Goal: Information Seeking & Learning: Learn about a topic

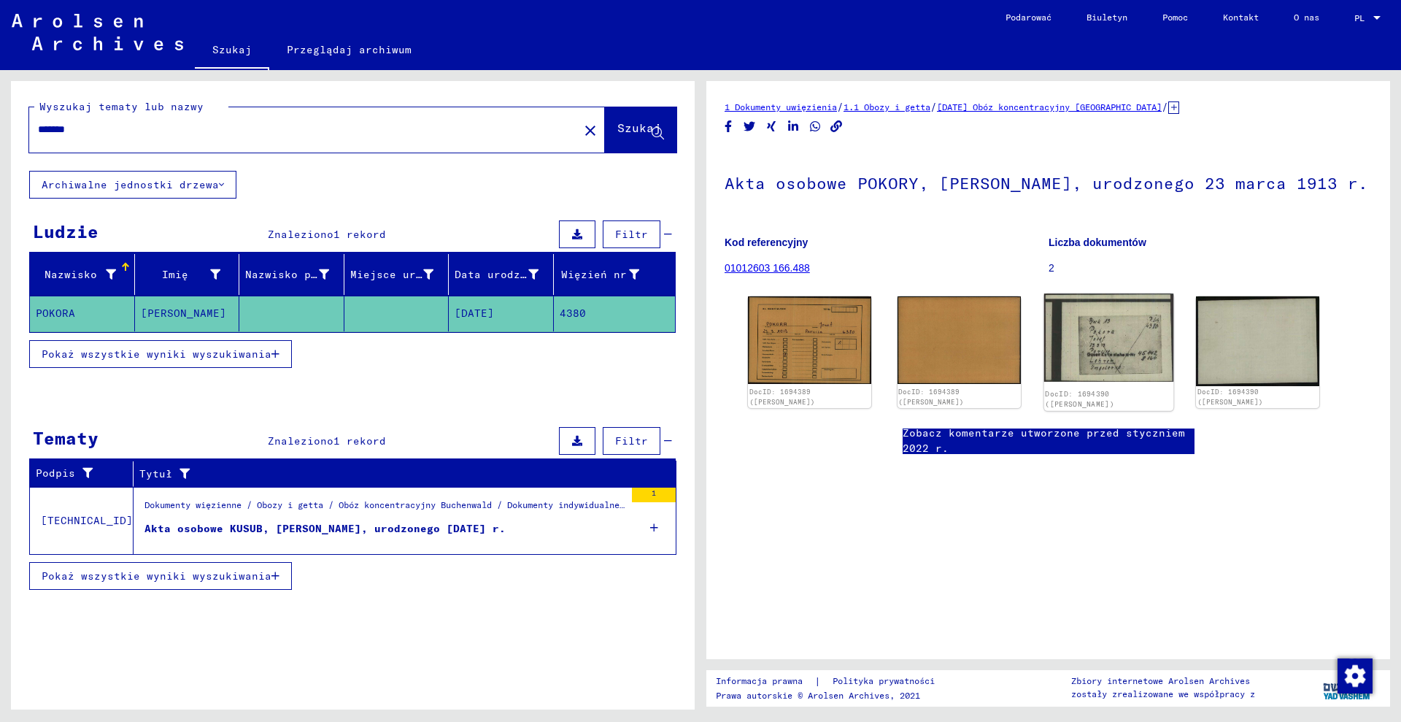
click at [1085, 395] on div "DocID: 1694390 ([PERSON_NAME])" at bounding box center [1108, 399] width 127 height 20
click at [1122, 334] on img at bounding box center [1108, 337] width 129 height 88
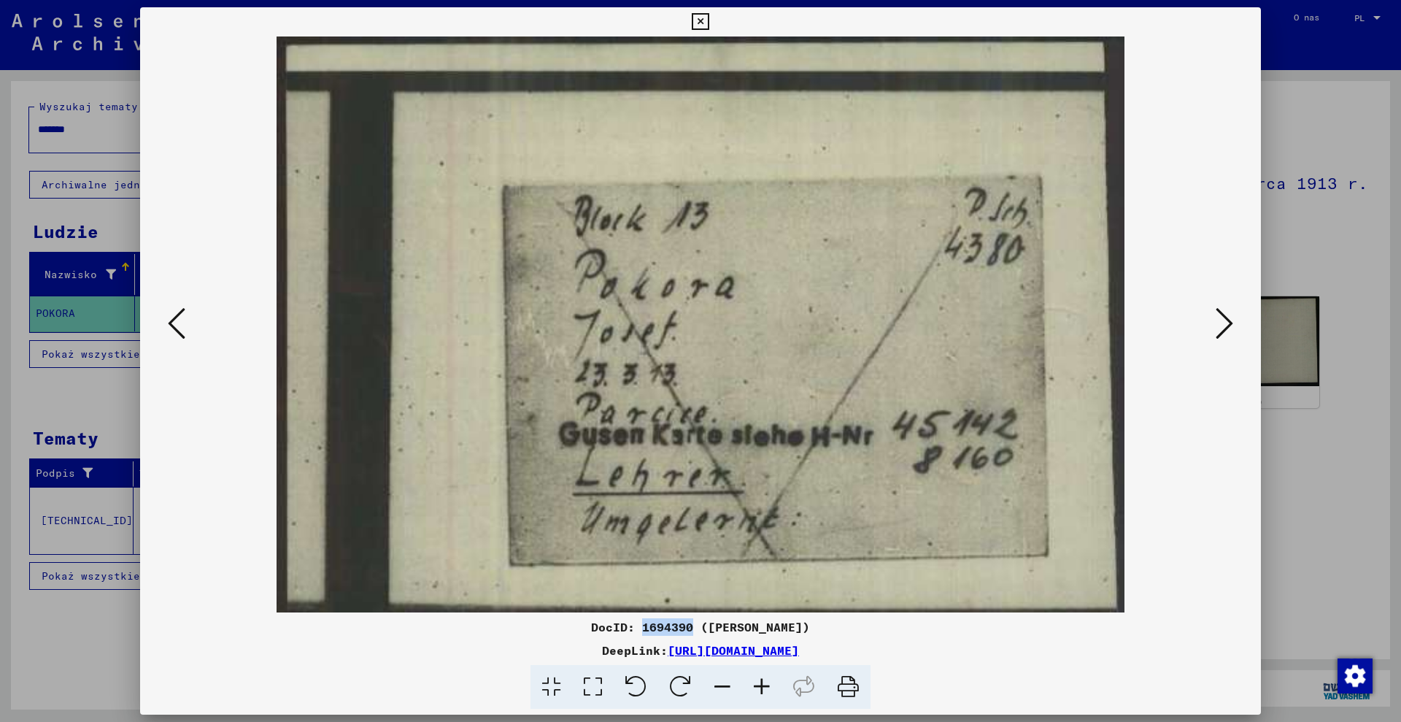
drag, startPoint x: 652, startPoint y: 631, endPoint x: 696, endPoint y: 626, distance: 44.0
click at [696, 626] on font "DocID: 1694390 ([PERSON_NAME])" at bounding box center [700, 627] width 219 height 15
copy font "1694390"
click at [1275, 182] on div at bounding box center [700, 361] width 1401 height 722
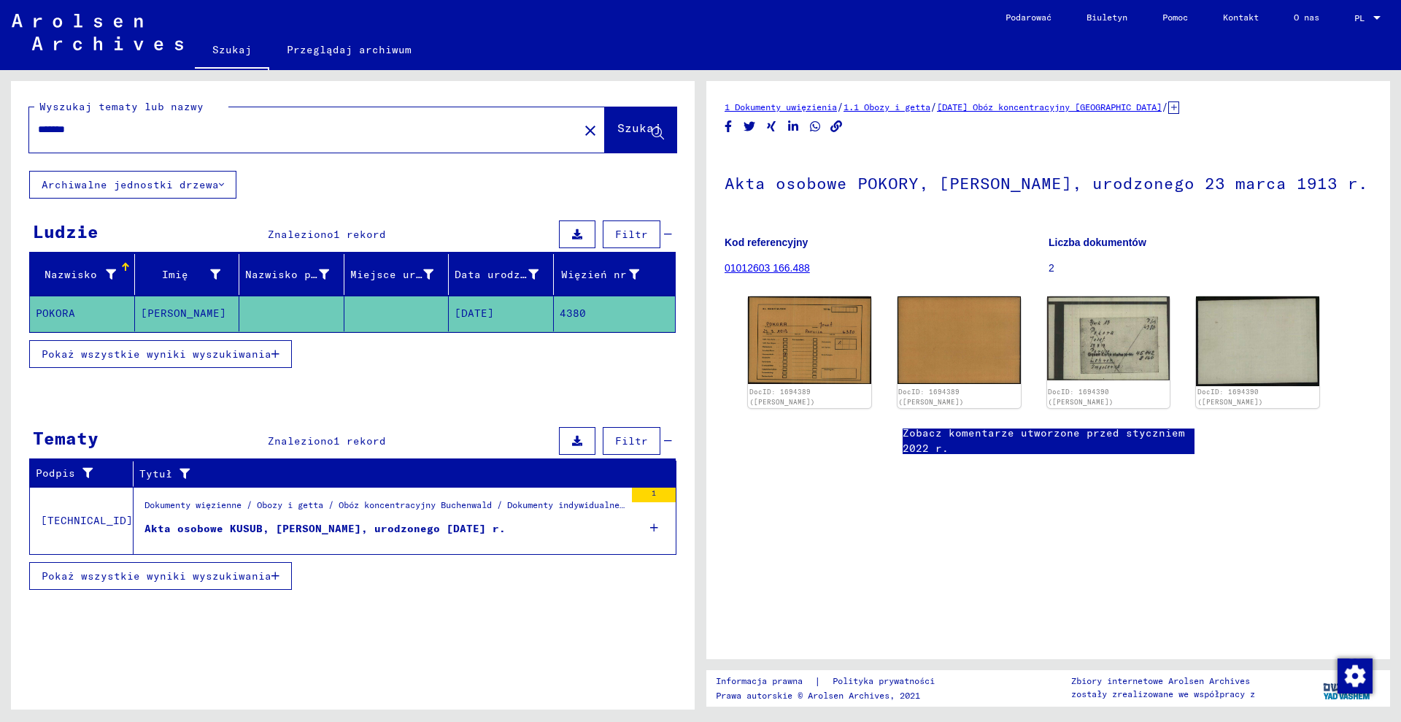
click at [1179, 107] on icon at bounding box center [1173, 107] width 11 height 12
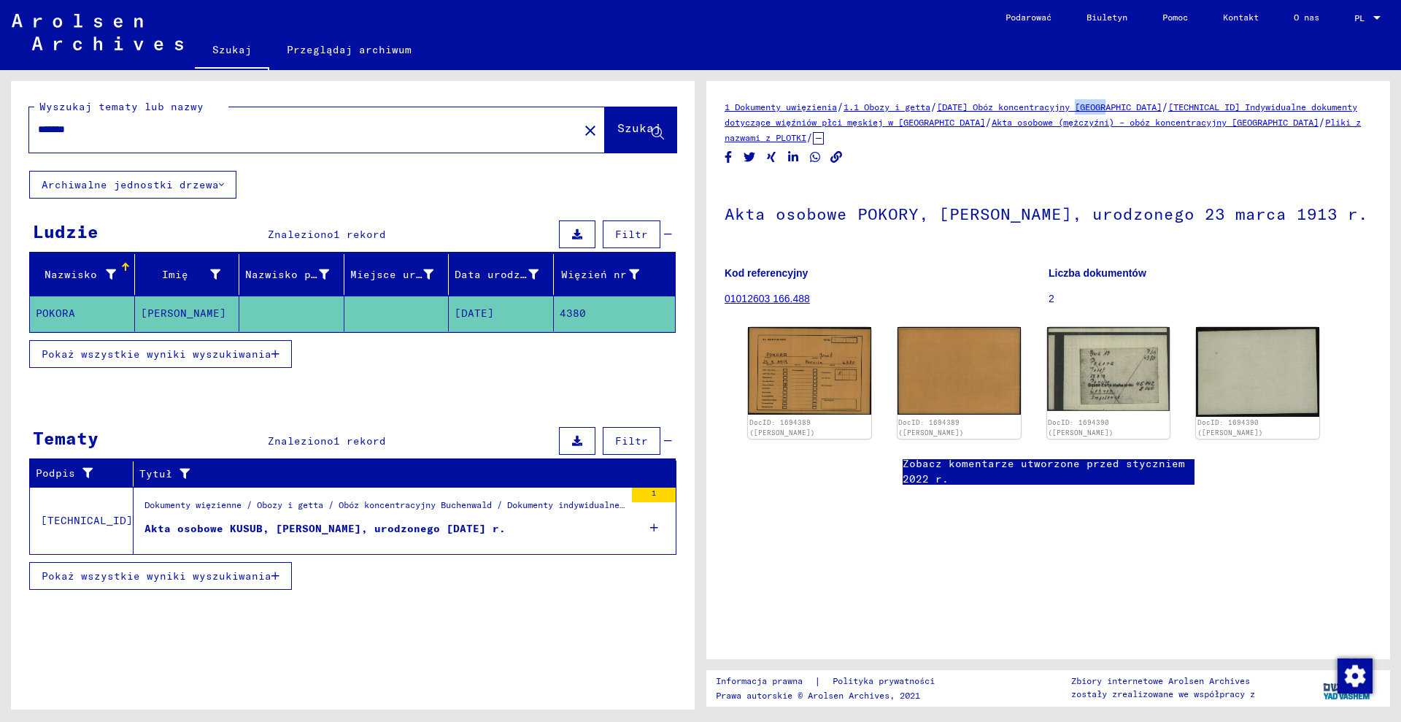
drag, startPoint x: 1122, startPoint y: 95, endPoint x: 1148, endPoint y: 131, distance: 45.0
click at [1151, 102] on div "1 Dokumenty uwięzienia / 1.1 Obozy i getta / [DATE] Obóz koncentracyjny [GEOGRA…" at bounding box center [1048, 370] width 684 height 578
click at [1098, 175] on div "1 Dokumenty uwięzienia / 1.1 Obozy i getta / [DATE] Obóz koncentracyjny [GEOGRA…" at bounding box center [1048, 399] width 647 height 600
drag, startPoint x: 1224, startPoint y: 129, endPoint x: 1270, endPoint y: 123, distance: 46.3
click at [1279, 126] on div "1 Dokumenty uwięzienia / 1.1 Obozy i getta / [DATE] Obóz koncentracyjny [GEOGRA…" at bounding box center [1048, 122] width 647 height 46
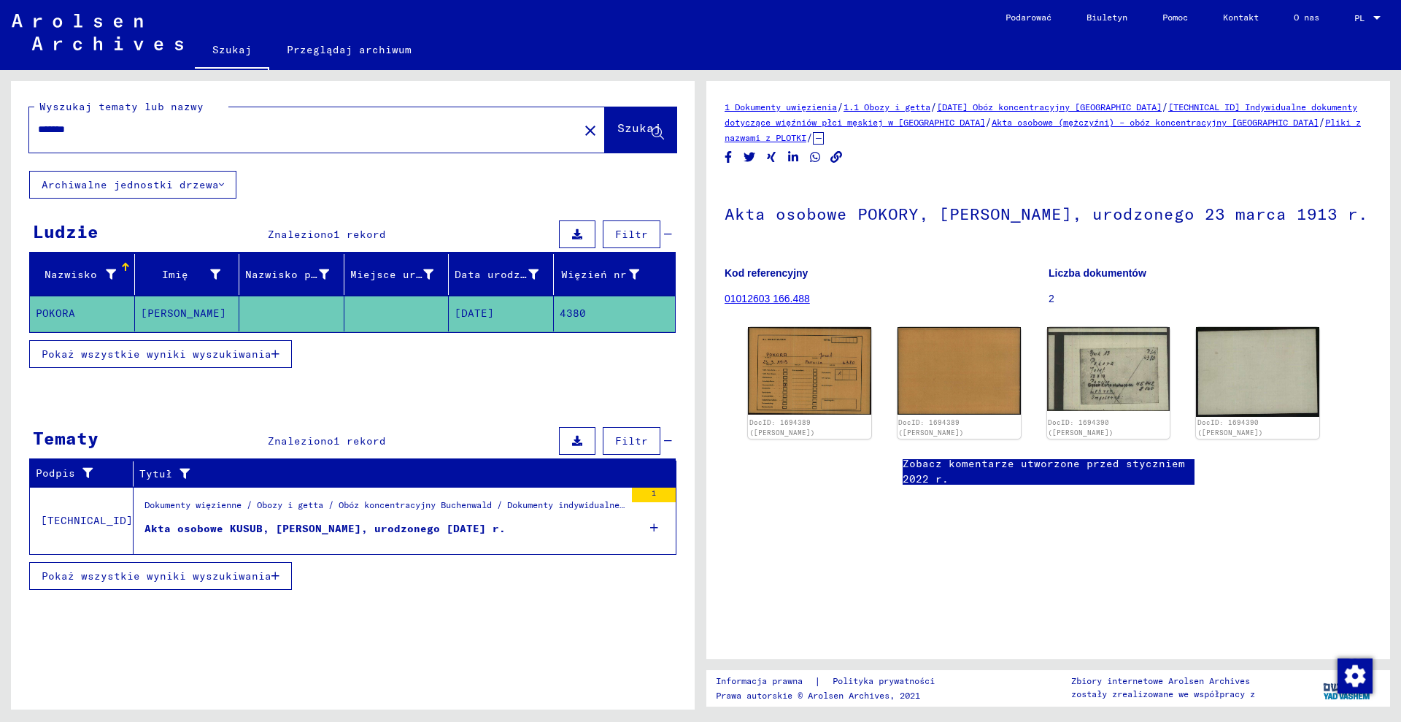
copy font "[GEOGRAPHIC_DATA]"
click at [168, 123] on input "*******" at bounding box center [304, 129] width 532 height 15
type input "**********"
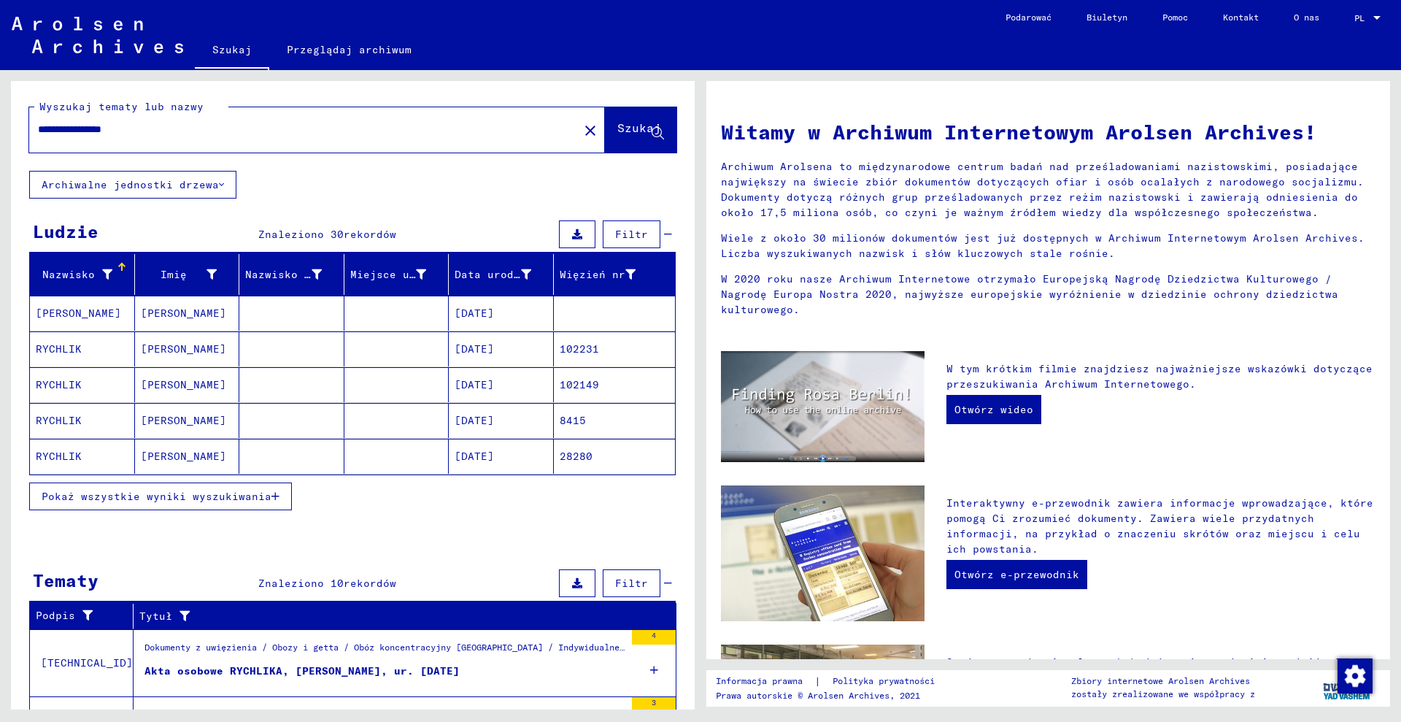
click at [377, 421] on mat-cell at bounding box center [396, 420] width 105 height 35
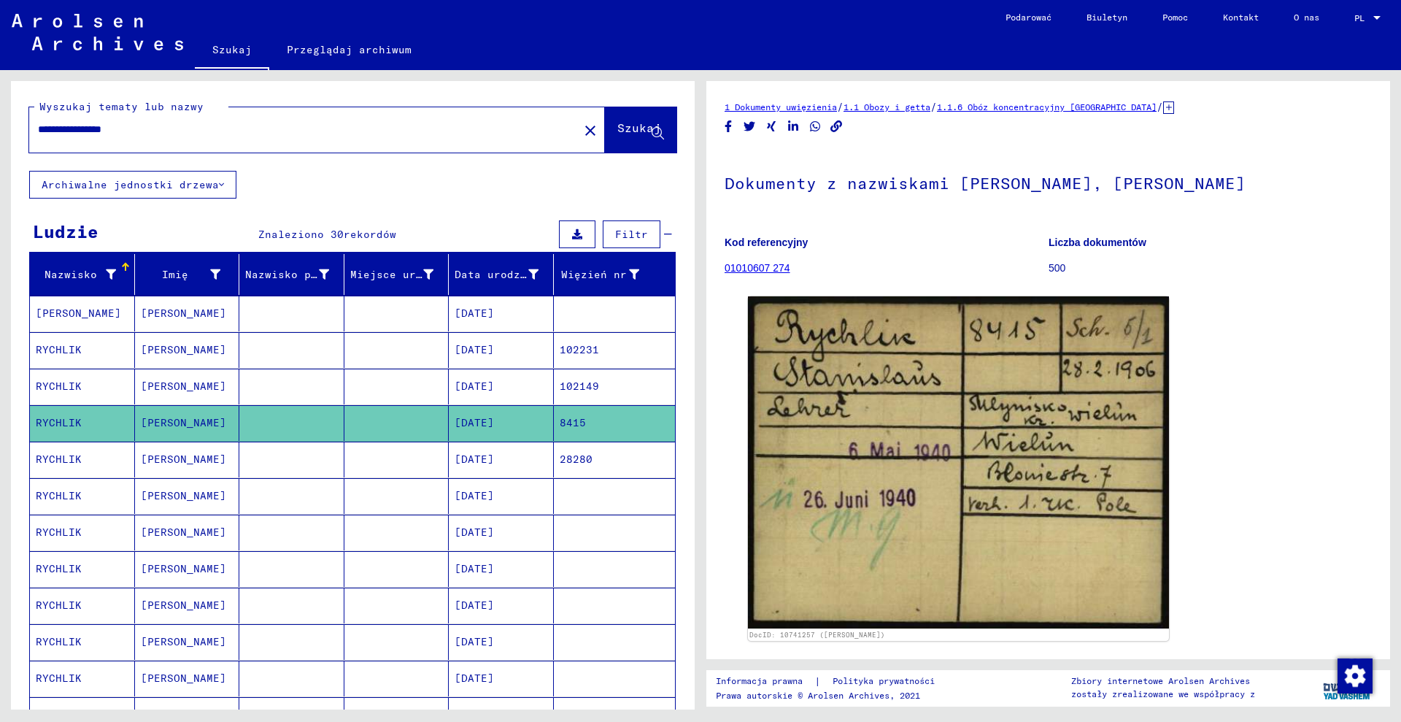
click at [1168, 104] on icon at bounding box center [1168, 107] width 11 height 12
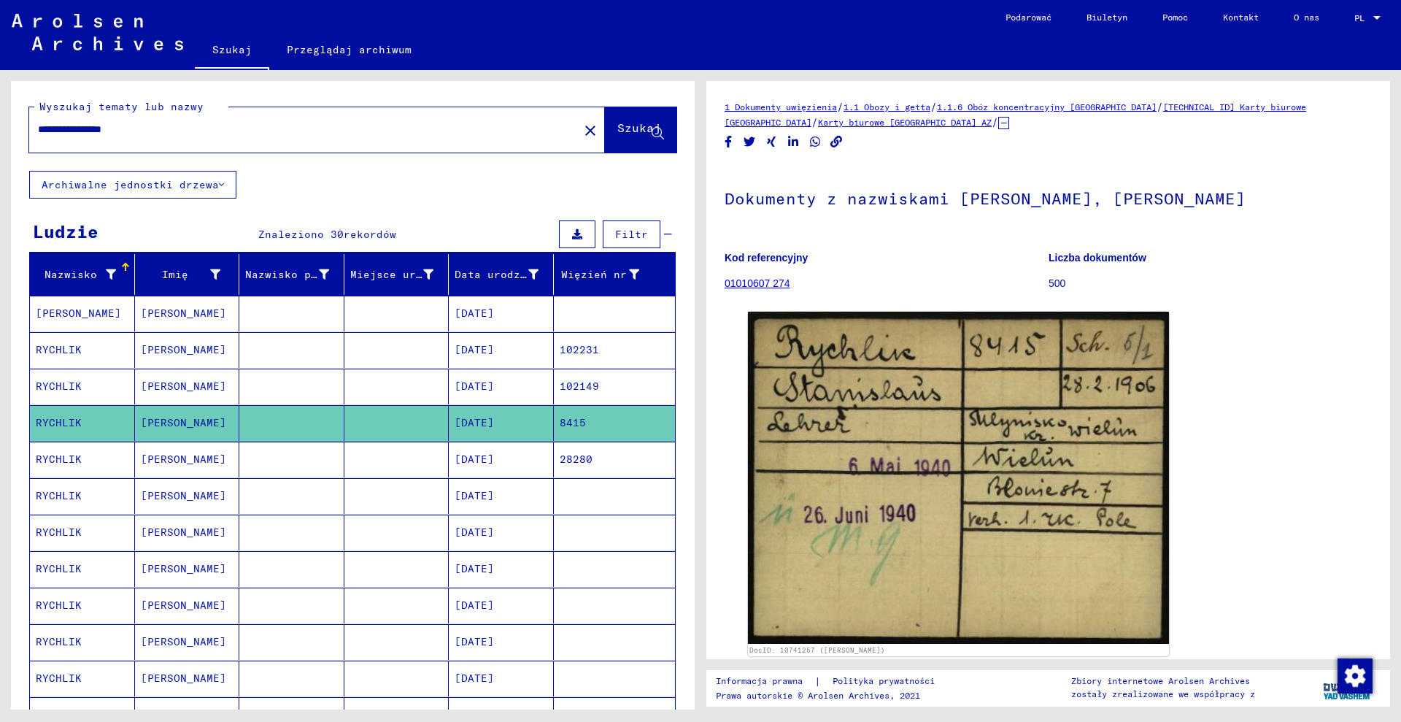
drag, startPoint x: 1203, startPoint y: 96, endPoint x: 1284, endPoint y: 106, distance: 80.9
click at [1308, 114] on div "1 Dokumenty uwięzienia / 1.1 Obozy i getta / 1.1.6 Obóz koncentracyjny [GEOGRAP…" at bounding box center [1048, 370] width 684 height 578
copy font "Karty biurowe [GEOGRAPHIC_DATA]"
drag, startPoint x: 1160, startPoint y: 93, endPoint x: 1198, endPoint y: 107, distance: 39.7
click at [1198, 107] on div "1 Dokumenty uwięzienia / 1.1 Obozy i getta / 1.1.6 Obóz koncentracyjny [GEOGRAP…" at bounding box center [1048, 370] width 684 height 578
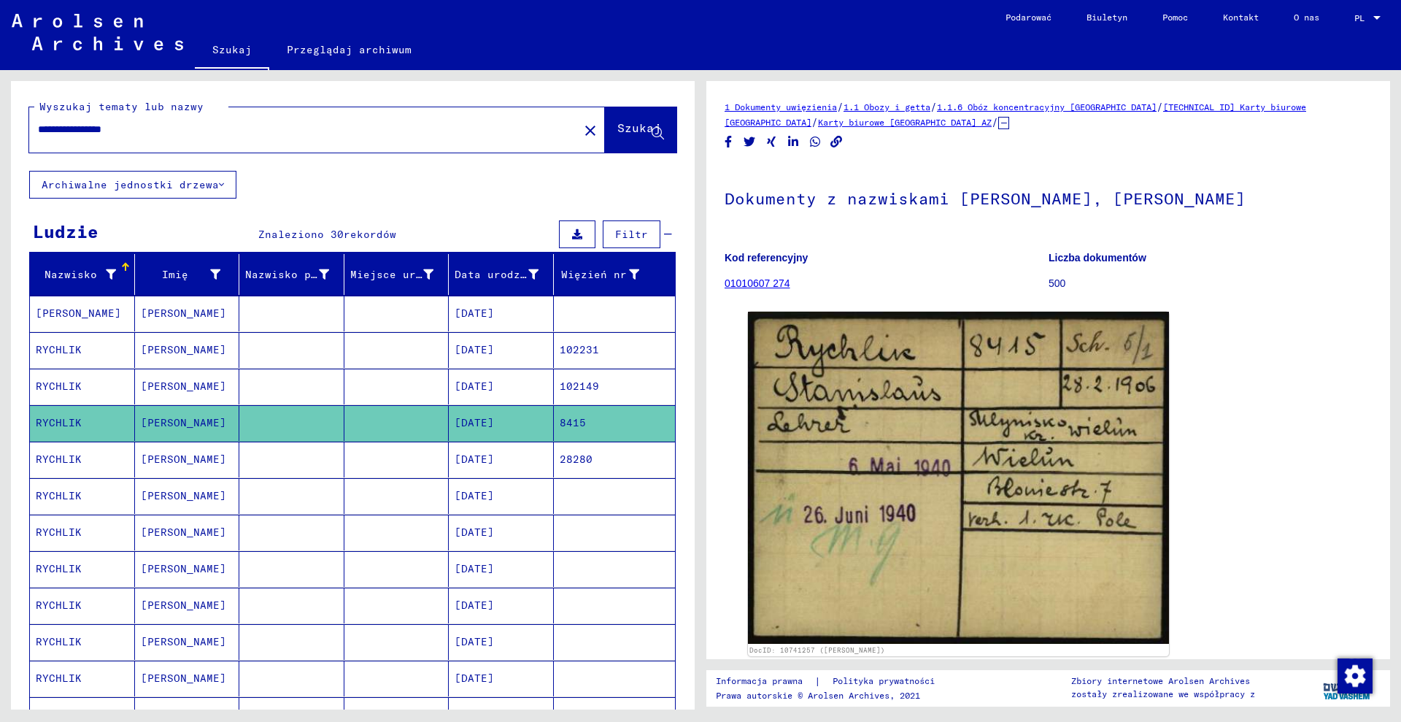
copy font "[TECHNICAL_ID]"
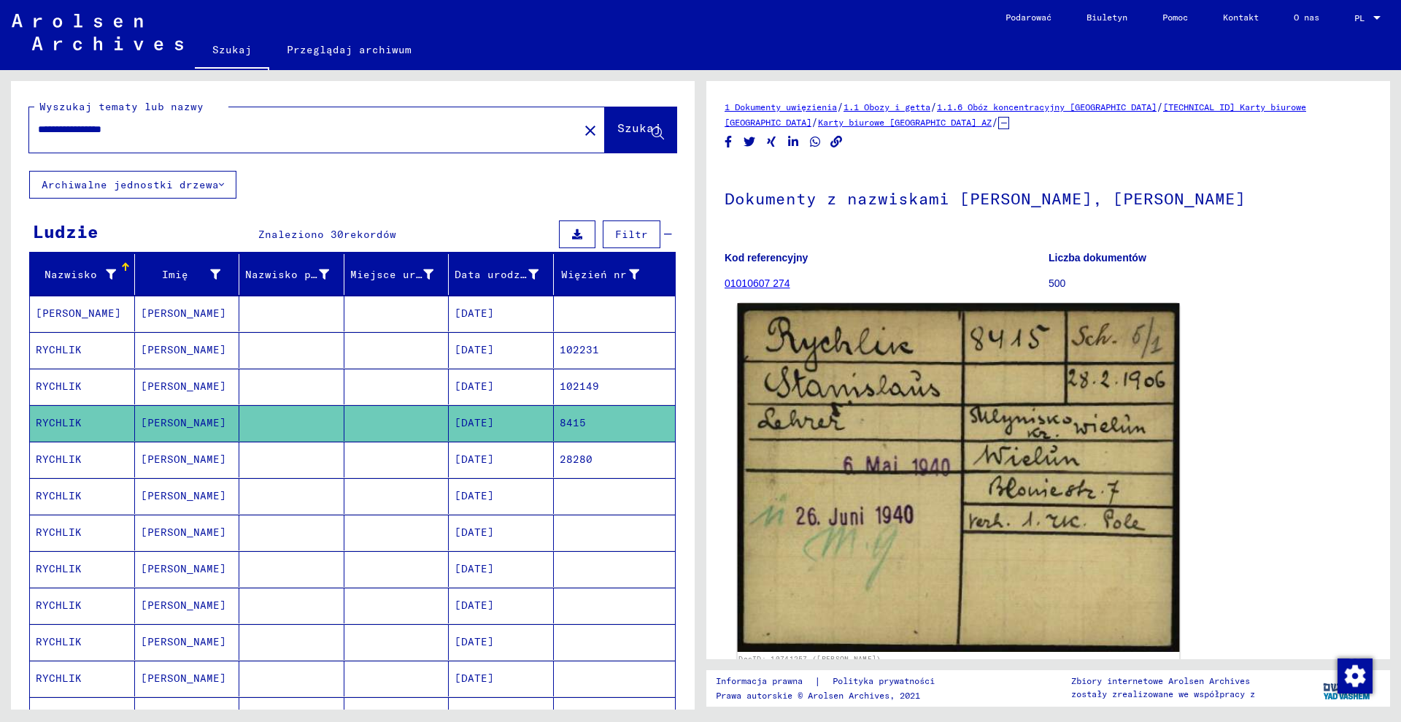
click at [968, 466] on img at bounding box center [959, 477] width 442 height 349
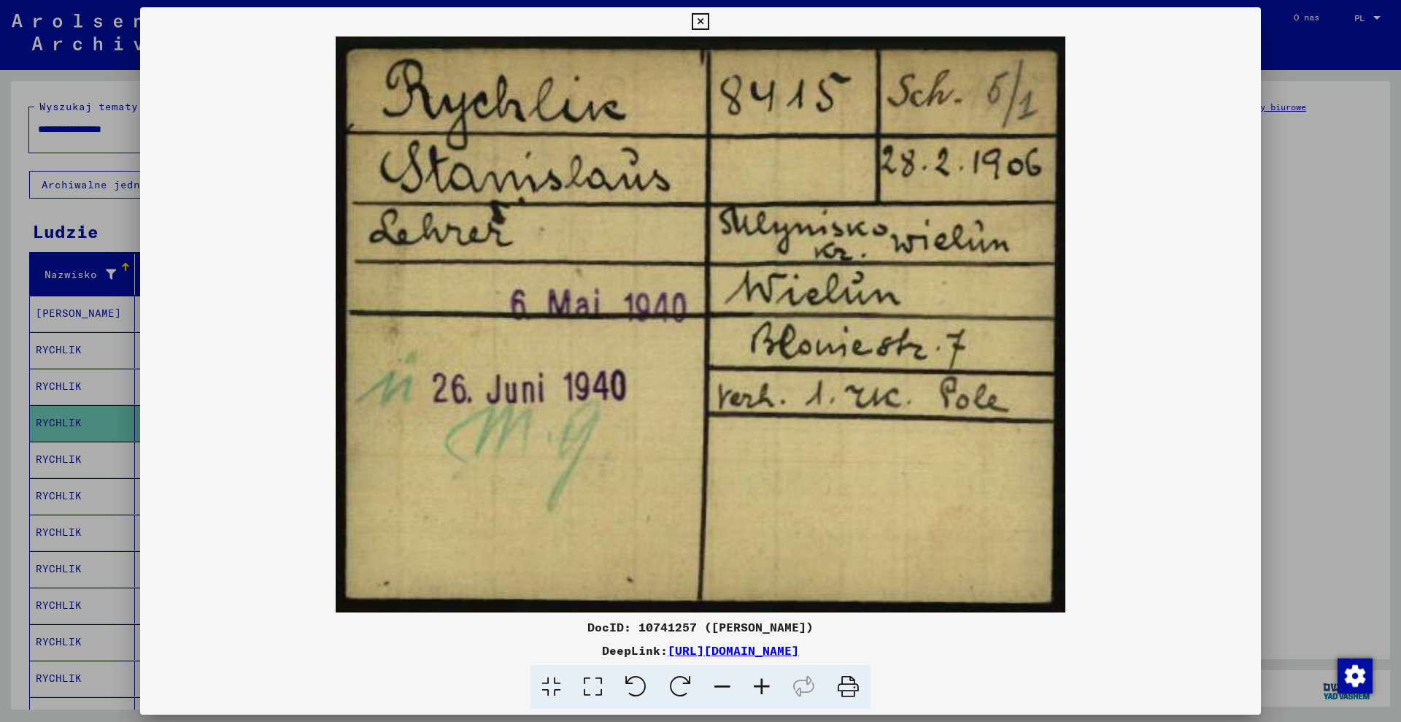
drag, startPoint x: 623, startPoint y: 626, endPoint x: 682, endPoint y: 625, distance: 58.4
click at [682, 625] on font "DocID: 10741257 ([PERSON_NAME])" at bounding box center [701, 627] width 226 height 15
copy font "10741257"
click at [86, 305] on div at bounding box center [700, 361] width 1401 height 722
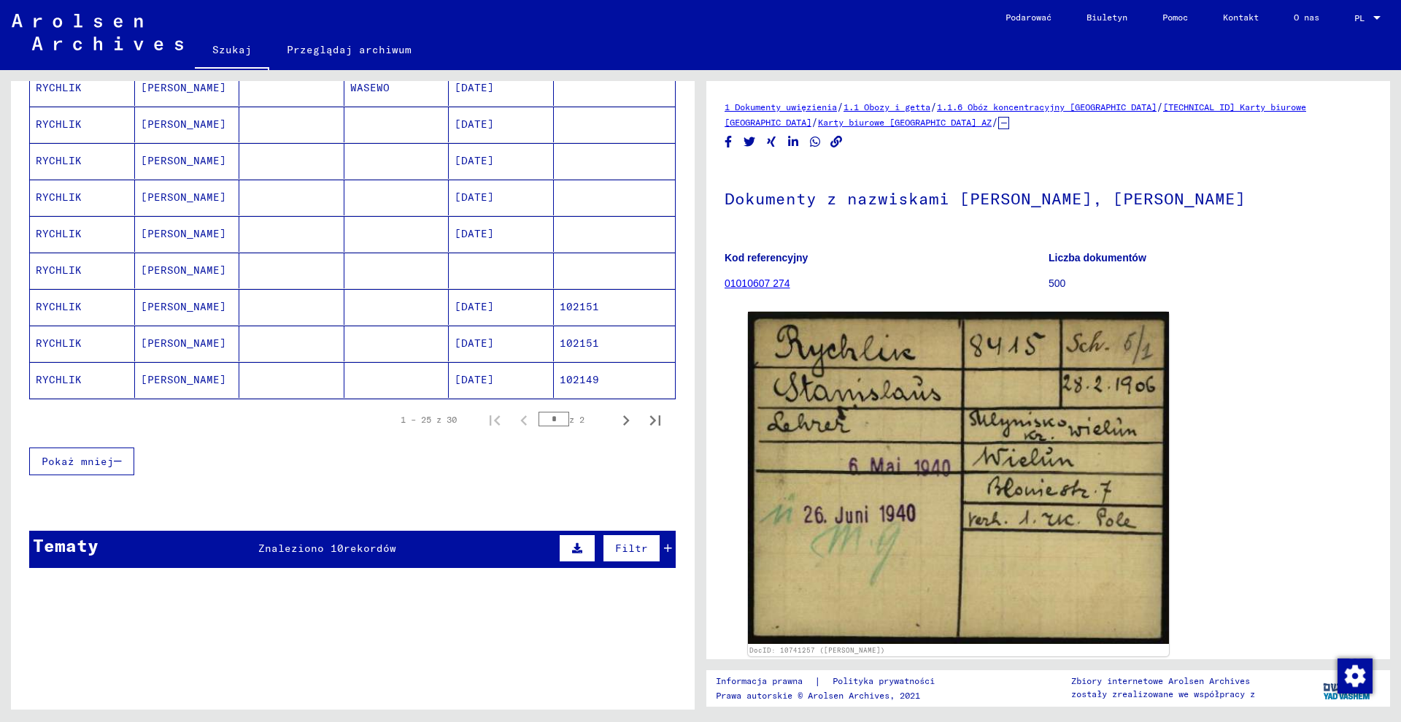
scroll to position [821, 0]
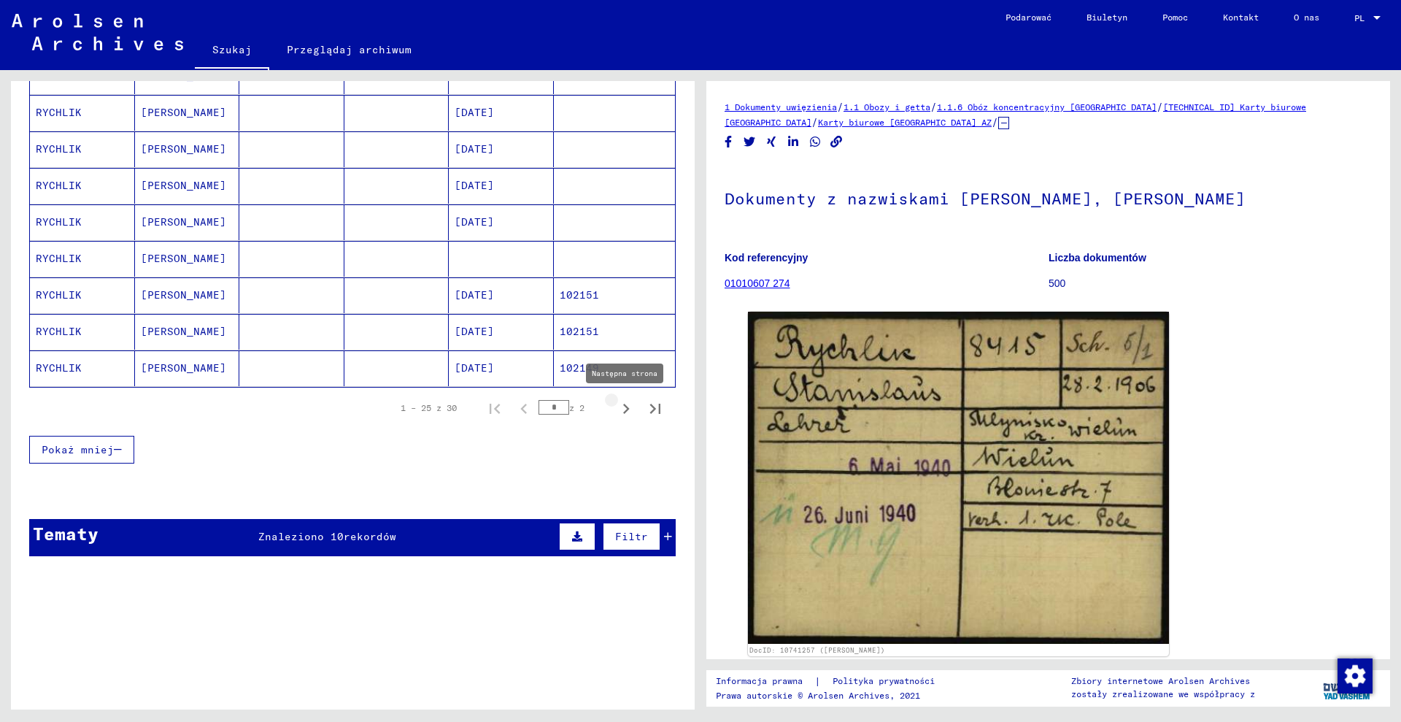
click at [616, 403] on icon "Następna strona" at bounding box center [626, 408] width 20 height 20
type input "*"
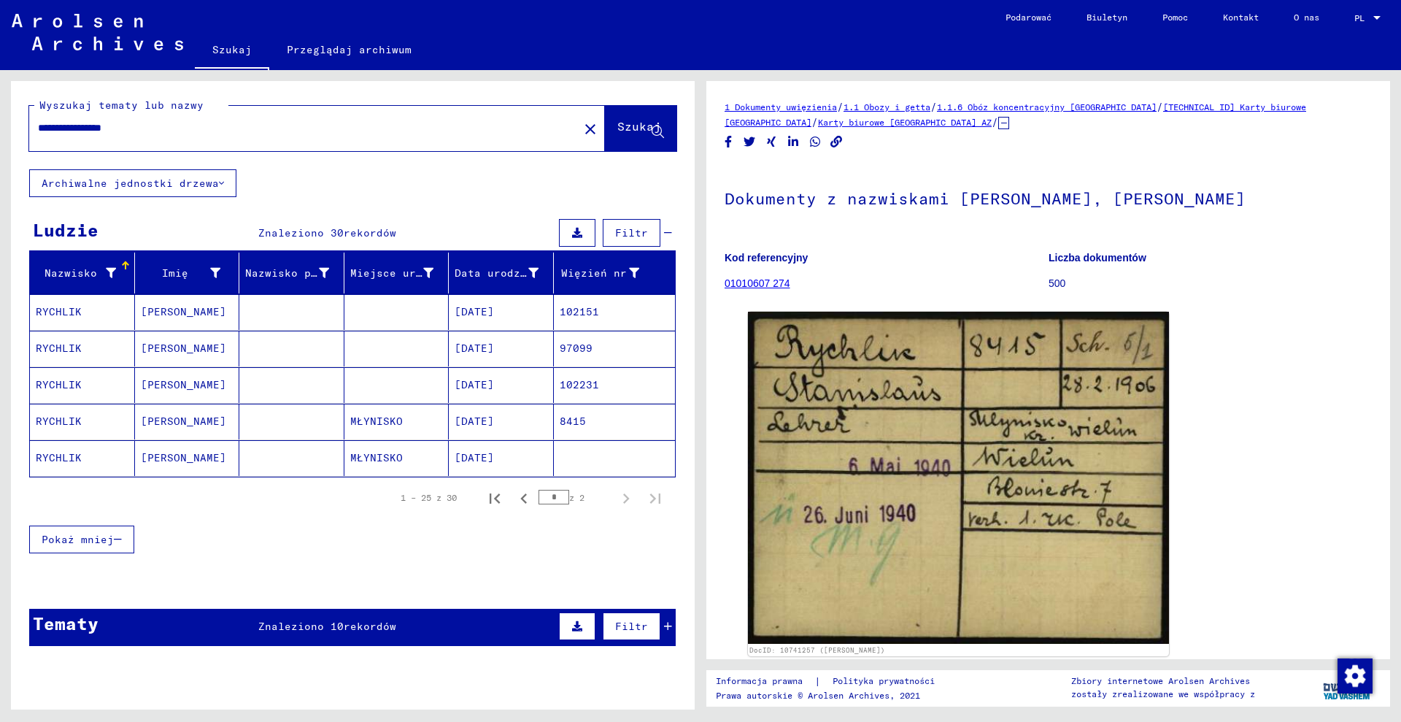
scroll to position [0, 0]
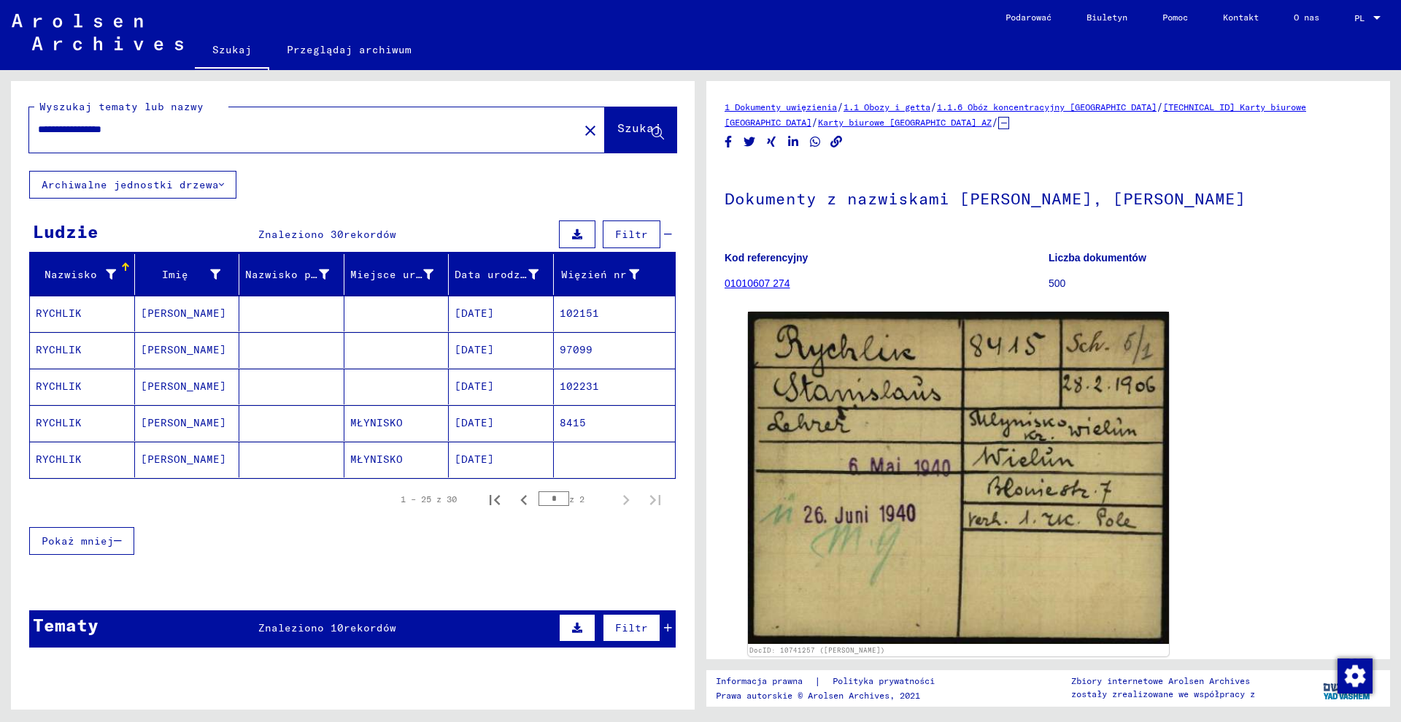
click at [516, 421] on mat-cell "[DATE]" at bounding box center [501, 423] width 105 height 36
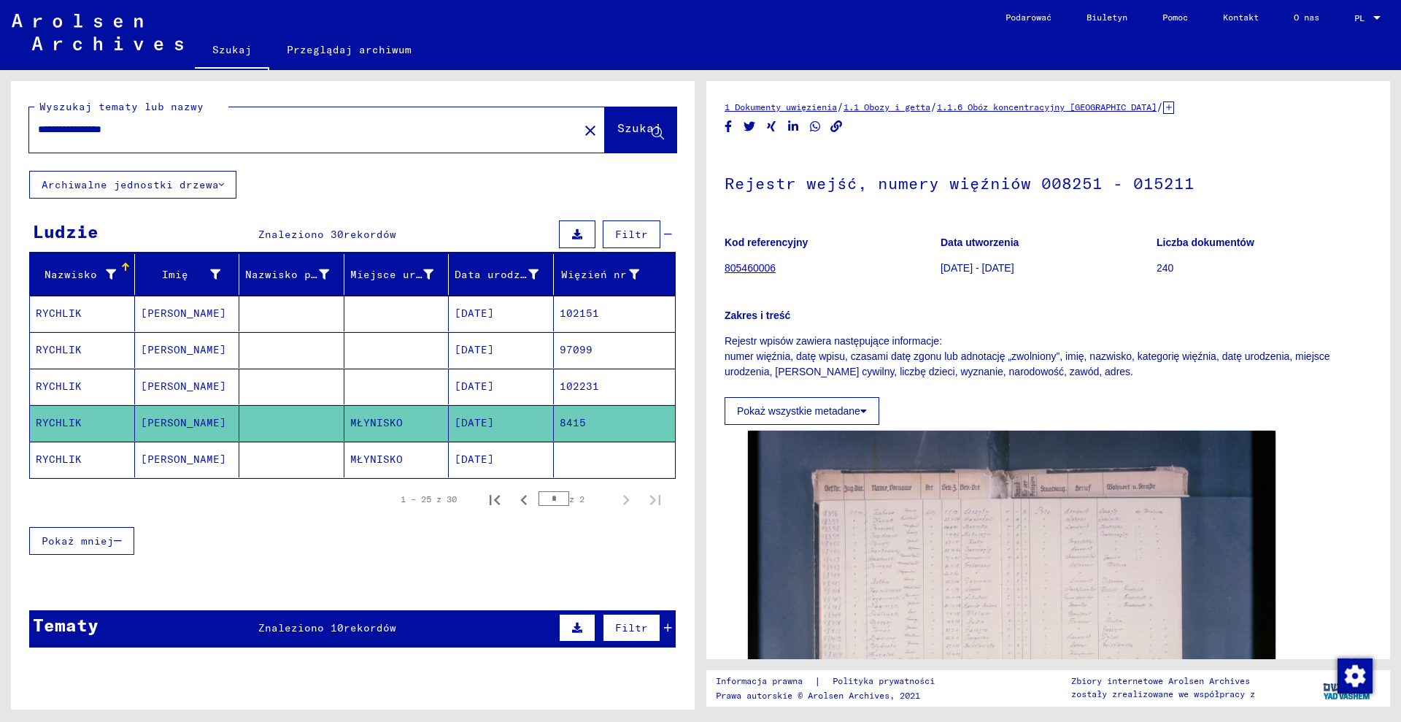
click at [534, 450] on mat-cell "[DATE]" at bounding box center [501, 460] width 105 height 36
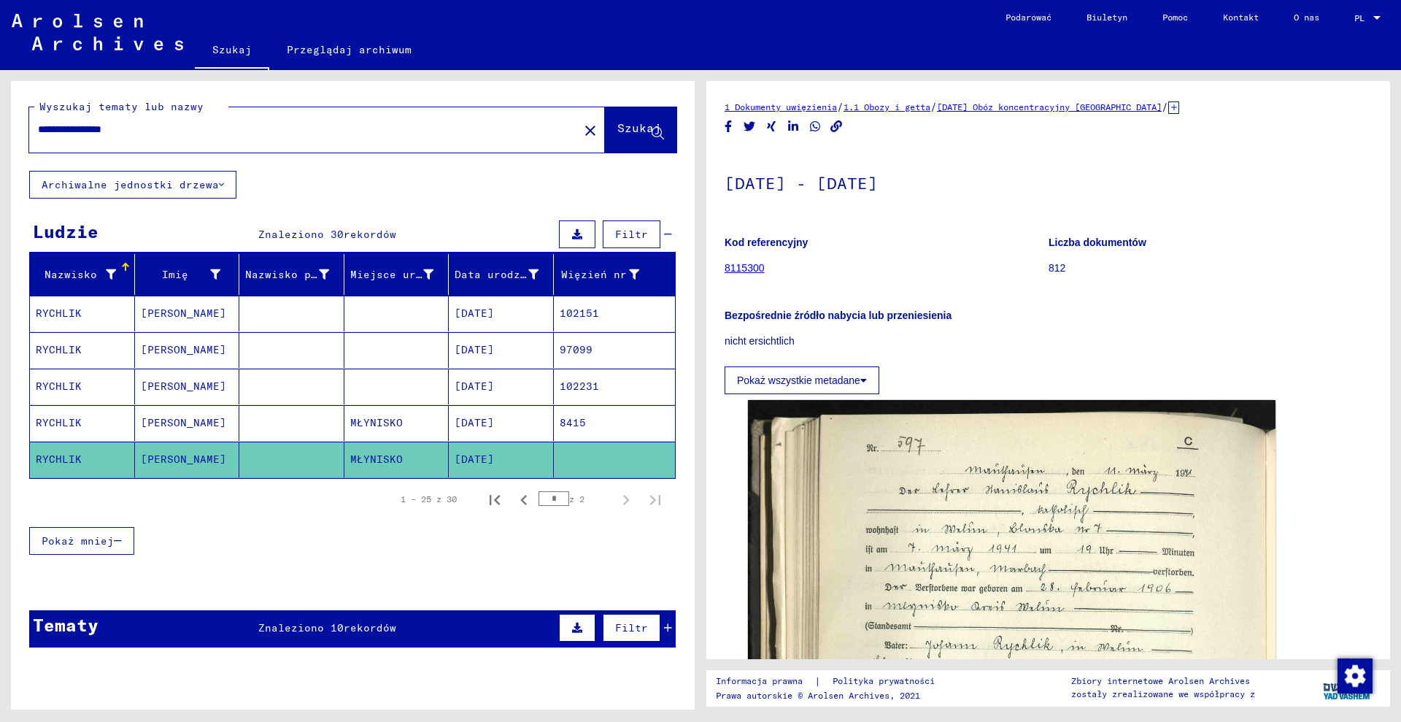
click at [1179, 108] on icon at bounding box center [1173, 107] width 11 height 12
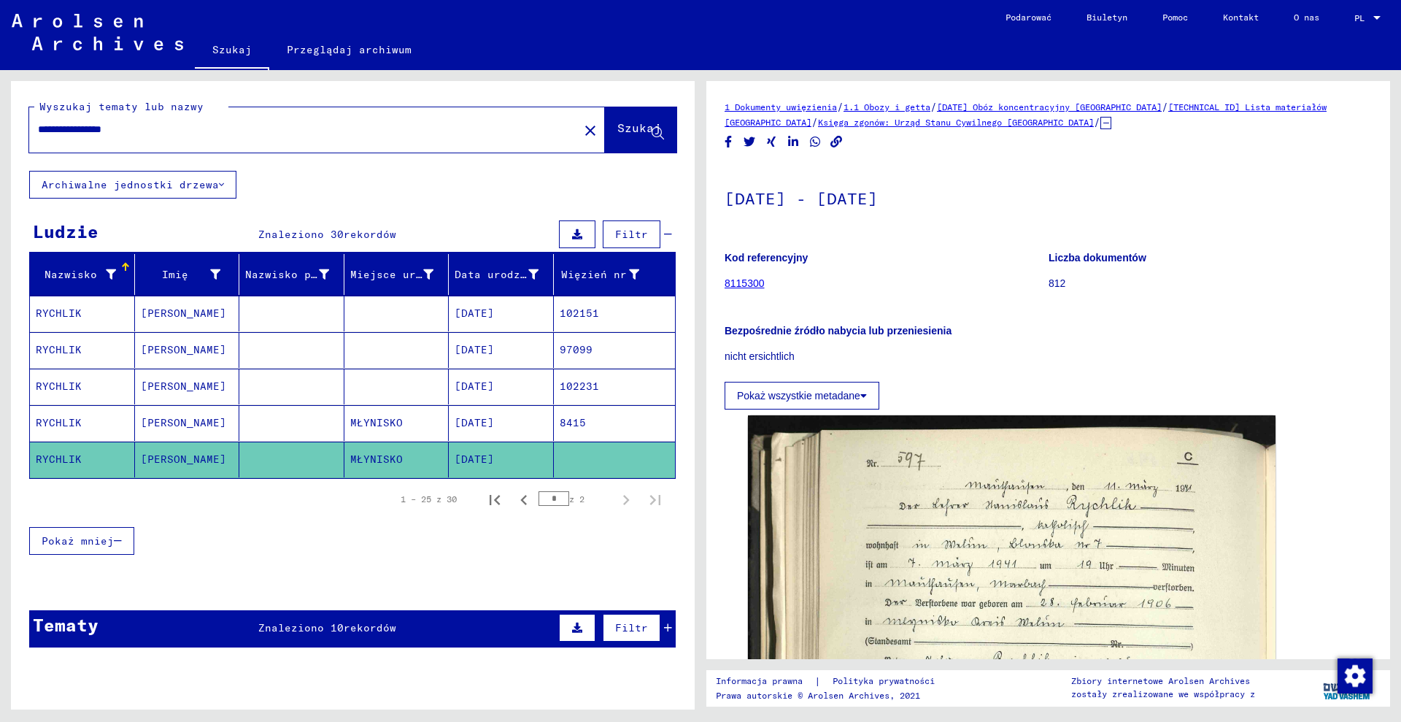
drag, startPoint x: 1041, startPoint y: 123, endPoint x: 785, endPoint y: 120, distance: 256.2
click at [785, 120] on div "1 Dokumenty uwięzienia / 1.1 Obozy i getta / [DATE] Obóz koncentracyjny [GEOGRA…" at bounding box center [1048, 114] width 647 height 31
copy font "Księga zgonów: Urząd Stanu Cywilnego [GEOGRAPHIC_DATA]"
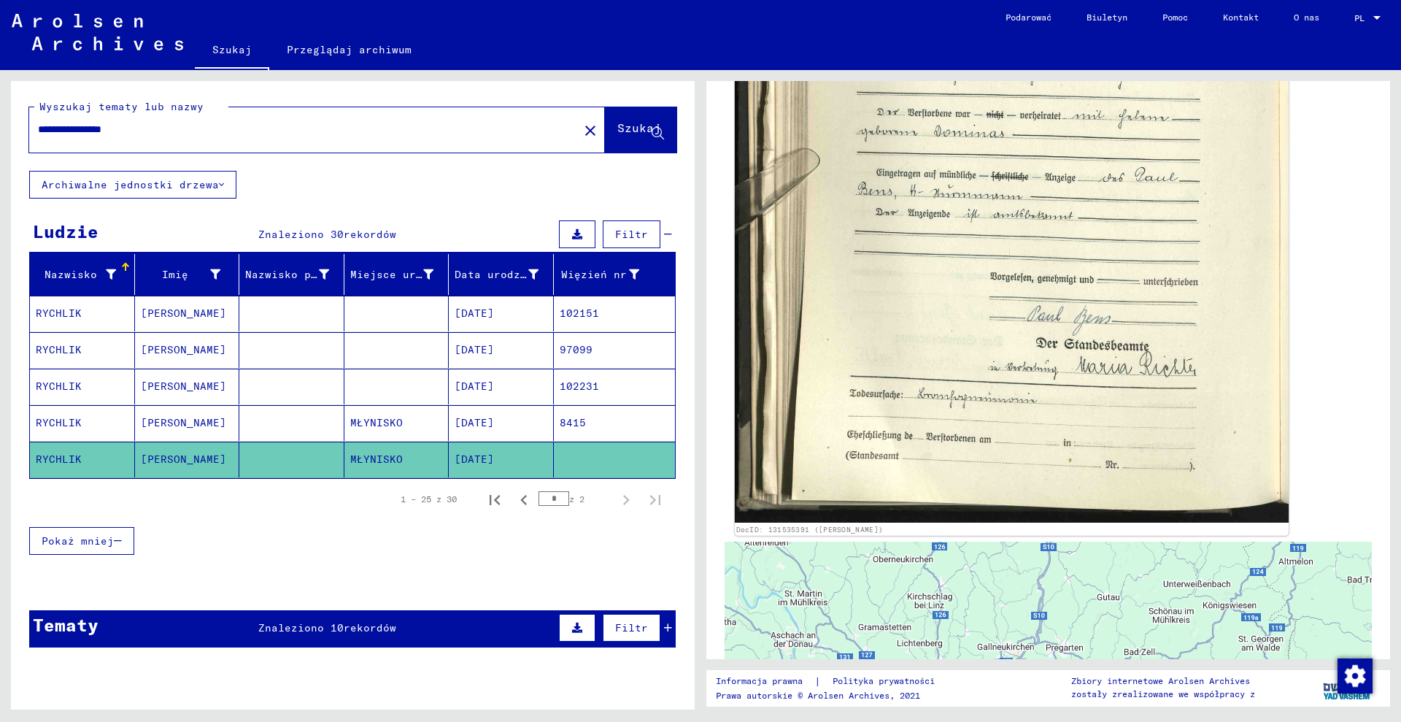
scroll to position [639, 0]
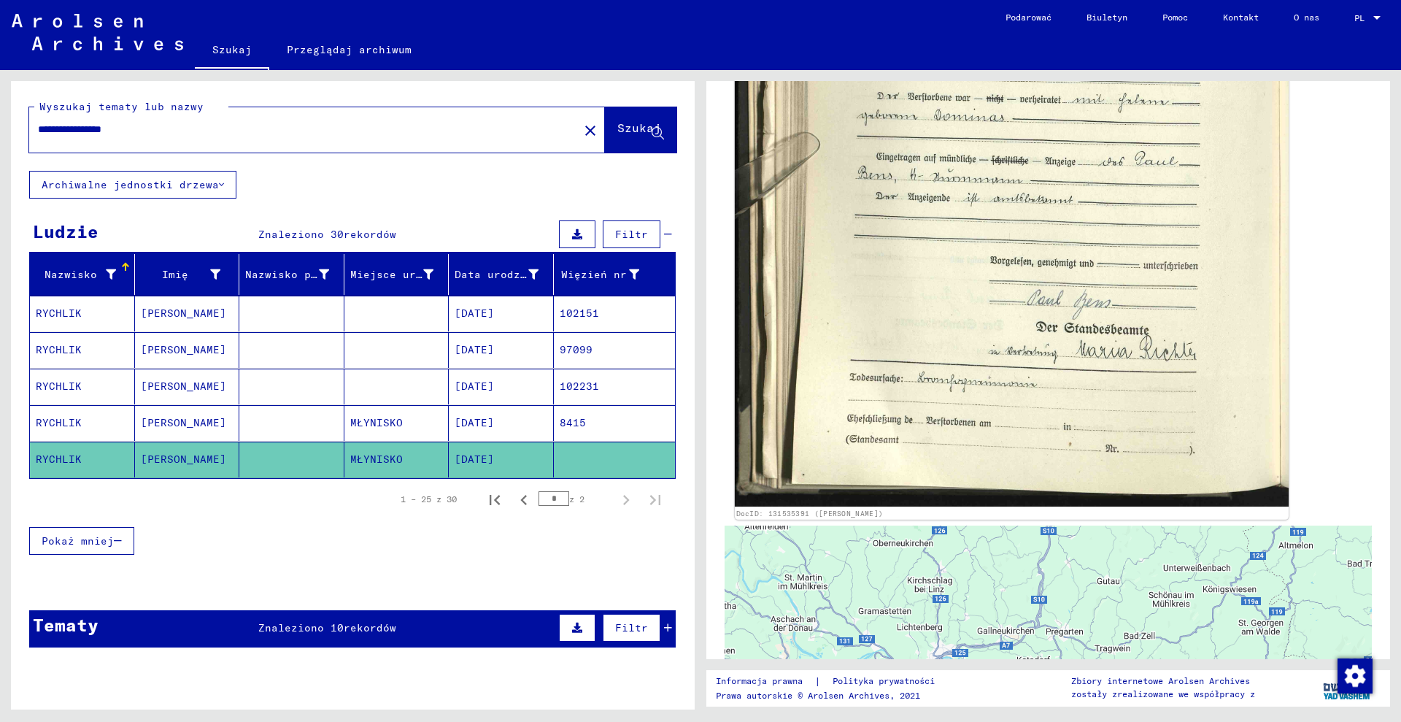
click at [1006, 354] on img at bounding box center [1012, 132] width 554 height 748
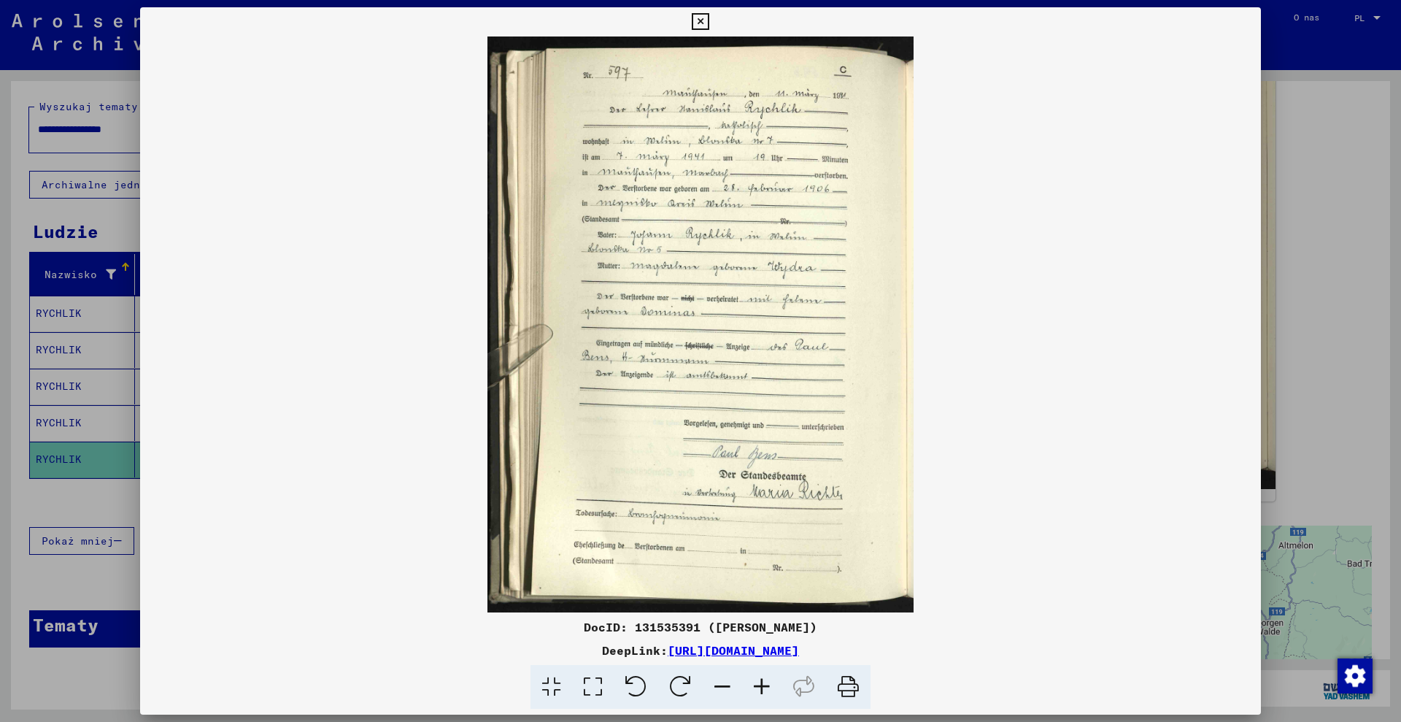
drag, startPoint x: 698, startPoint y: 628, endPoint x: 826, endPoint y: 617, distance: 129.0
click at [826, 618] on div "DocID: 131535391 ([PERSON_NAME])" at bounding box center [700, 627] width 1121 height 18
copy font "[PERSON_NAME]"
drag, startPoint x: 1304, startPoint y: 80, endPoint x: 1309, endPoint y: 95, distance: 15.5
click at [1306, 81] on div at bounding box center [700, 361] width 1401 height 722
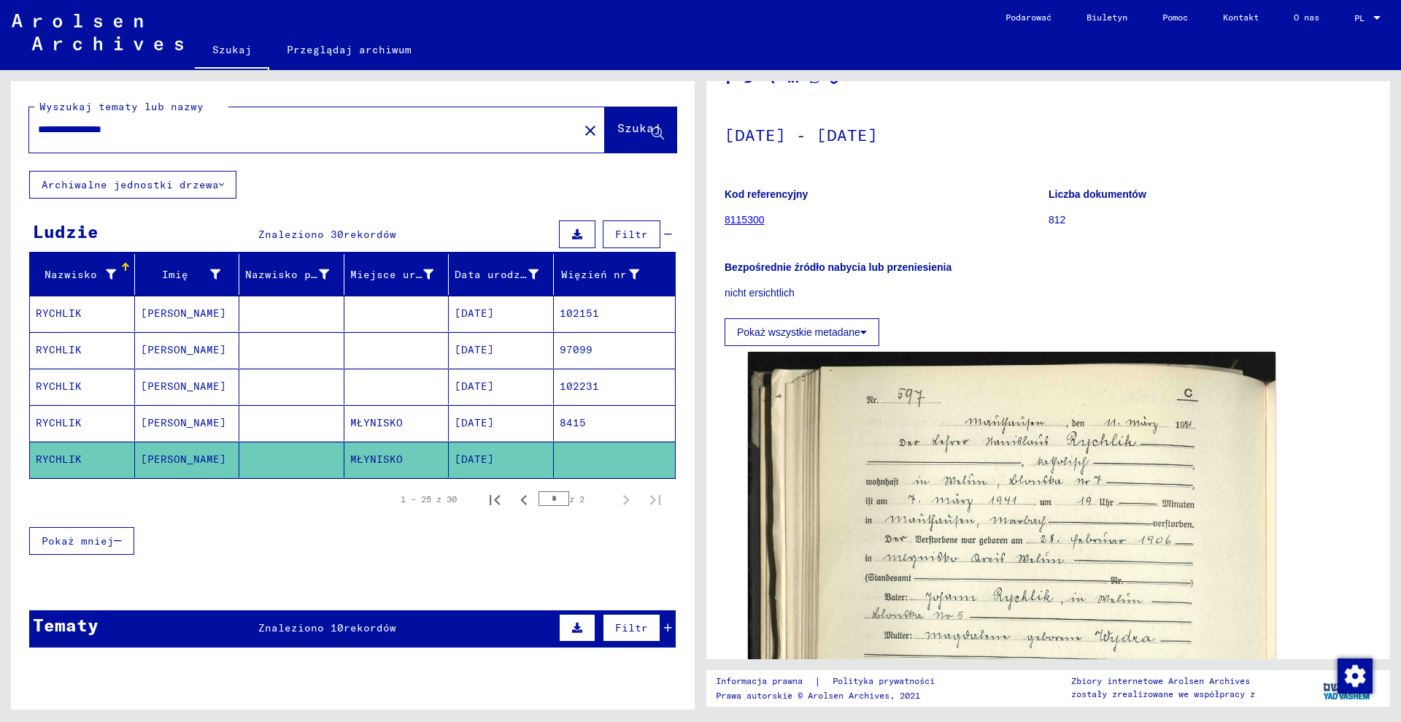
scroll to position [0, 0]
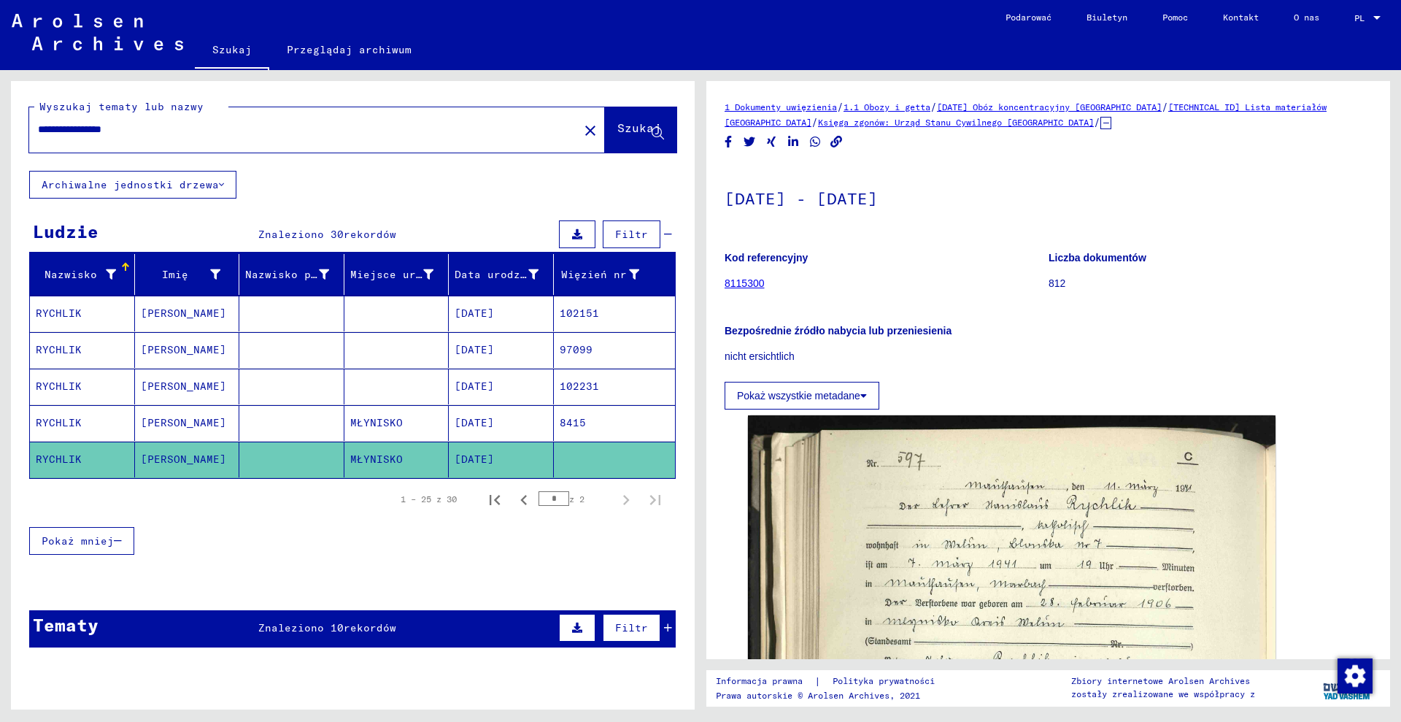
drag, startPoint x: 1187, startPoint y: 95, endPoint x: 1228, endPoint y: 108, distance: 42.2
click at [1230, 108] on div "1 Dokumenty uwięzienia / 1.1 Obozy i getta / [DATE] Obóz koncentracyjny [GEOGRA…" at bounding box center [1048, 370] width 684 height 578
copy font "[TECHNICAL_ID]"
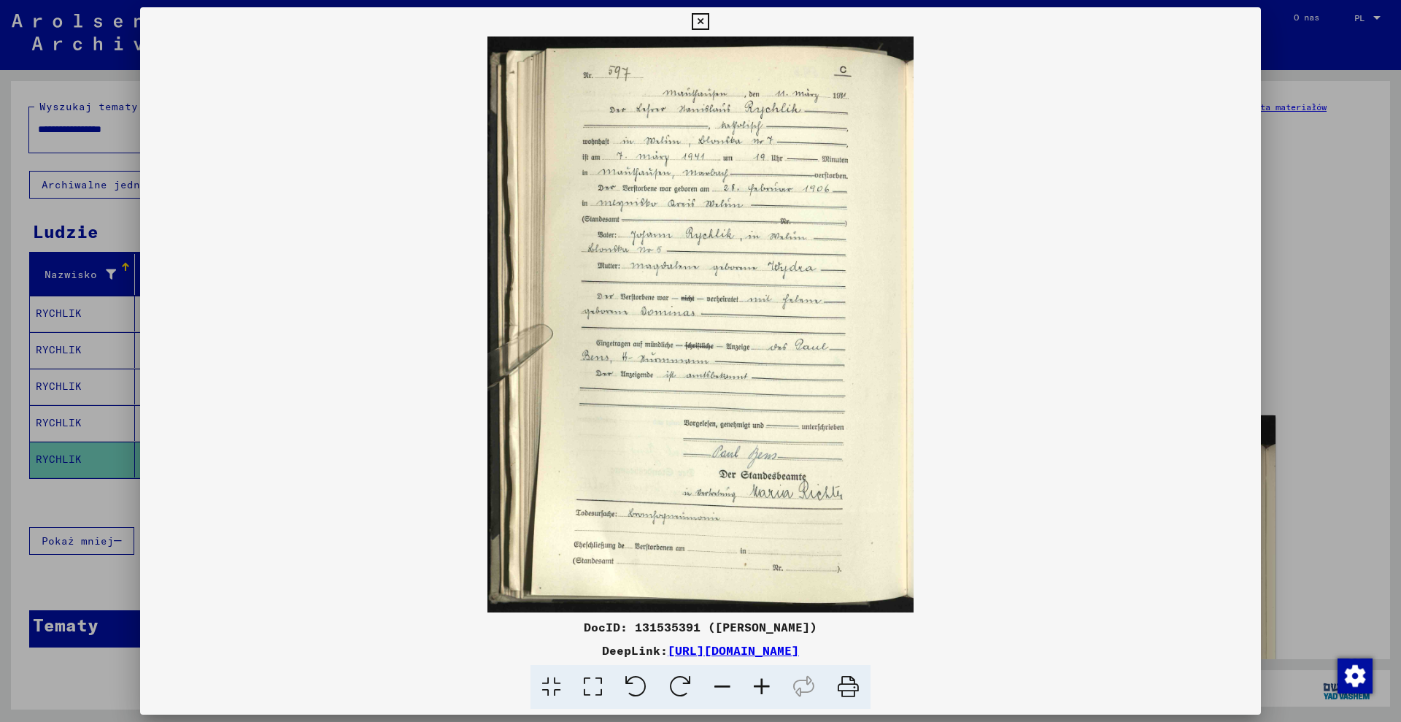
drag, startPoint x: 619, startPoint y: 627, endPoint x: 679, endPoint y: 627, distance: 60.6
click at [684, 628] on font "DocID: 131535391 ([PERSON_NAME])" at bounding box center [701, 627] width 234 height 15
copy font "131535391"
click at [106, 258] on div at bounding box center [700, 361] width 1401 height 722
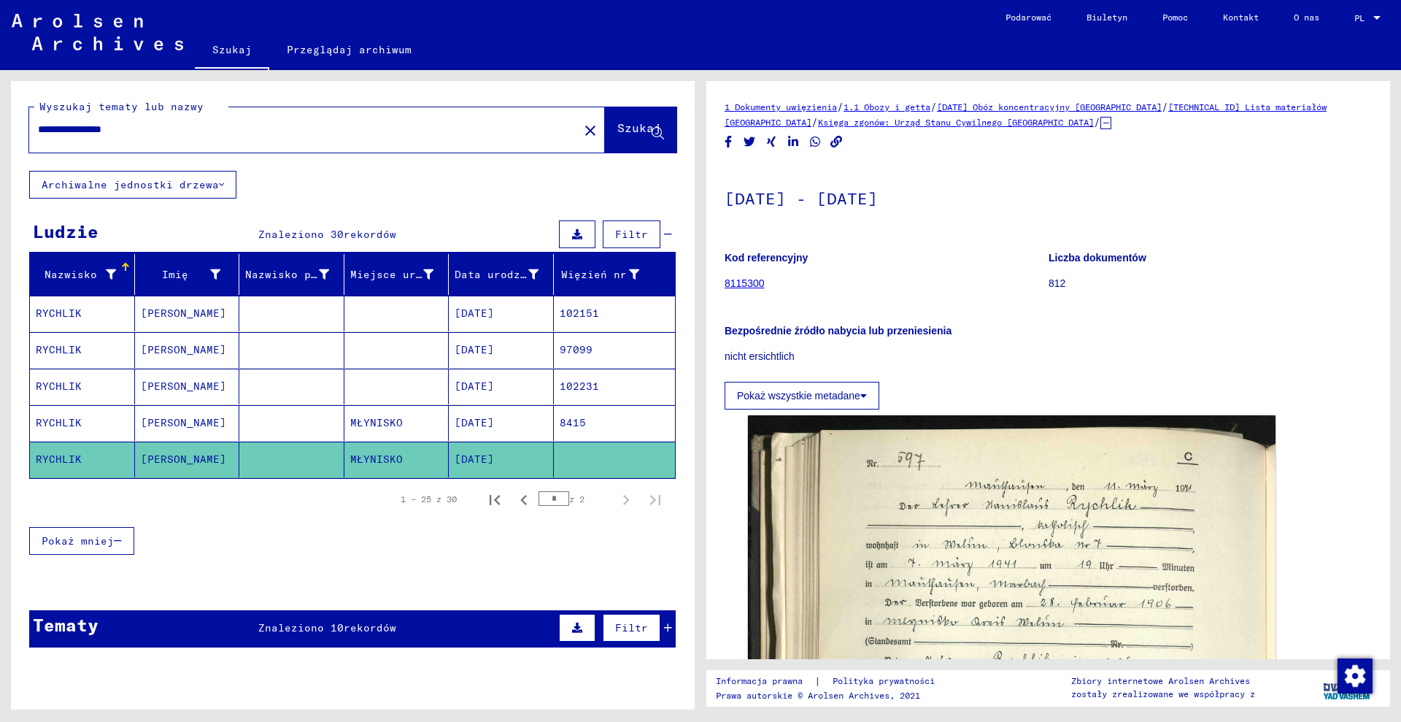
click at [229, 128] on input "**********" at bounding box center [304, 129] width 532 height 15
click at [228, 128] on input "**********" at bounding box center [304, 129] width 532 height 15
paste input "****"
click at [642, 140] on button "Szukaj" at bounding box center [641, 129] width 72 height 45
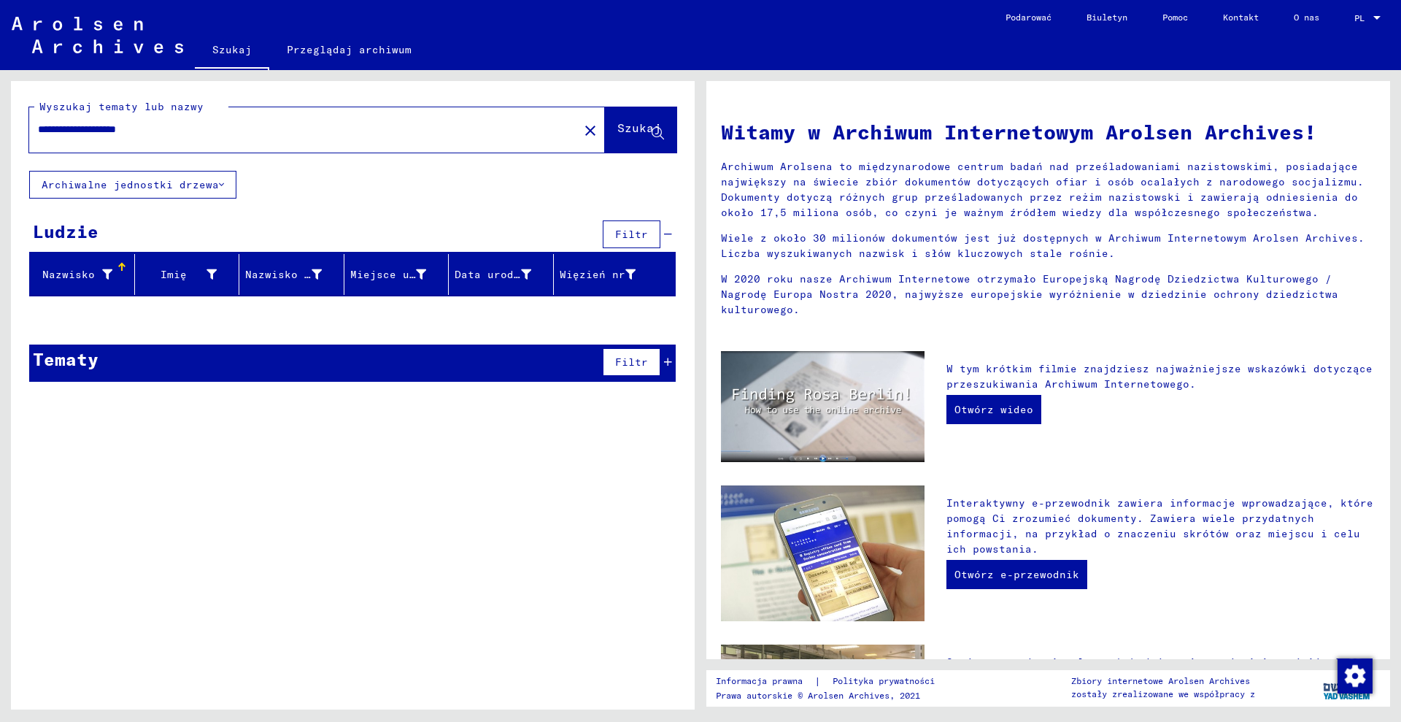
click at [266, 136] on input "**********" at bounding box center [299, 129] width 523 height 15
type input "*"
type input "**********"
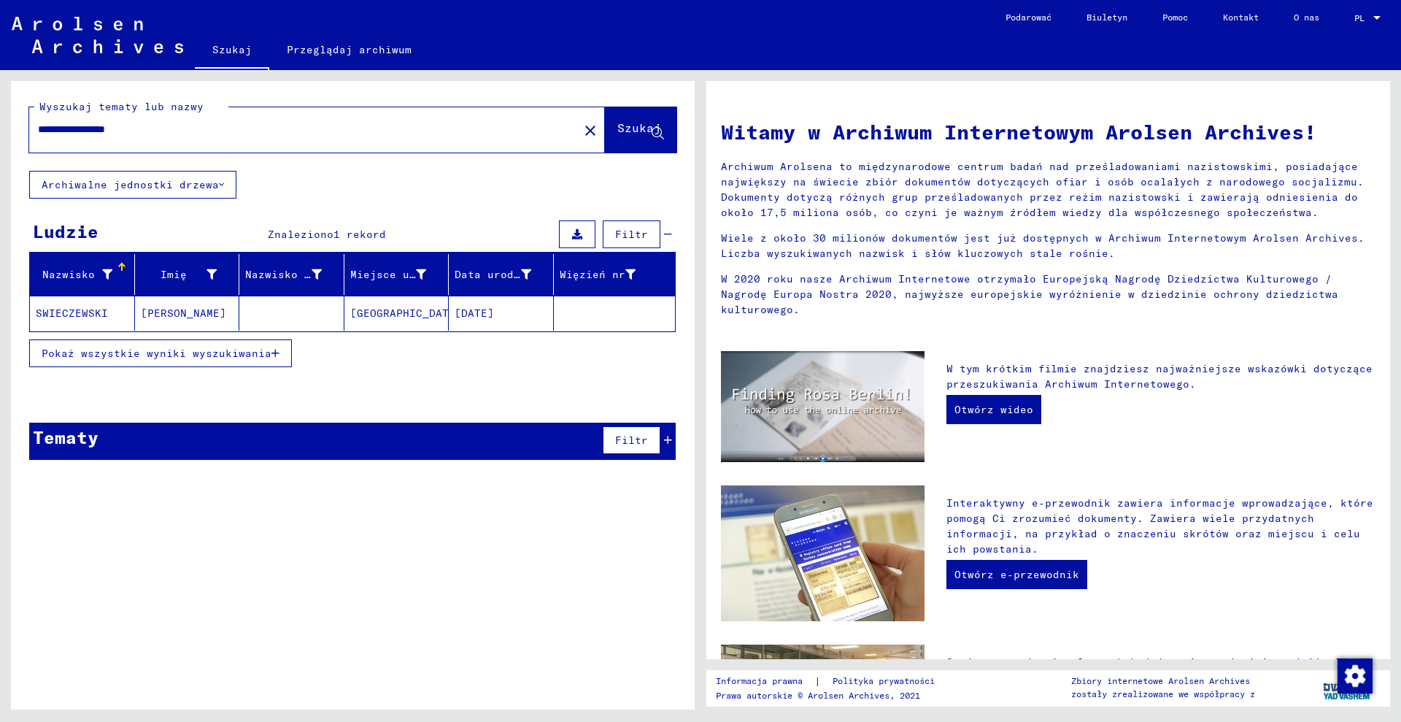
click at [393, 315] on font "[GEOGRAPHIC_DATA]" at bounding box center [406, 313] width 112 height 13
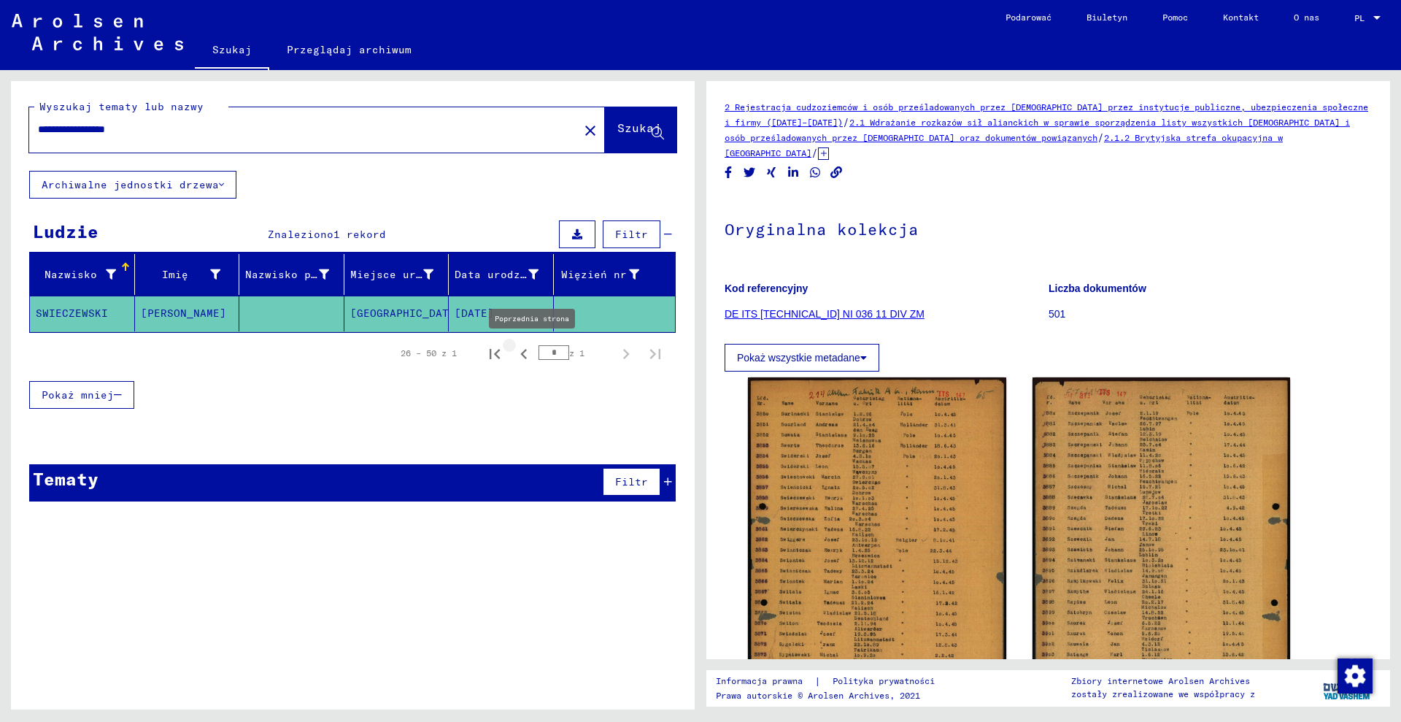
click at [528, 355] on icon "Poprzednia strona" at bounding box center [524, 354] width 20 height 20
type input "*"
click at [211, 127] on input "**********" at bounding box center [304, 129] width 532 height 15
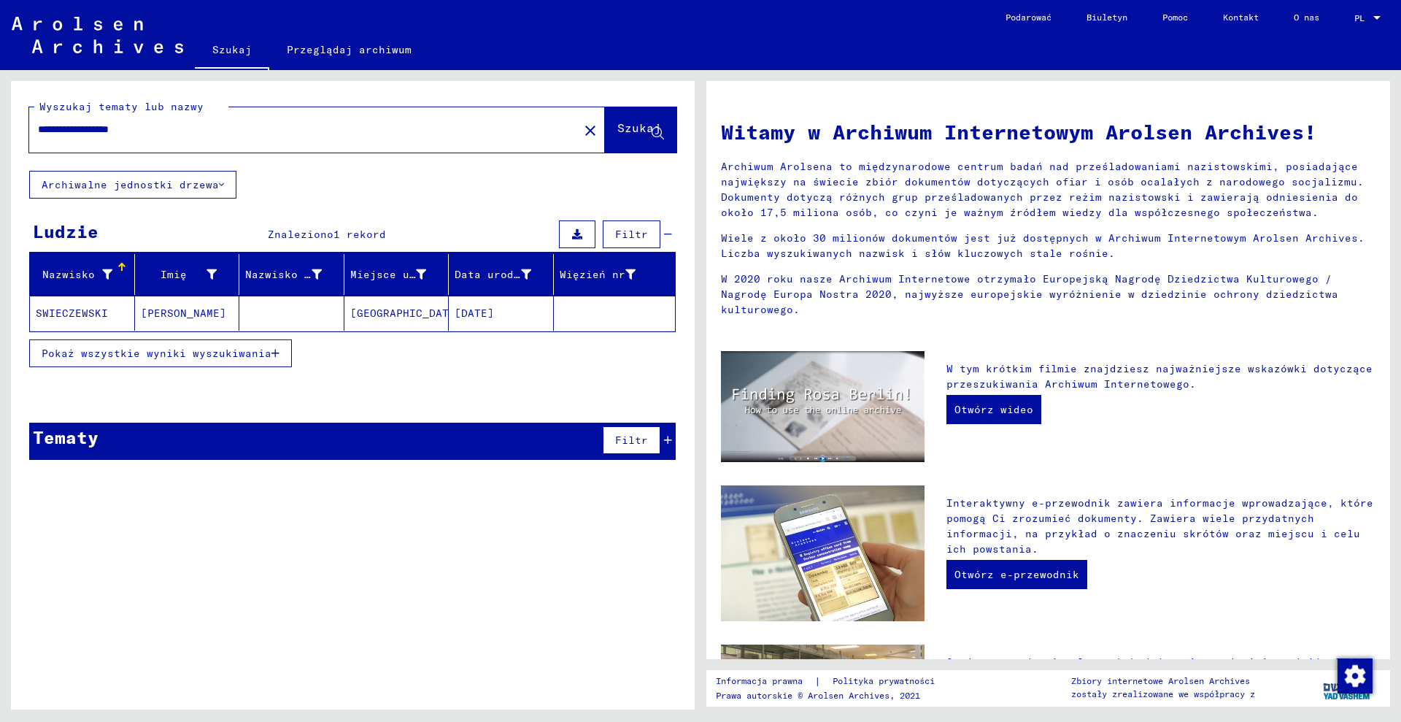
click at [278, 359] on button "Pokaż wszystkie wyniki wyszukiwania" at bounding box center [160, 353] width 263 height 28
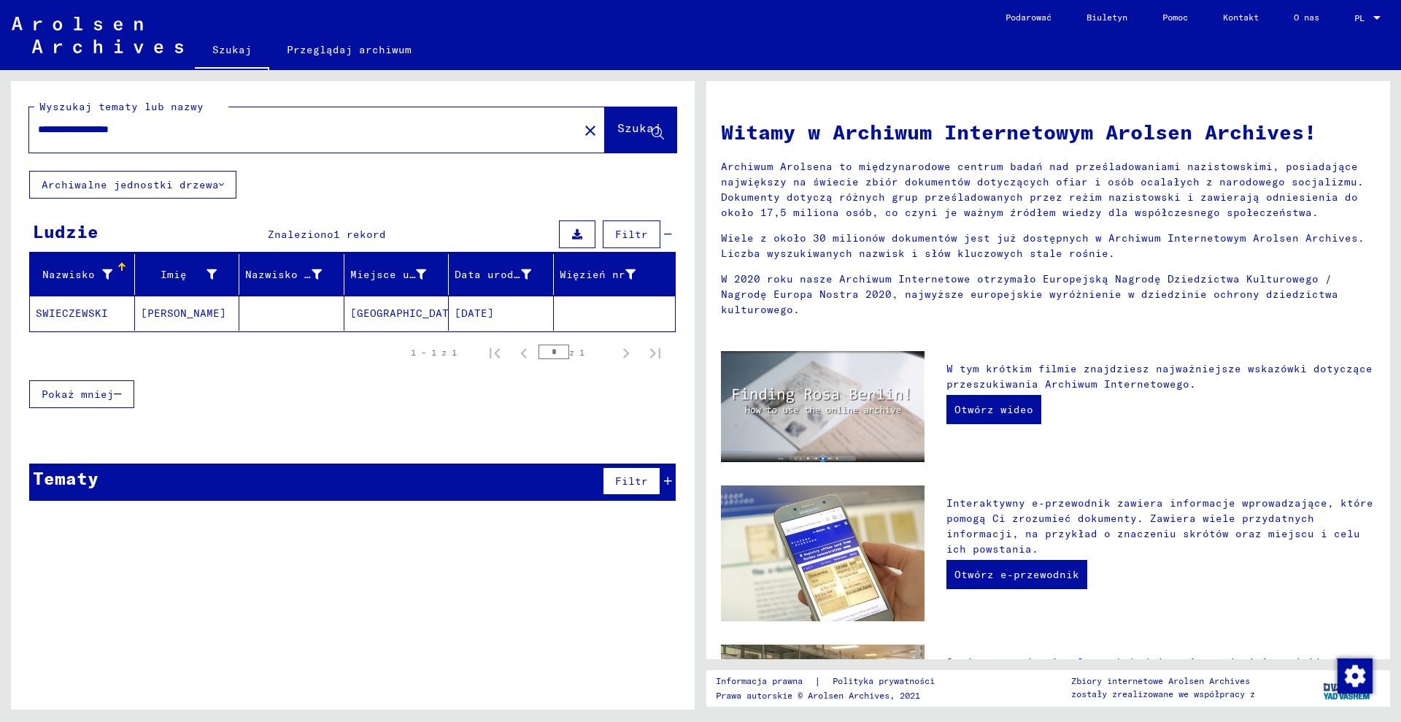
click at [46, 124] on input "**********" at bounding box center [299, 129] width 523 height 15
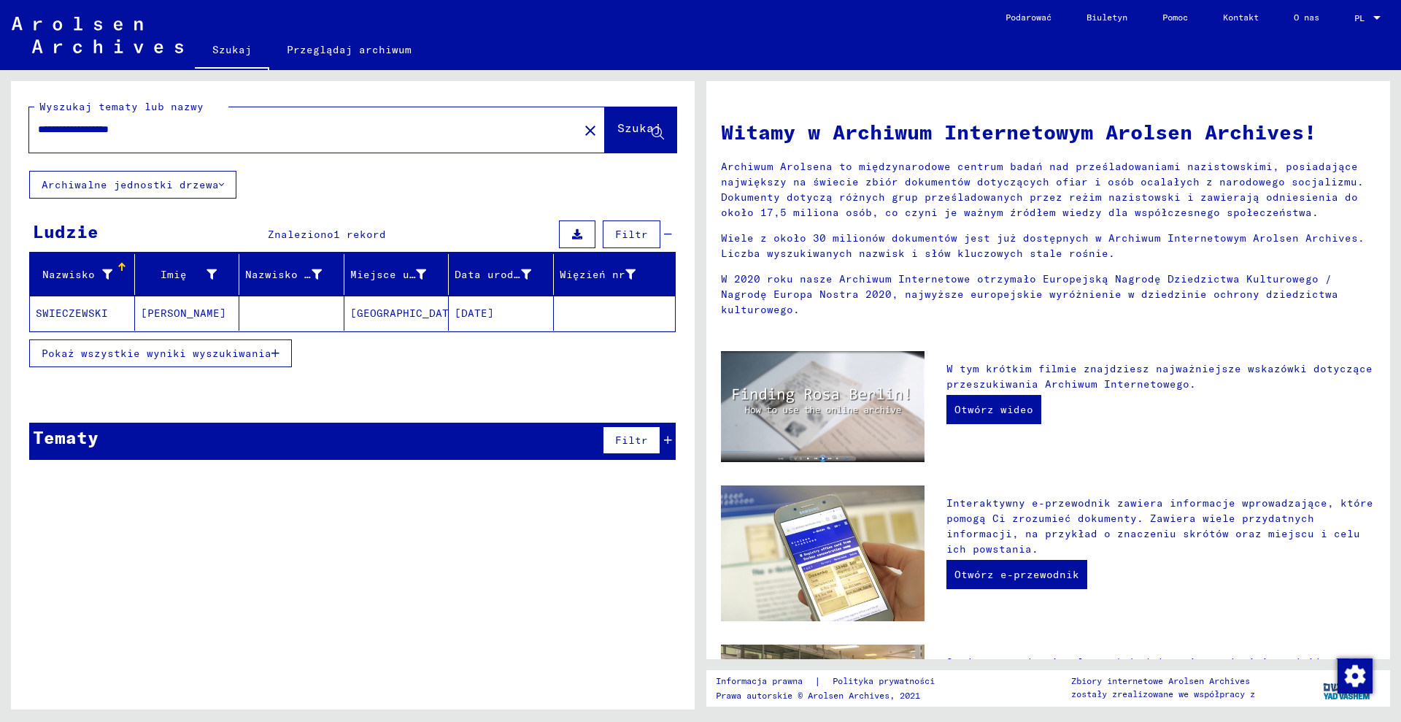
drag, startPoint x: 215, startPoint y: 136, endPoint x: 113, endPoint y: 126, distance: 102.7
click at [113, 126] on input "**********" at bounding box center [299, 129] width 523 height 15
click at [252, 347] on font "Pokaż wszystkie wyniki wyszukiwania" at bounding box center [157, 353] width 230 height 13
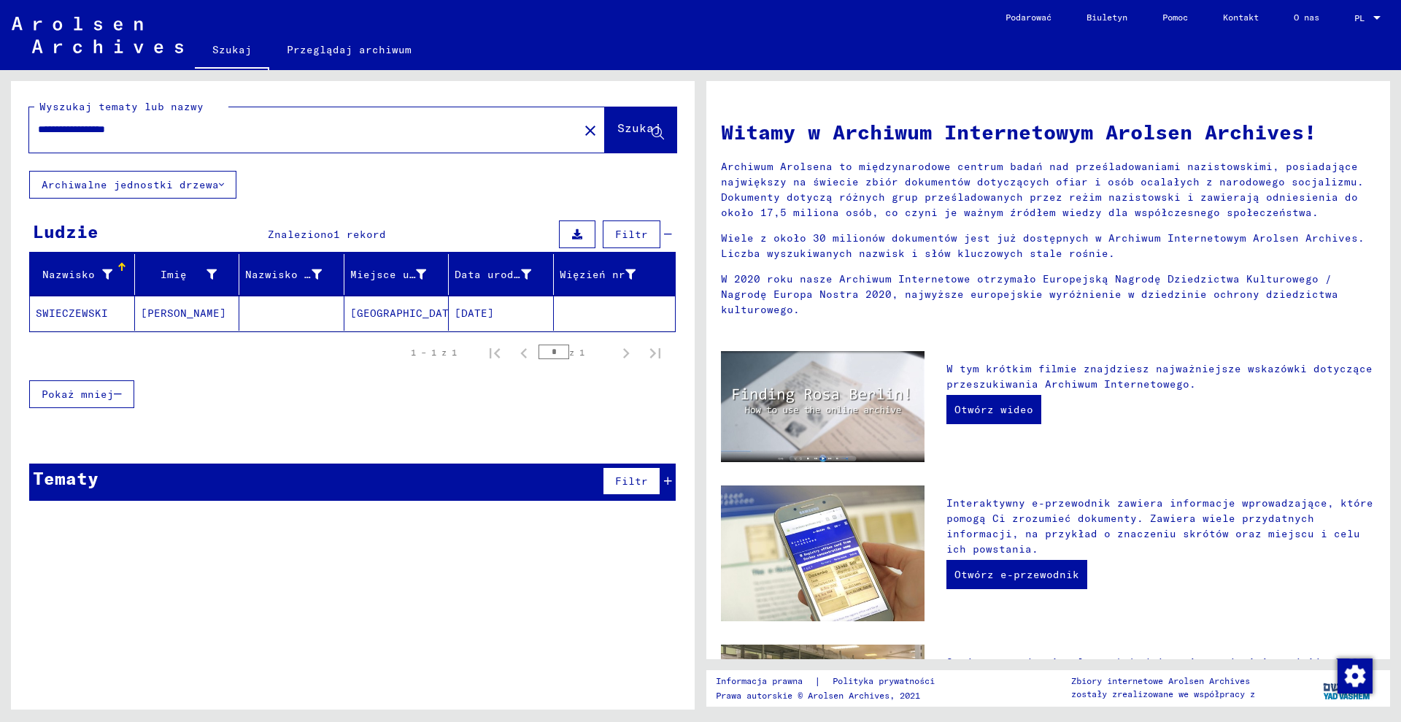
click at [80, 314] on font "SWIECZEWSKI" at bounding box center [72, 313] width 72 height 13
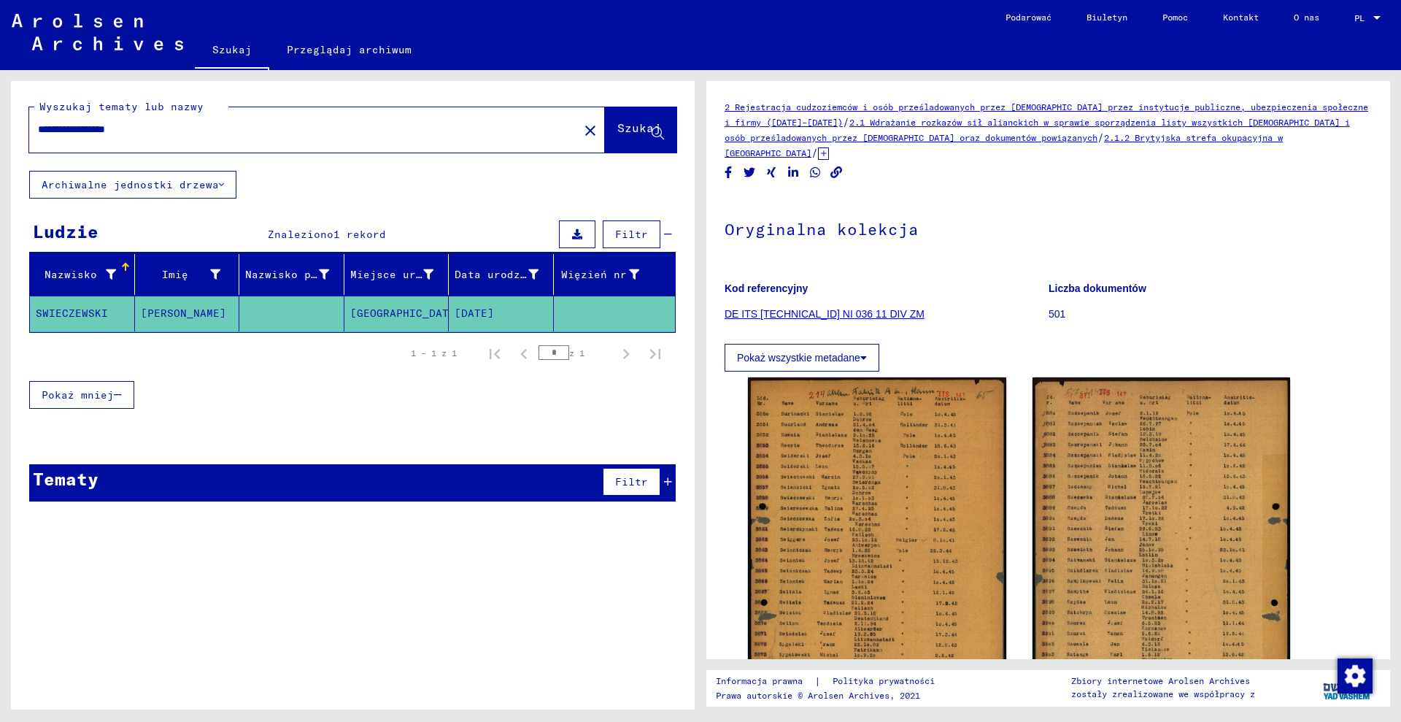
click at [80, 314] on font "SWIECZEWSKI" at bounding box center [72, 313] width 72 height 13
click at [188, 137] on div "**********" at bounding box center [299, 129] width 541 height 33
click at [187, 137] on div "**********" at bounding box center [299, 129] width 541 height 33
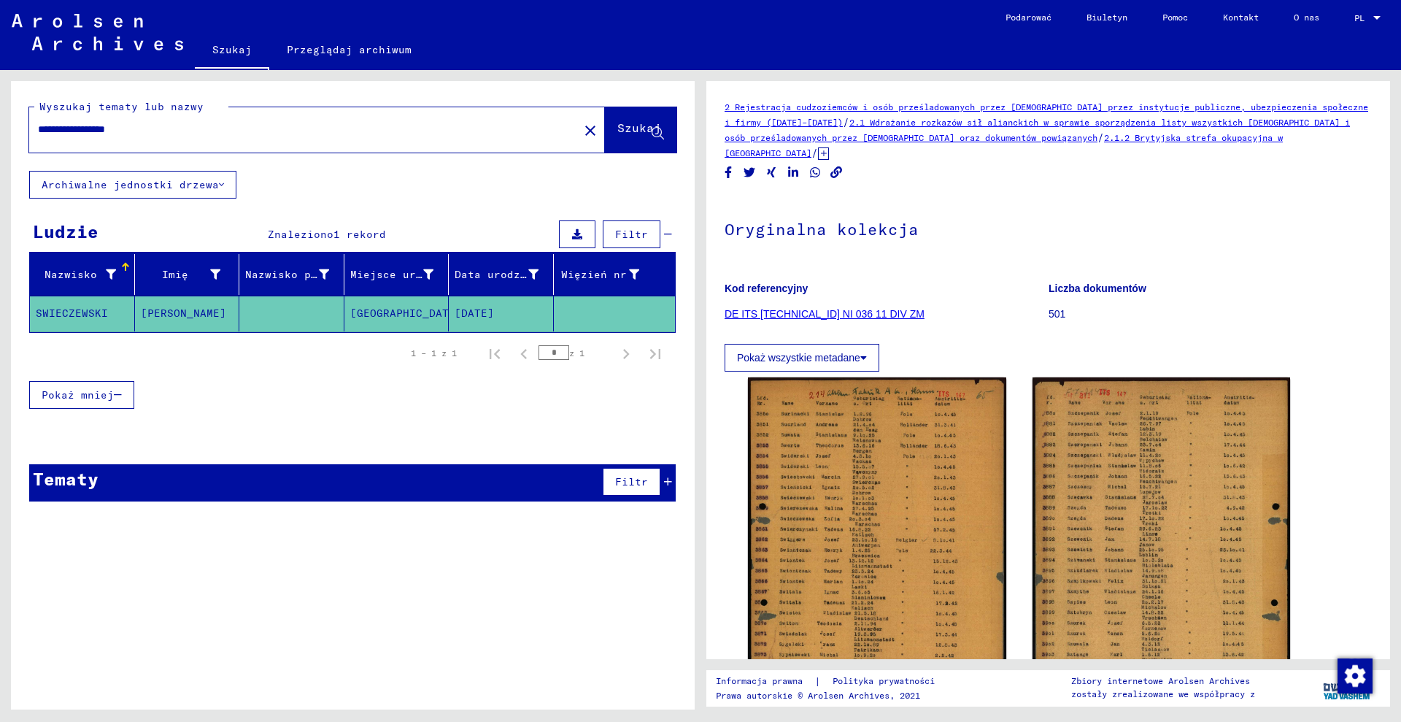
click at [187, 137] on div "**********" at bounding box center [299, 129] width 541 height 33
click at [187, 136] on input "**********" at bounding box center [304, 129] width 532 height 15
type input "*"
paste input "**********"
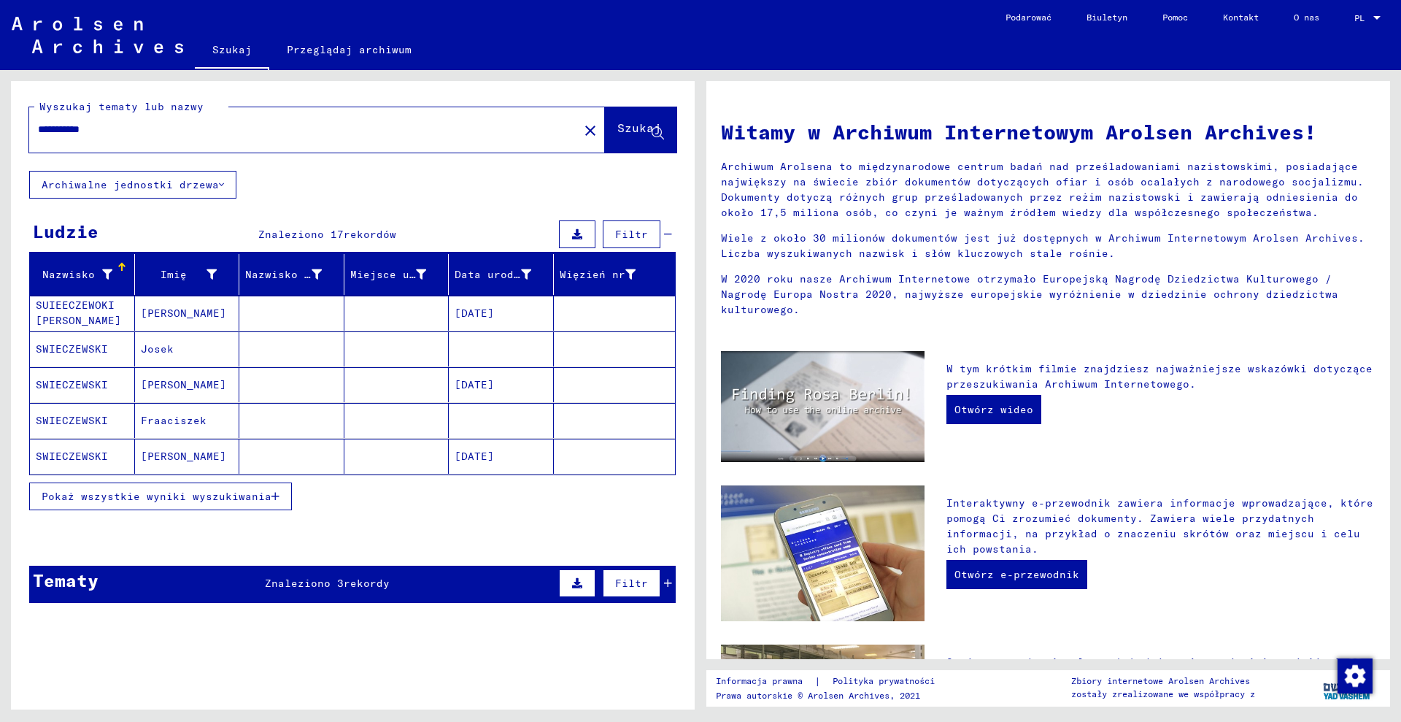
click at [236, 501] on font "Pokaż wszystkie wyniki wyszukiwania" at bounding box center [157, 496] width 230 height 13
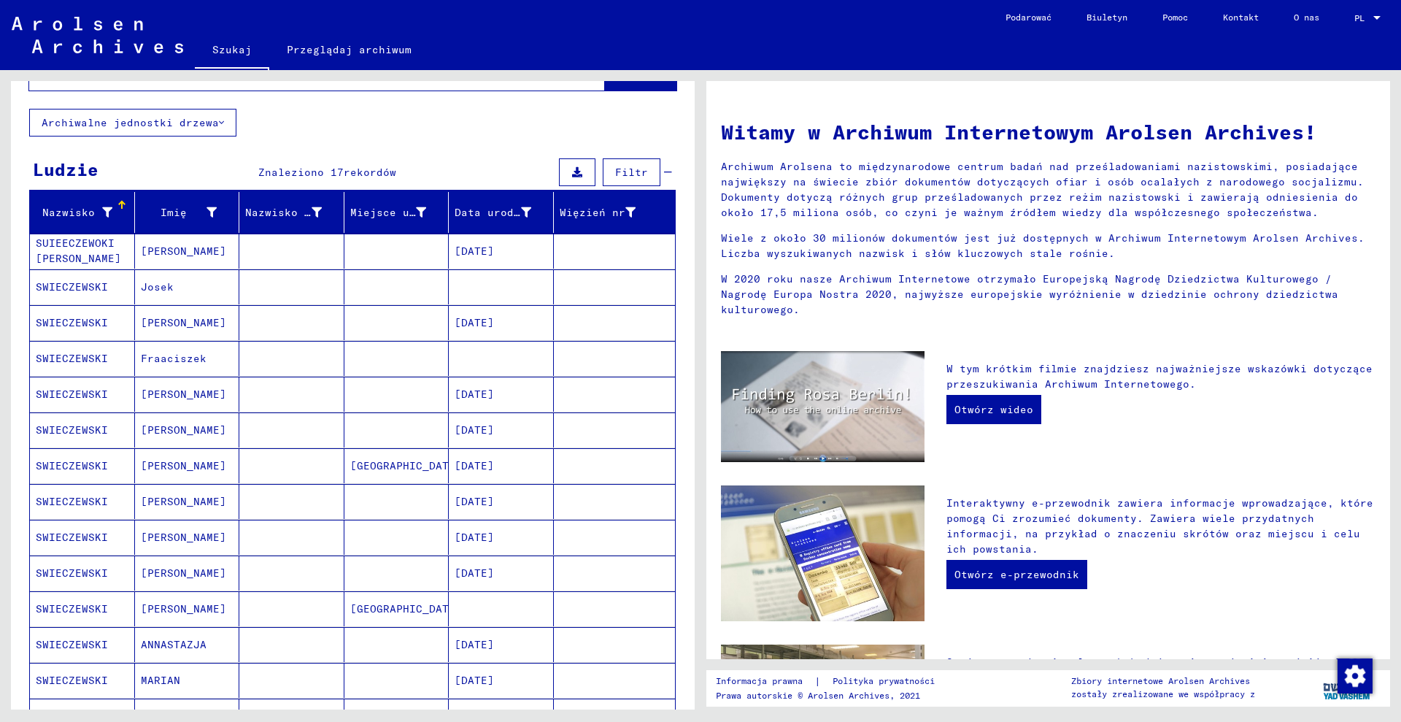
scroll to position [91, 0]
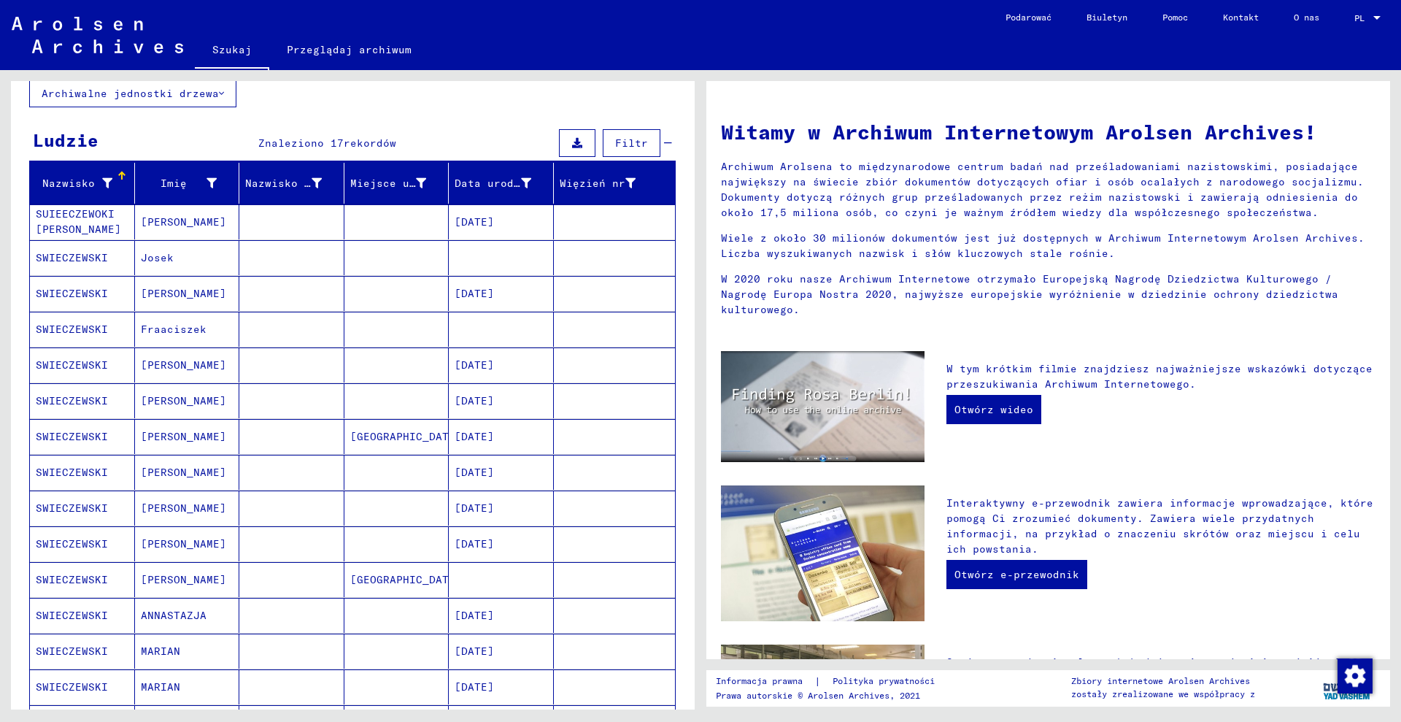
click at [525, 444] on mat-cell "[DATE]" at bounding box center [501, 436] width 105 height 35
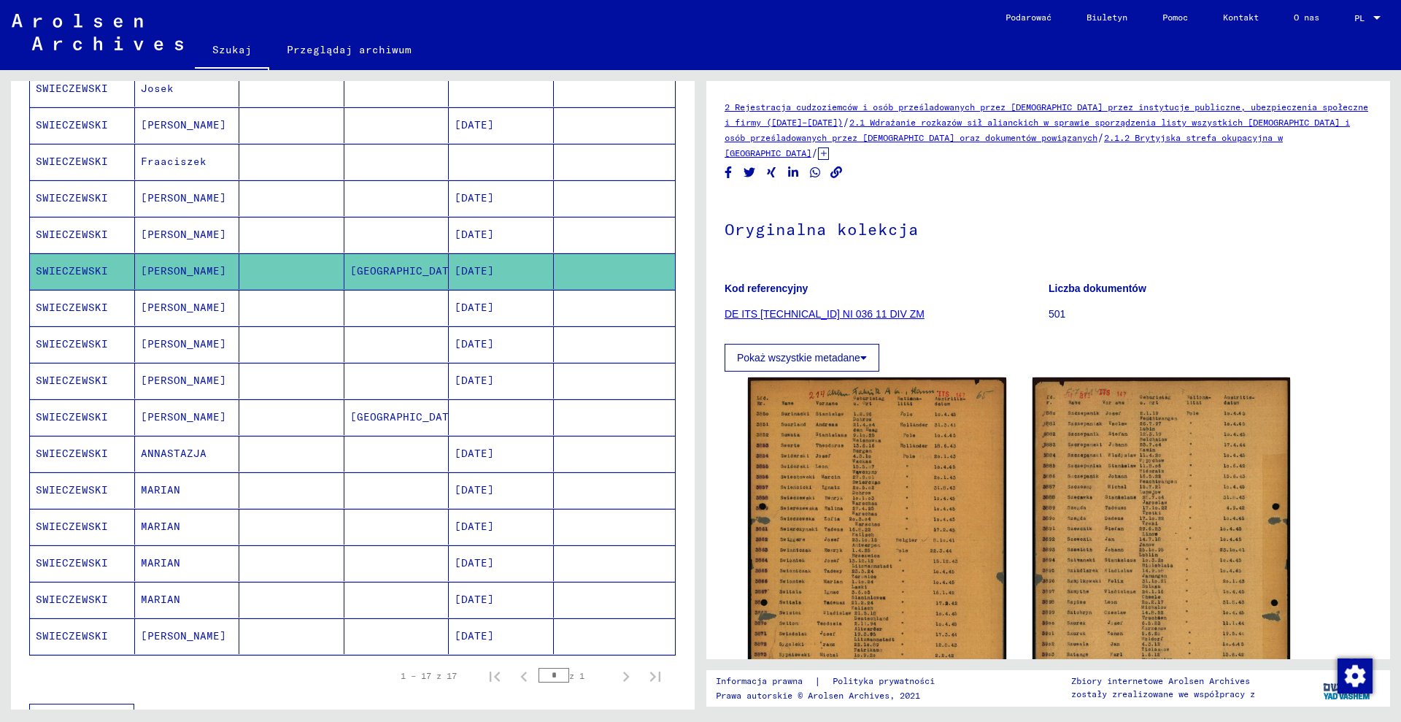
scroll to position [274, 0]
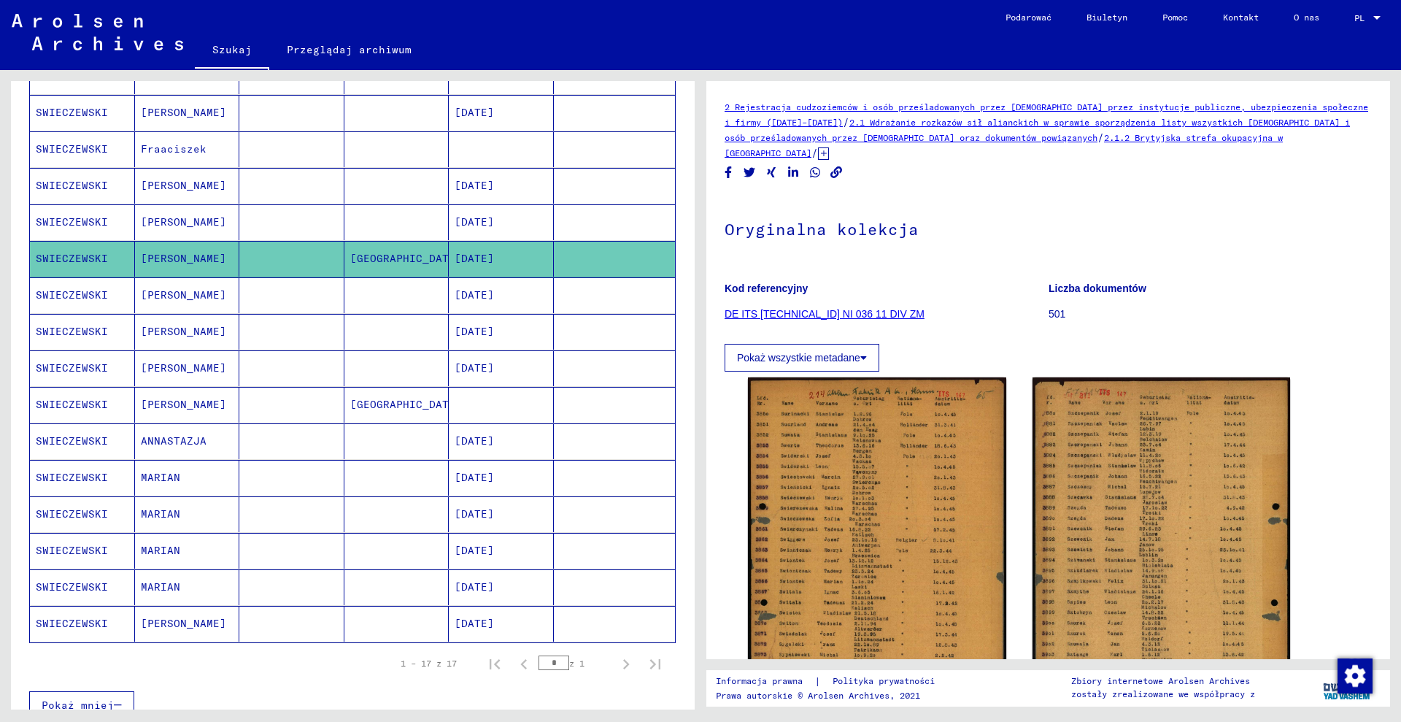
click at [496, 412] on mat-cell at bounding box center [501, 405] width 105 height 36
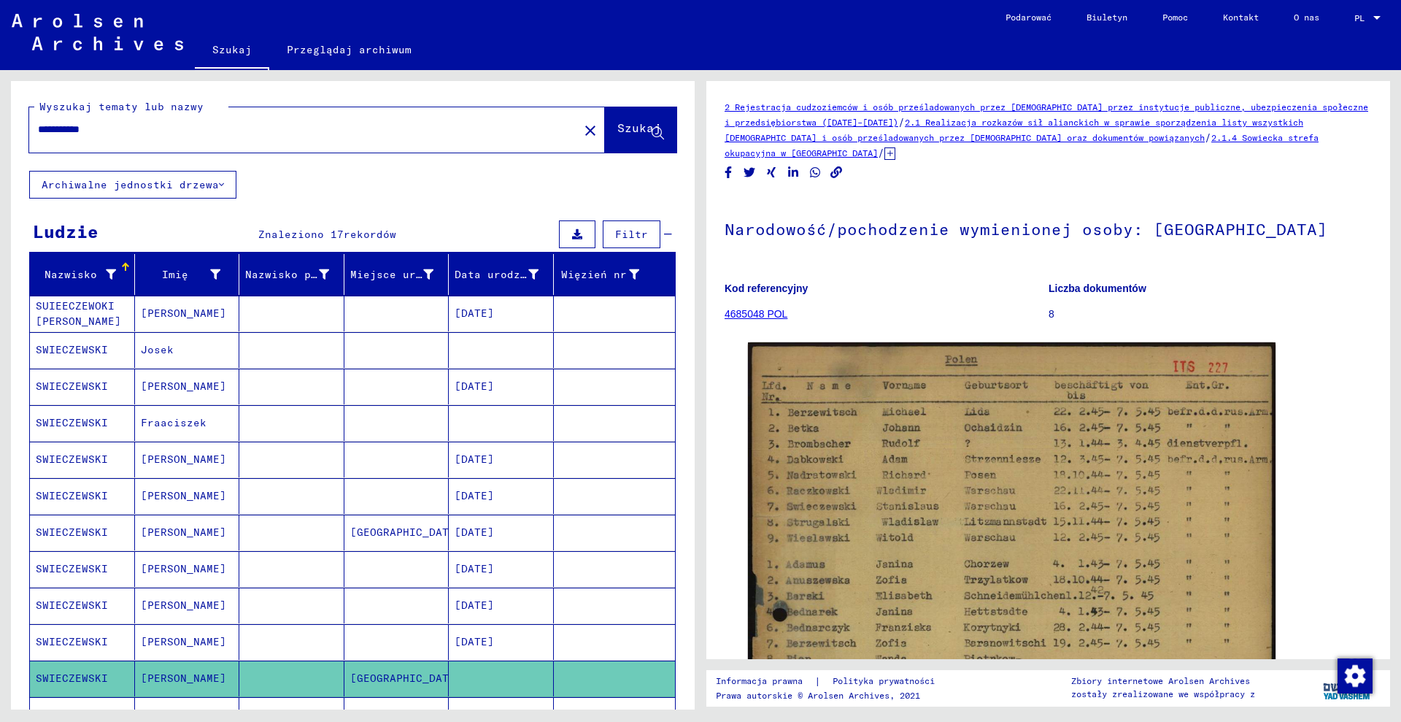
click at [172, 142] on div "**********" at bounding box center [299, 129] width 541 height 33
click at [161, 125] on input "**********" at bounding box center [304, 129] width 532 height 15
type input "**********"
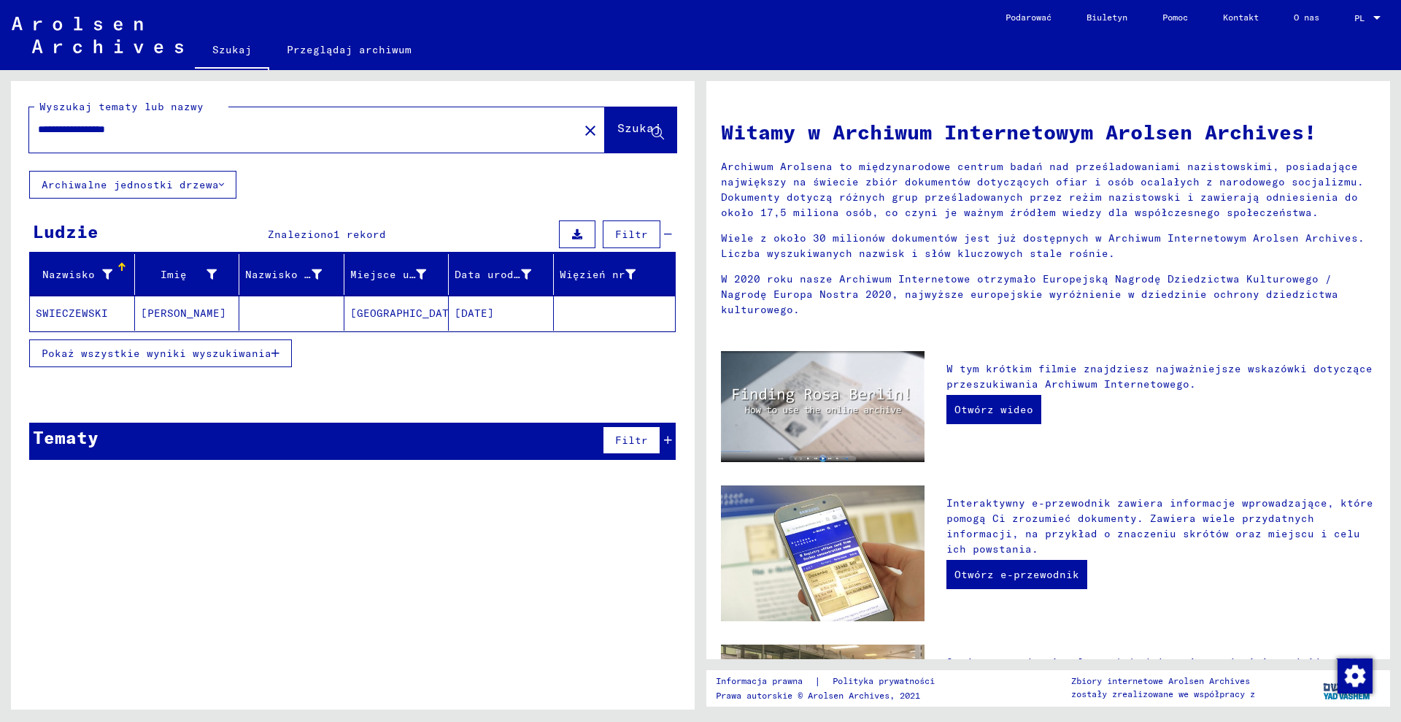
click at [462, 327] on mat-cell "[DATE]" at bounding box center [501, 313] width 105 height 35
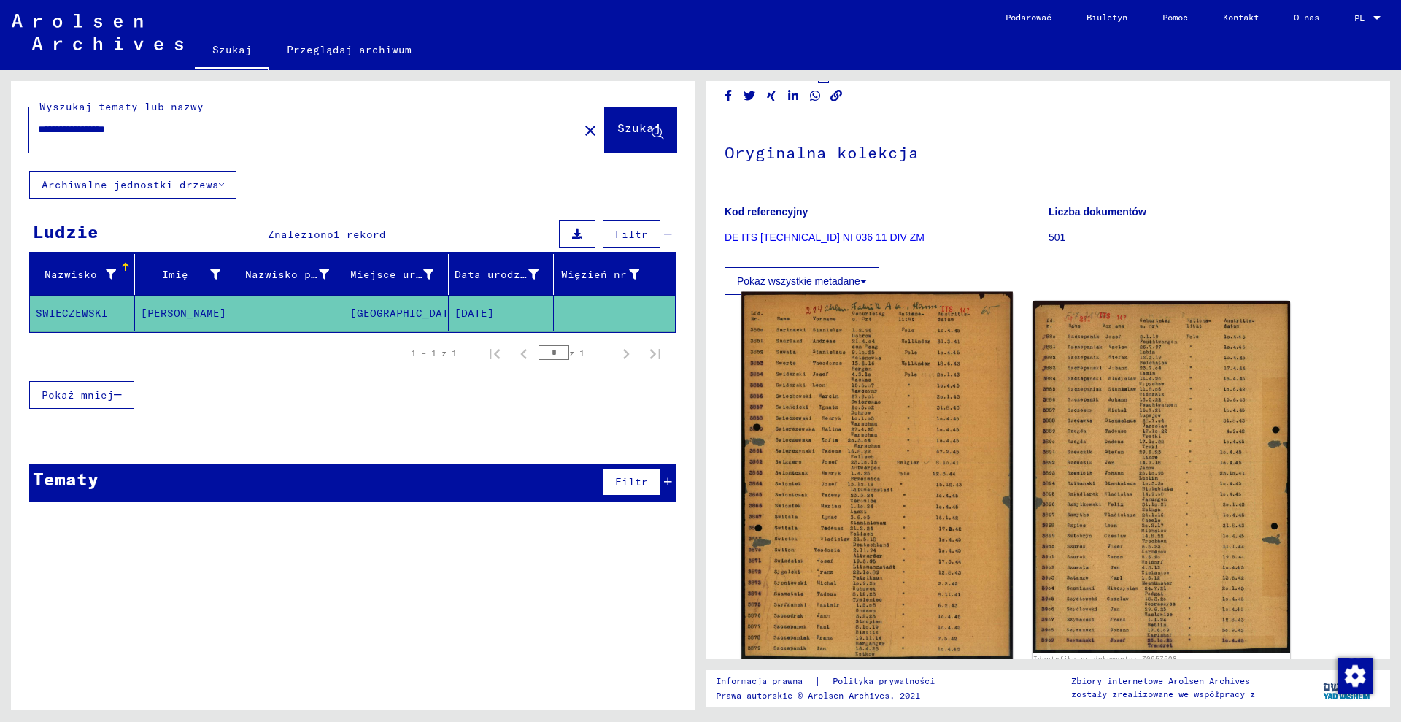
scroll to position [176, 0]
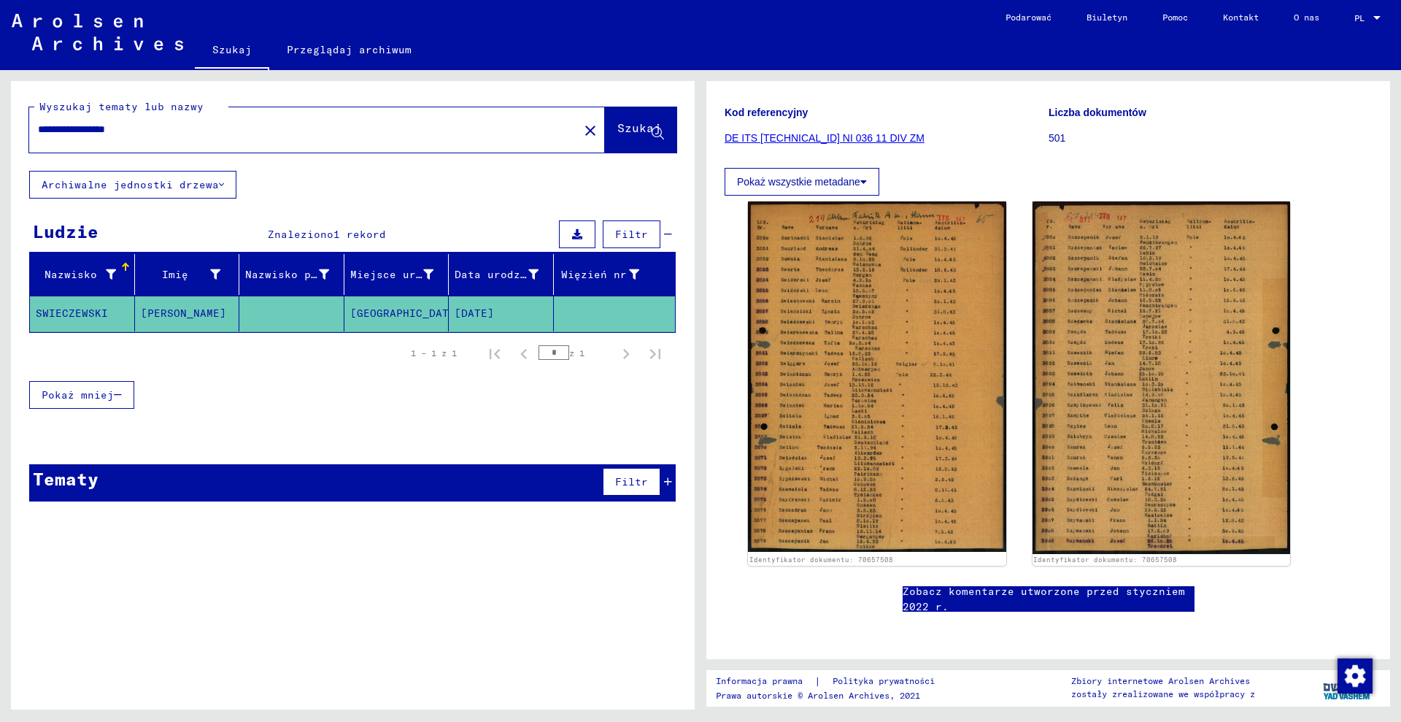
click at [200, 137] on div "**********" at bounding box center [299, 129] width 541 height 33
drag, startPoint x: 165, startPoint y: 132, endPoint x: 0, endPoint y: 77, distance: 174.0
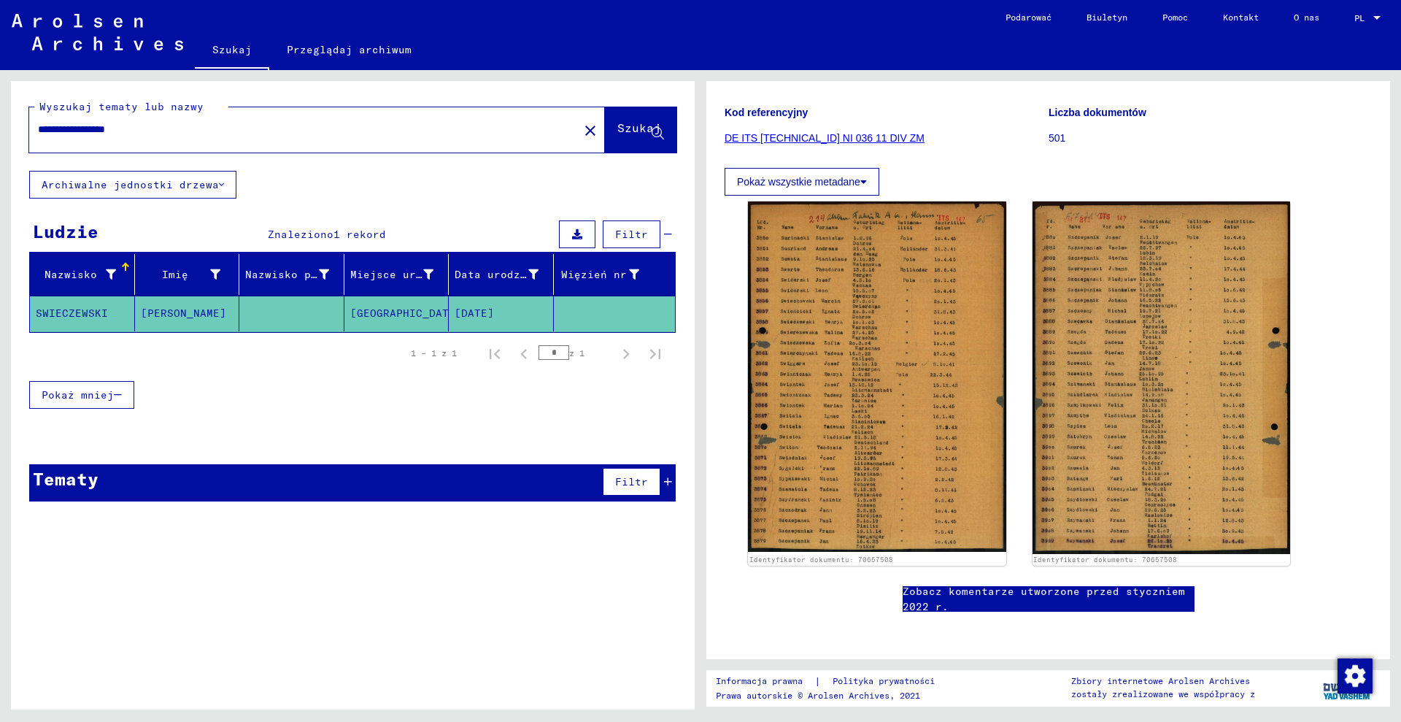
click at [0, 77] on div "**********" at bounding box center [350, 389] width 701 height 639
paste input "**********"
click at [617, 128] on font "Szukaj" at bounding box center [639, 127] width 44 height 15
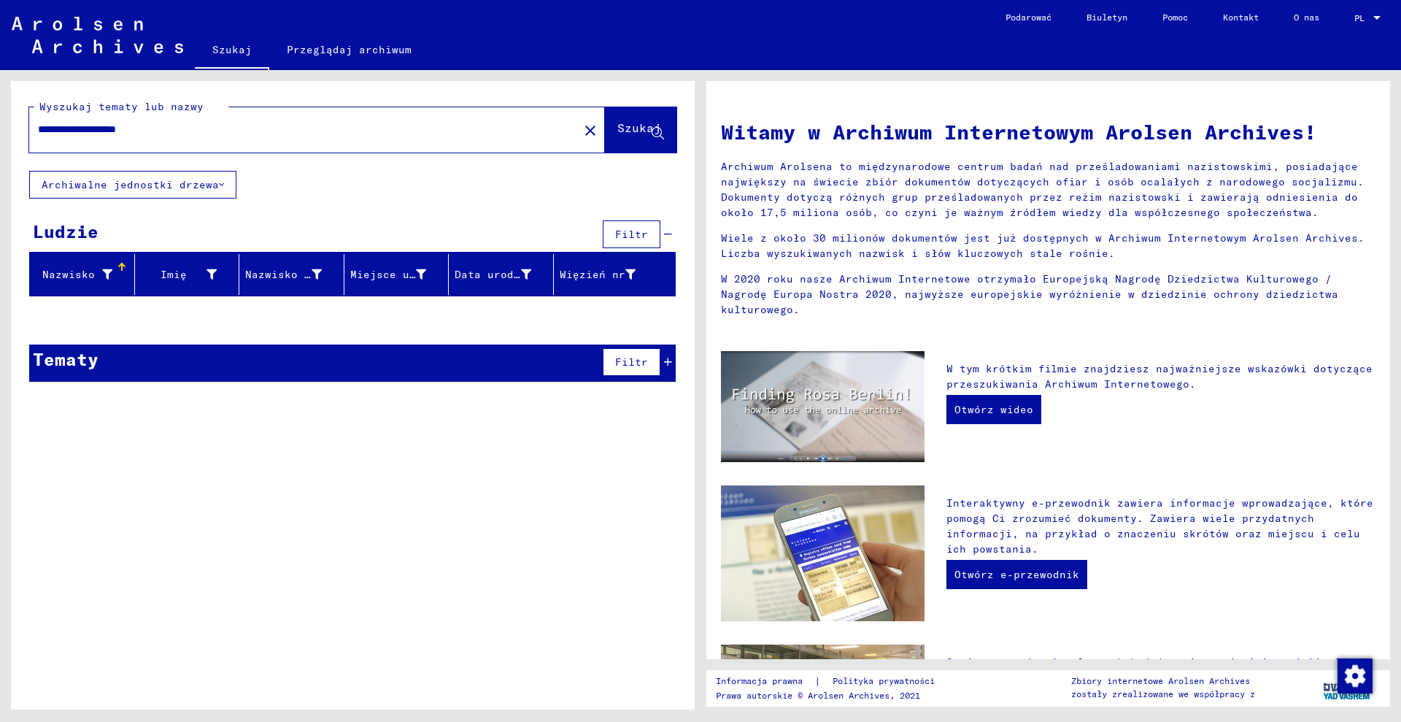
drag, startPoint x: 207, startPoint y: 122, endPoint x: 118, endPoint y: 130, distance: 89.4
click at [118, 130] on input "**********" at bounding box center [299, 129] width 523 height 15
type input "**********"
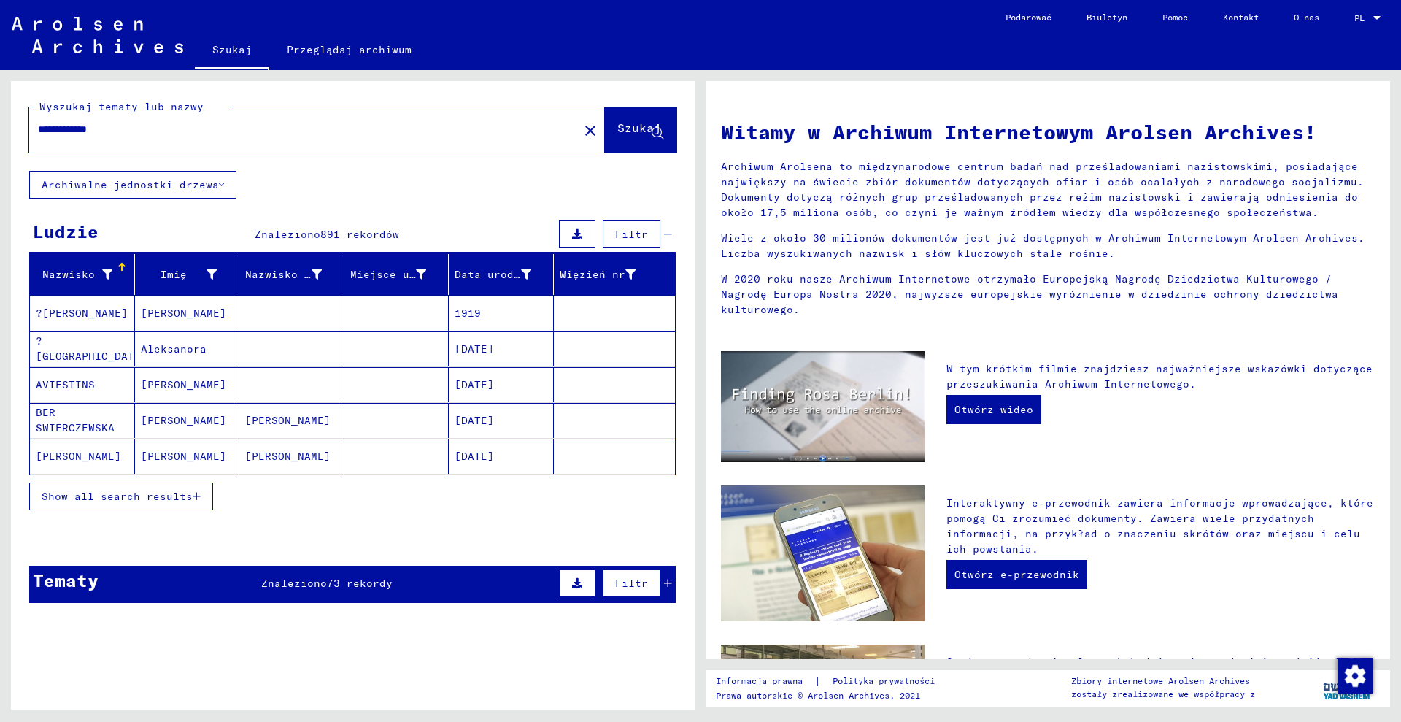
click at [183, 504] on button "Show all search results" at bounding box center [121, 496] width 184 height 28
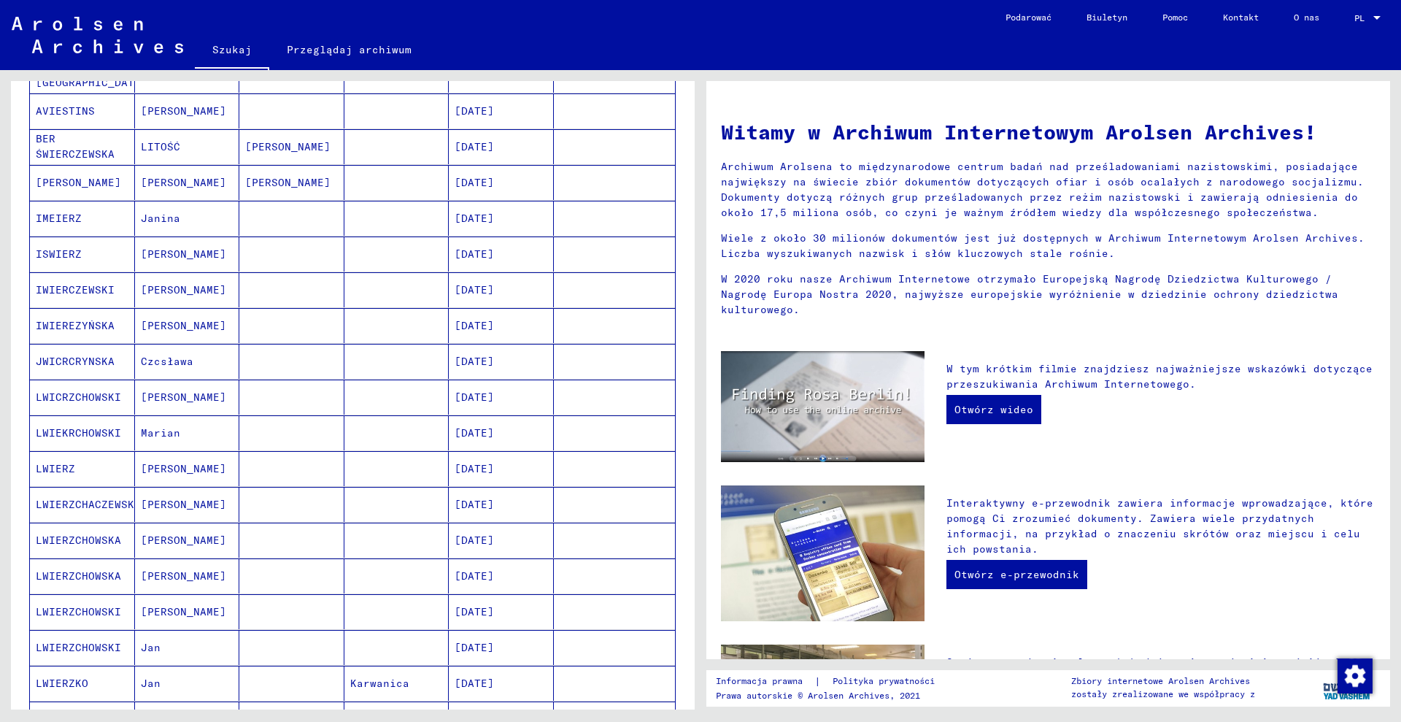
scroll to position [699, 0]
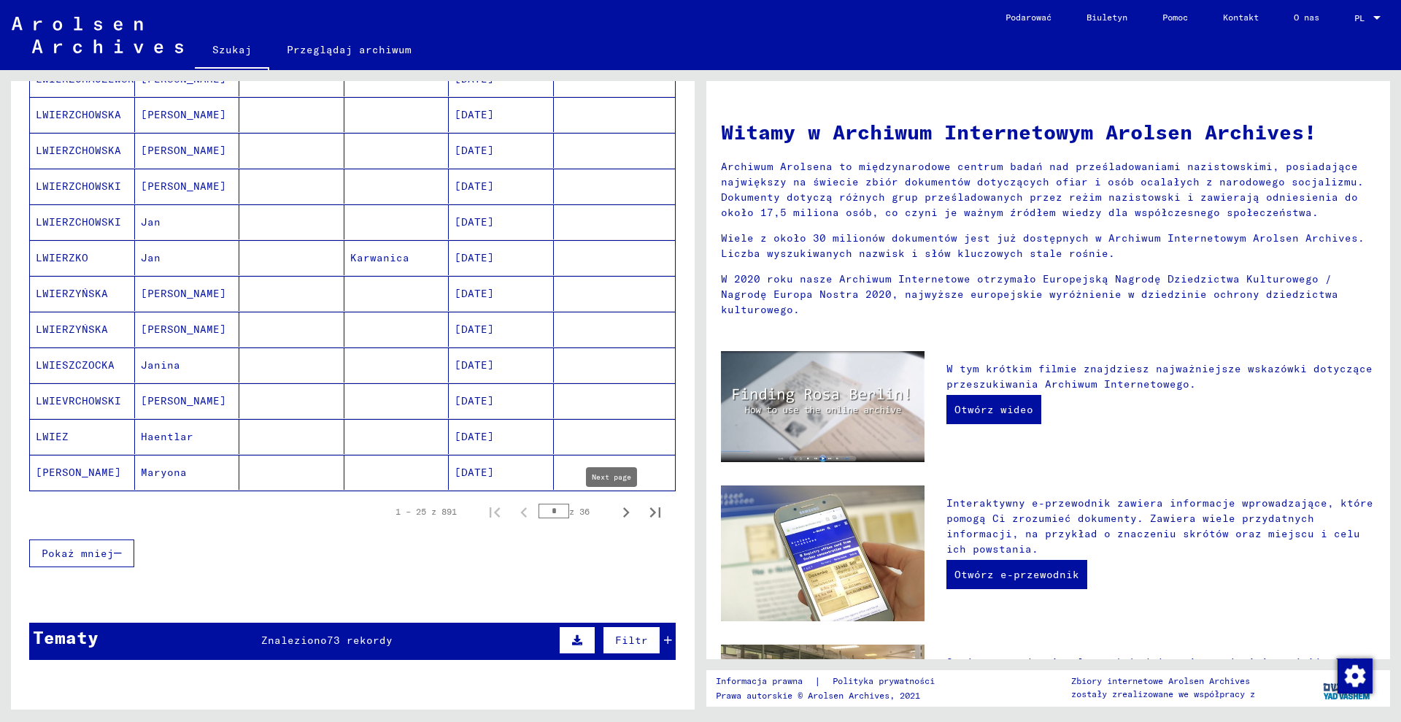
click at [616, 515] on icon "Następna strona" at bounding box center [626, 512] width 20 height 20
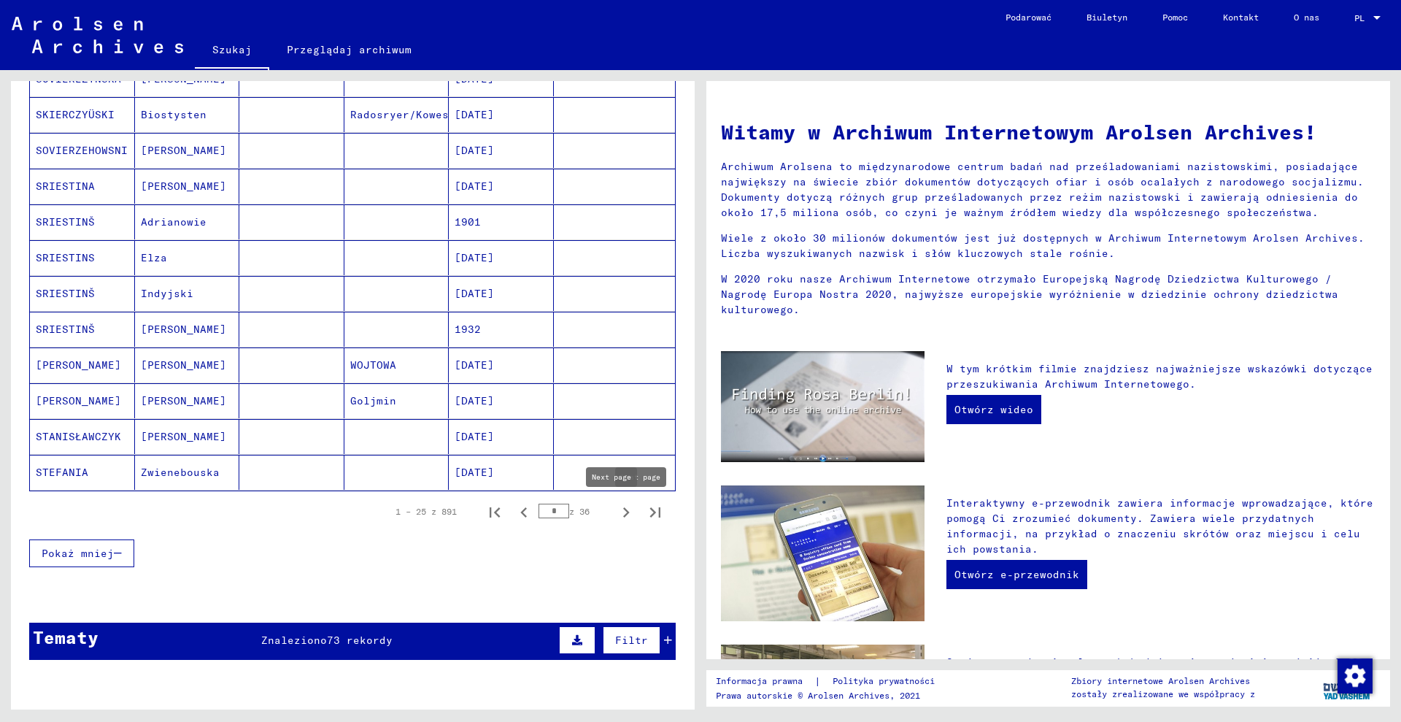
click at [617, 512] on icon "Następna strona" at bounding box center [626, 512] width 20 height 20
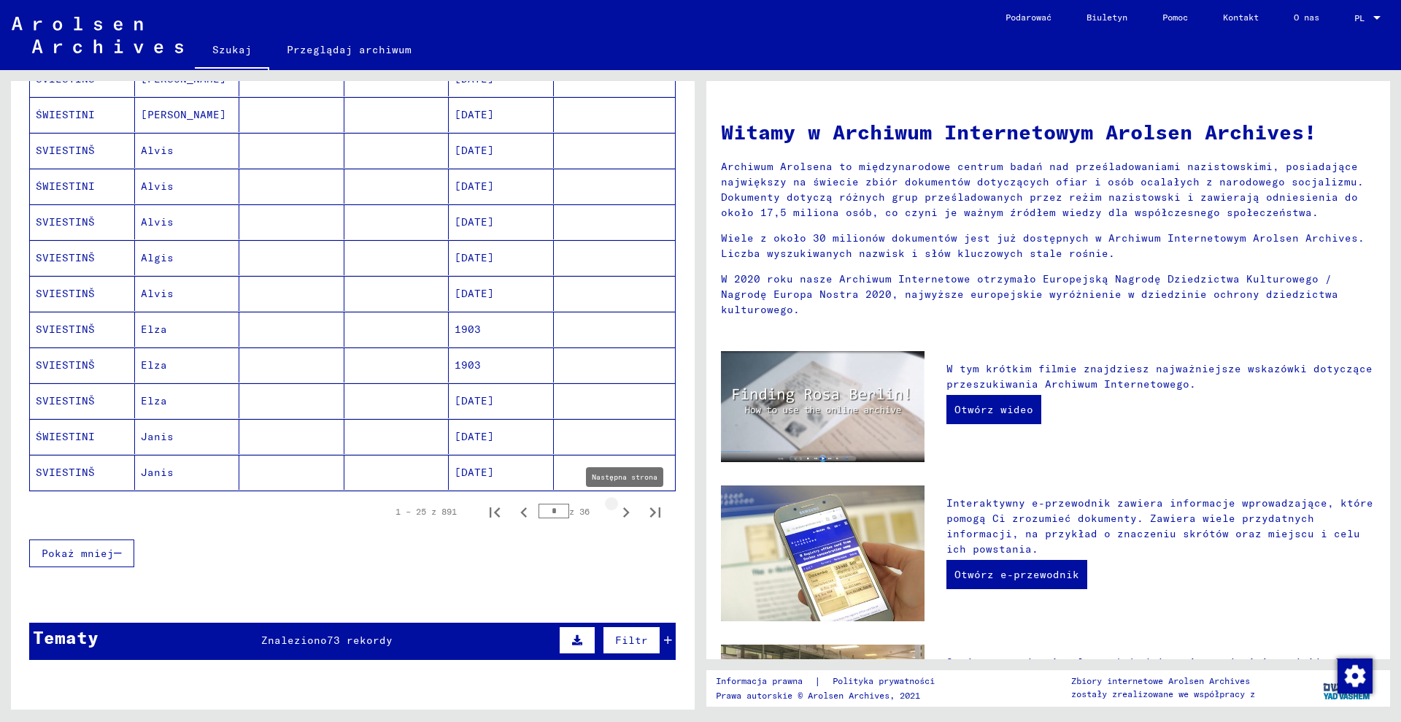
click at [616, 511] on icon "Następna strona" at bounding box center [626, 512] width 20 height 20
click at [616, 508] on icon "Następna strona" at bounding box center [626, 512] width 20 height 20
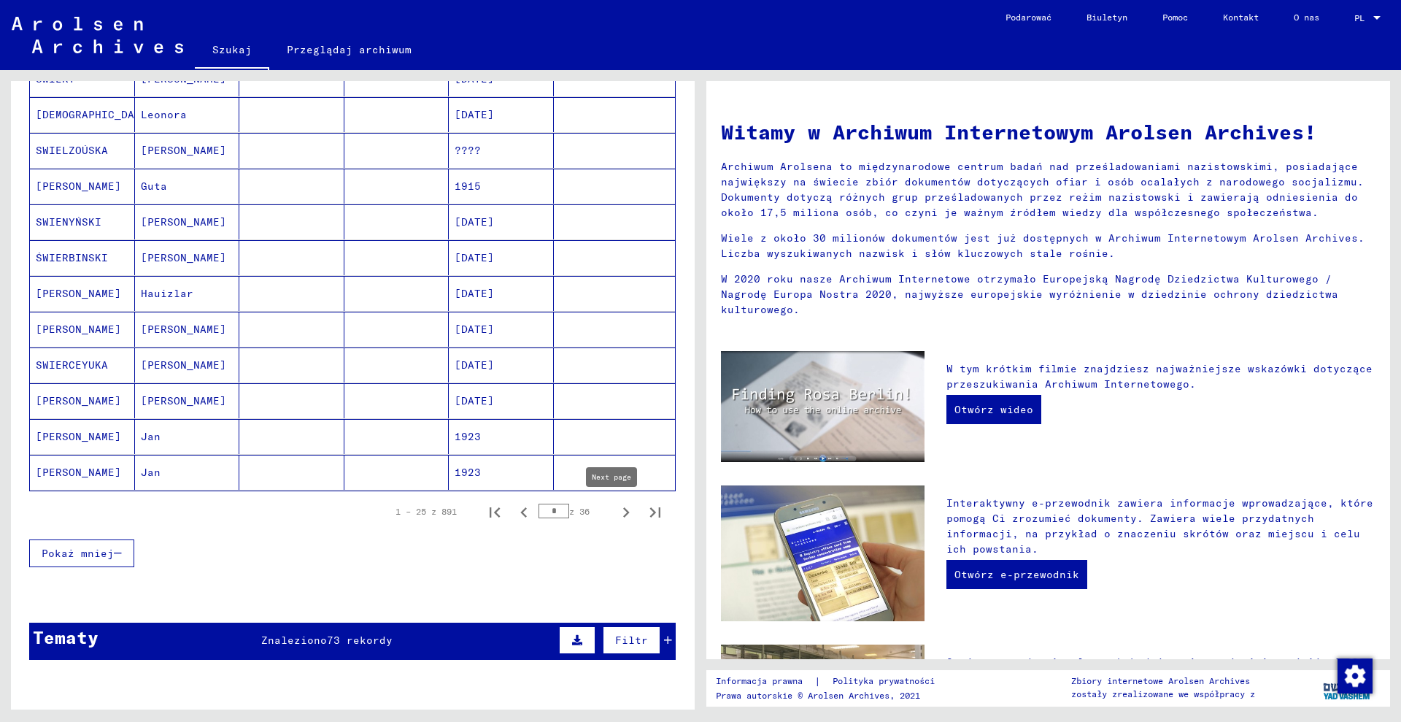
click at [616, 507] on icon "Następna strona" at bounding box center [626, 512] width 20 height 20
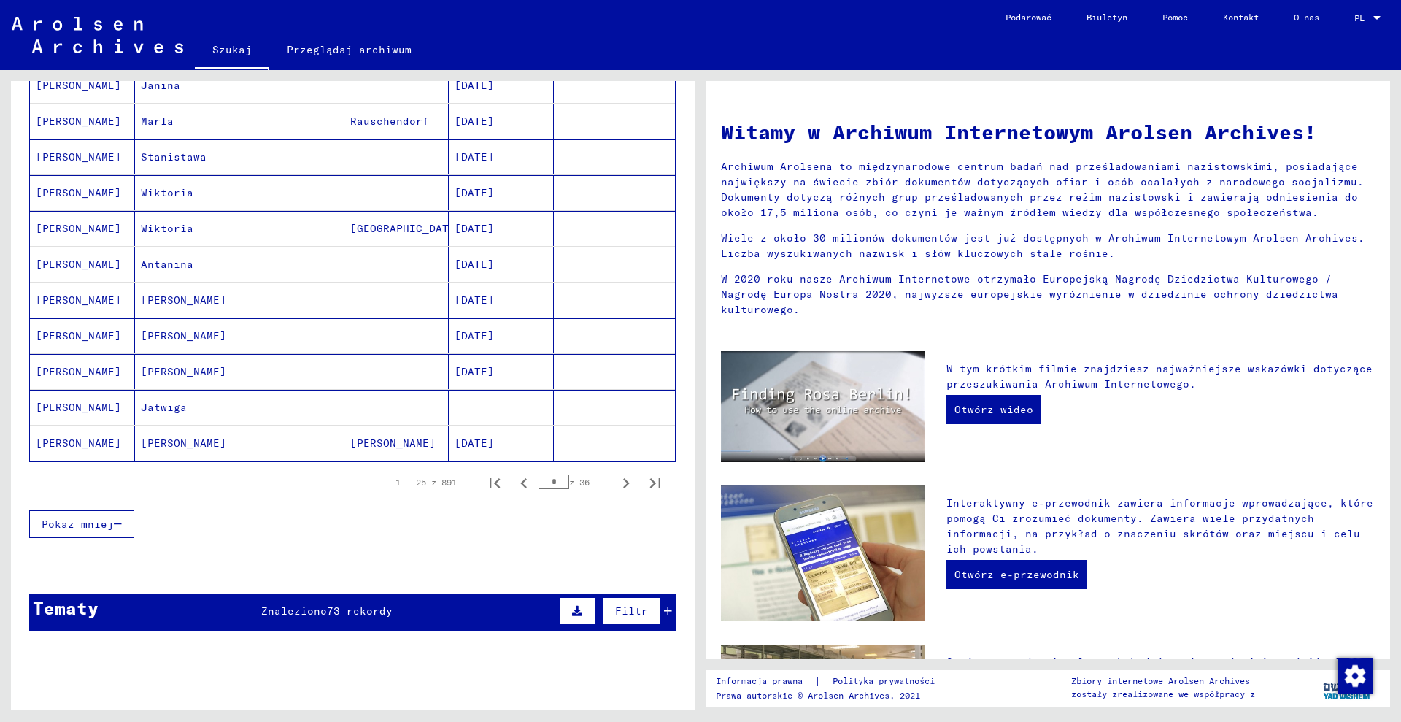
scroll to position [730, 0]
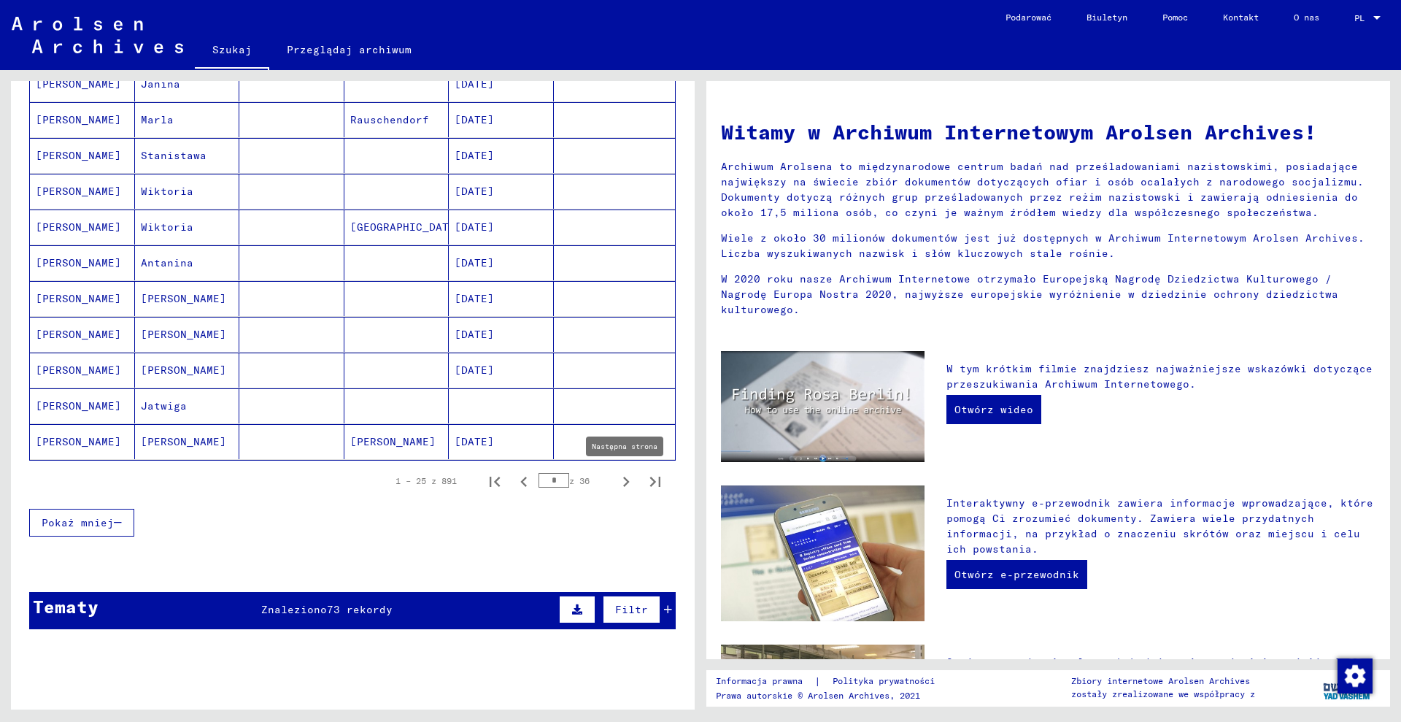
click at [616, 484] on icon "Następna strona" at bounding box center [626, 481] width 20 height 20
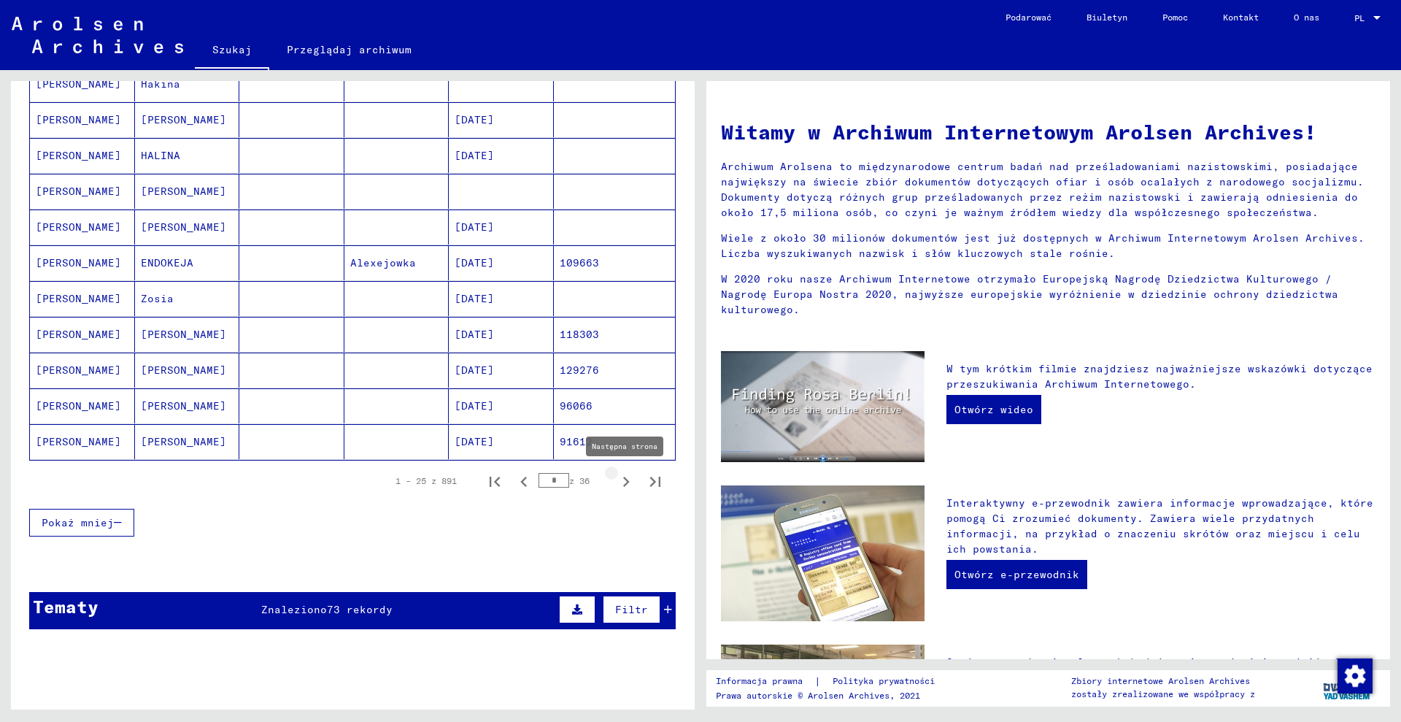
scroll to position [234, 0]
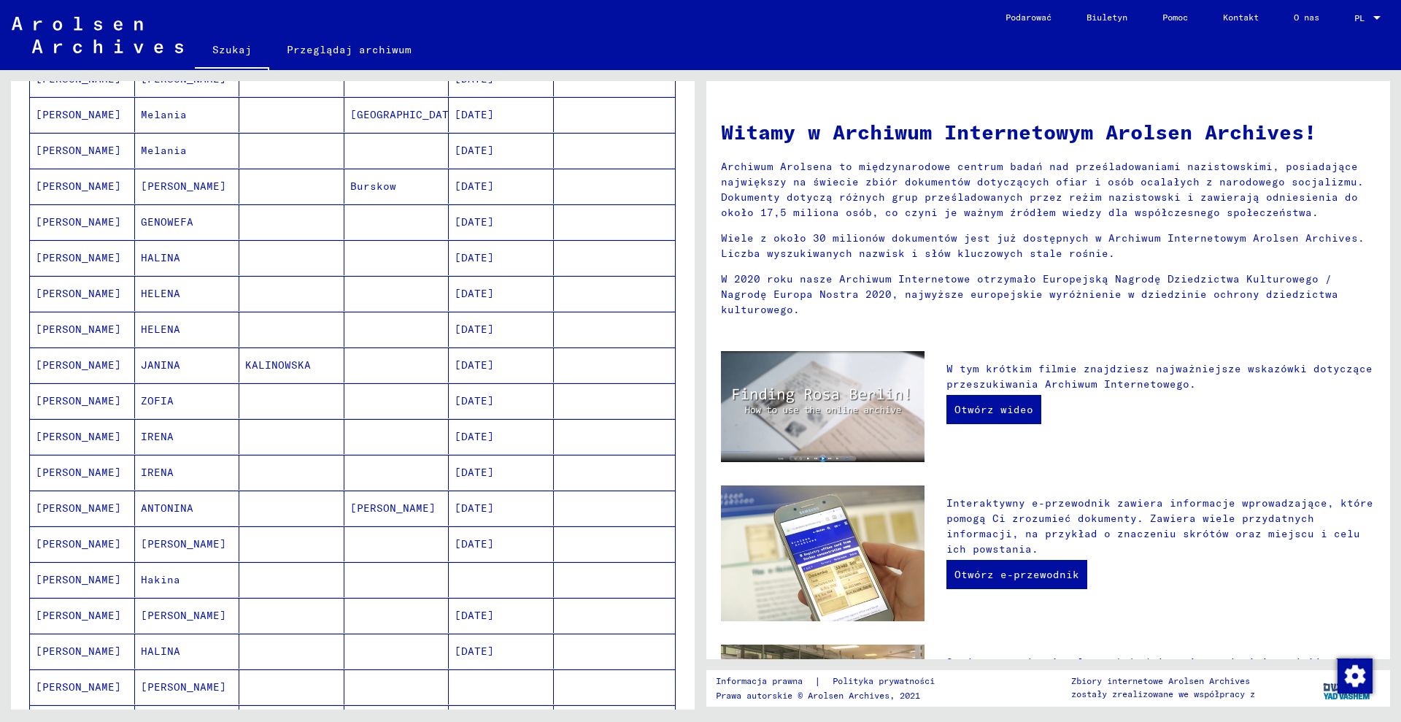
click at [425, 397] on mat-cell at bounding box center [396, 400] width 105 height 35
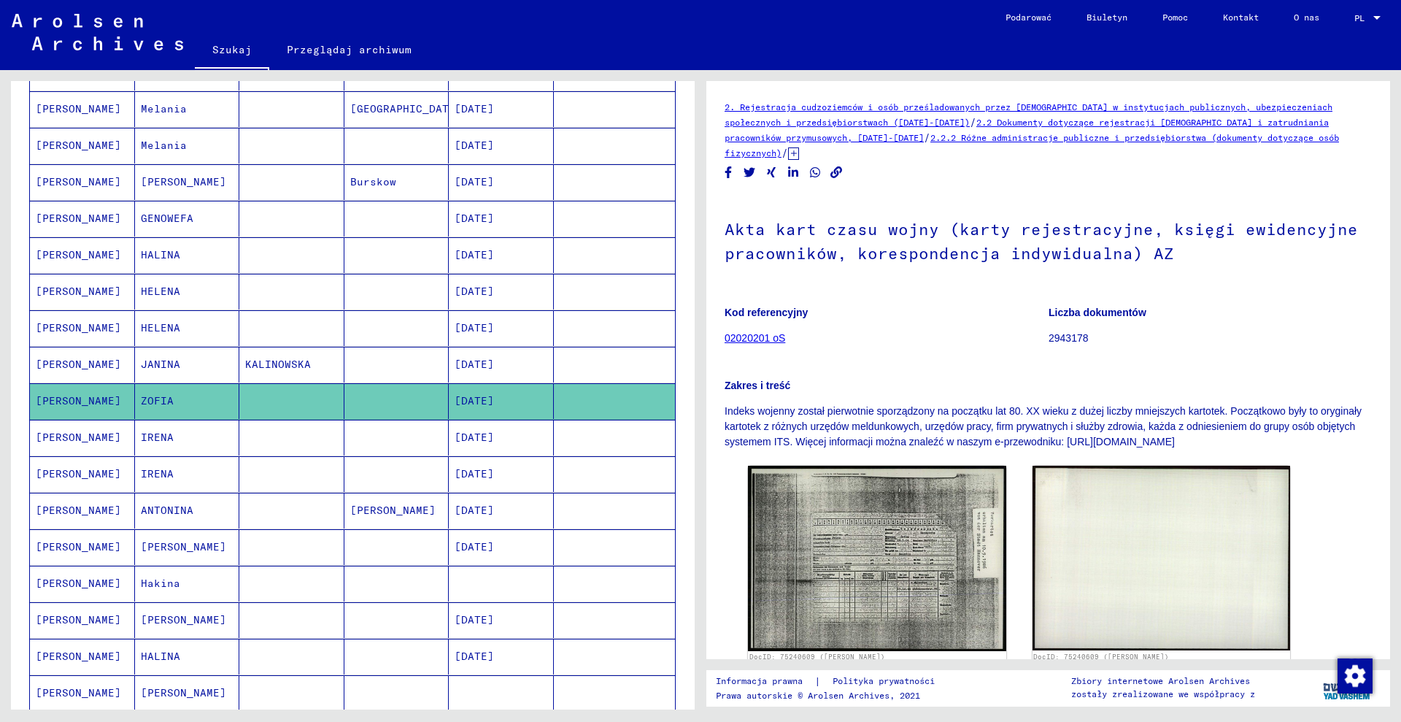
scroll to position [182, 0]
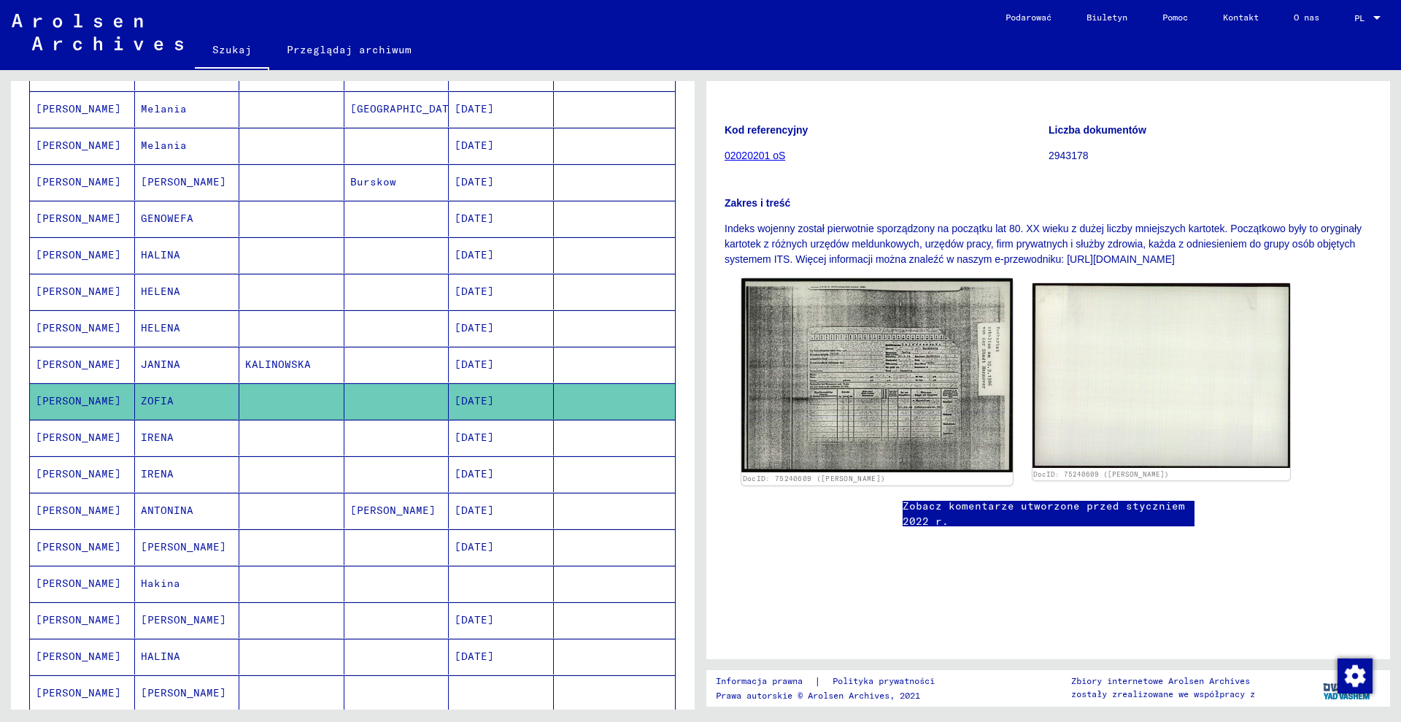
click at [910, 362] on img at bounding box center [876, 375] width 271 height 194
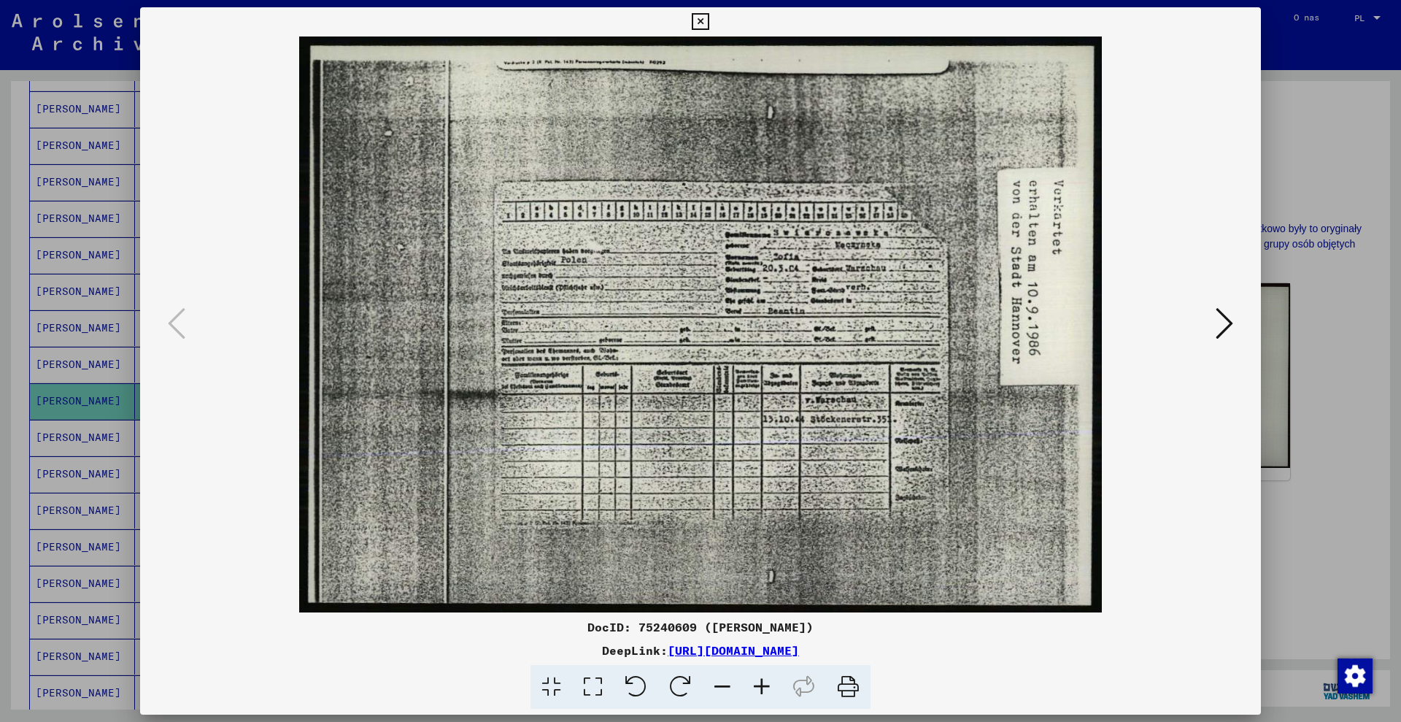
click at [1314, 440] on div at bounding box center [700, 361] width 1401 height 722
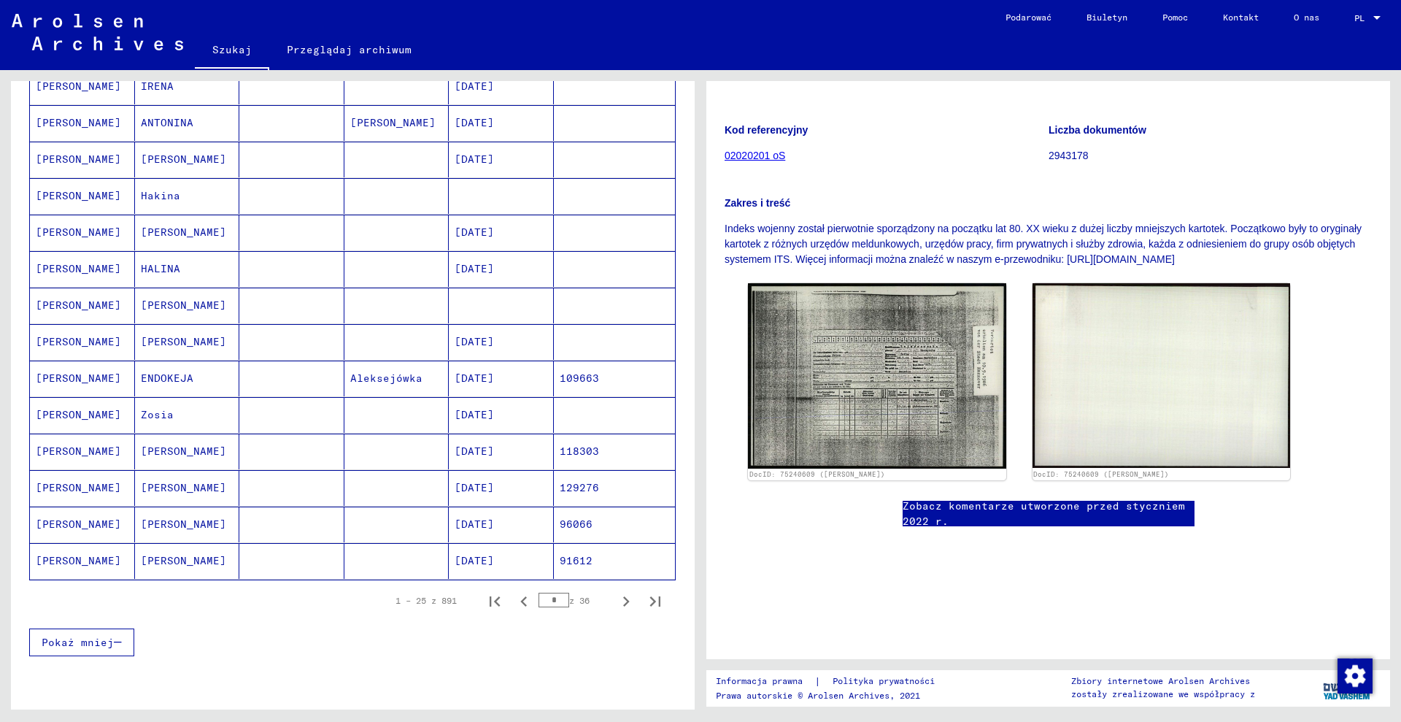
scroll to position [697, 0]
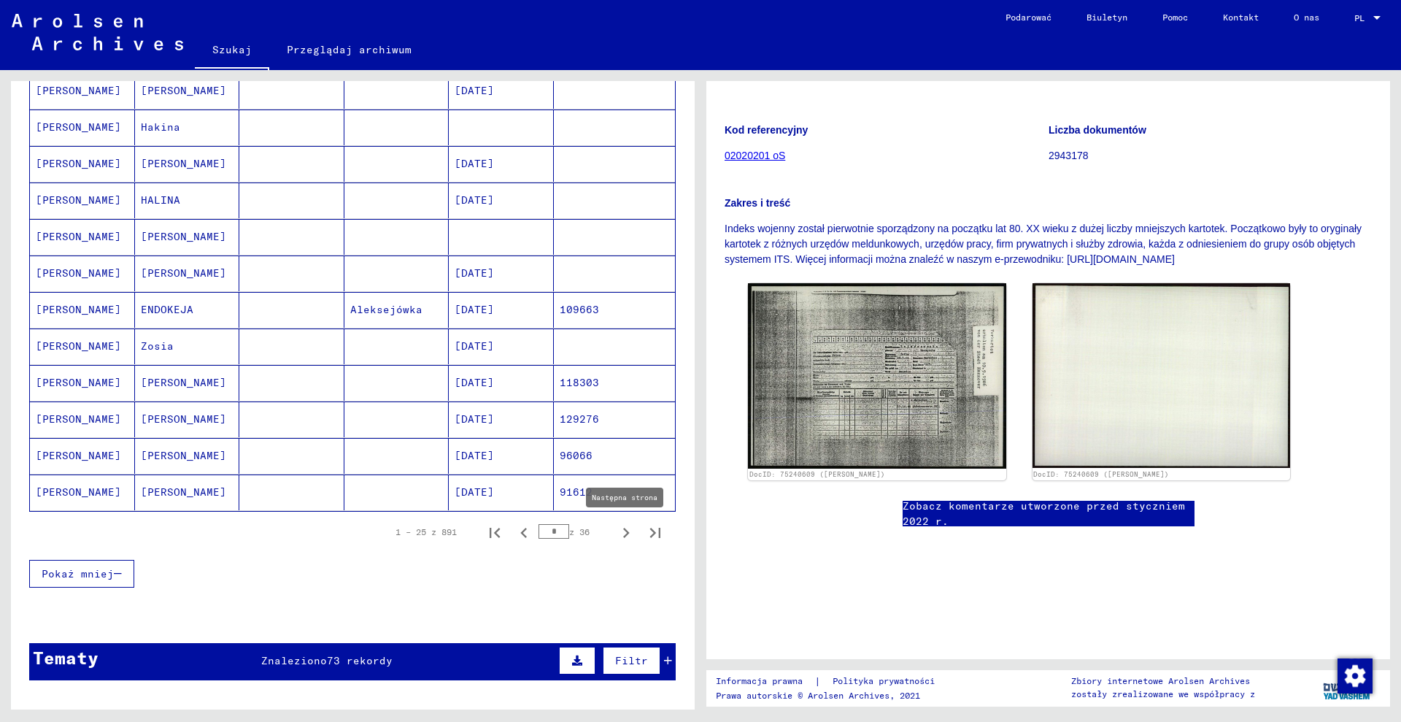
click at [616, 532] on icon "Następna strona" at bounding box center [626, 533] width 20 height 20
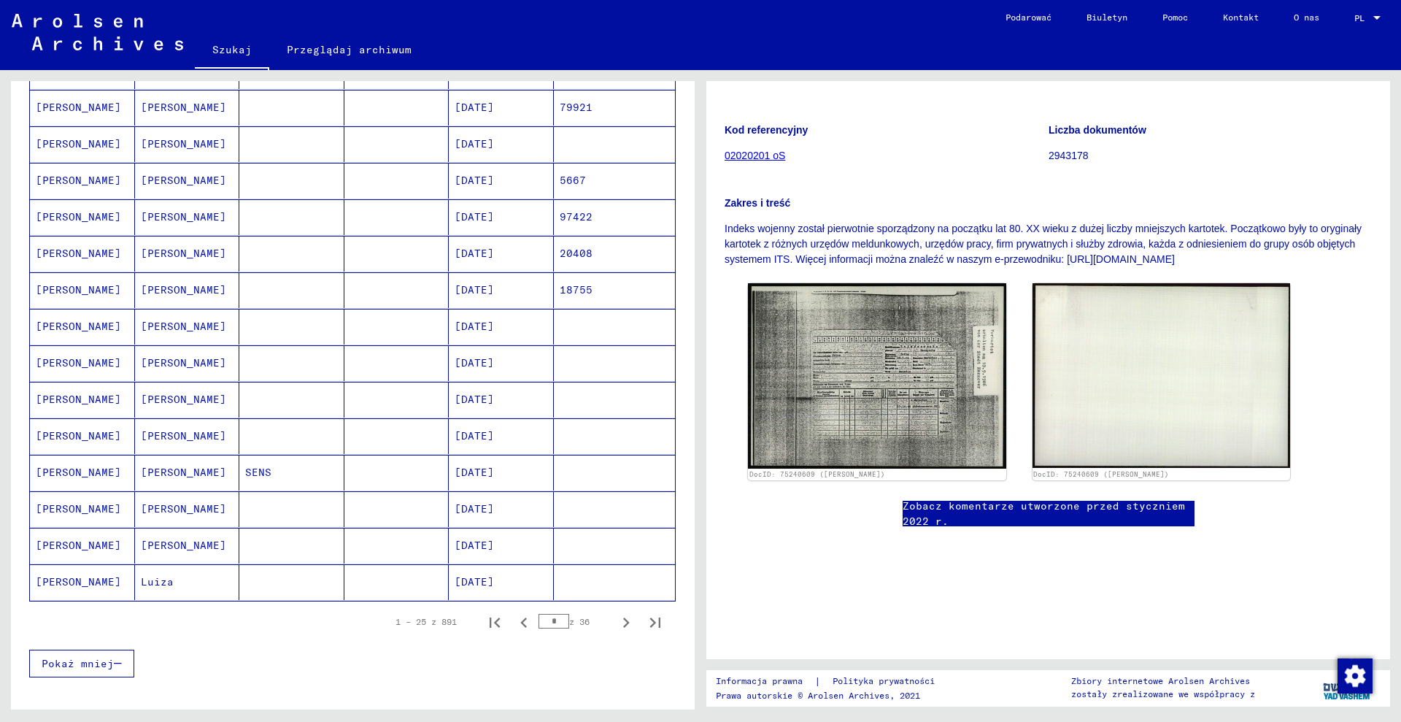
scroll to position [515, 0]
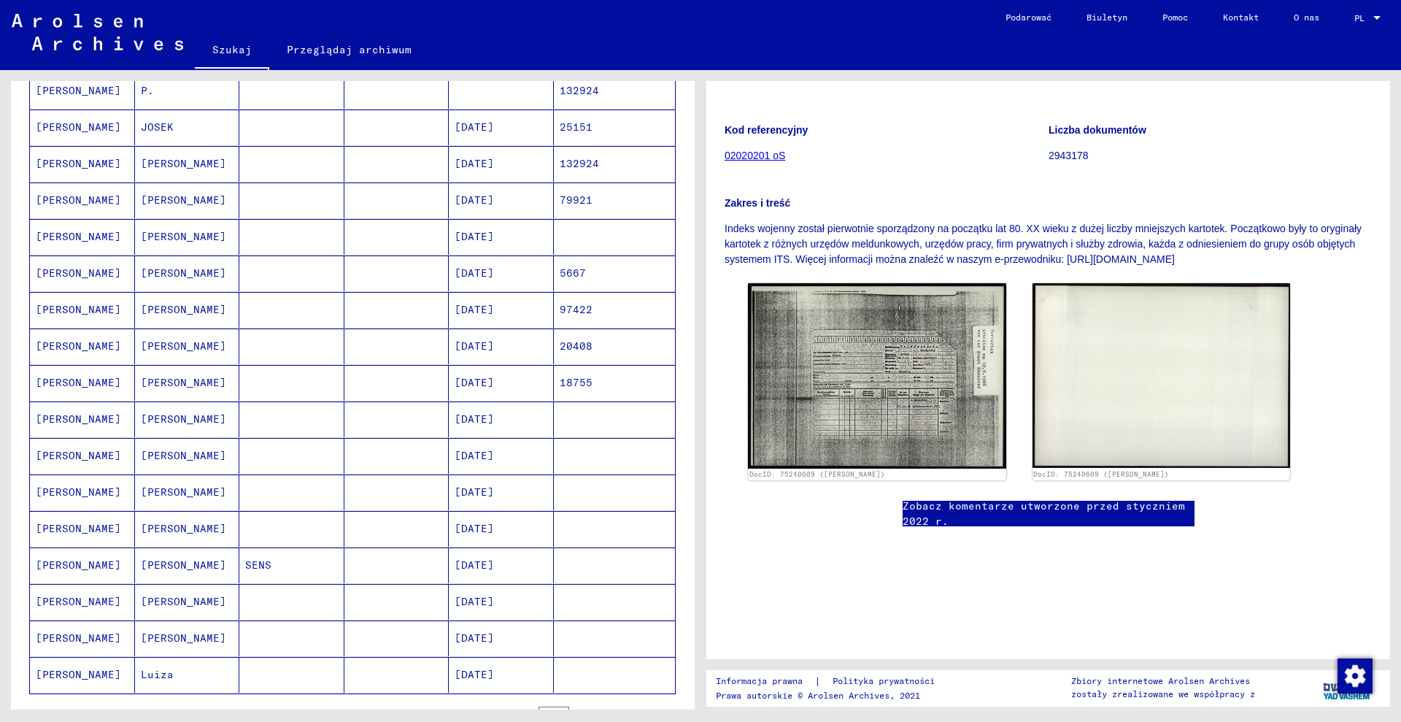
click at [412, 268] on mat-cell at bounding box center [396, 273] width 105 height 36
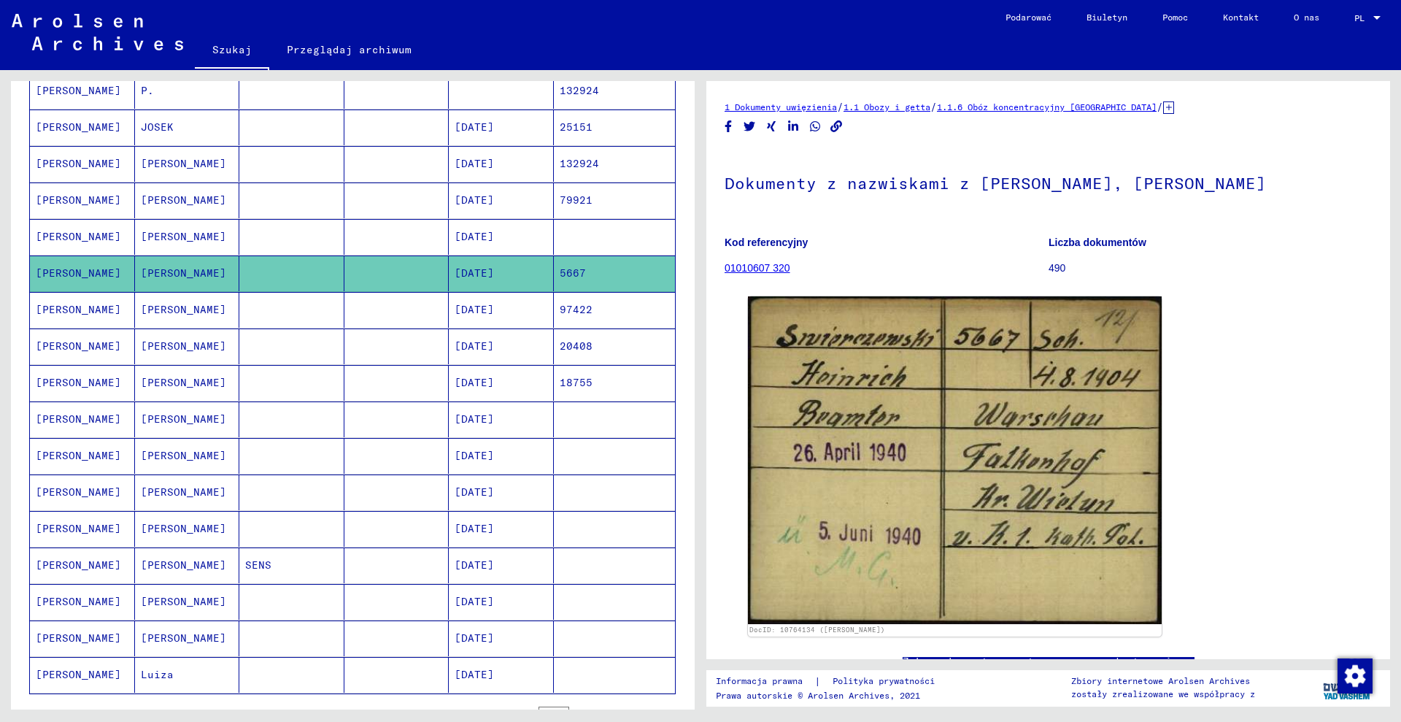
click at [1163, 103] on icon at bounding box center [1168, 107] width 11 height 12
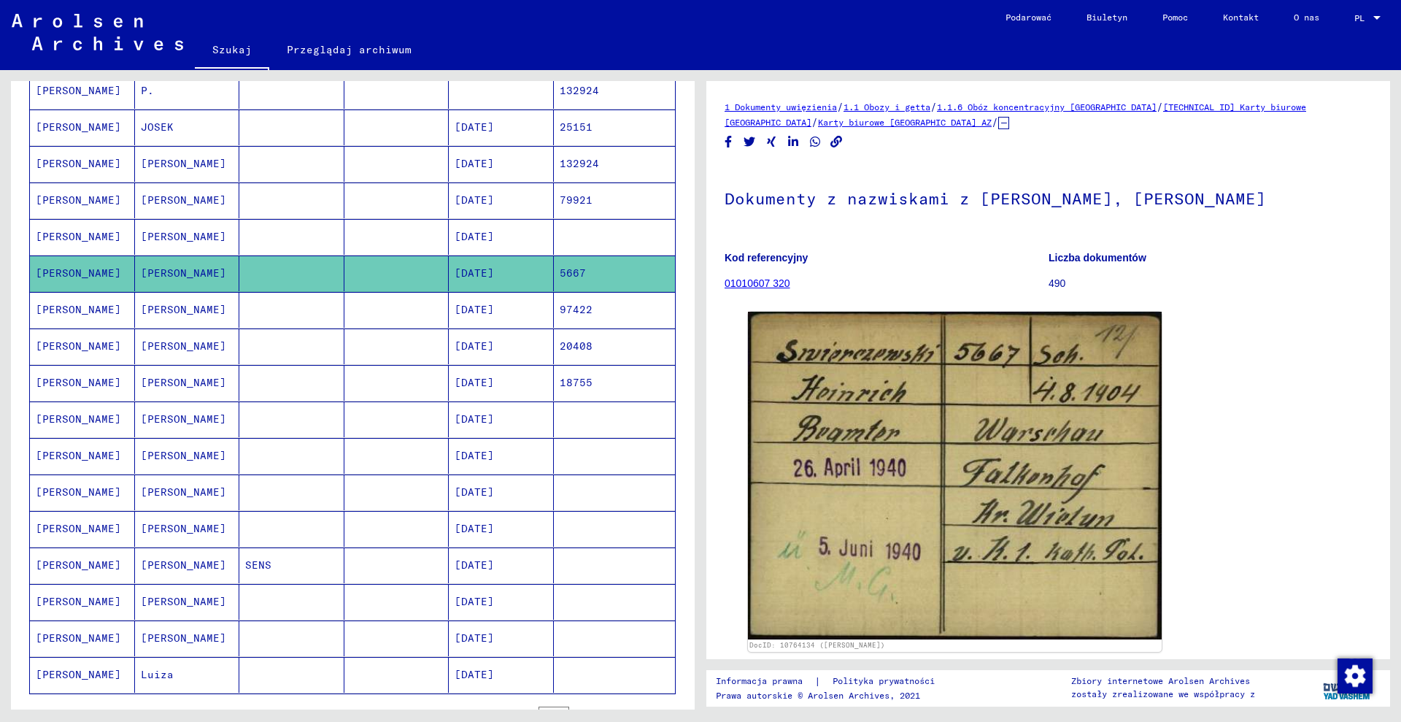
drag, startPoint x: 1203, startPoint y: 115, endPoint x: 1226, endPoint y: 111, distance: 22.9
click at [1226, 111] on div "1 Dokumenty uwięzienia / 1.1 Obozy i getta / 1.1.6 Obóz koncentracyjny [GEOGRAP…" at bounding box center [1048, 114] width 647 height 31
drag, startPoint x: 1241, startPoint y: 138, endPoint x: 1249, endPoint y: 135, distance: 9.2
click at [1241, 138] on div "1 Dokumenty uwięzienia / 1.1 Obozy i getta / 1.1.6 Obóz koncentracyjny [GEOGRAP…" at bounding box center [1048, 505] width 647 height 813
drag, startPoint x: 1201, startPoint y: 112, endPoint x: 1301, endPoint y: 105, distance: 100.3
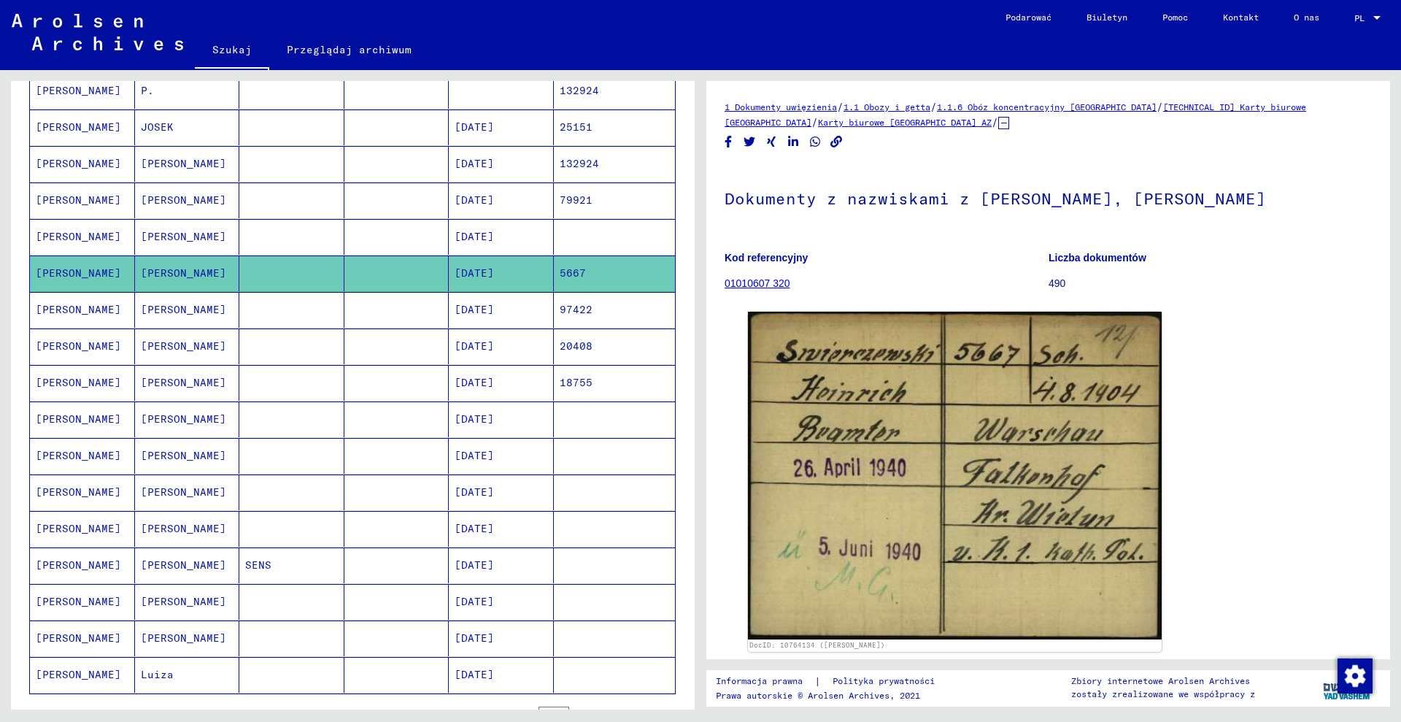
click at [1309, 109] on div "1 Dokumenty uwięzienia / 1.1 Obozy i getta / 1.1.6 Obóz koncentracyjny [GEOGRAP…" at bounding box center [1048, 114] width 647 height 31
copy font "Karty biurowe [GEOGRAPHIC_DATA]"
drag, startPoint x: 1155, startPoint y: 110, endPoint x: 1198, endPoint y: 112, distance: 43.1
click at [1198, 112] on div "1 Dokumenty uwięzienia / 1.1 Obozy i getta / 1.1.6 Obóz koncentracyjny [GEOGRAP…" at bounding box center [1048, 114] width 647 height 31
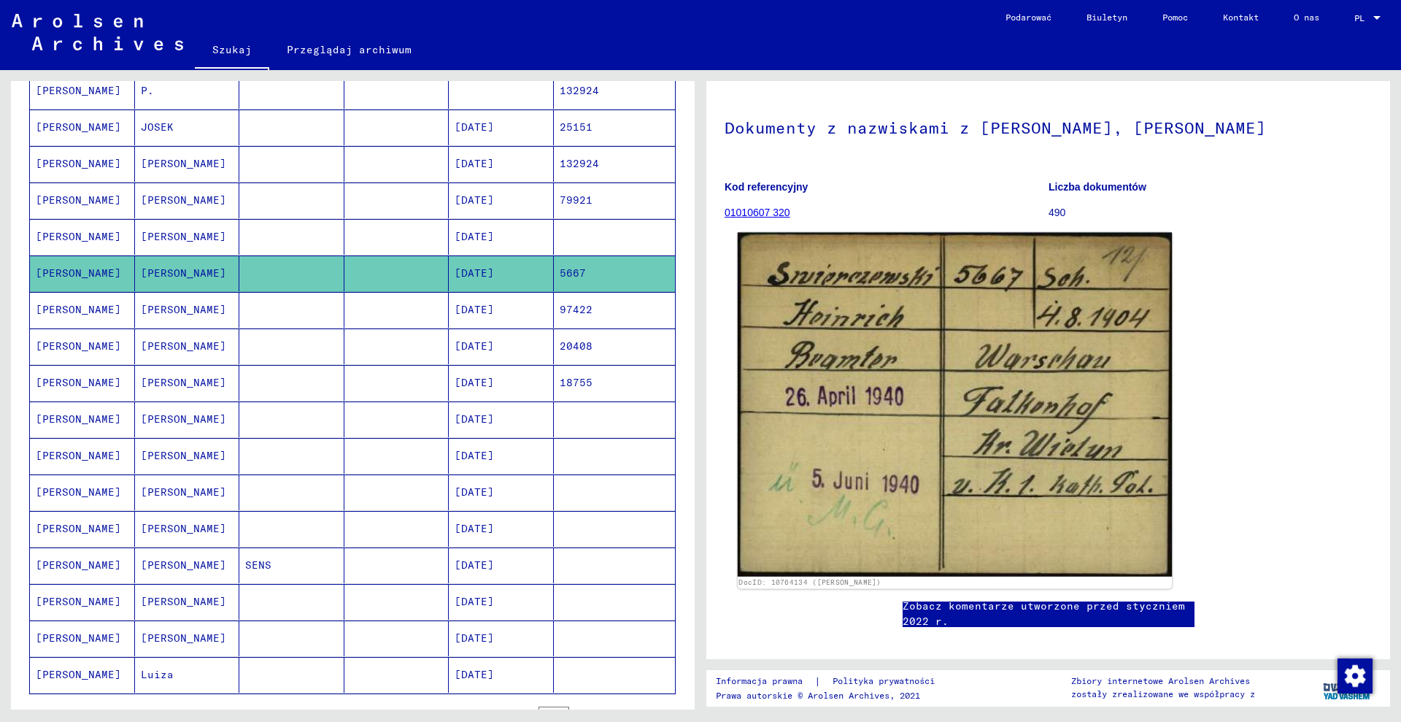
scroll to position [182, 0]
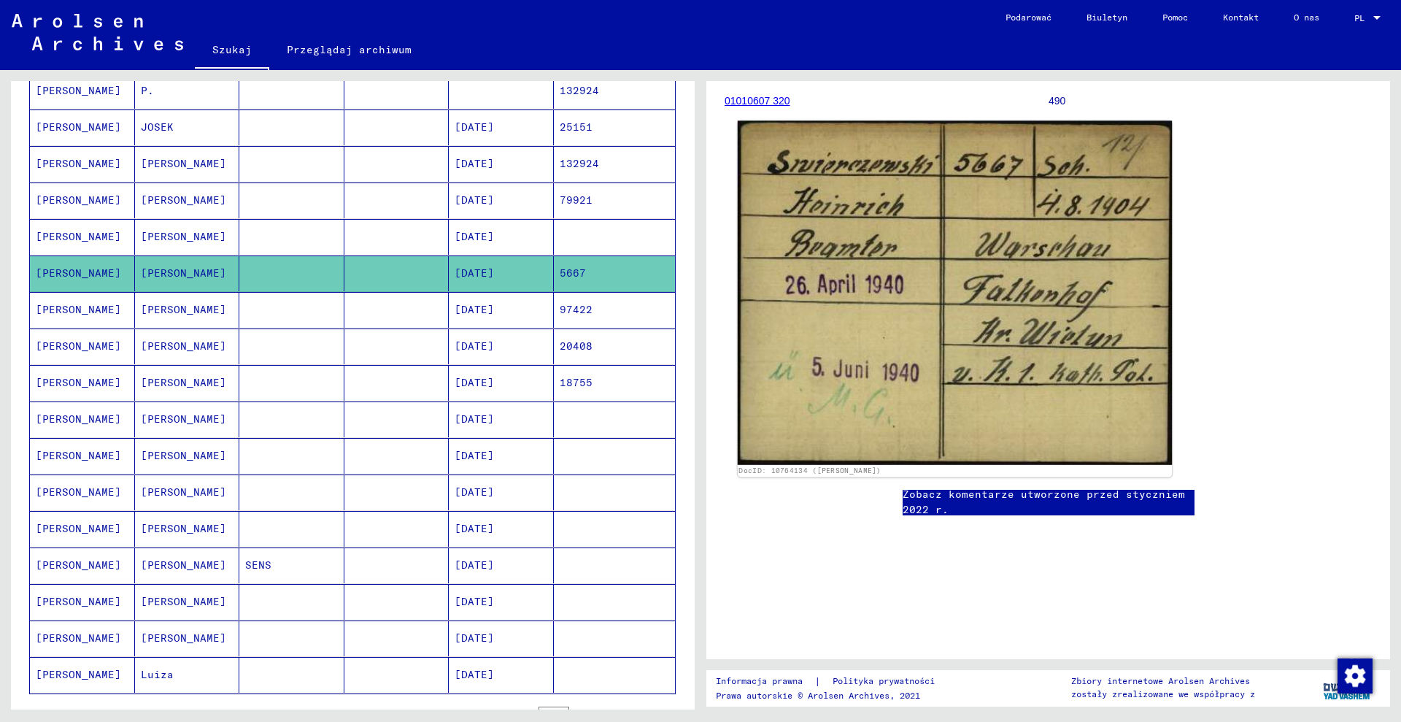
click at [866, 368] on img at bounding box center [955, 293] width 435 height 344
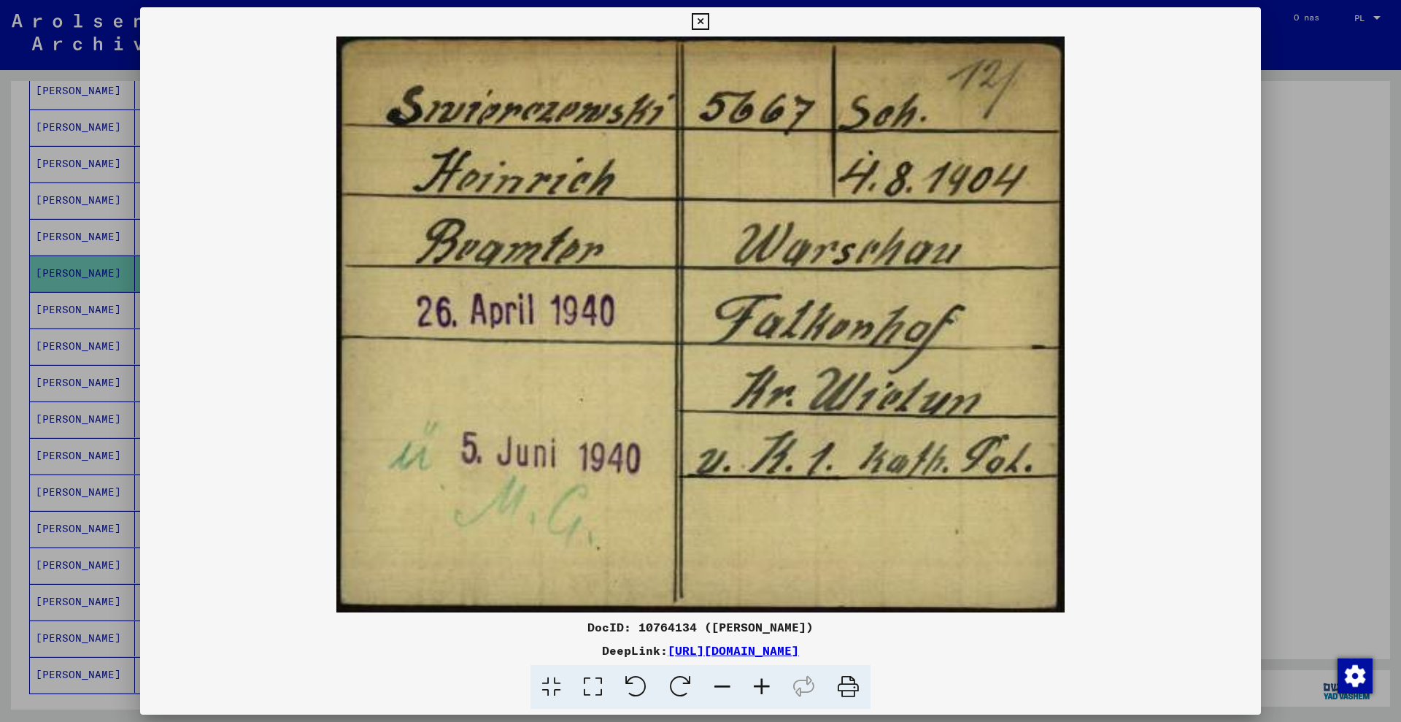
click at [644, 629] on font "DocID: 10764134 ([PERSON_NAME])" at bounding box center [701, 627] width 226 height 15
click at [0, 242] on div at bounding box center [700, 361] width 1401 height 722
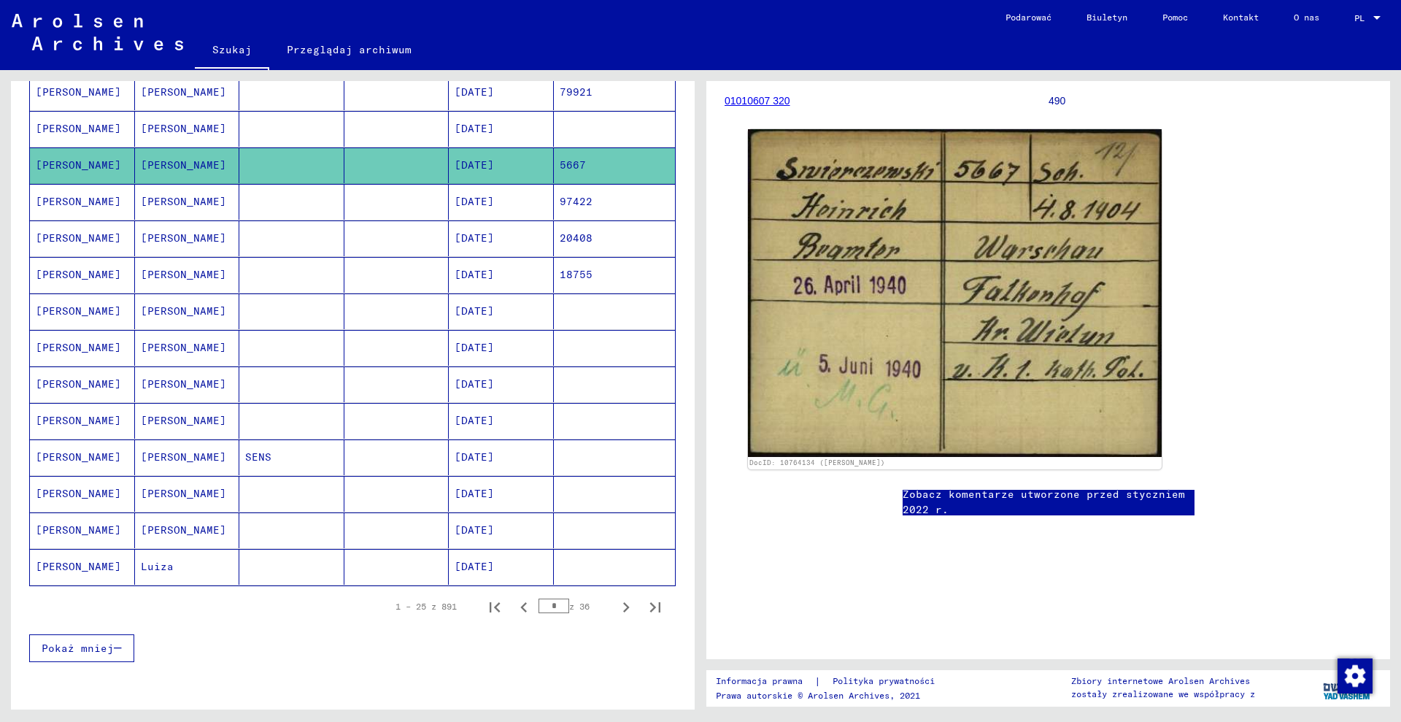
scroll to position [788, 0]
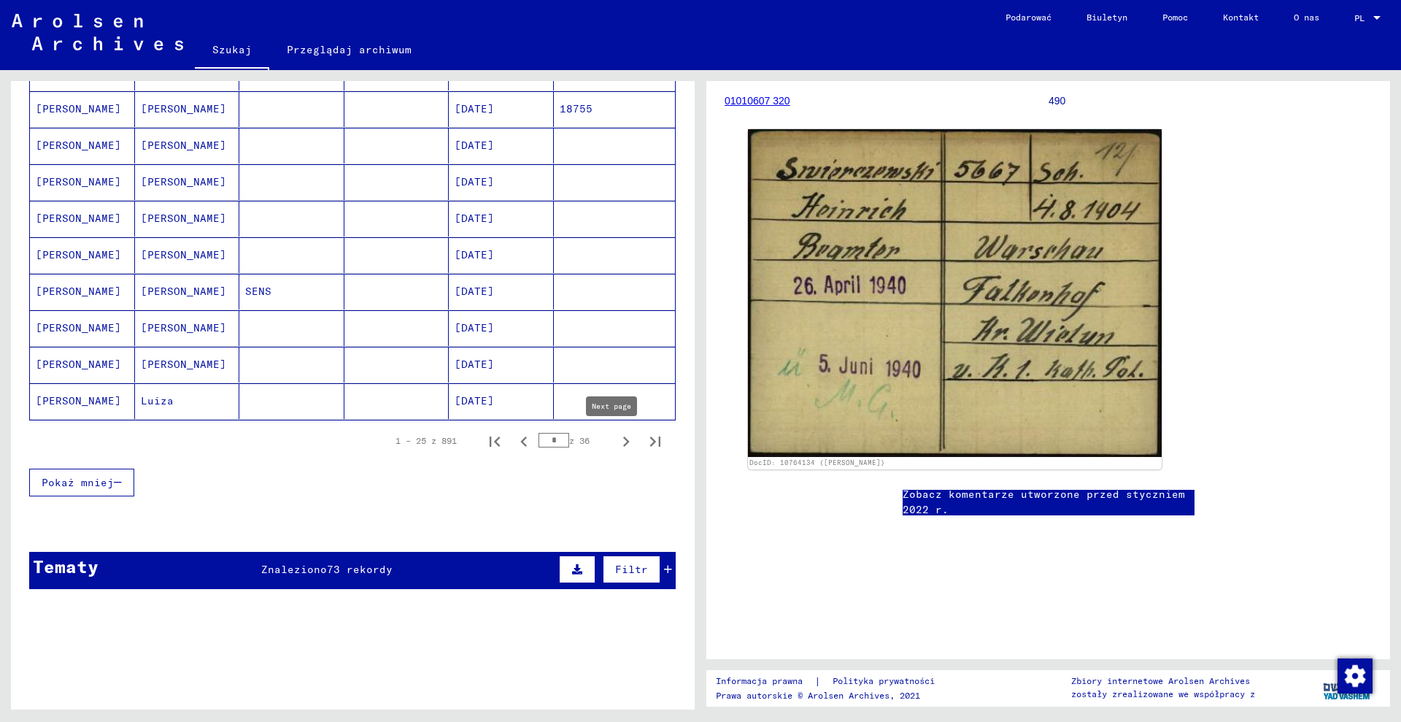
click at [623, 445] on icon "Następna strona" at bounding box center [626, 441] width 7 height 10
drag, startPoint x: 609, startPoint y: 444, endPoint x: 625, endPoint y: 426, distance: 24.3
click at [623, 444] on icon "Następna strona" at bounding box center [626, 441] width 7 height 10
click at [616, 442] on icon "Następna strona" at bounding box center [626, 441] width 20 height 20
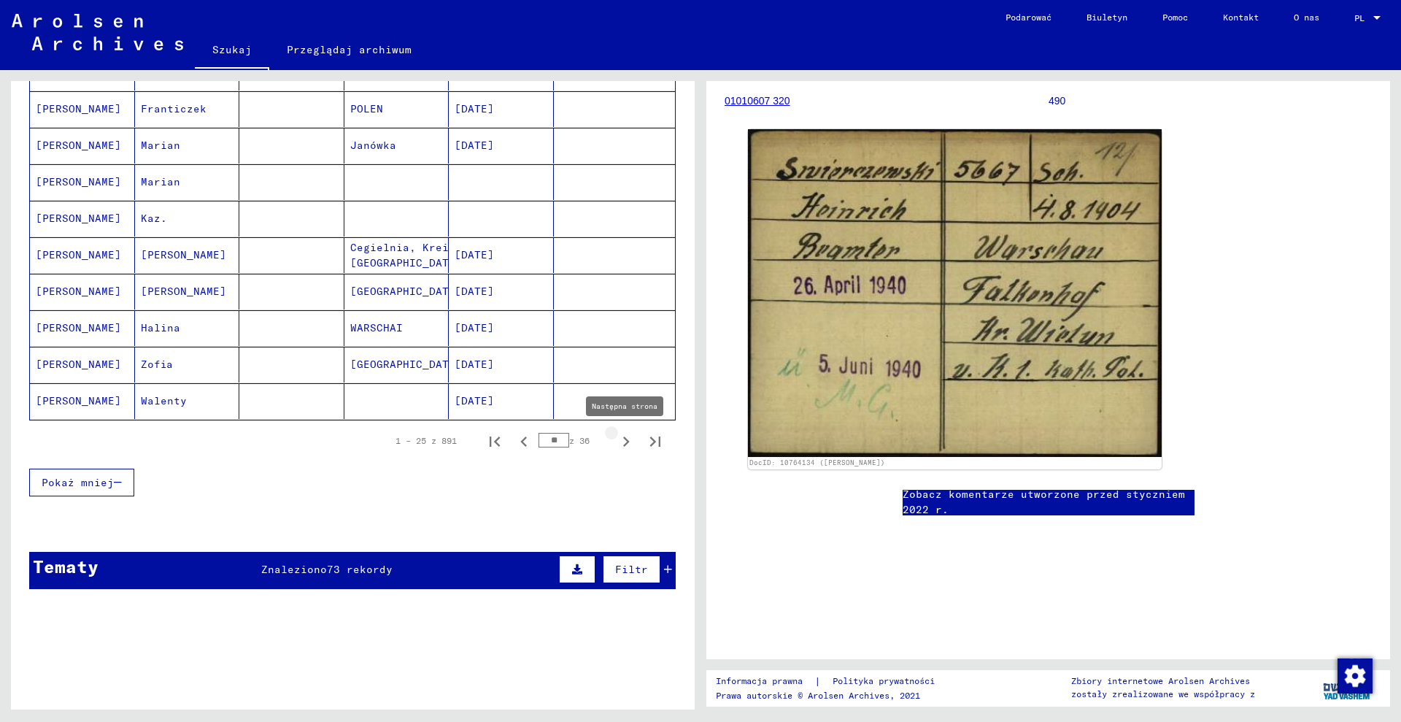
click at [616, 444] on icon "Następna strona" at bounding box center [626, 441] width 20 height 20
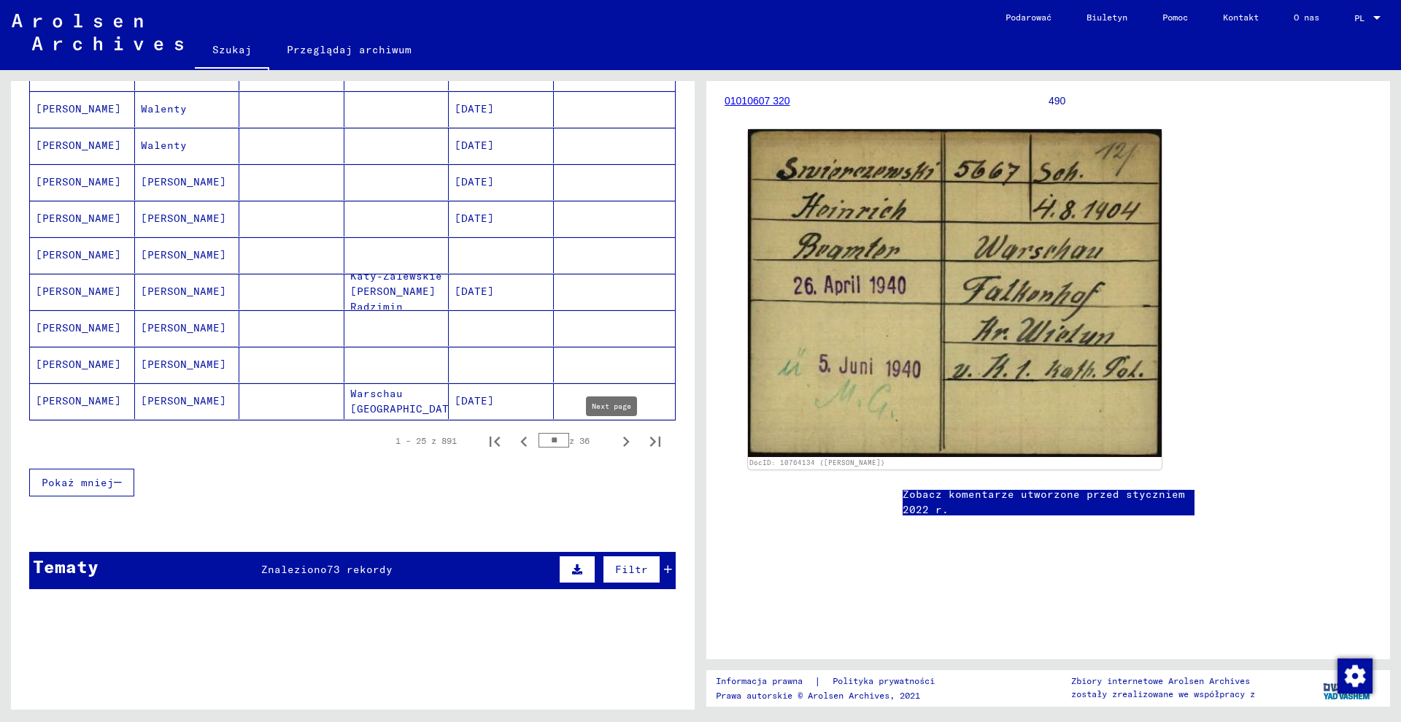
click at [623, 441] on icon "Następna strona" at bounding box center [626, 441] width 7 height 10
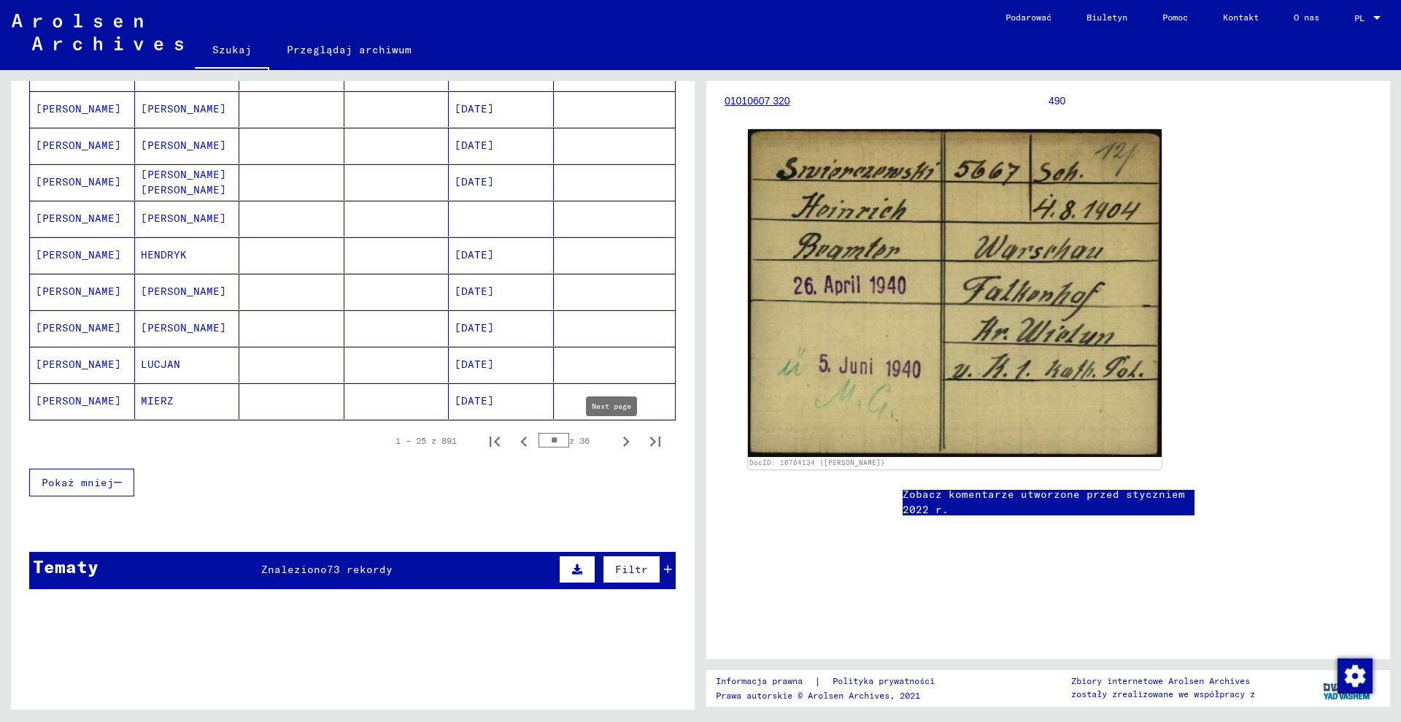
click at [616, 442] on icon "Następna strona" at bounding box center [626, 441] width 20 height 20
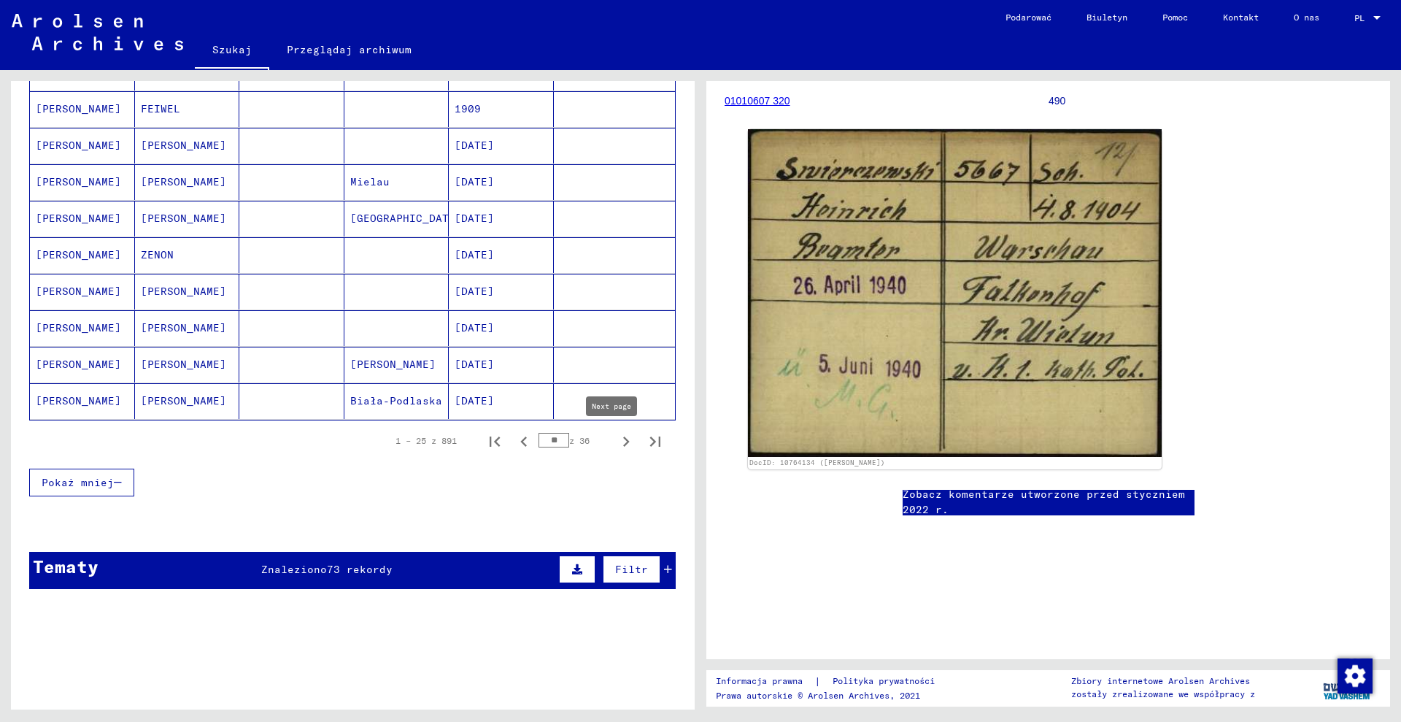
click at [616, 441] on icon "Następna strona" at bounding box center [626, 441] width 20 height 20
click at [616, 436] on icon "Następna strona" at bounding box center [626, 441] width 20 height 20
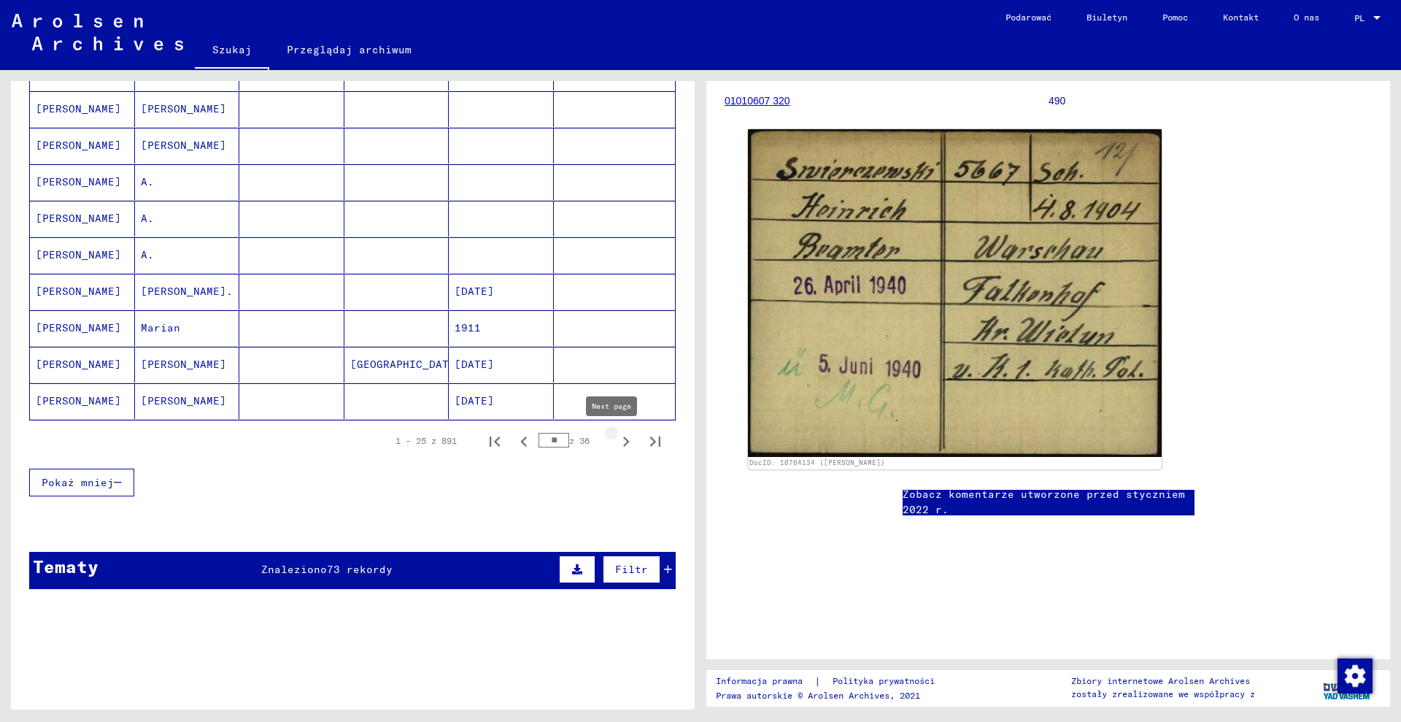
click at [617, 442] on icon "Następna strona" at bounding box center [626, 441] width 20 height 20
type input "**"
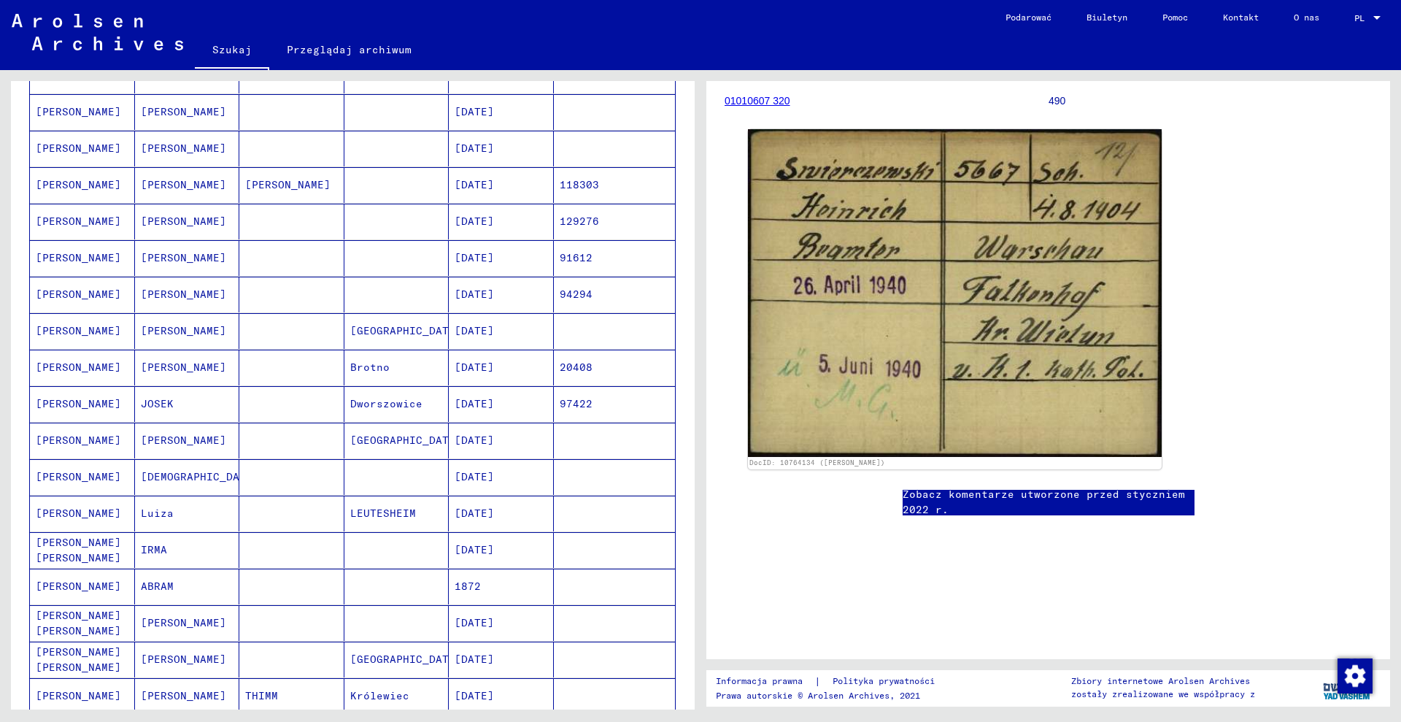
scroll to position [423, 0]
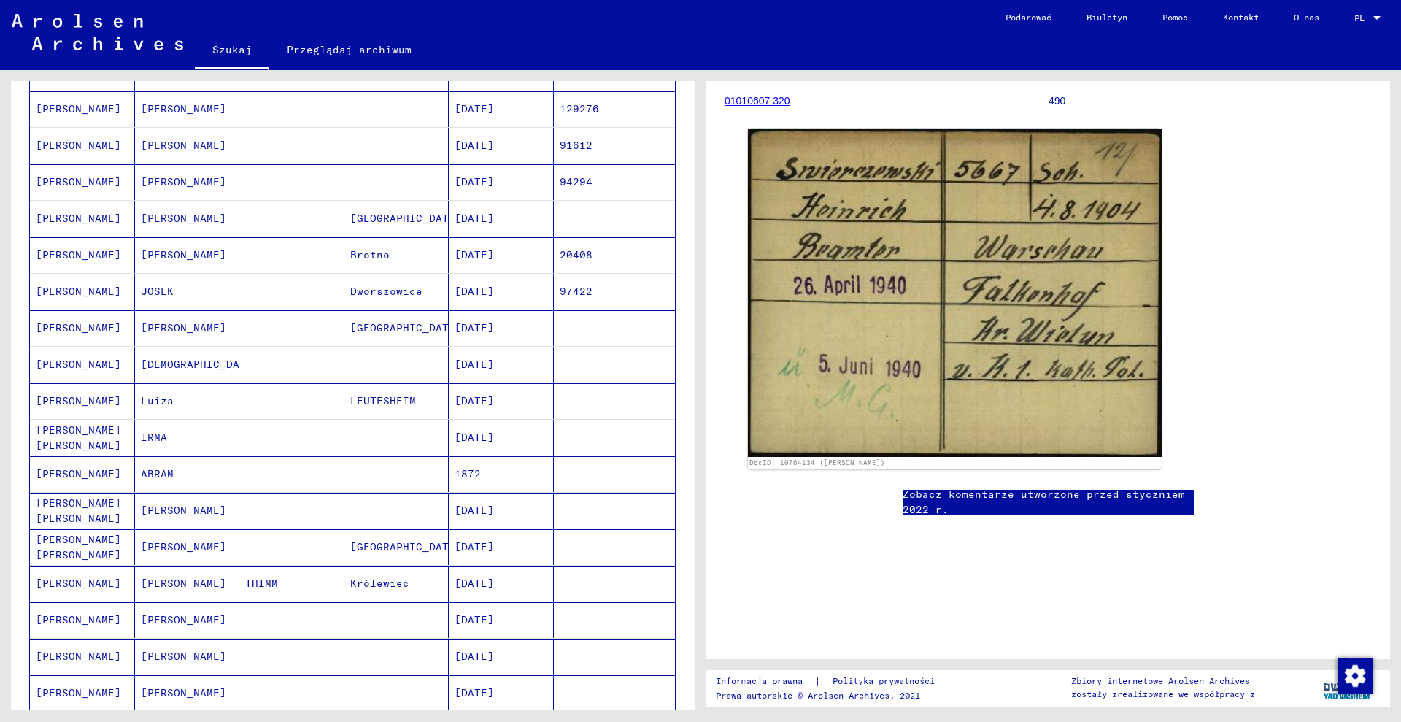
click at [571, 220] on mat-cell at bounding box center [615, 219] width 122 height 36
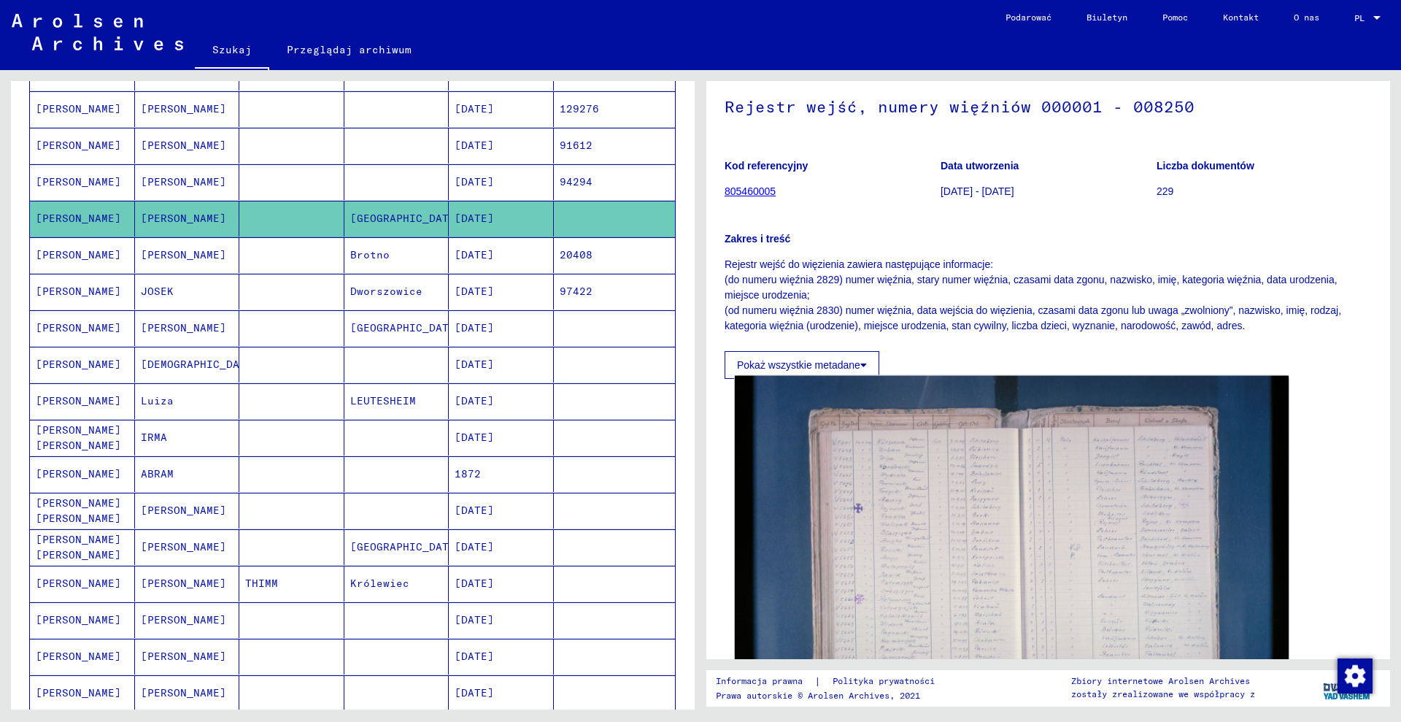
scroll to position [182, 0]
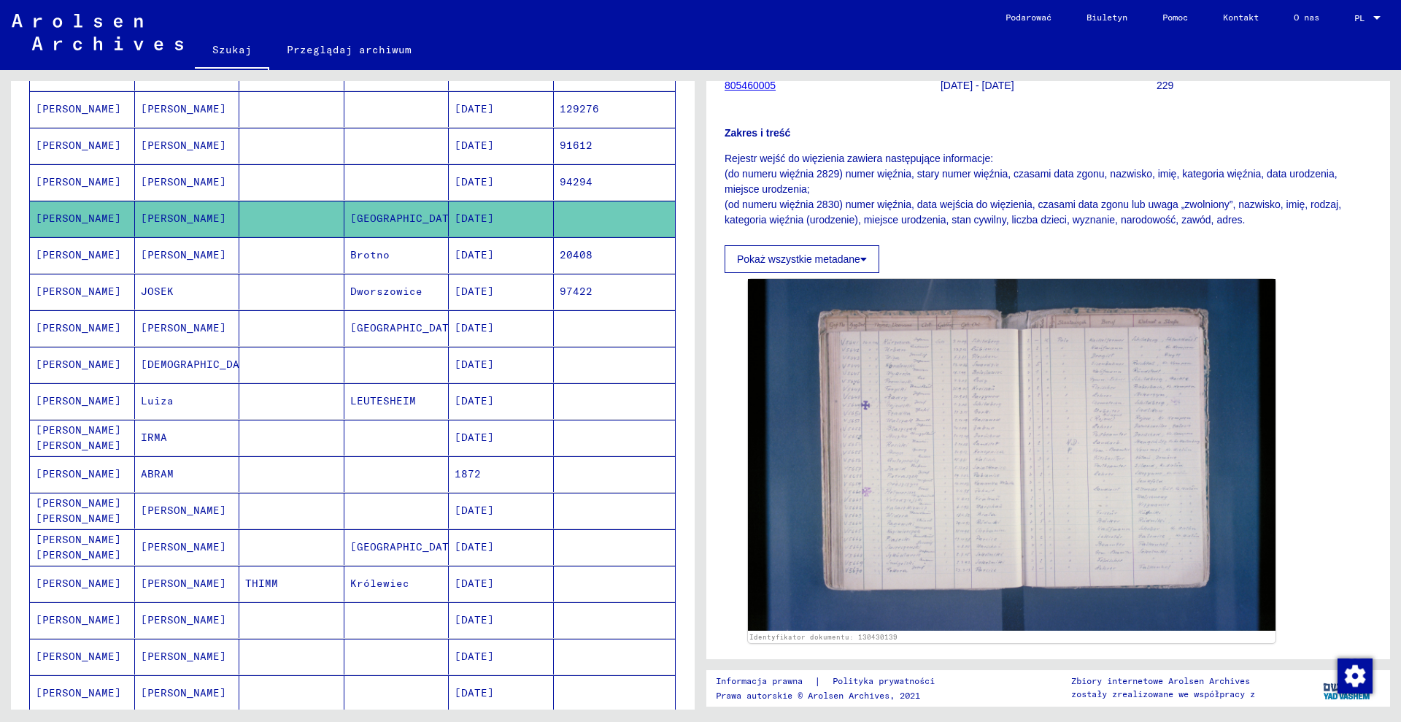
click at [569, 336] on mat-cell at bounding box center [615, 328] width 122 height 36
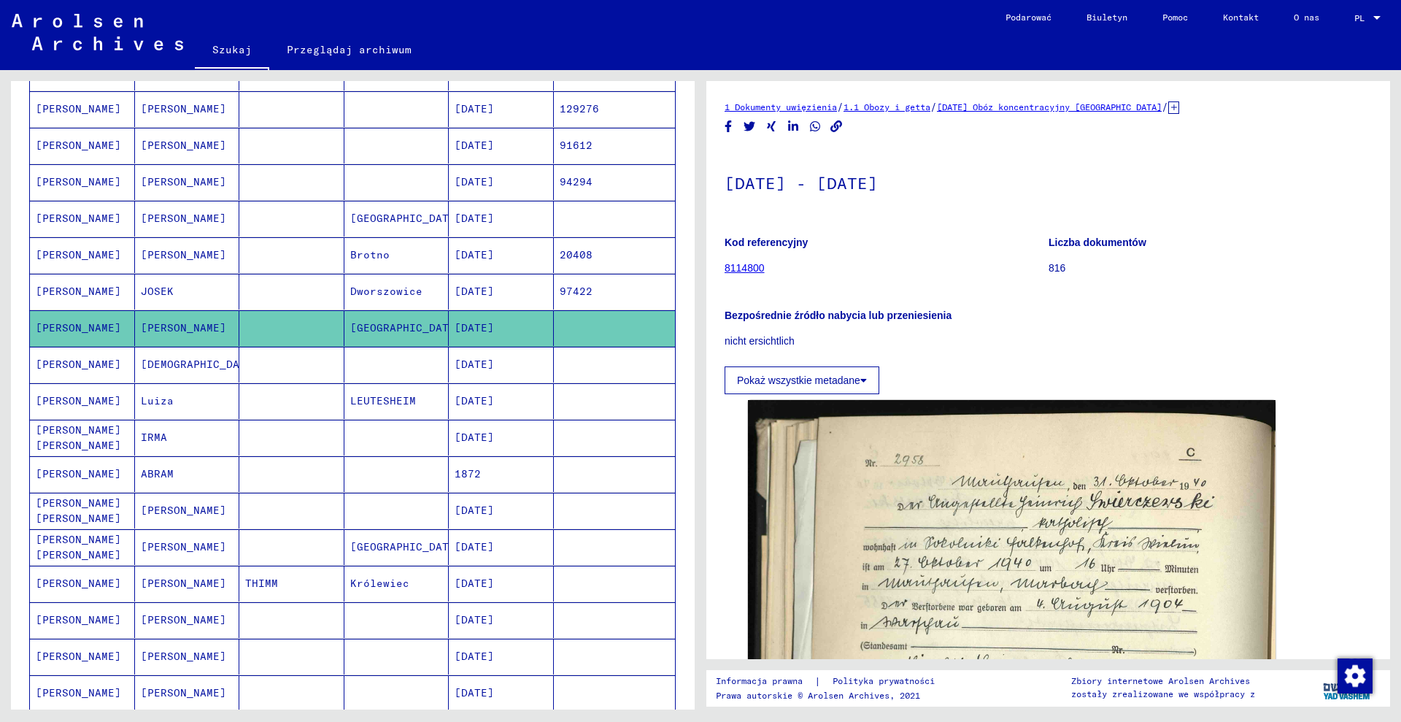
click at [1179, 109] on icon at bounding box center [1173, 107] width 11 height 12
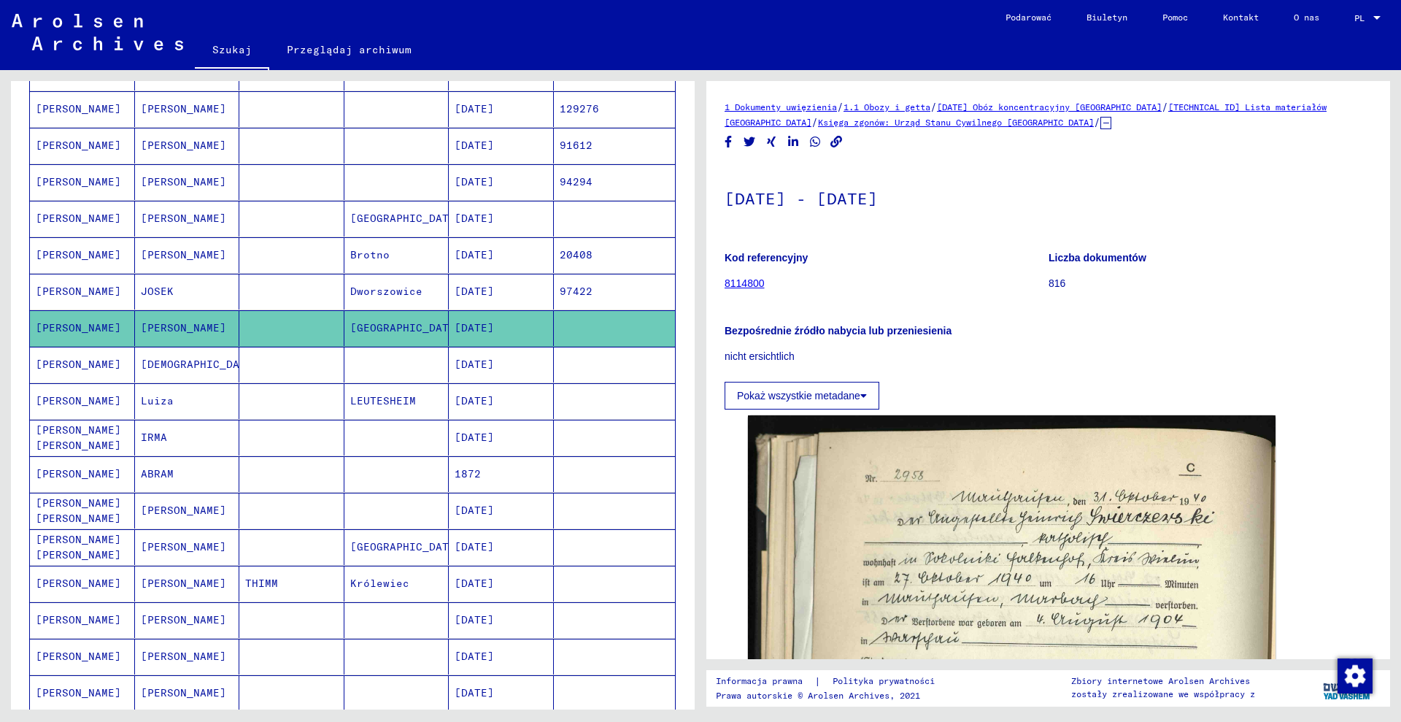
drag, startPoint x: 785, startPoint y: 126, endPoint x: 1027, endPoint y: 123, distance: 242.3
click at [1039, 125] on div "1 Dokumenty uwięzienia / 1.1 Obozy i getta / [DATE] Obóz koncentracyjny [GEOGRA…" at bounding box center [1048, 114] width 647 height 31
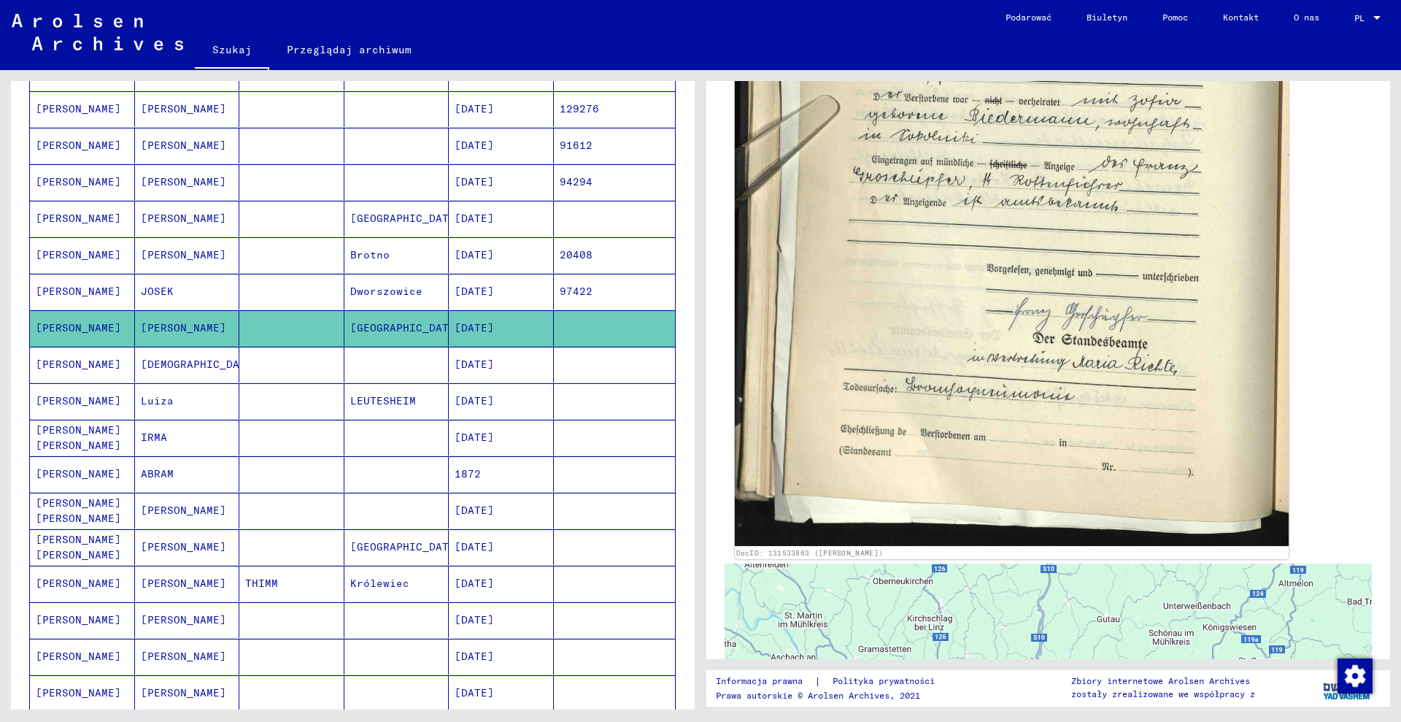
scroll to position [730, 0]
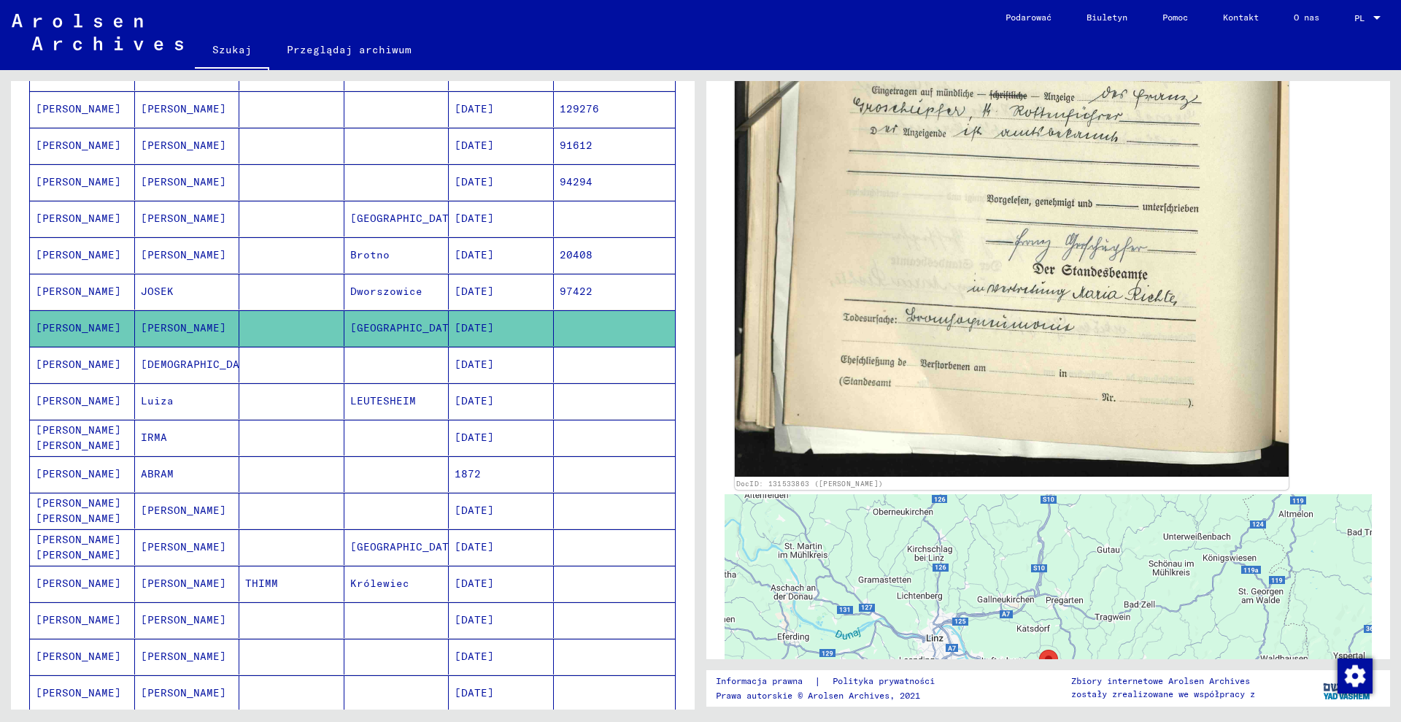
click at [945, 244] on img at bounding box center [1012, 71] width 554 height 811
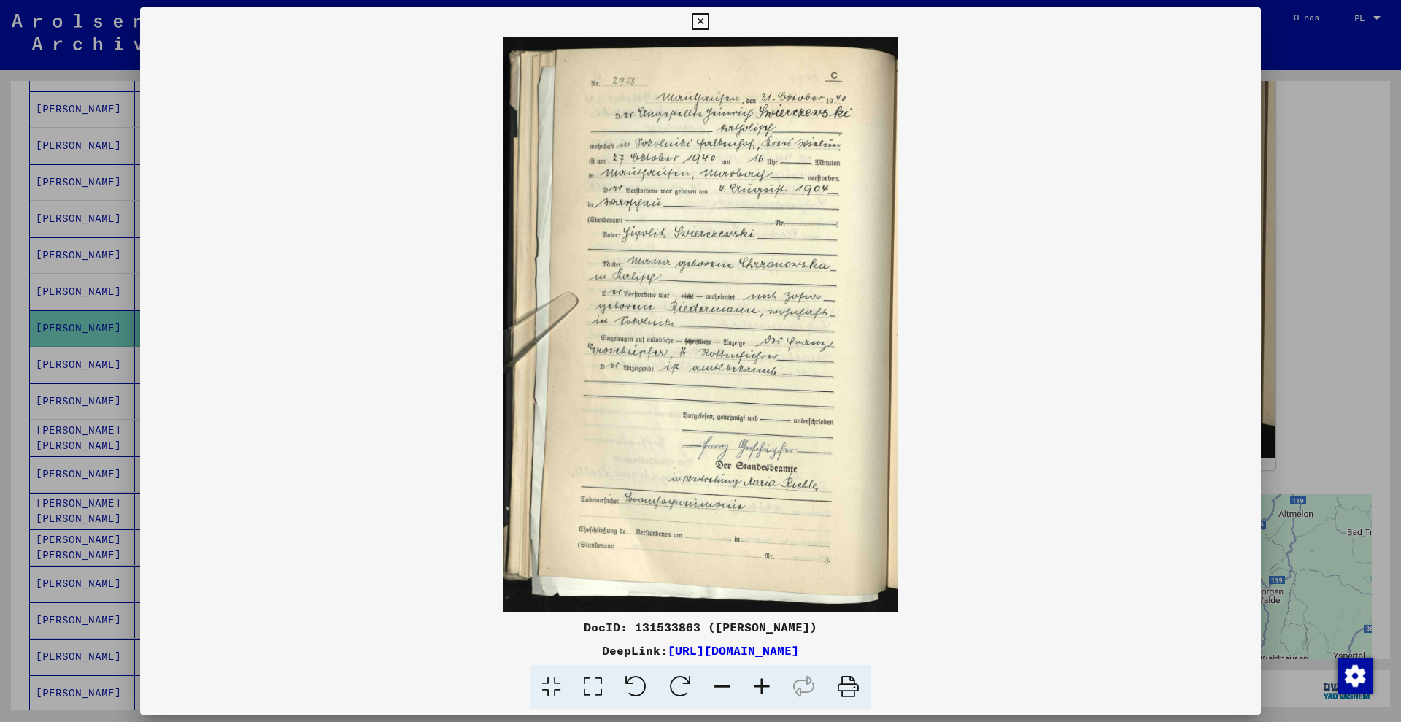
click at [1358, 186] on div at bounding box center [700, 361] width 1401 height 722
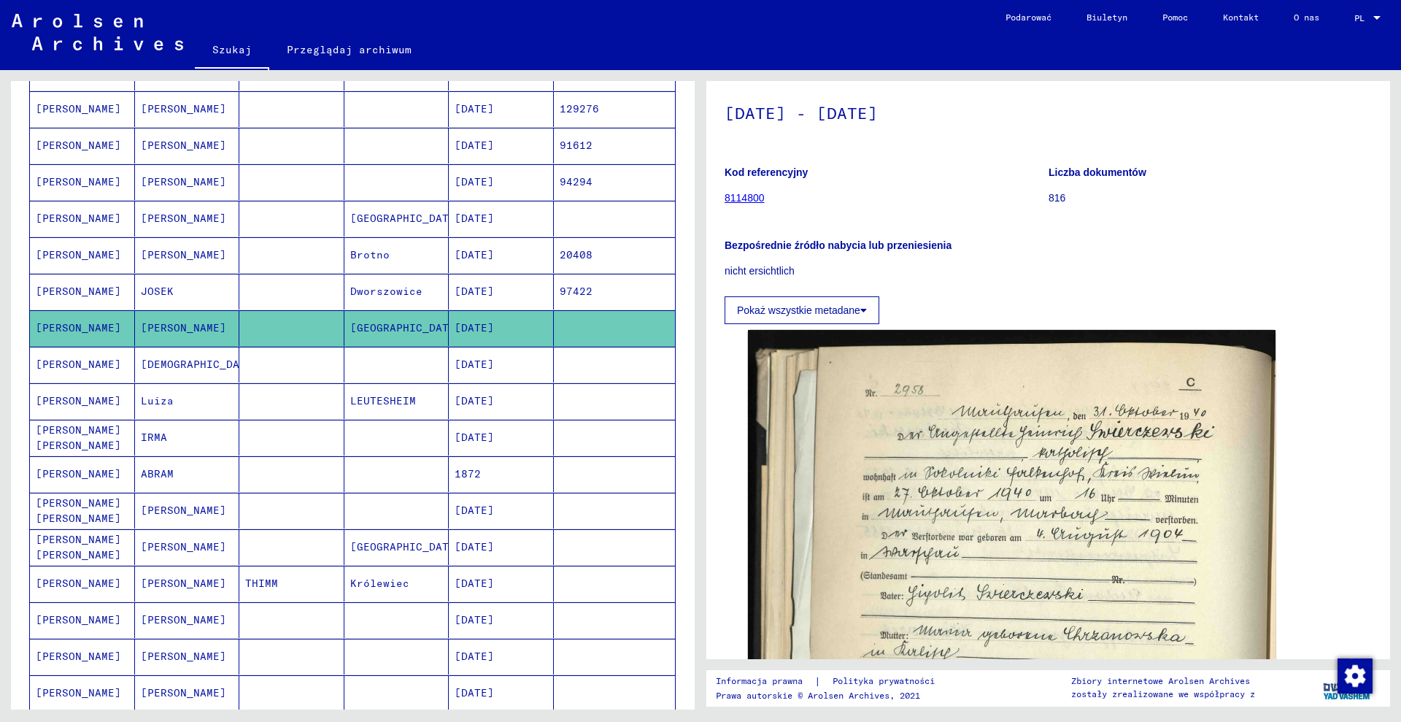
scroll to position [0, 0]
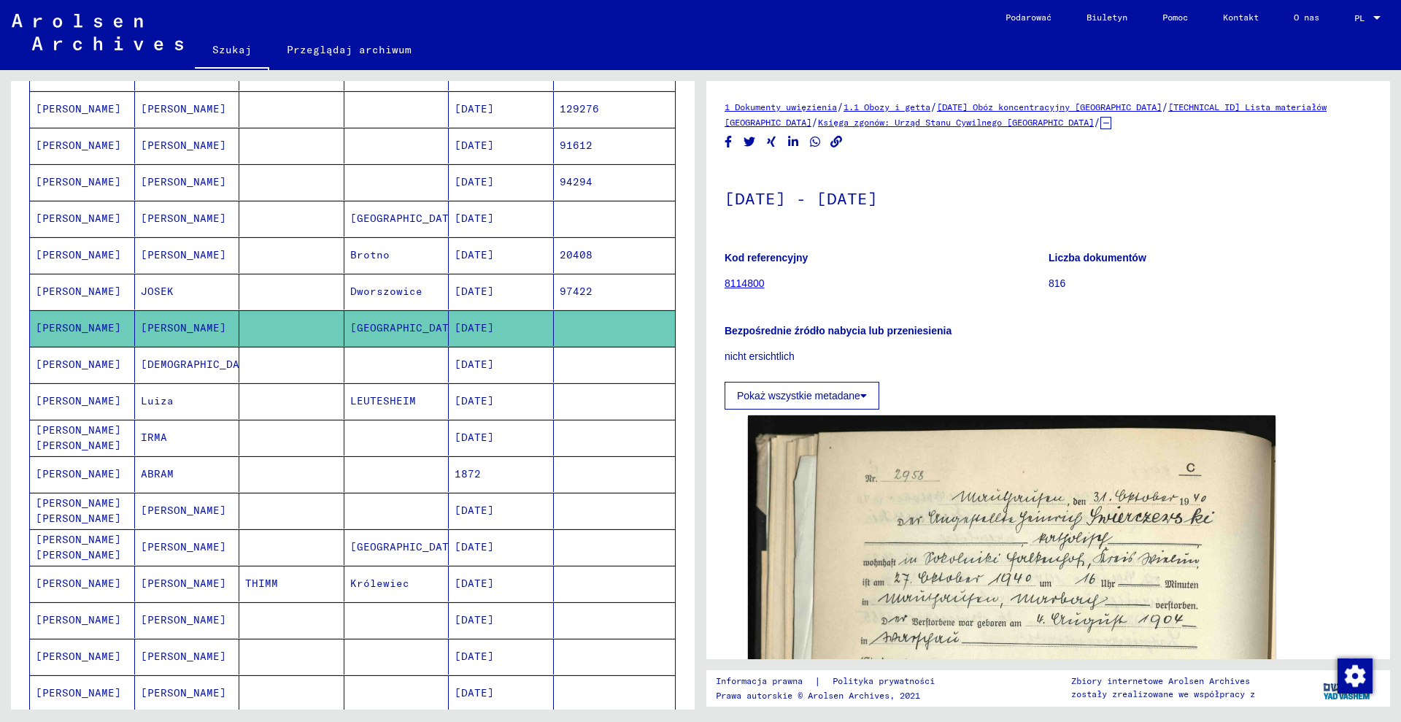
drag, startPoint x: 1184, startPoint y: 110, endPoint x: 1230, endPoint y: 108, distance: 46.8
click at [1230, 108] on div "1 Dokumenty uwięzienia / 1.1 Obozy i getta / [DATE] Obóz koncentracyjny [GEOGRA…" at bounding box center [1048, 114] width 647 height 31
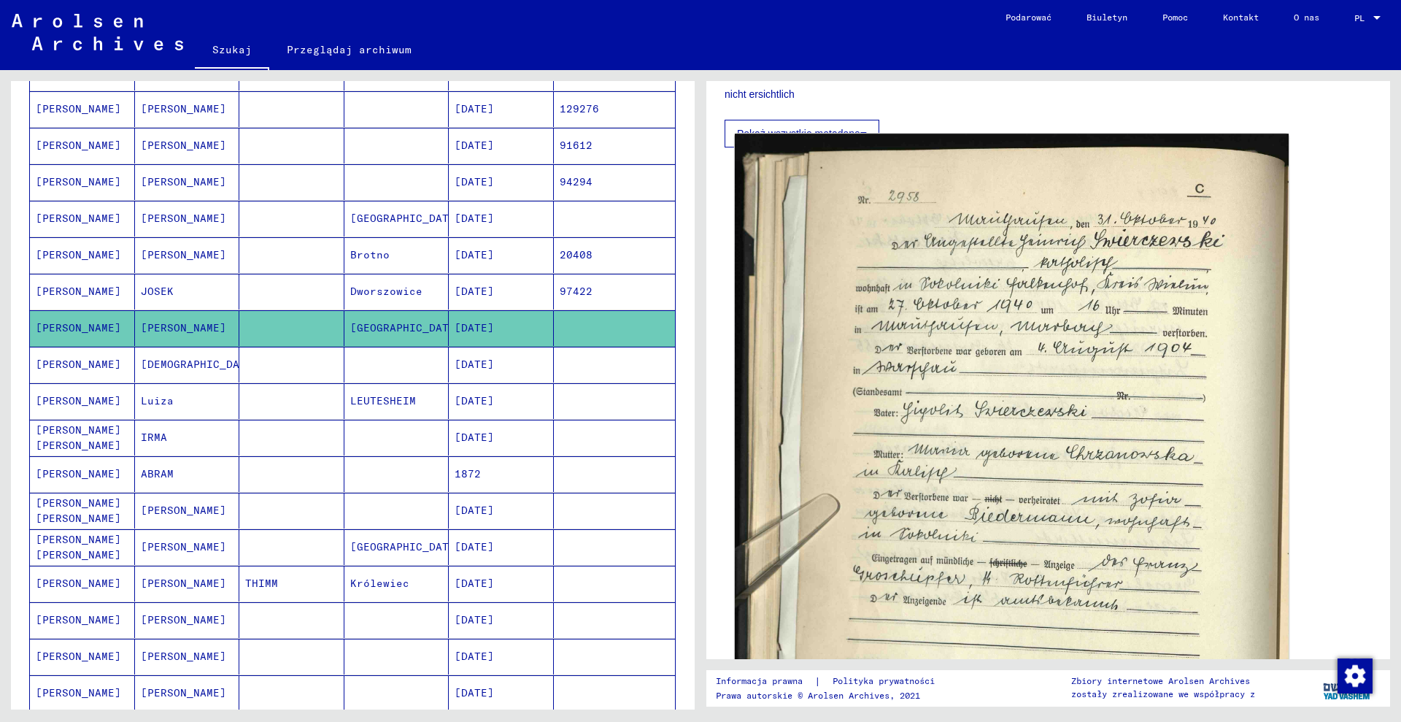
scroll to position [274, 0]
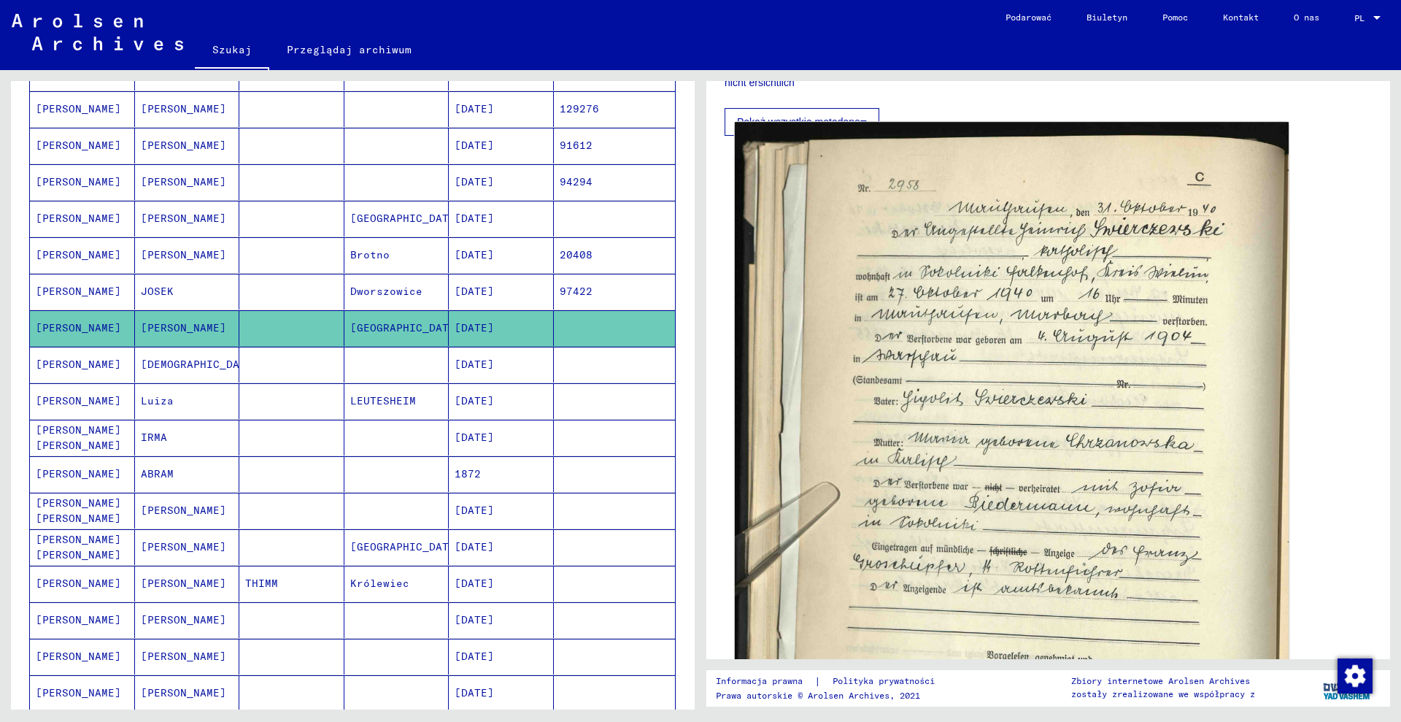
click at [962, 438] on img at bounding box center [1012, 527] width 554 height 811
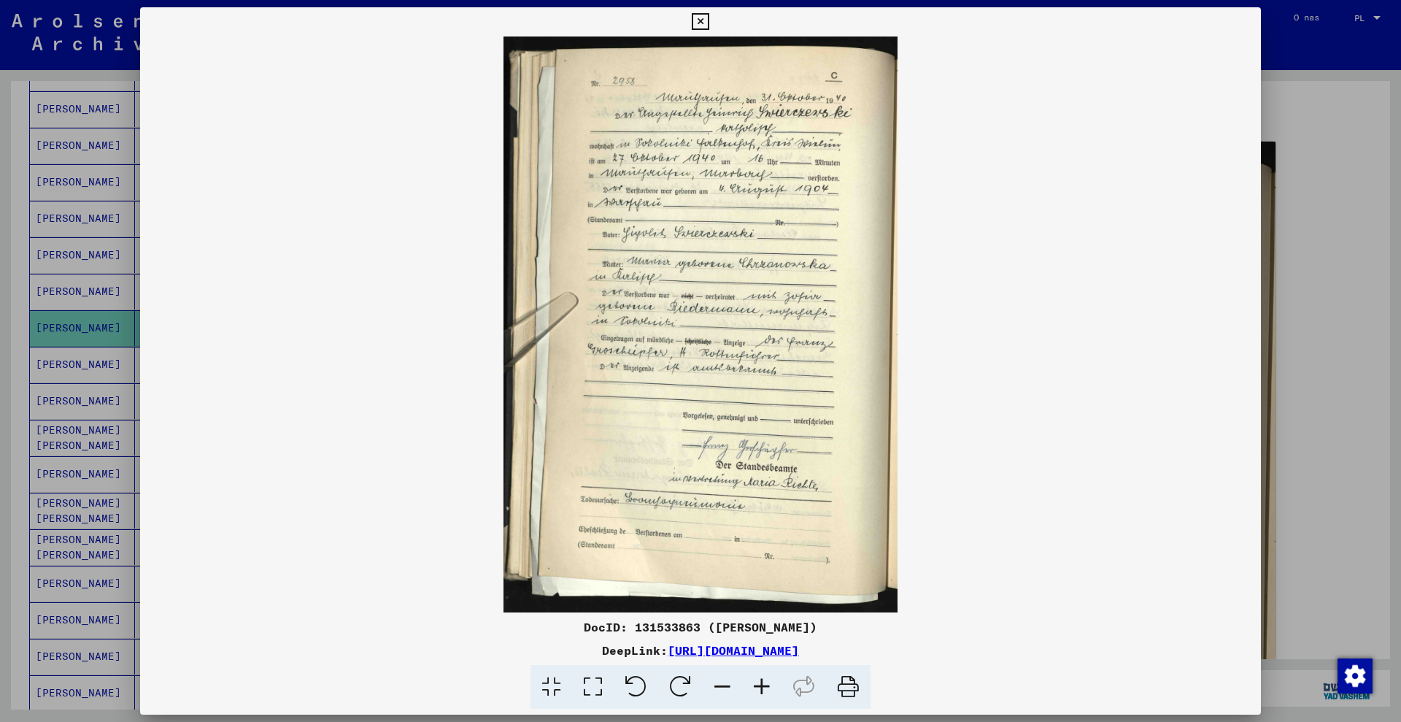
click at [635, 630] on font "DocID: 131533863 ([PERSON_NAME])" at bounding box center [701, 627] width 234 height 15
drag, startPoint x: 0, startPoint y: 201, endPoint x: 12, endPoint y: 197, distance: 12.5
click at [1, 201] on div at bounding box center [700, 361] width 1401 height 722
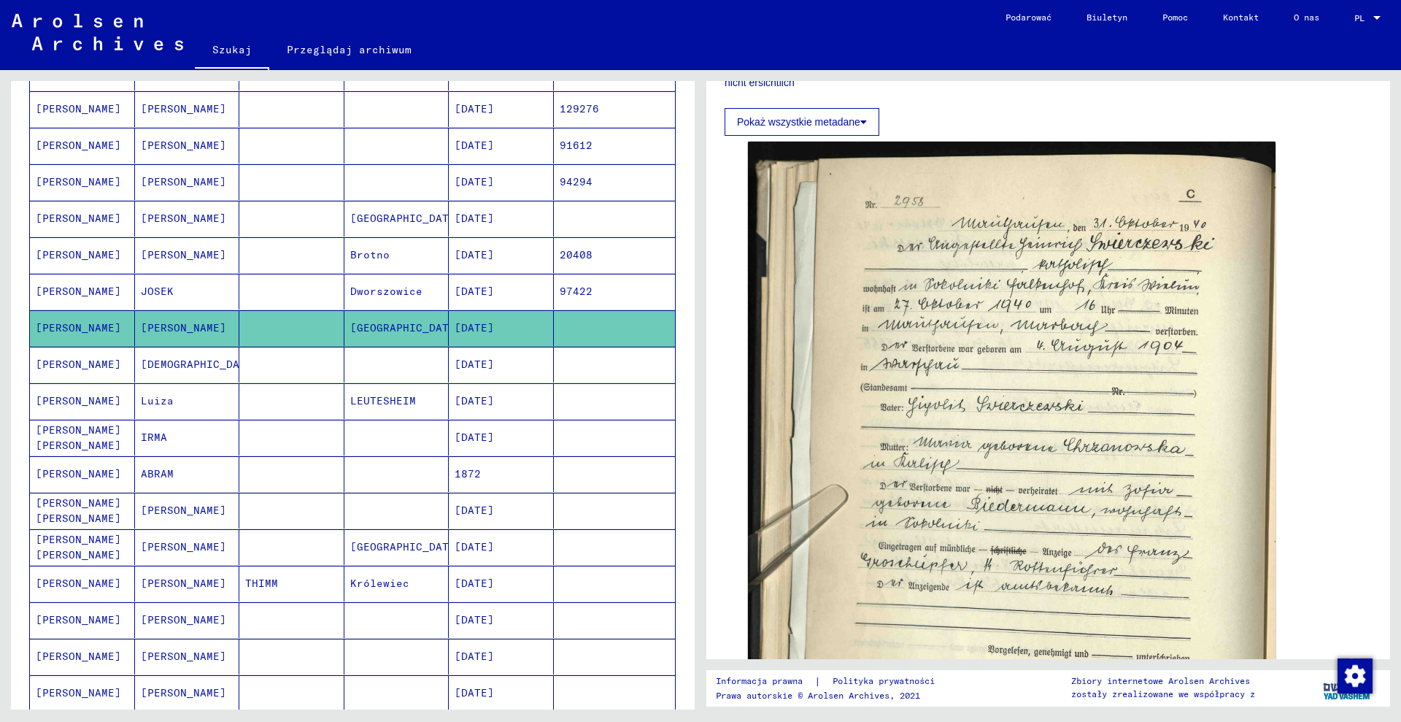
scroll to position [0, 0]
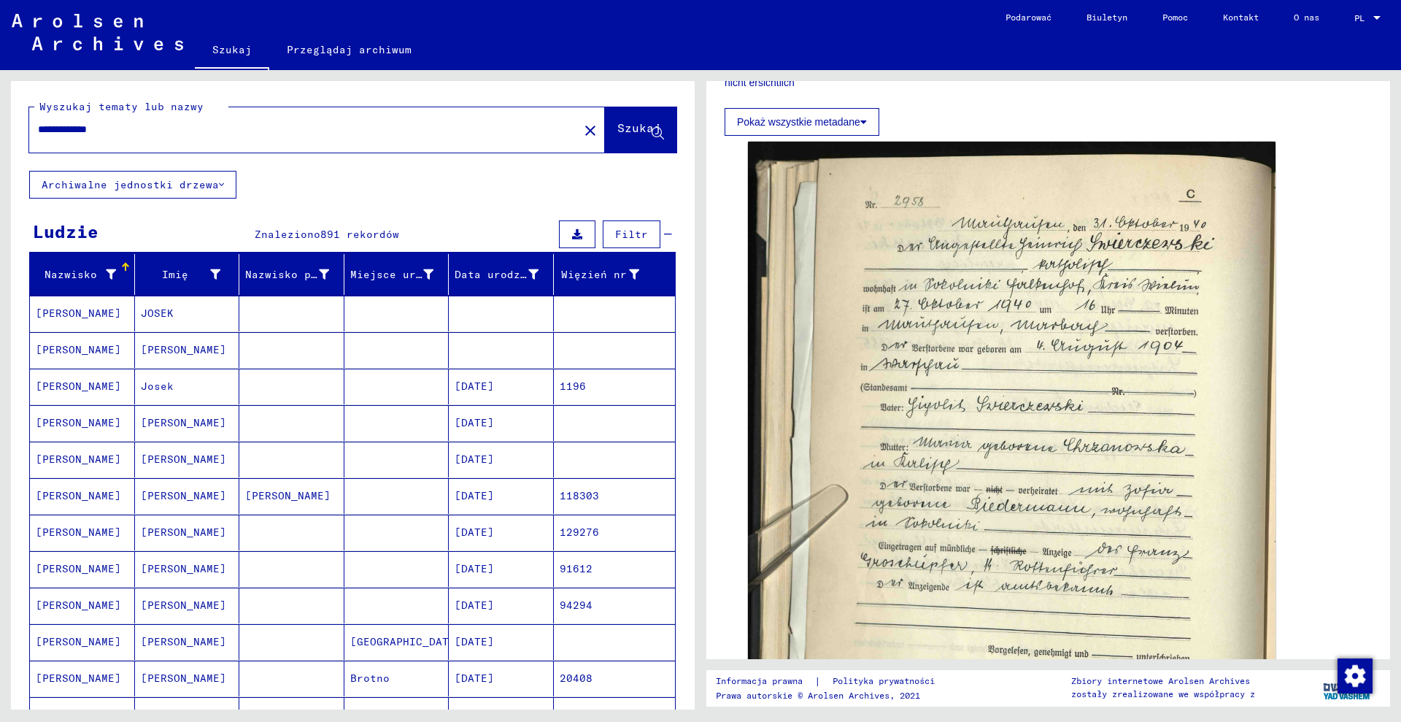
click at [258, 155] on div "**********" at bounding box center [353, 126] width 684 height 90
click at [250, 142] on div "**********" at bounding box center [299, 129] width 541 height 33
click at [249, 142] on div "**********" at bounding box center [299, 129] width 541 height 33
click at [158, 125] on input "**********" at bounding box center [304, 129] width 532 height 15
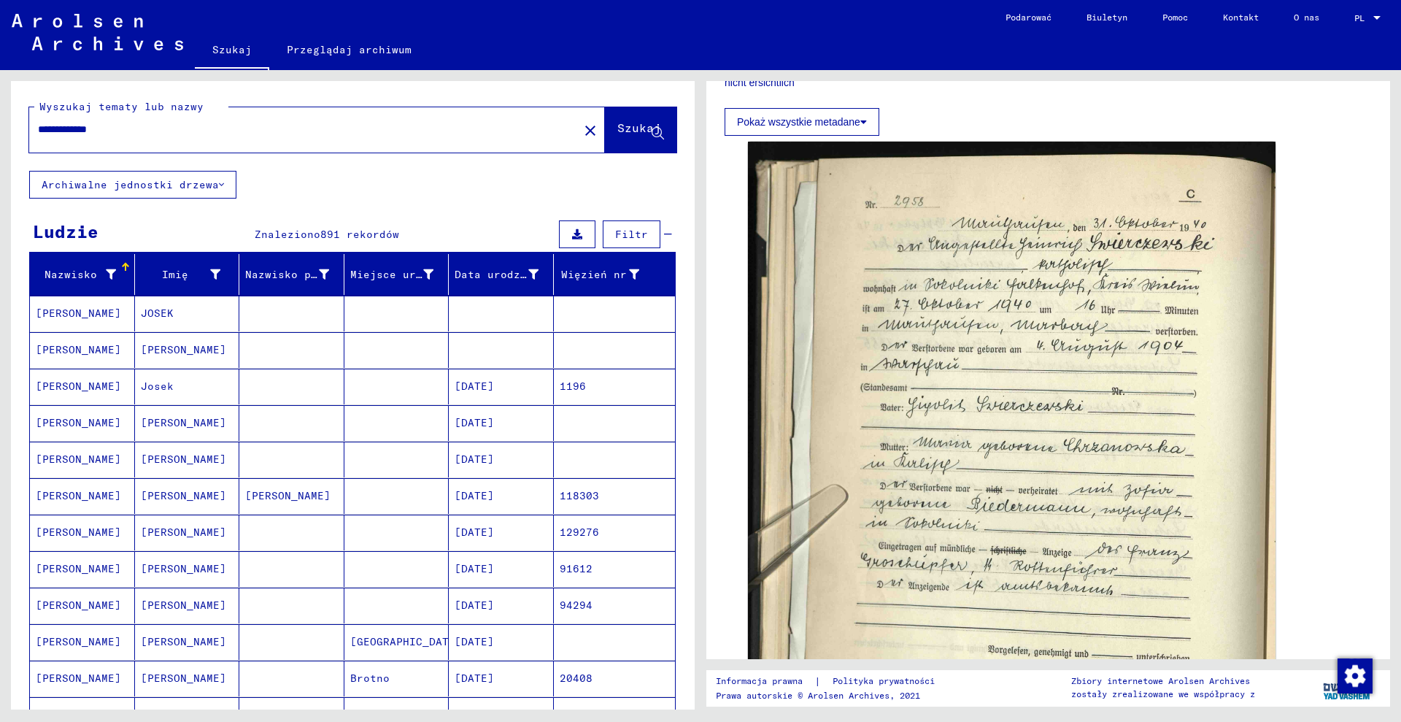
click at [158, 124] on input "**********" at bounding box center [304, 129] width 532 height 15
type input "**********"
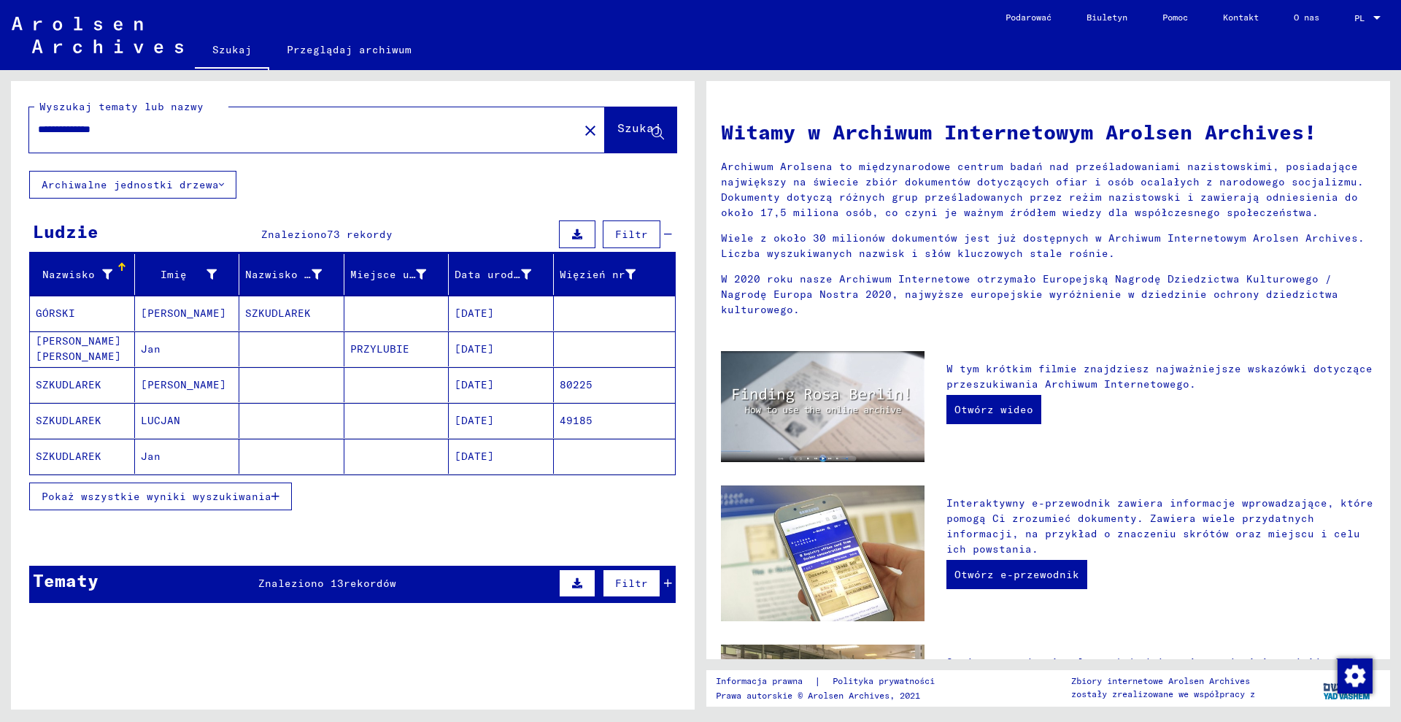
click at [217, 493] on font "Pokaż wszystkie wyniki wyszukiwania" at bounding box center [157, 496] width 230 height 13
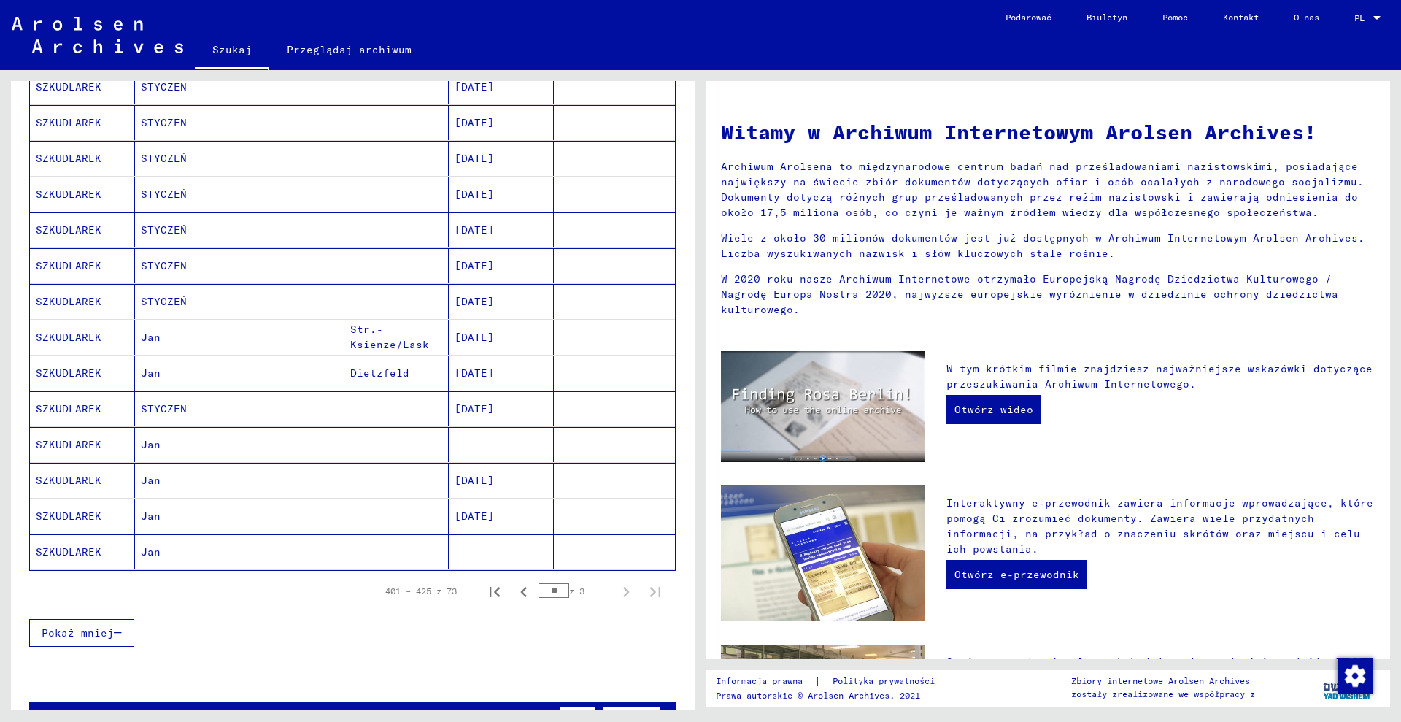
scroll to position [639, 0]
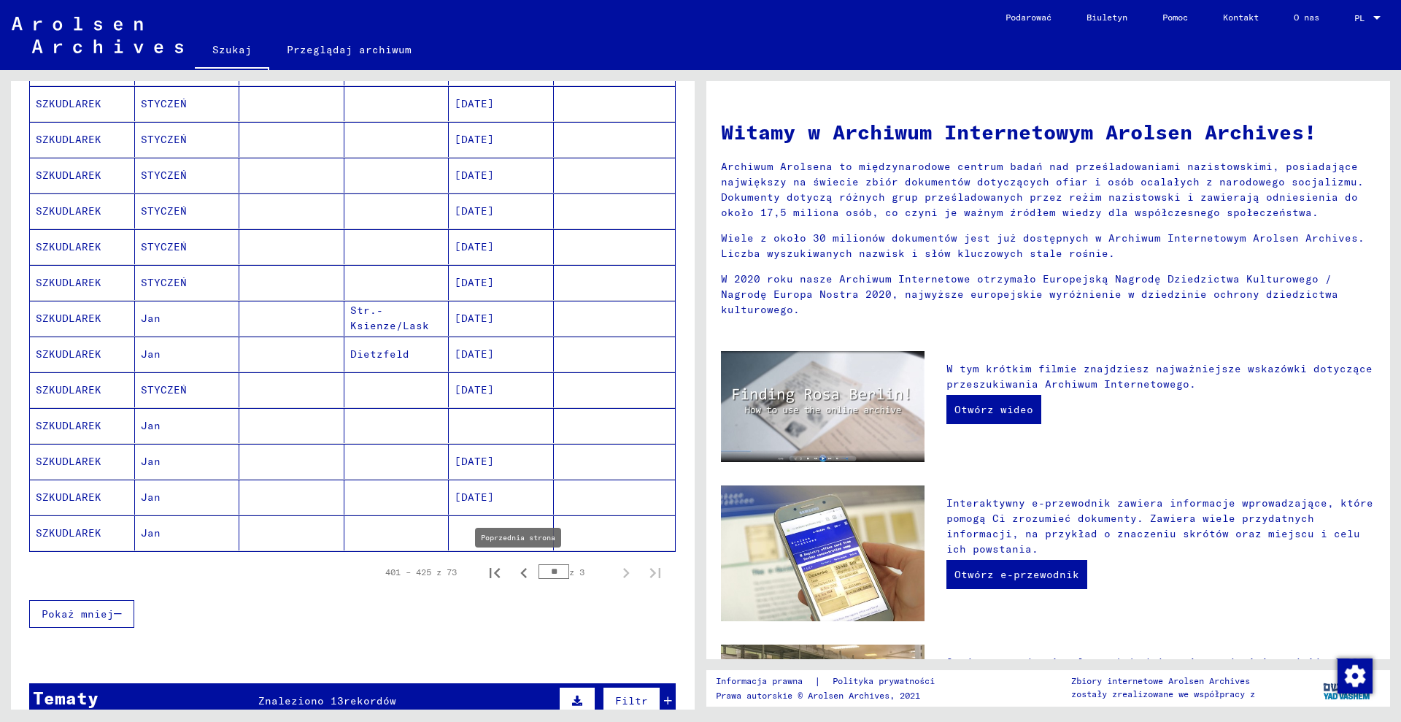
click at [514, 574] on icon "Poprzednia strona" at bounding box center [524, 573] width 20 height 20
type input "**"
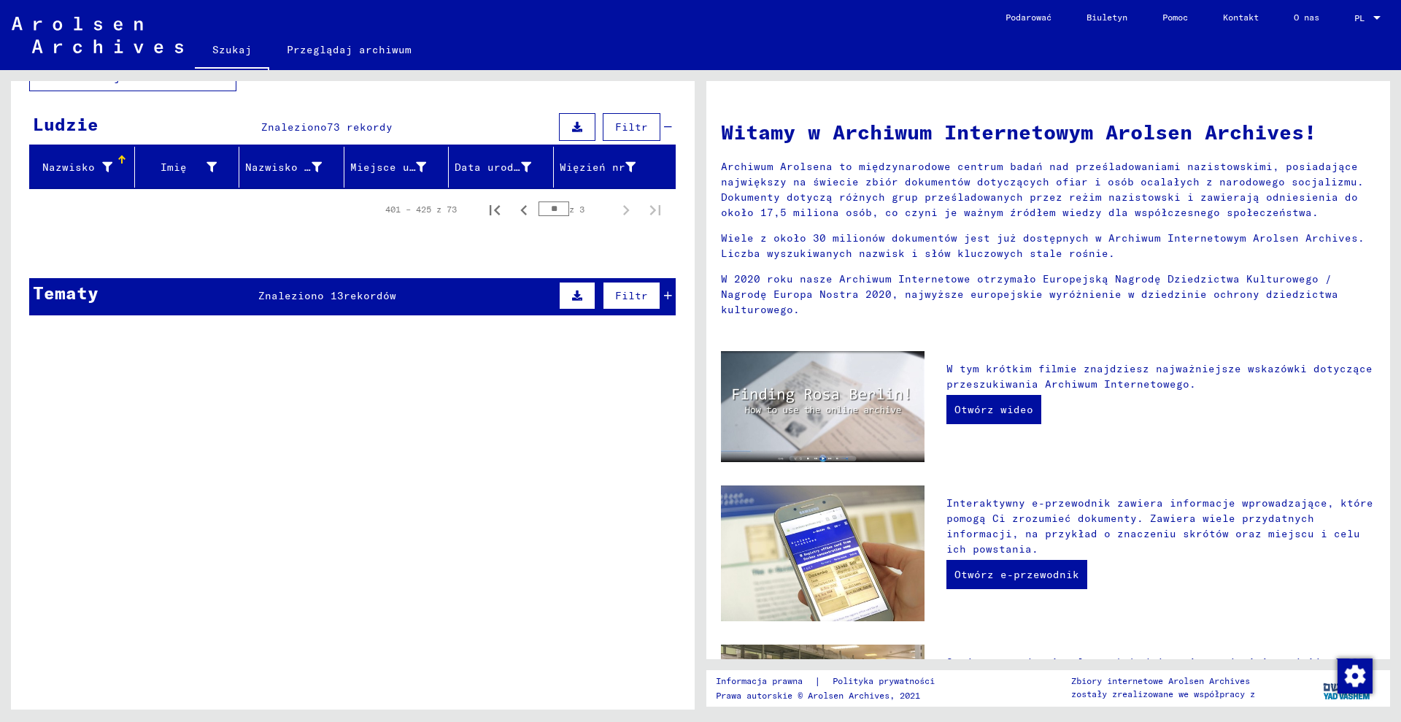
scroll to position [0, 0]
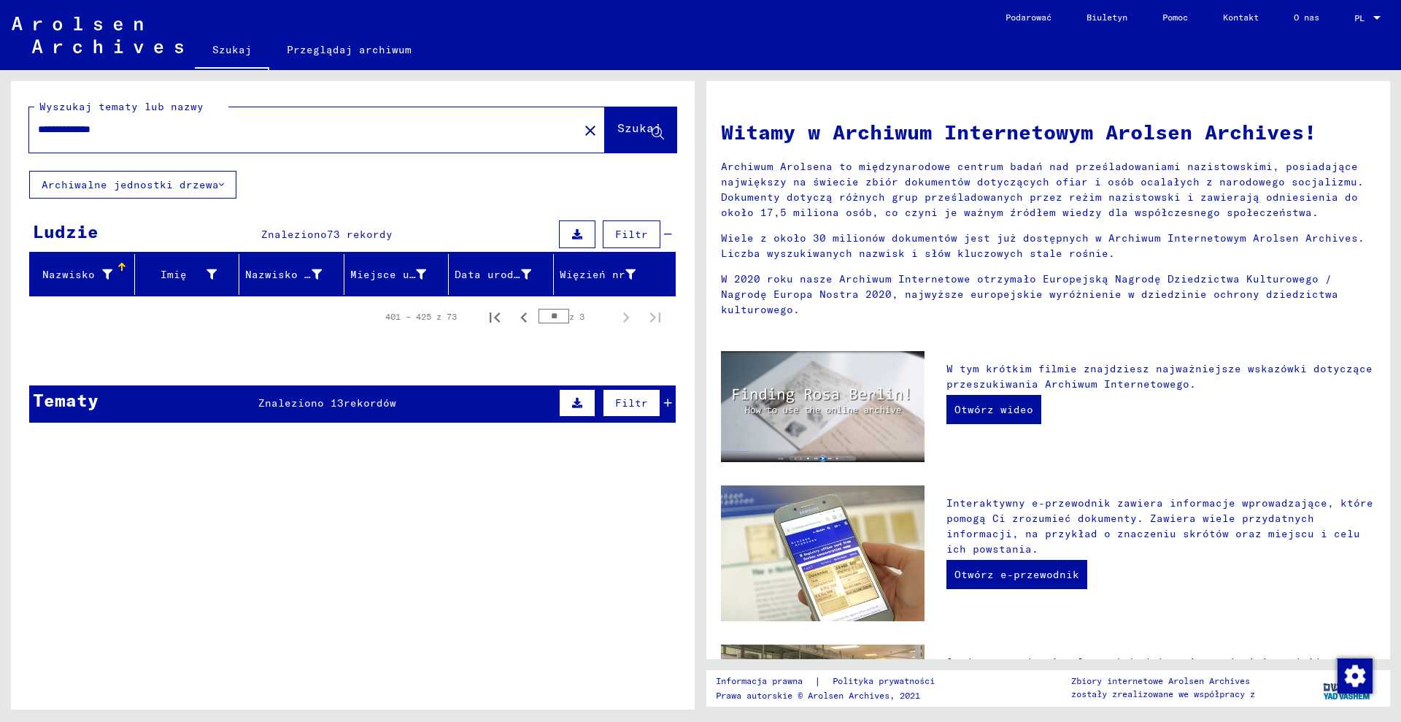
click at [293, 142] on div "**********" at bounding box center [295, 129] width 532 height 33
click at [286, 128] on input "**********" at bounding box center [299, 129] width 523 height 15
click at [285, 128] on input "**********" at bounding box center [299, 129] width 523 height 15
click at [176, 139] on div "**********" at bounding box center [295, 129] width 532 height 33
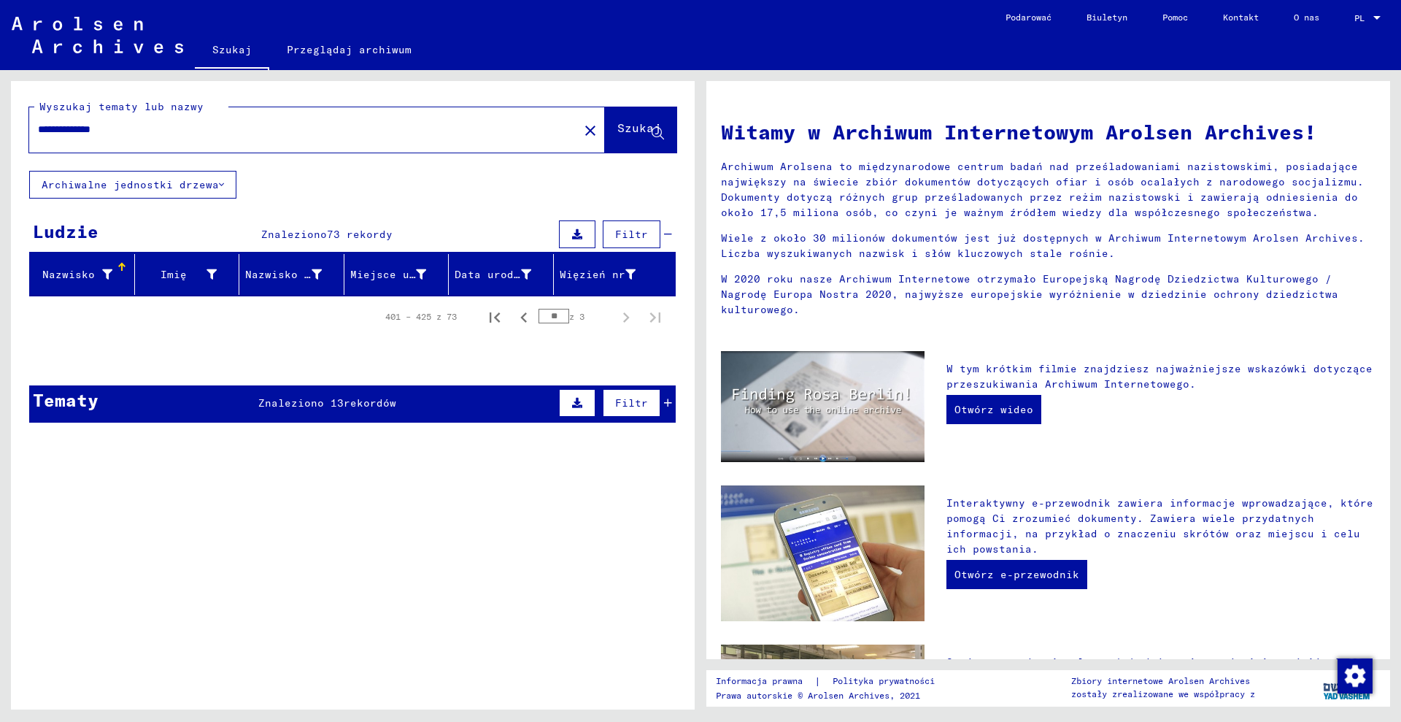
click at [169, 129] on input "**********" at bounding box center [299, 129] width 523 height 15
type input "*"
paste input "**********"
click at [626, 134] on font "Szukaj" at bounding box center [639, 127] width 44 height 15
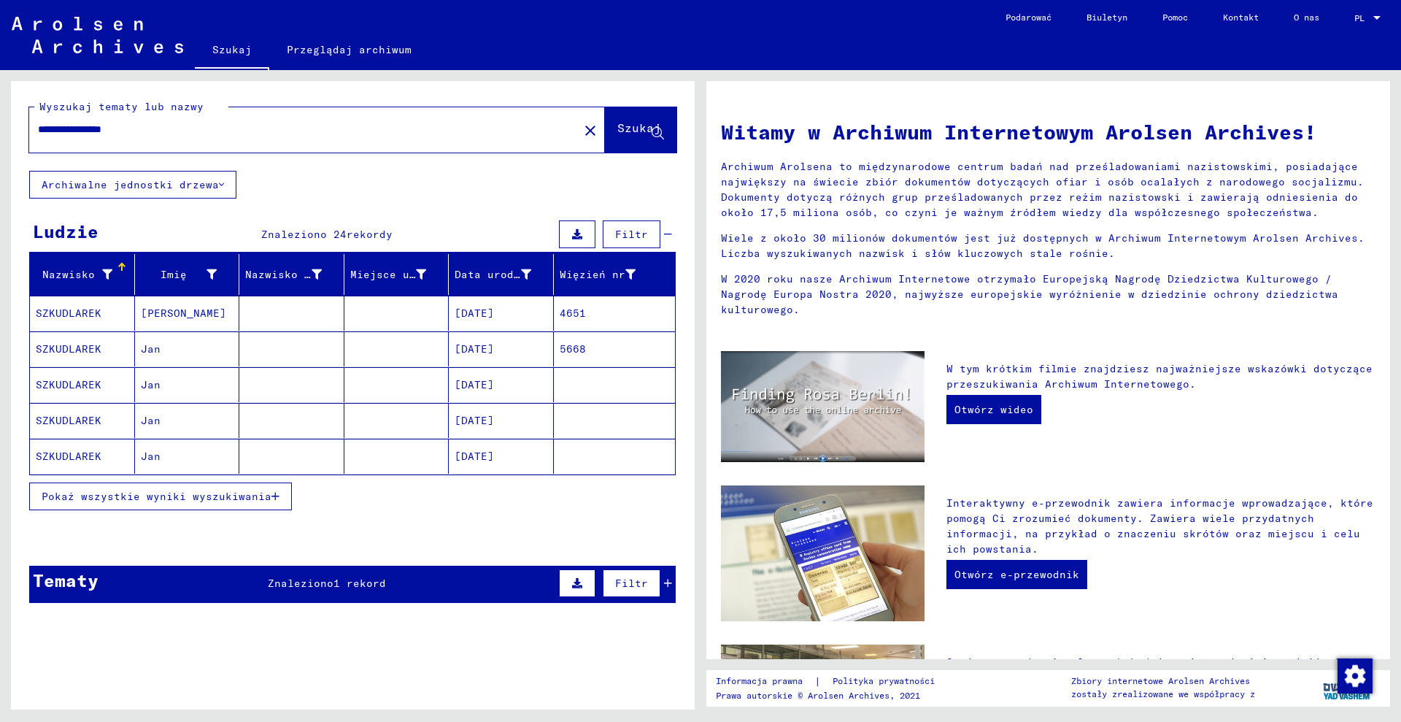
click at [225, 486] on button "Pokaż wszystkie wyniki wyszukiwania" at bounding box center [160, 496] width 263 height 28
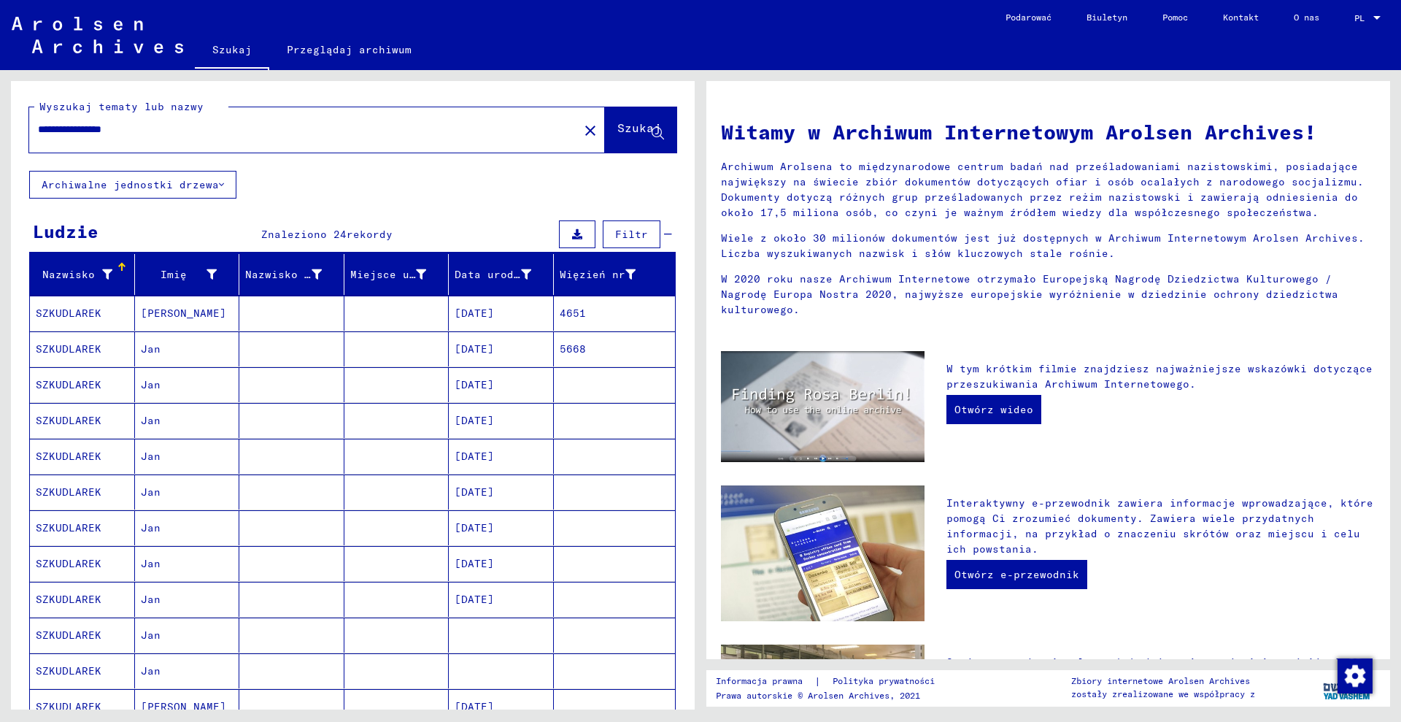
click at [487, 312] on font "[DATE]" at bounding box center [474, 313] width 39 height 13
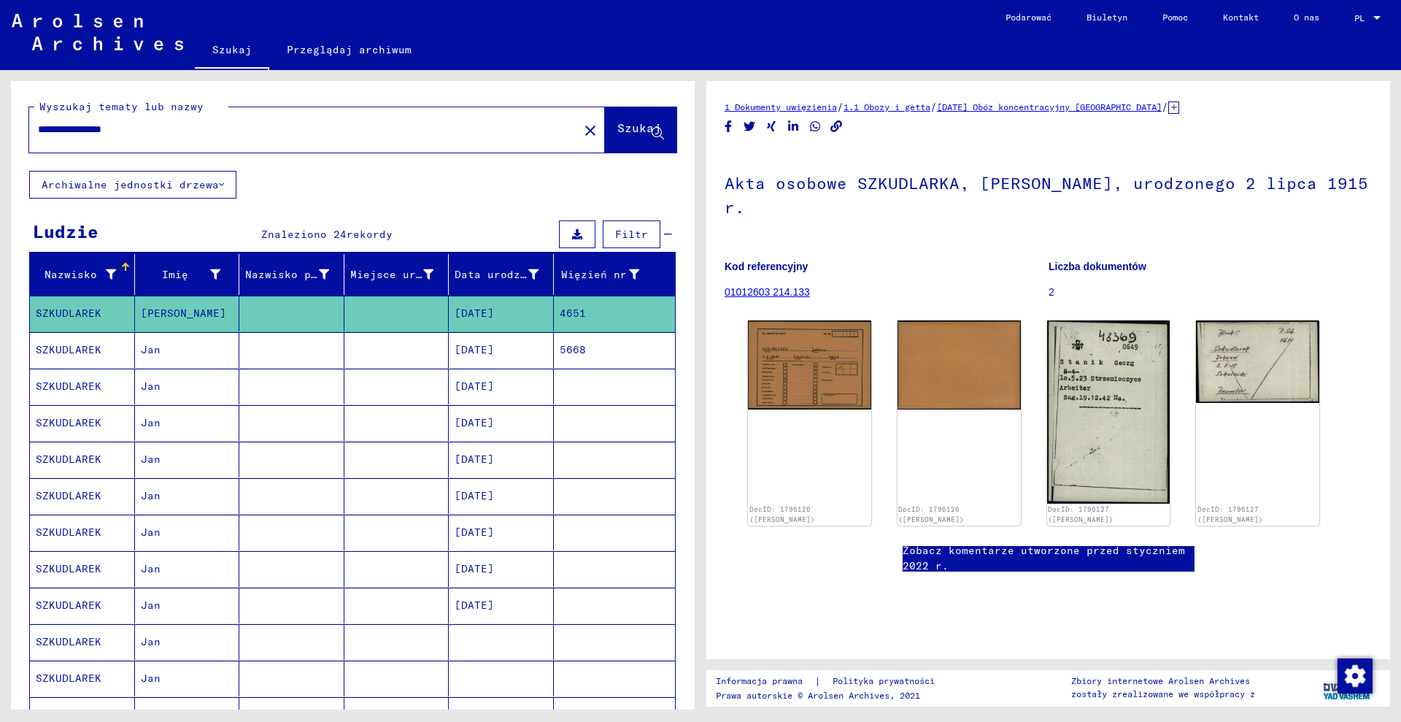
click at [531, 344] on mat-cell "[DATE]" at bounding box center [501, 350] width 105 height 36
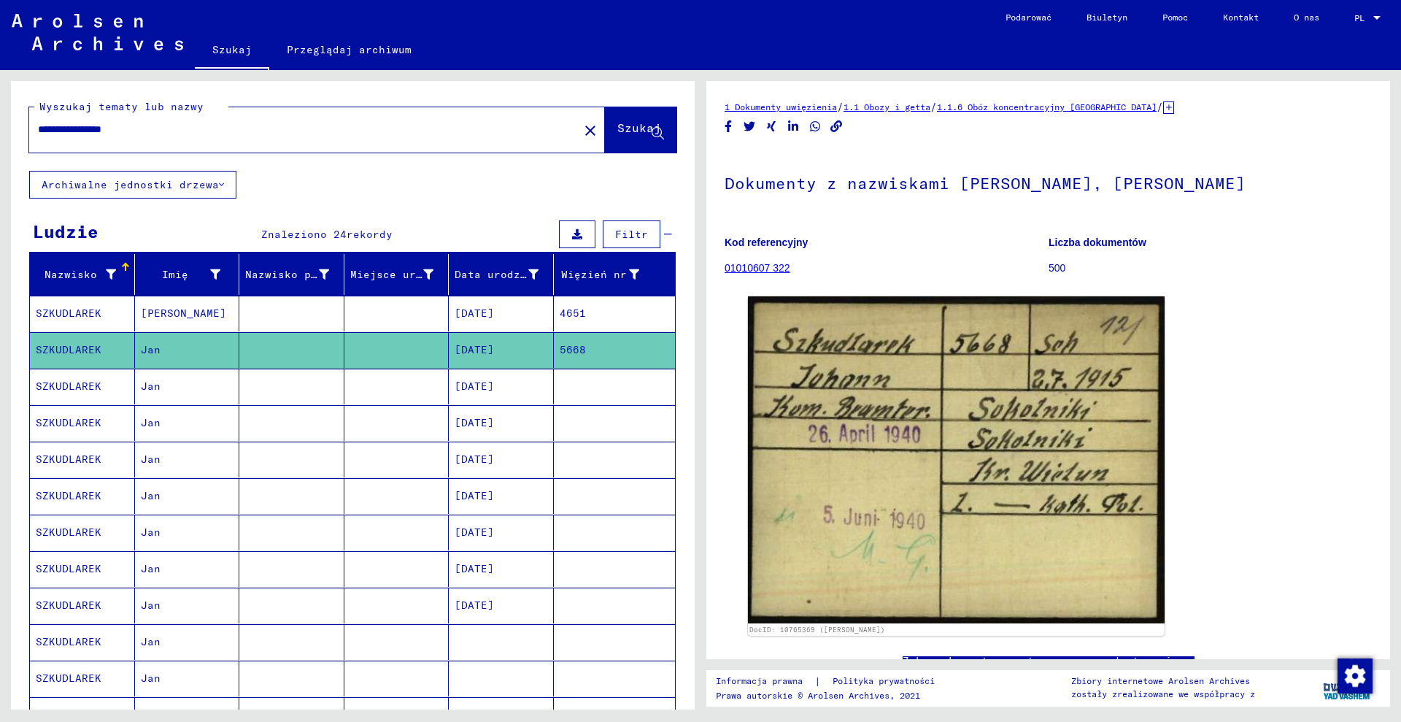
click at [1166, 108] on icon at bounding box center [1168, 107] width 11 height 12
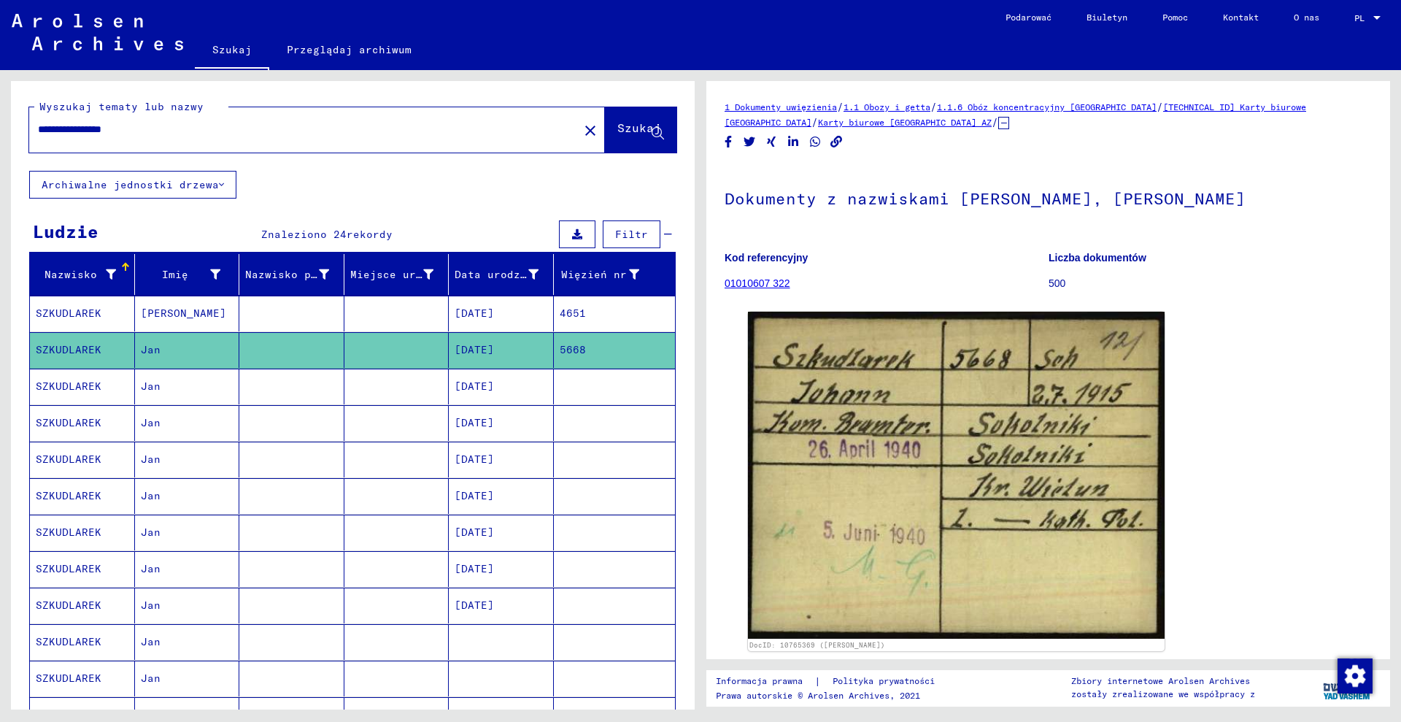
drag, startPoint x: 1305, startPoint y: 113, endPoint x: 1266, endPoint y: 120, distance: 39.2
click at [1264, 115] on div "1 Dokumenty uwięzienia / 1.1 Obozy i getta / 1.1.6 Obóz koncentracyjny [GEOGRAP…" at bounding box center [1048, 114] width 647 height 31
click at [1268, 140] on div "1 Dokumenty uwięzienia / 1.1 Obozy i getta / 1.1.6 Obóz koncentracyjny [GEOGRAP…" at bounding box center [1048, 505] width 647 height 812
drag, startPoint x: 1311, startPoint y: 114, endPoint x: 1203, endPoint y: 112, distance: 108.0
click at [1203, 112] on div "1 Dokumenty uwięzienia / 1.1 Obozy i getta / 1.1.6 Obóz koncentracyjny [GEOGRAP…" at bounding box center [1048, 114] width 647 height 31
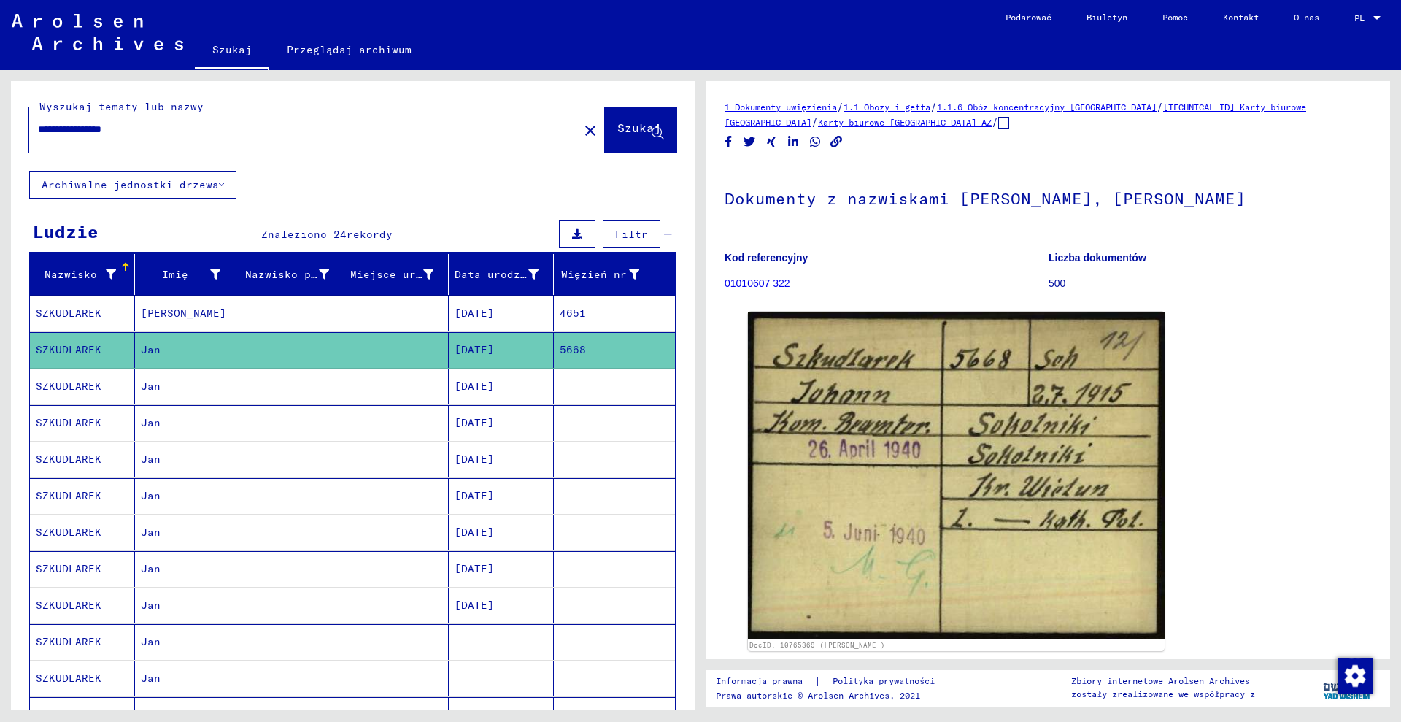
click at [1198, 119] on div "1 Dokumenty uwięzienia / 1.1 Obozy i getta / 1.1.6 Obóz koncentracyjny [GEOGRAP…" at bounding box center [1048, 114] width 647 height 31
drag, startPoint x: 1194, startPoint y: 117, endPoint x: 1176, endPoint y: 116, distance: 18.3
click at [1176, 116] on div "1 Dokumenty uwięzienia / 1.1 Obozy i getta / 1.1.6 Obóz koncentracyjny [GEOGRAP…" at bounding box center [1048, 114] width 647 height 31
drag, startPoint x: 1157, startPoint y: 90, endPoint x: 1198, endPoint y: 107, distance: 44.2
click at [1198, 107] on div "1 Dokumenty uwięzienia / 1.1 Obozy i getta / 1.1.6 Obóz koncentracyjny [GEOGRAP…" at bounding box center [1048, 370] width 684 height 578
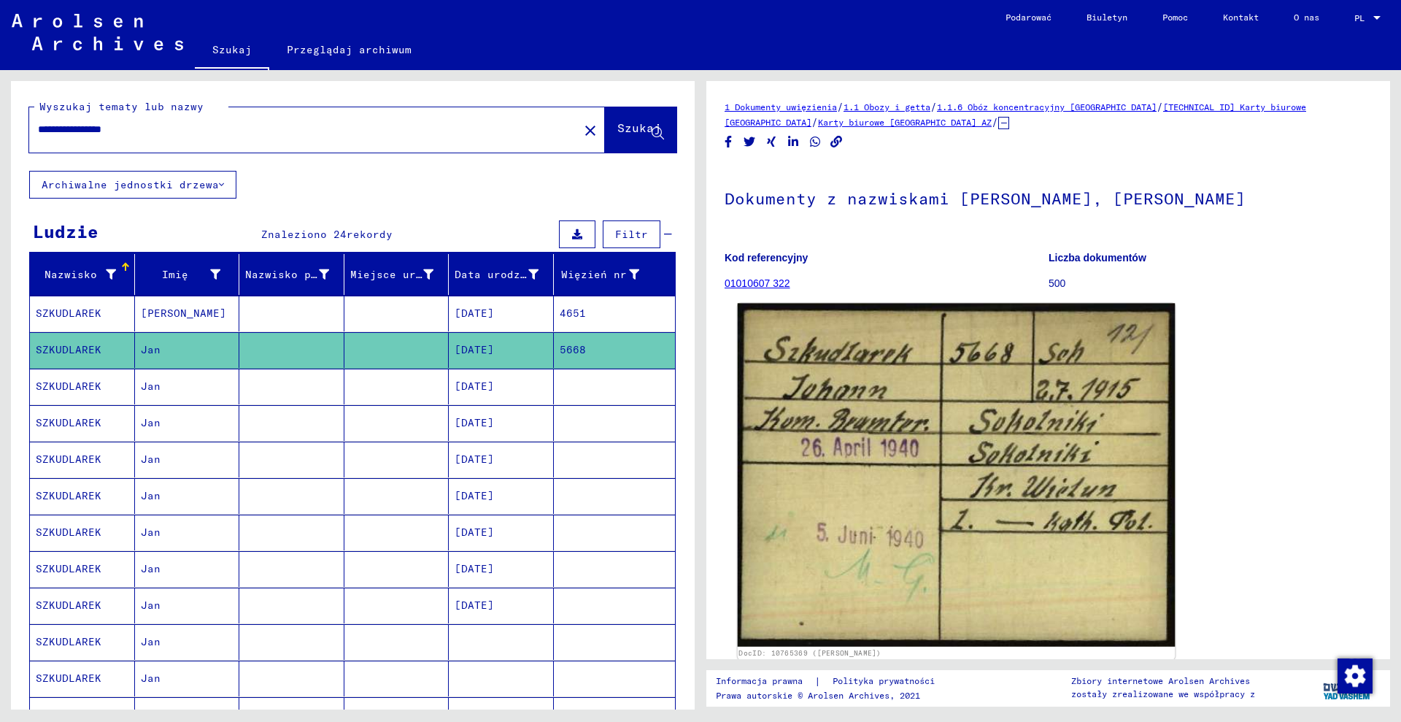
click at [931, 419] on img at bounding box center [956, 475] width 437 height 343
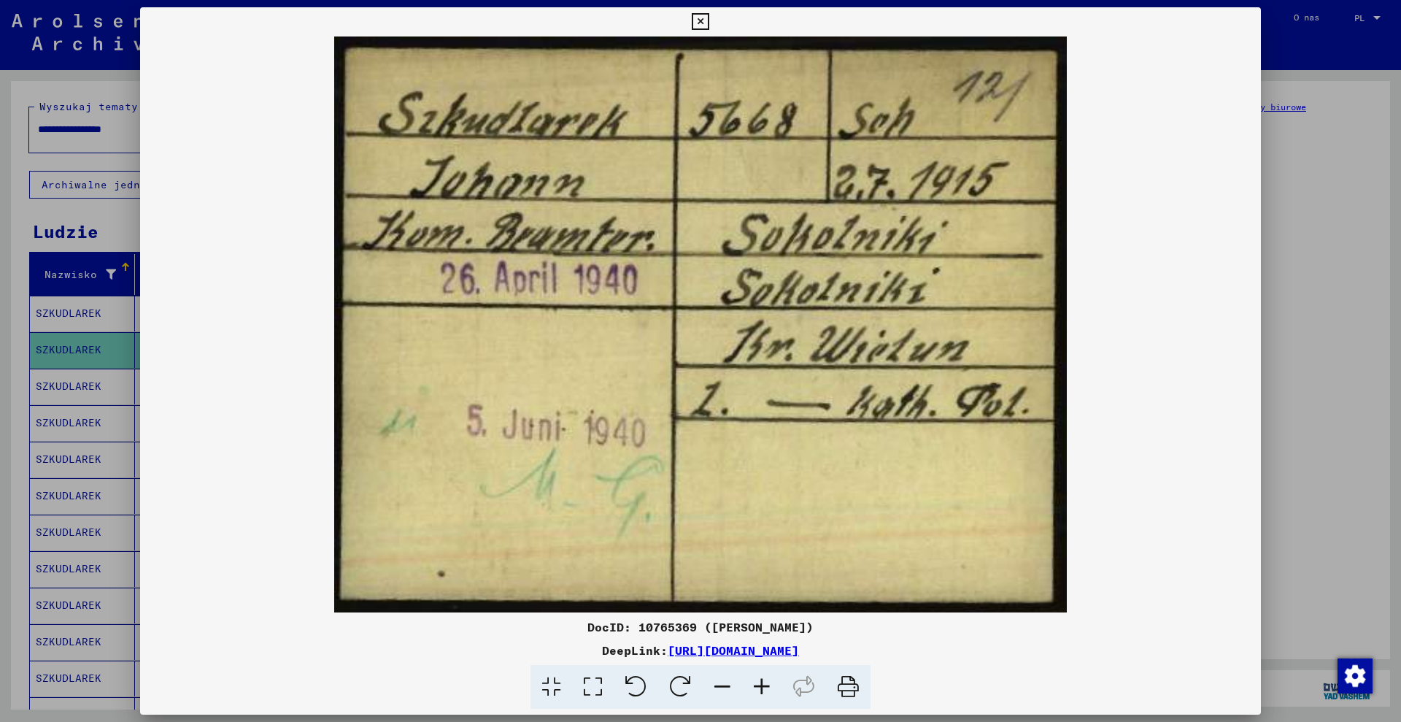
drag, startPoint x: 624, startPoint y: 623, endPoint x: 677, endPoint y: 627, distance: 52.7
click at [678, 627] on font "DocID: 10765369 ([PERSON_NAME])" at bounding box center [701, 627] width 226 height 15
drag, startPoint x: 676, startPoint y: 626, endPoint x: 639, endPoint y: 637, distance: 38.1
click at [643, 642] on div "DeepLink: [URL][DOMAIN_NAME]" at bounding box center [700, 651] width 1121 height 18
drag, startPoint x: 627, startPoint y: 627, endPoint x: 669, endPoint y: 625, distance: 41.6
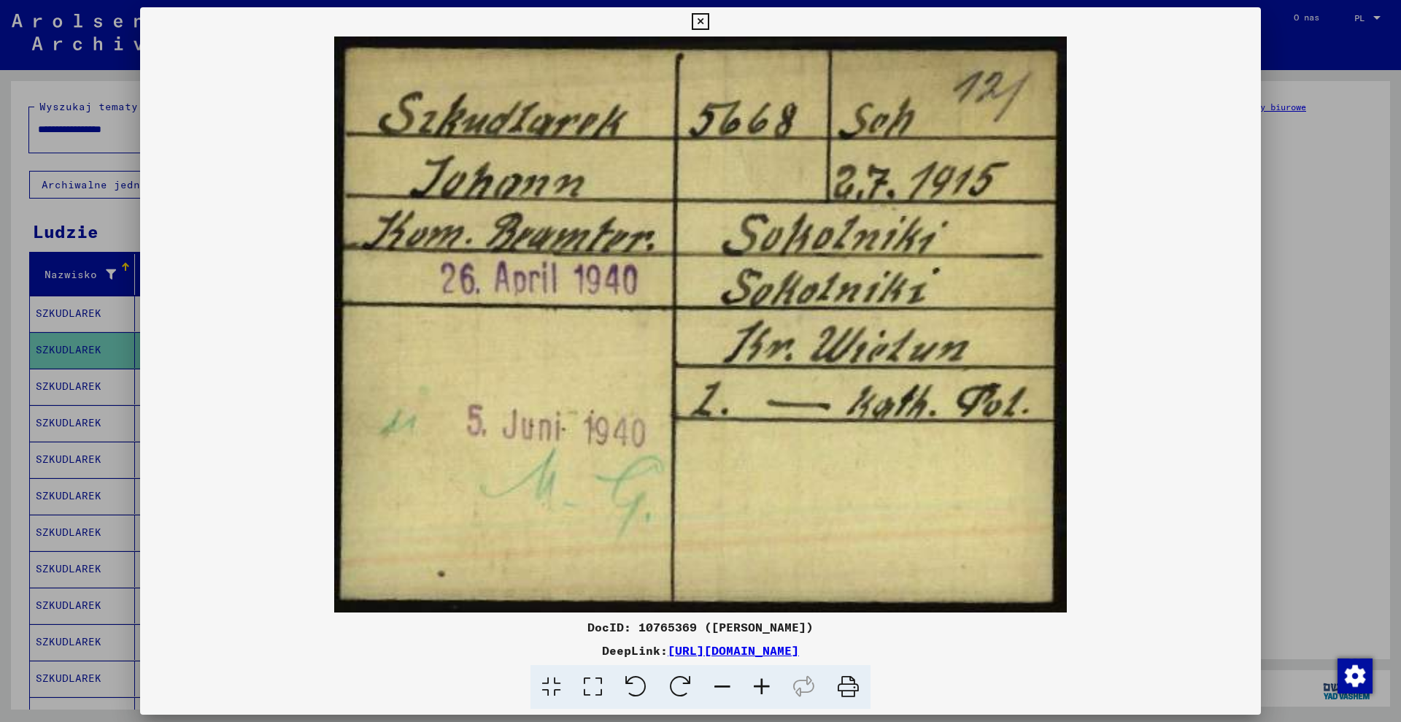
click at [679, 631] on font "DocID: 10765369 ([PERSON_NAME])" at bounding box center [701, 627] width 226 height 15
drag, startPoint x: 669, startPoint y: 625, endPoint x: 660, endPoint y: 626, distance: 8.1
click at [660, 626] on font "DocID: 10765369 ([PERSON_NAME])" at bounding box center [701, 627] width 226 height 15
click at [640, 625] on font "DocID: 10765369 ([PERSON_NAME])" at bounding box center [701, 627] width 226 height 15
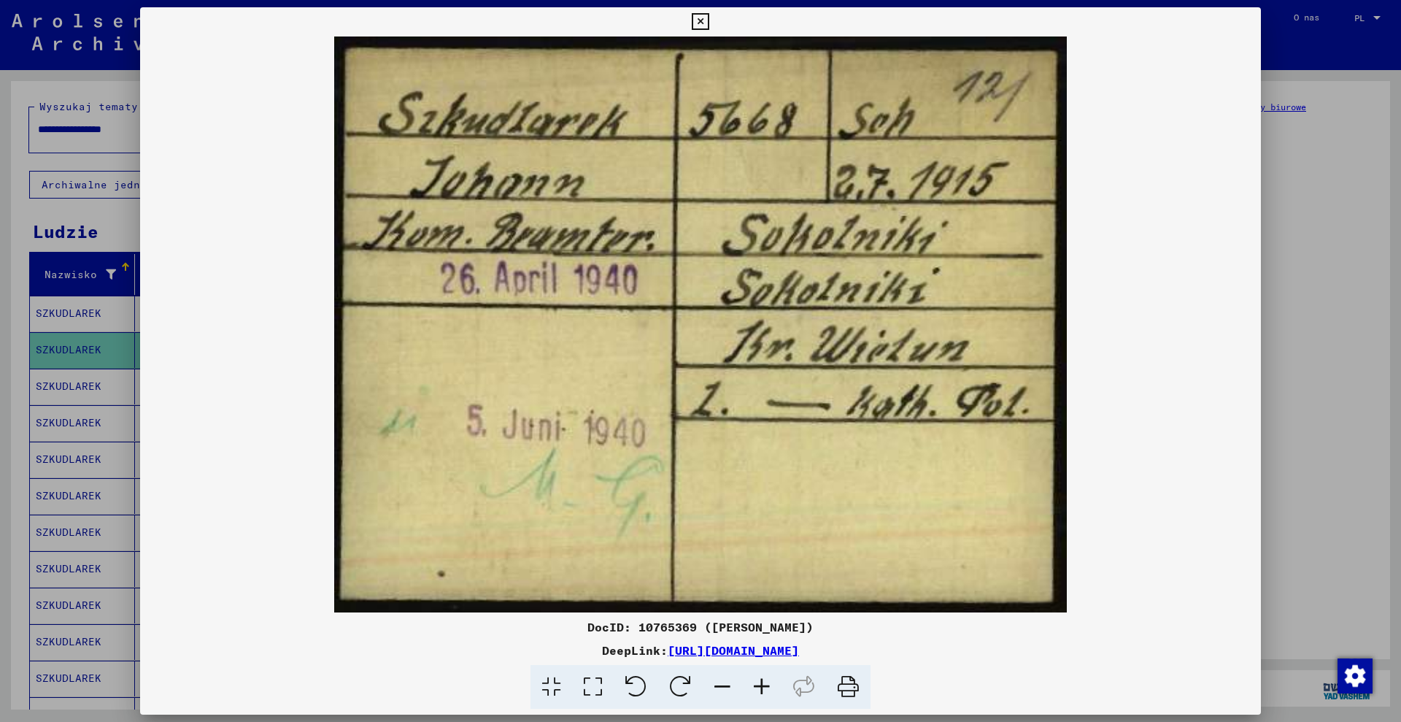
click at [640, 625] on font "DocID: 10765369 ([PERSON_NAME])" at bounding box center [701, 627] width 226 height 15
click at [647, 628] on font "DocID: 10765369 ([PERSON_NAME])" at bounding box center [701, 627] width 226 height 15
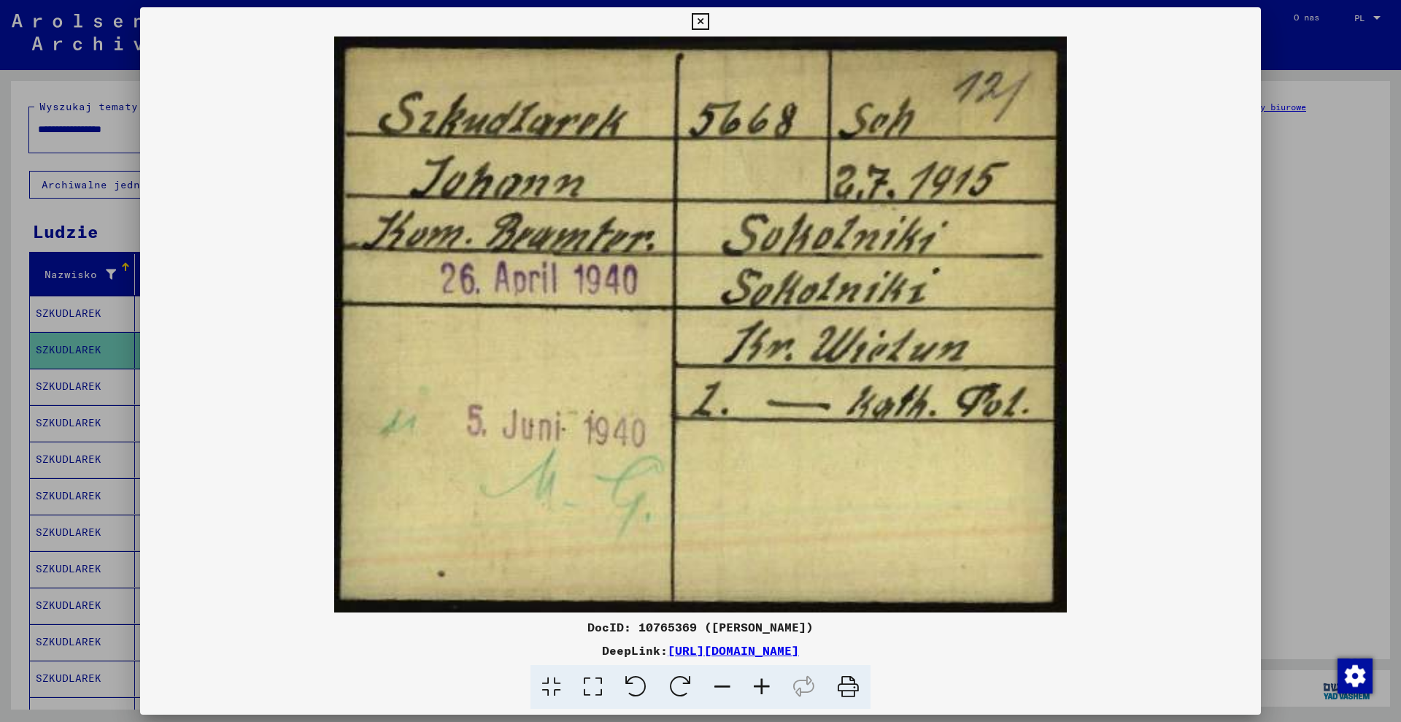
click at [648, 628] on font "DocID: 10765369 ([PERSON_NAME])" at bounding box center [701, 627] width 226 height 15
click at [652, 628] on font "DocID: 10765369 ([PERSON_NAME])" at bounding box center [701, 627] width 226 height 15
click at [663, 629] on font "DocID: 10765369 ([PERSON_NAME])" at bounding box center [701, 627] width 226 height 15
click at [677, 629] on font "DocID: 10765369 ([PERSON_NAME])" at bounding box center [701, 627] width 226 height 15
click at [690, 624] on font "DocID: 10765369 ([PERSON_NAME])" at bounding box center [701, 627] width 226 height 15
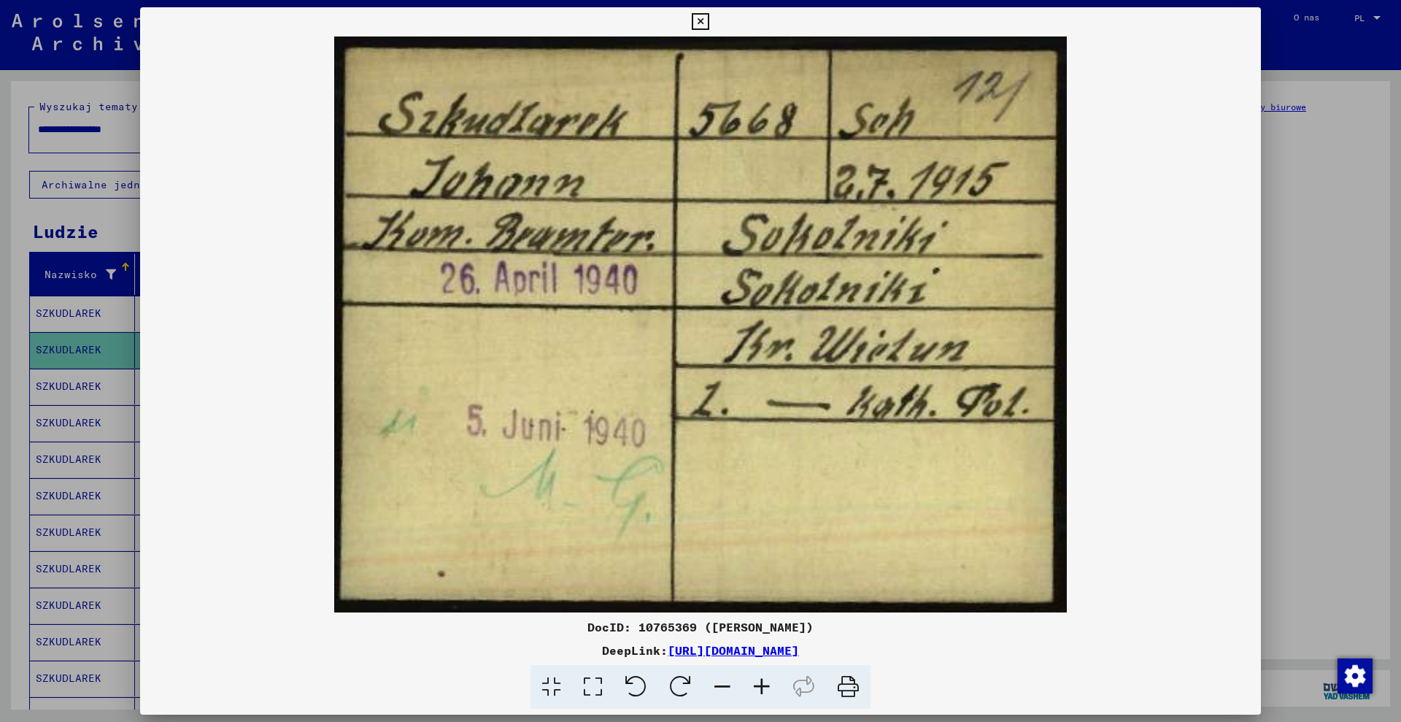
click at [706, 623] on font "DocID: 10765369 ([PERSON_NAME])" at bounding box center [701, 627] width 226 height 15
drag, startPoint x: 628, startPoint y: 627, endPoint x: 680, endPoint y: 629, distance: 52.6
click at [680, 629] on font "DocID: 10765369 ([PERSON_NAME])" at bounding box center [701, 627] width 226 height 15
click at [21, 277] on div at bounding box center [700, 361] width 1401 height 722
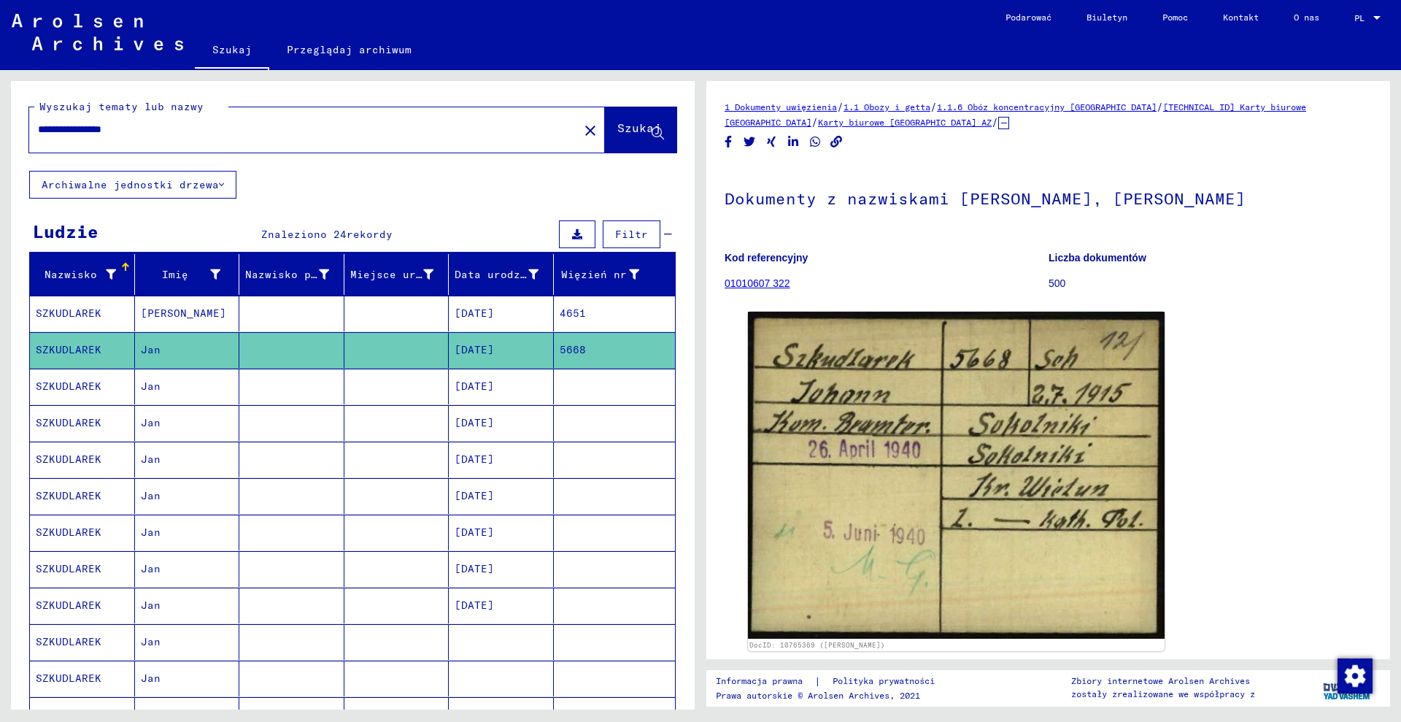
click at [596, 313] on mat-cell "4651" at bounding box center [615, 314] width 122 height 36
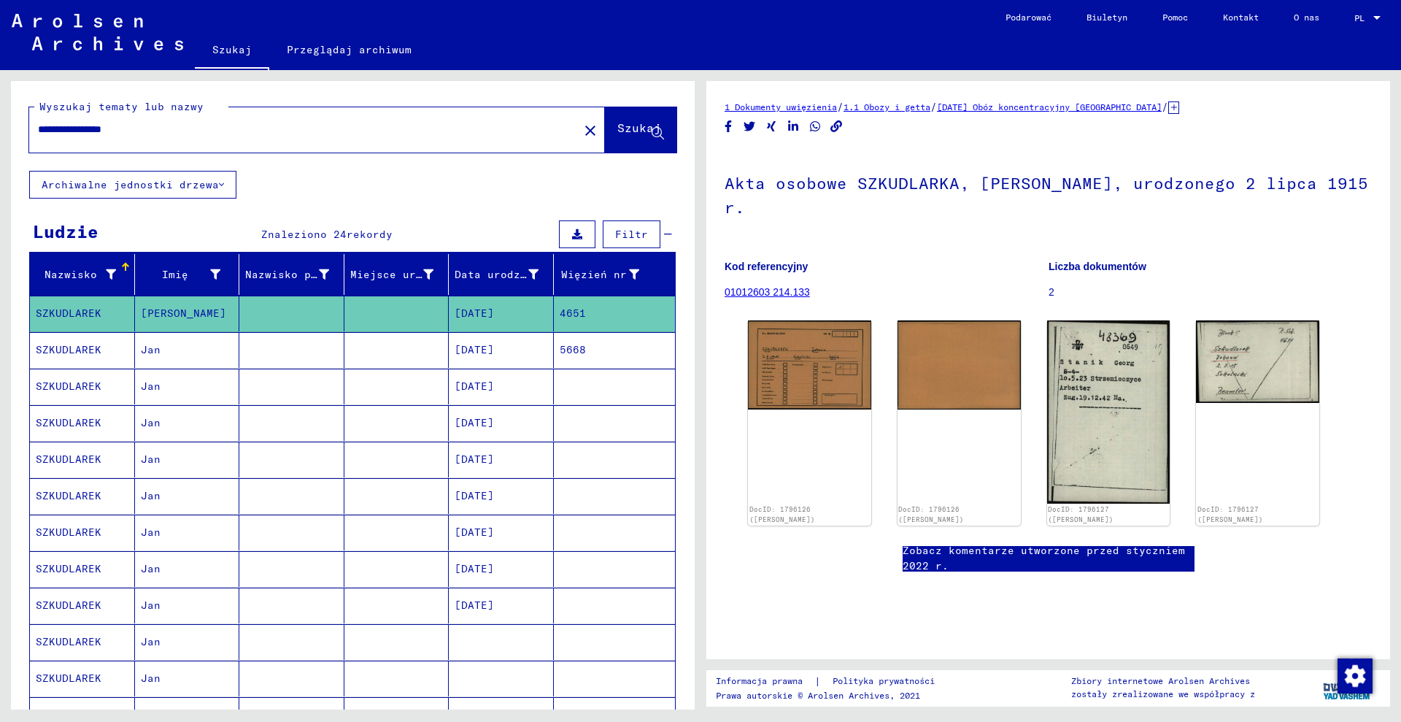
click at [615, 343] on mat-cell "5668" at bounding box center [615, 350] width 122 height 36
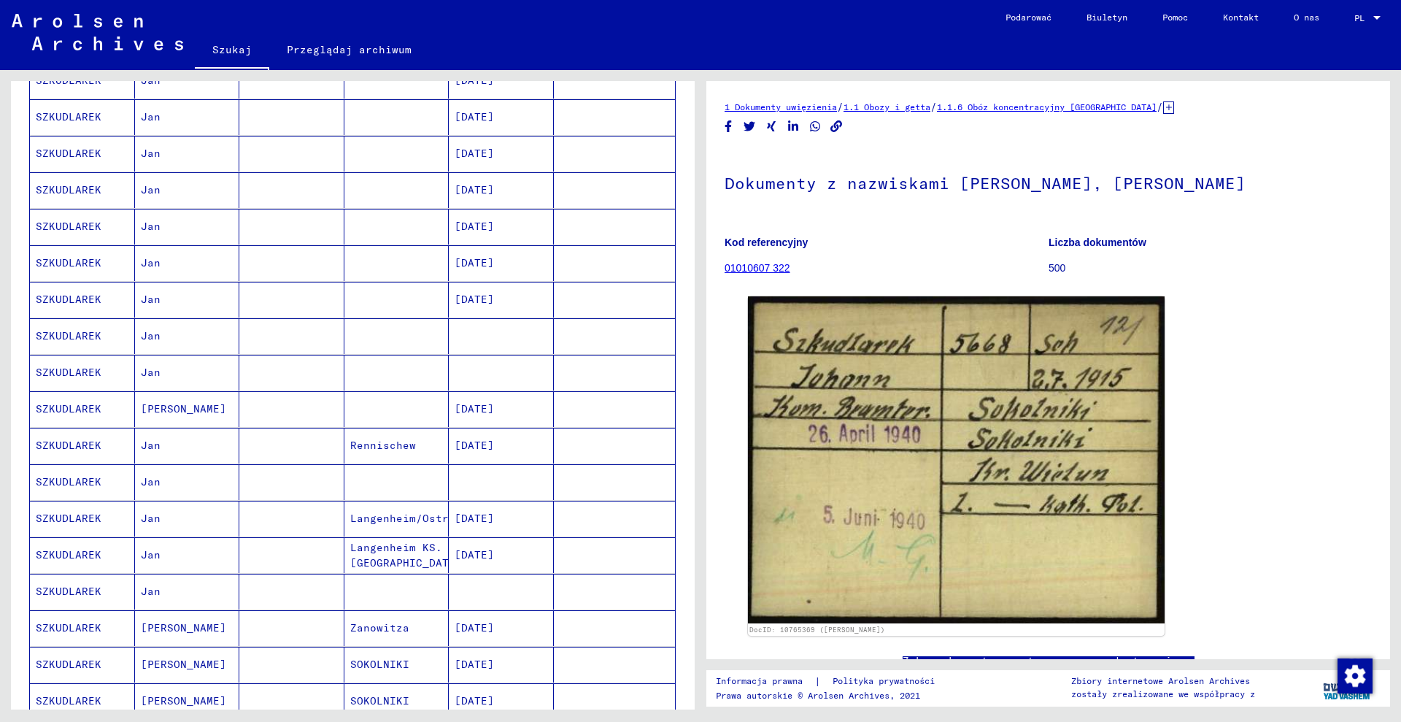
scroll to position [365, 0]
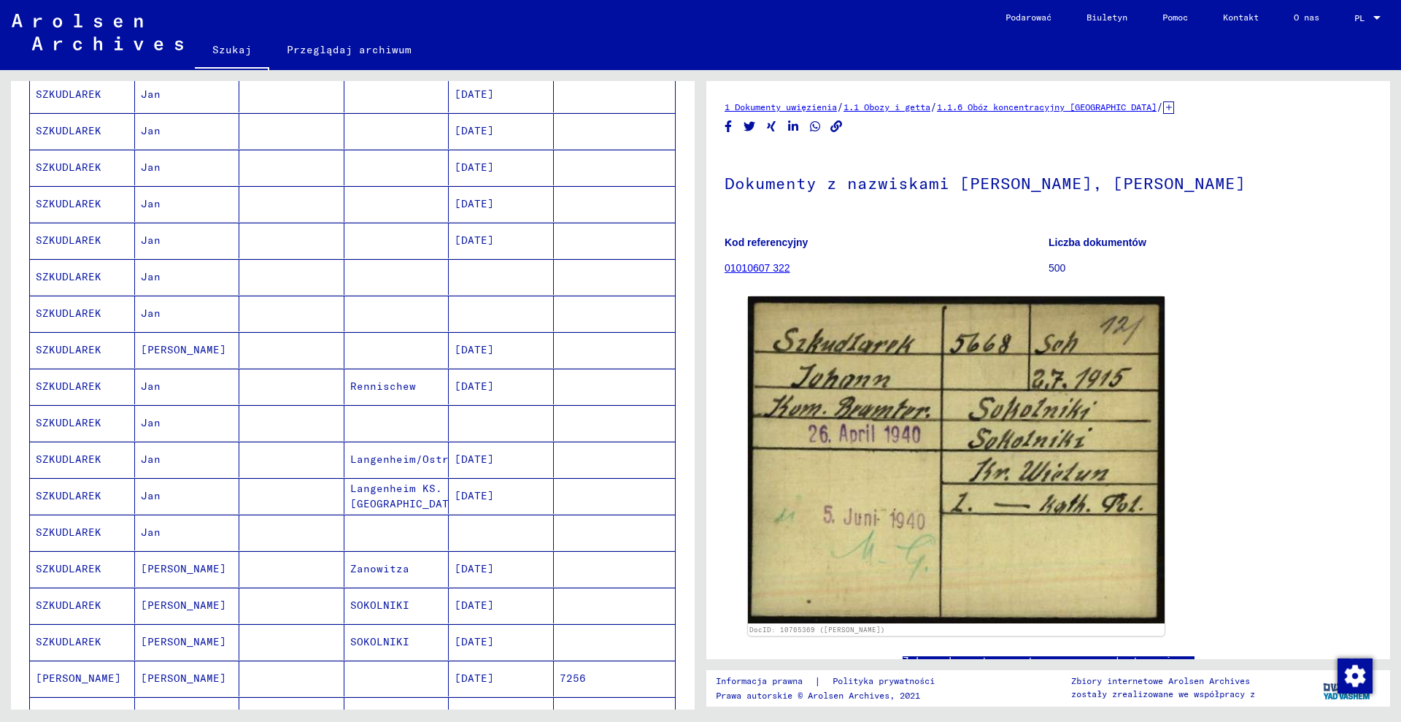
click at [533, 612] on mat-cell "[DATE]" at bounding box center [501, 606] width 105 height 36
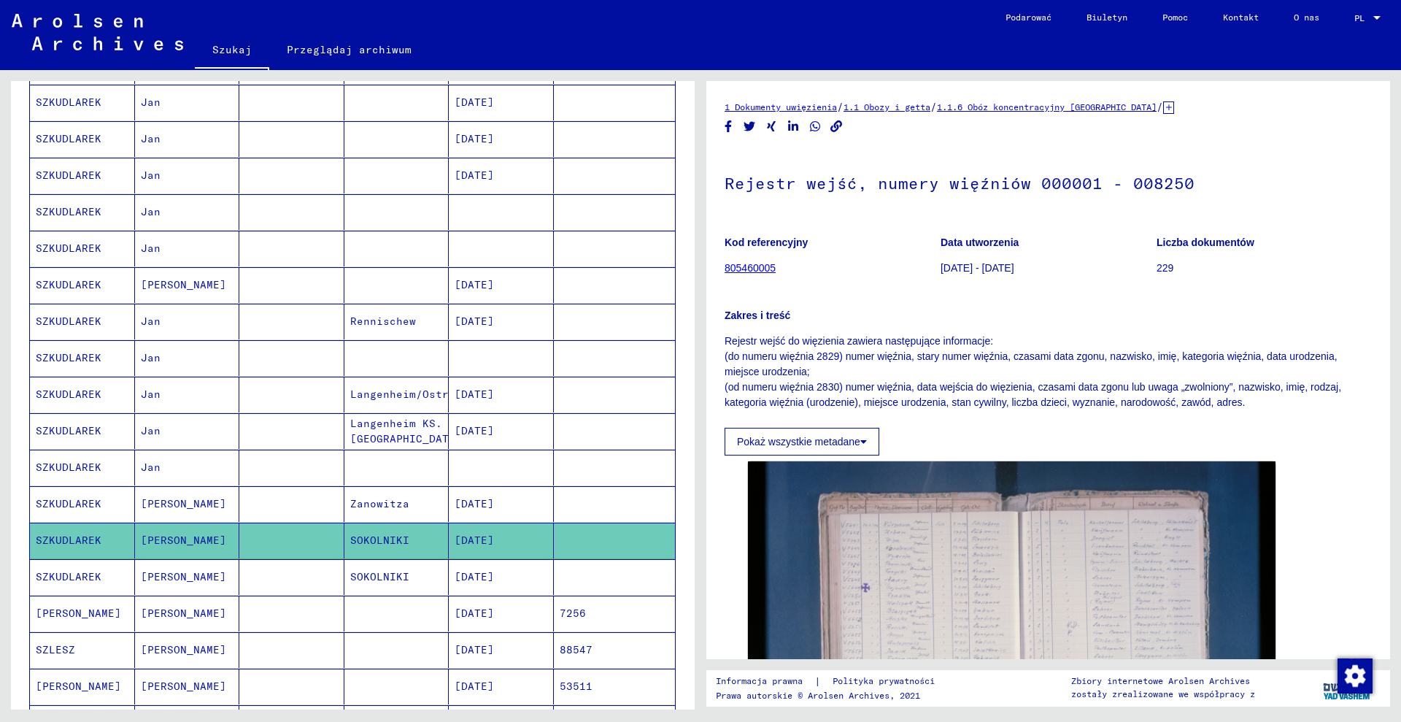
scroll to position [547, 0]
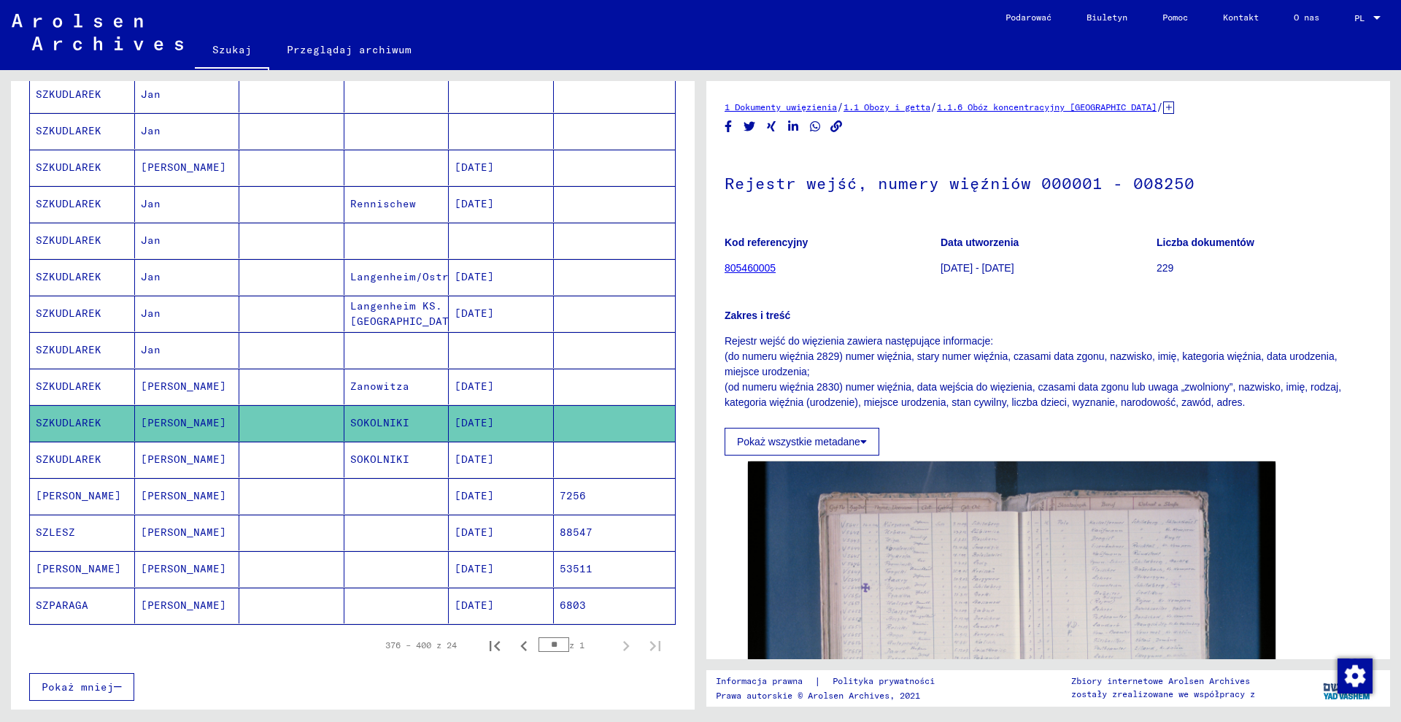
click at [539, 462] on mat-cell "[DATE]" at bounding box center [501, 460] width 105 height 36
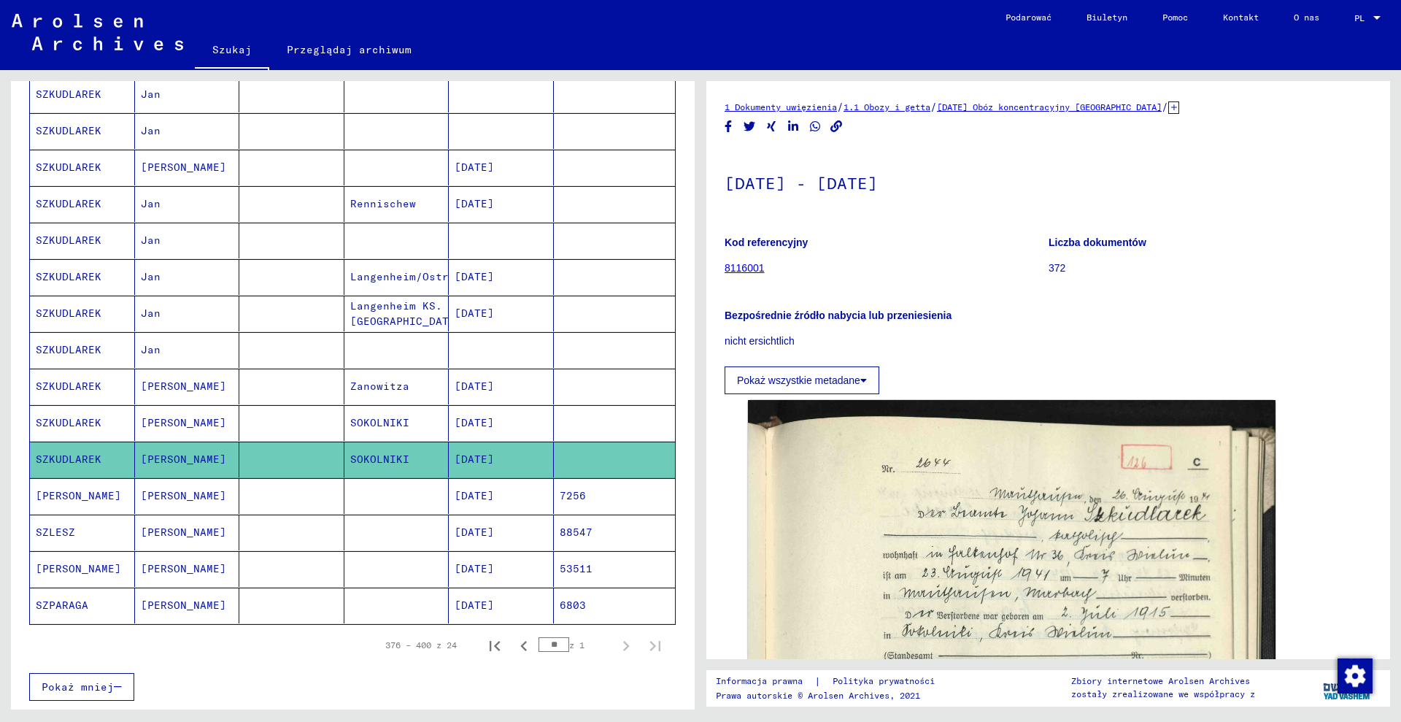
click at [1179, 107] on icon at bounding box center [1173, 107] width 11 height 12
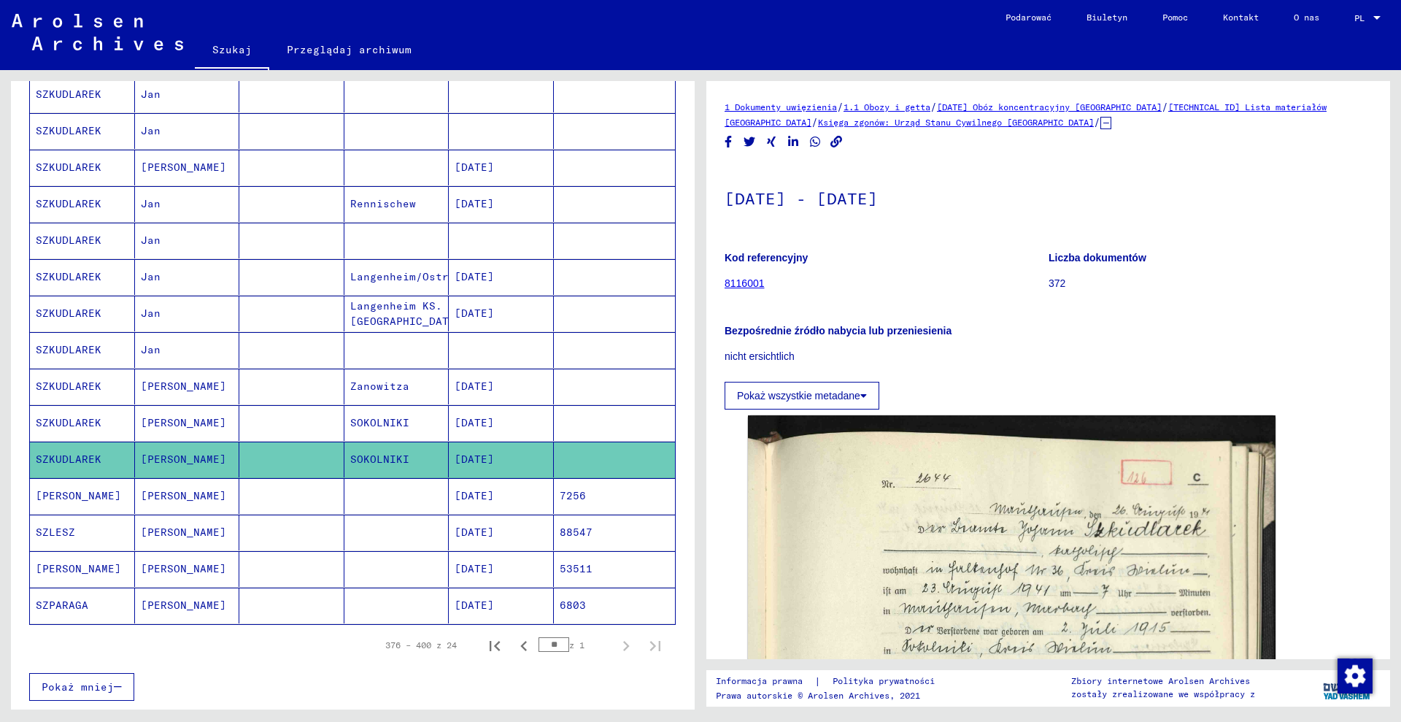
drag, startPoint x: 1039, startPoint y: 128, endPoint x: 785, endPoint y: 126, distance: 254.7
click at [785, 126] on div "1 Dokumenty uwięzienia / 1.1 Obozy i getta / [DATE] Obóz koncentracyjny [GEOGRA…" at bounding box center [1048, 114] width 647 height 31
drag, startPoint x: 1231, startPoint y: 113, endPoint x: 1182, endPoint y: 115, distance: 48.9
click at [1182, 115] on div "1 Dokumenty uwięzienia / 1.1 Obozy i getta / [DATE] Obóz koncentracyjny [GEOGRA…" at bounding box center [1048, 114] width 647 height 31
drag, startPoint x: 1215, startPoint y: 133, endPoint x: 1230, endPoint y: 126, distance: 16.3
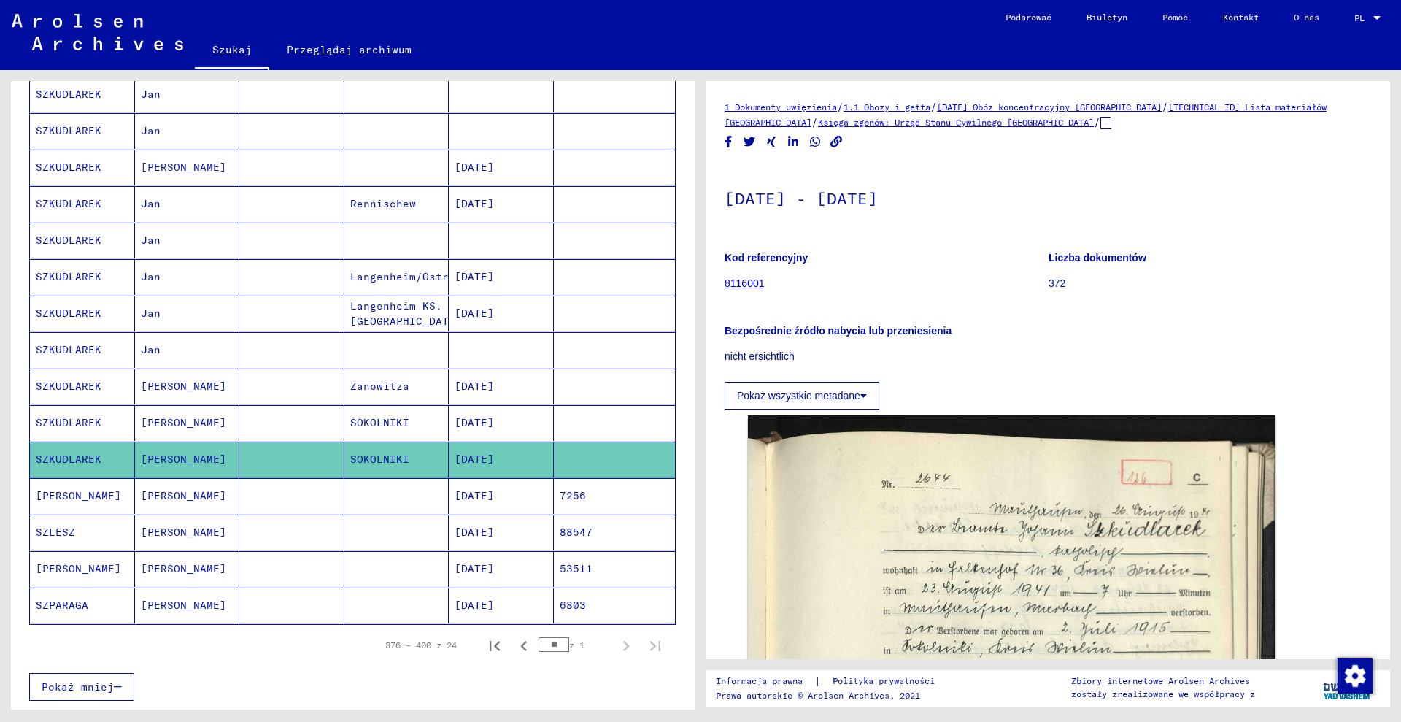
click at [1212, 113] on div "1 Dokumenty uwięzienia / 1.1 Obozy i getta / [DATE] Obóz koncentracyjny [GEOGRA…" at bounding box center [1048, 114] width 647 height 31
click at [1225, 126] on div "1 Dokumenty uwięzienia / 1.1 Obozy i getta / [DATE] Obóz koncentracyjny [GEOGRA…" at bounding box center [1048, 114] width 647 height 31
drag, startPoint x: 1228, startPoint y: 115, endPoint x: 1207, endPoint y: 111, distance: 21.5
click at [1207, 111] on div "1 Dokumenty uwięzienia / 1.1 Obozy i getta / [DATE] Obóz koncentracyjny [GEOGRA…" at bounding box center [1048, 114] width 647 height 31
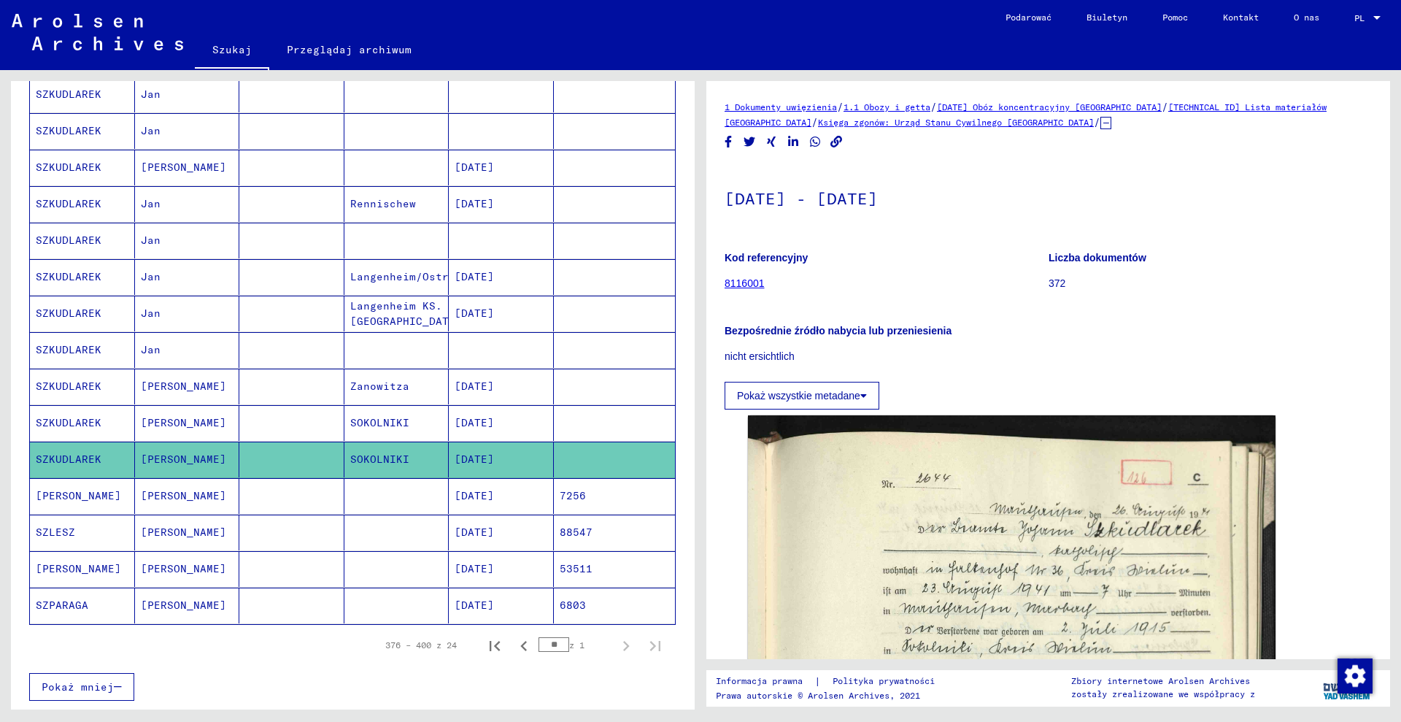
drag, startPoint x: 1207, startPoint y: 126, endPoint x: 1202, endPoint y: 105, distance: 21.1
click at [1205, 125] on div "1 Dokumenty uwięzienia / 1.1 Obozy i getta / [DATE] Obóz koncentracyjny [GEOGRA…" at bounding box center [1048, 114] width 647 height 31
click at [1190, 95] on div "1 Dokumenty uwięzienia / 1.1 Obozy i getta / [DATE] Obóz koncentracyjny [GEOGRA…" at bounding box center [1048, 370] width 684 height 578
drag, startPoint x: 1190, startPoint y: 88, endPoint x: 1212, endPoint y: 100, distance: 25.2
click at [1212, 100] on div "1 Dokumenty uwięzienia / 1.1 Obozy i getta / [DATE] Obóz koncentracyjny [GEOGRA…" at bounding box center [1048, 370] width 684 height 578
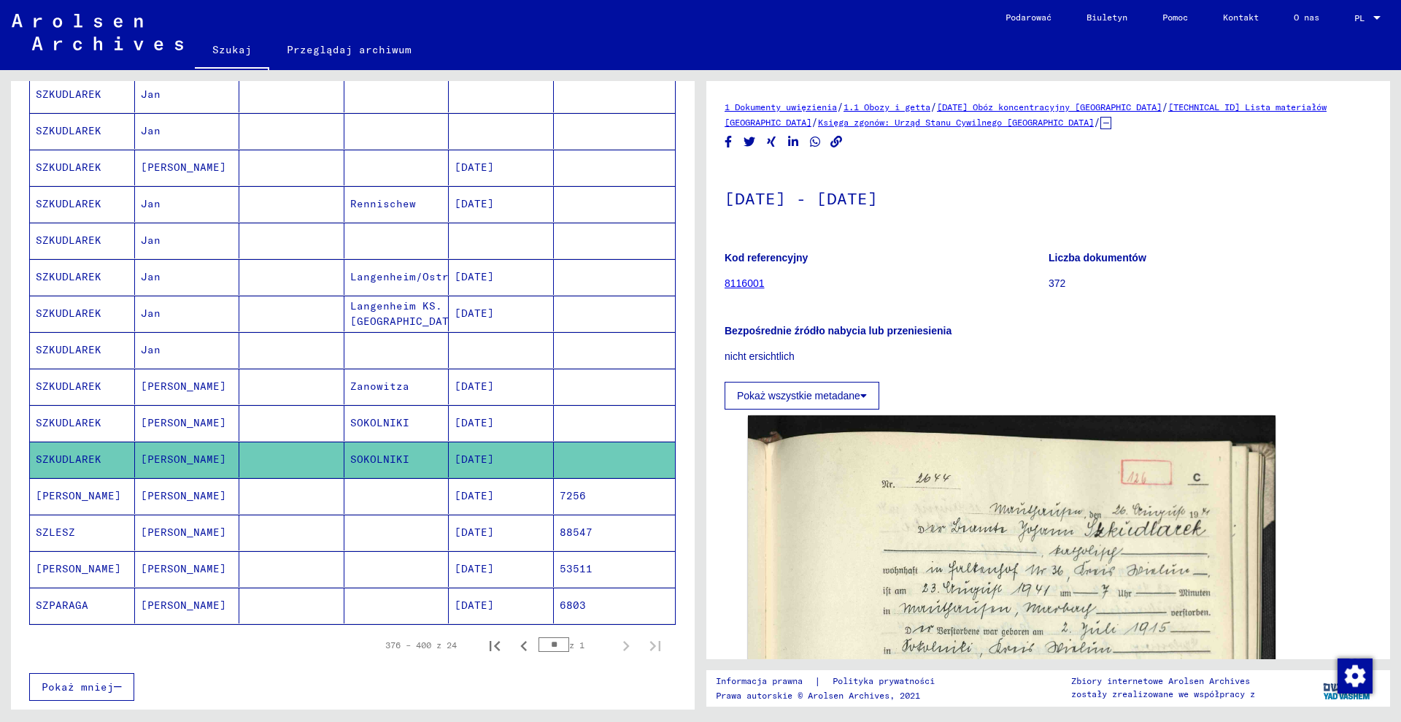
drag, startPoint x: 1185, startPoint y: 87, endPoint x: 1230, endPoint y: 109, distance: 49.6
click at [1230, 109] on div "1 Dokumenty uwięzienia / 1.1 Obozy i getta / [DATE] Obóz koncentracyjny [GEOGRA…" at bounding box center [1048, 370] width 684 height 578
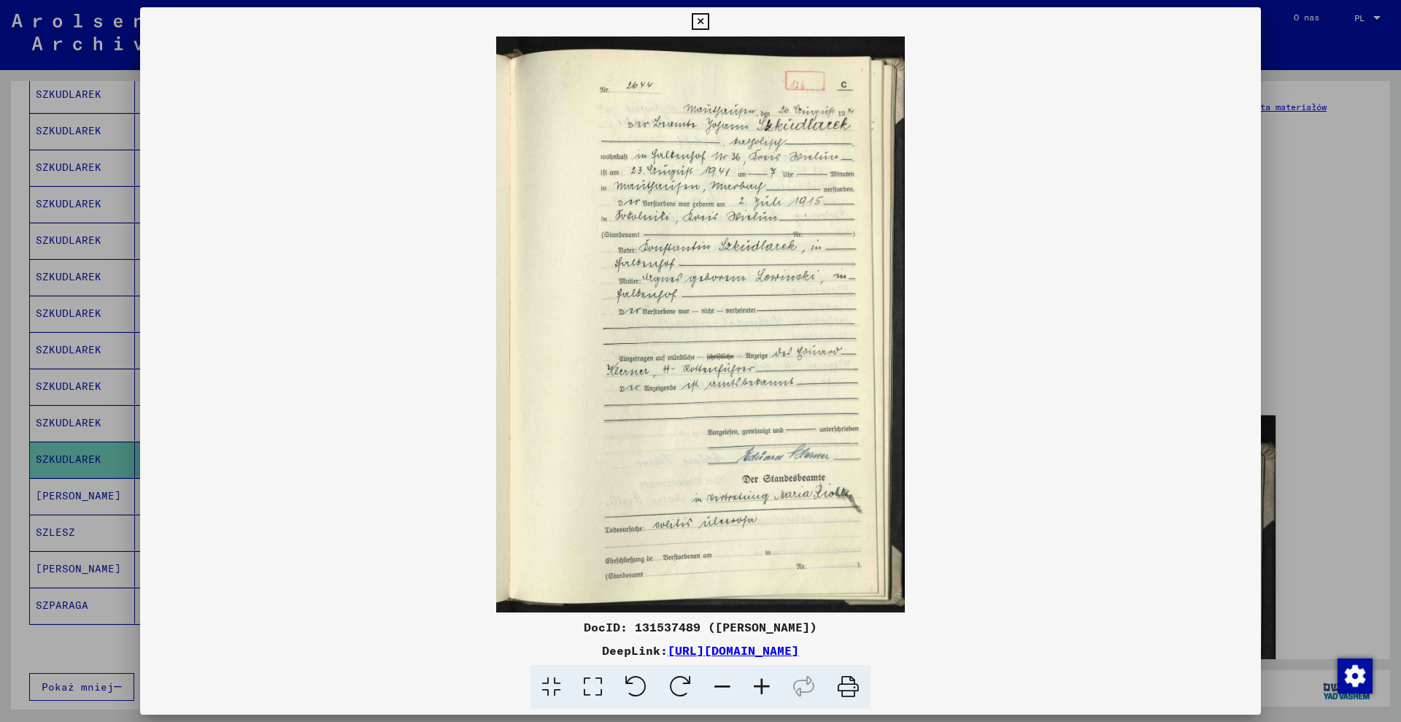
drag, startPoint x: 622, startPoint y: 628, endPoint x: 686, endPoint y: 631, distance: 64.3
click at [686, 631] on font "DocID: 131537489 ([PERSON_NAME])" at bounding box center [701, 627] width 234 height 15
click at [37, 202] on div at bounding box center [700, 361] width 1401 height 722
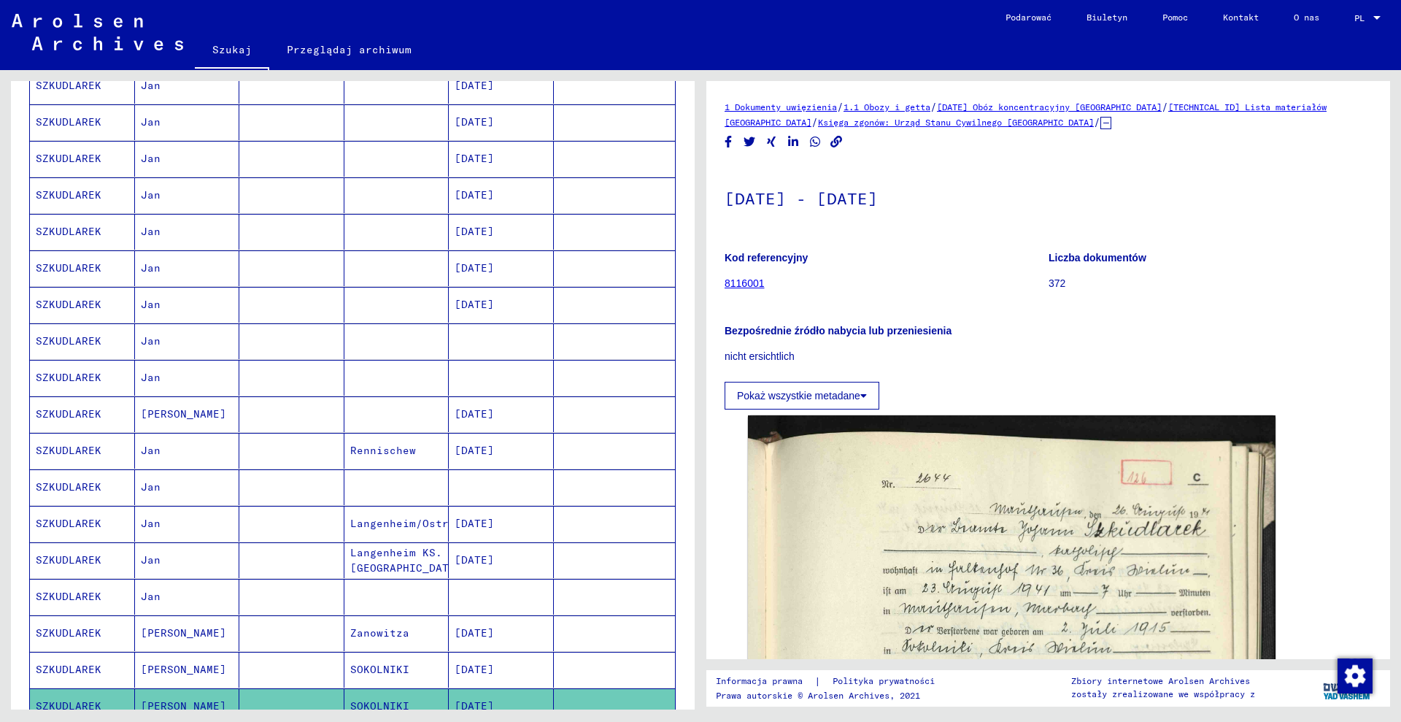
scroll to position [91, 0]
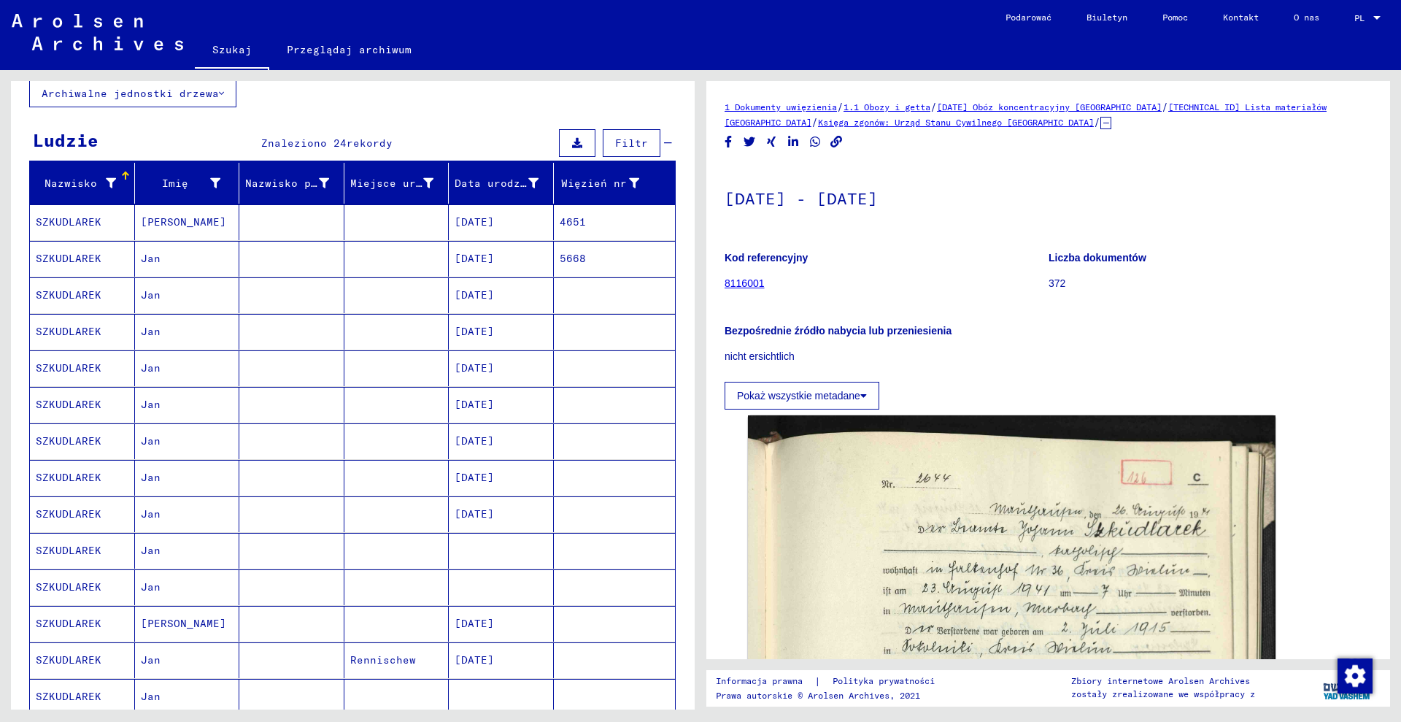
click at [487, 256] on font "[DATE]" at bounding box center [474, 258] width 39 height 13
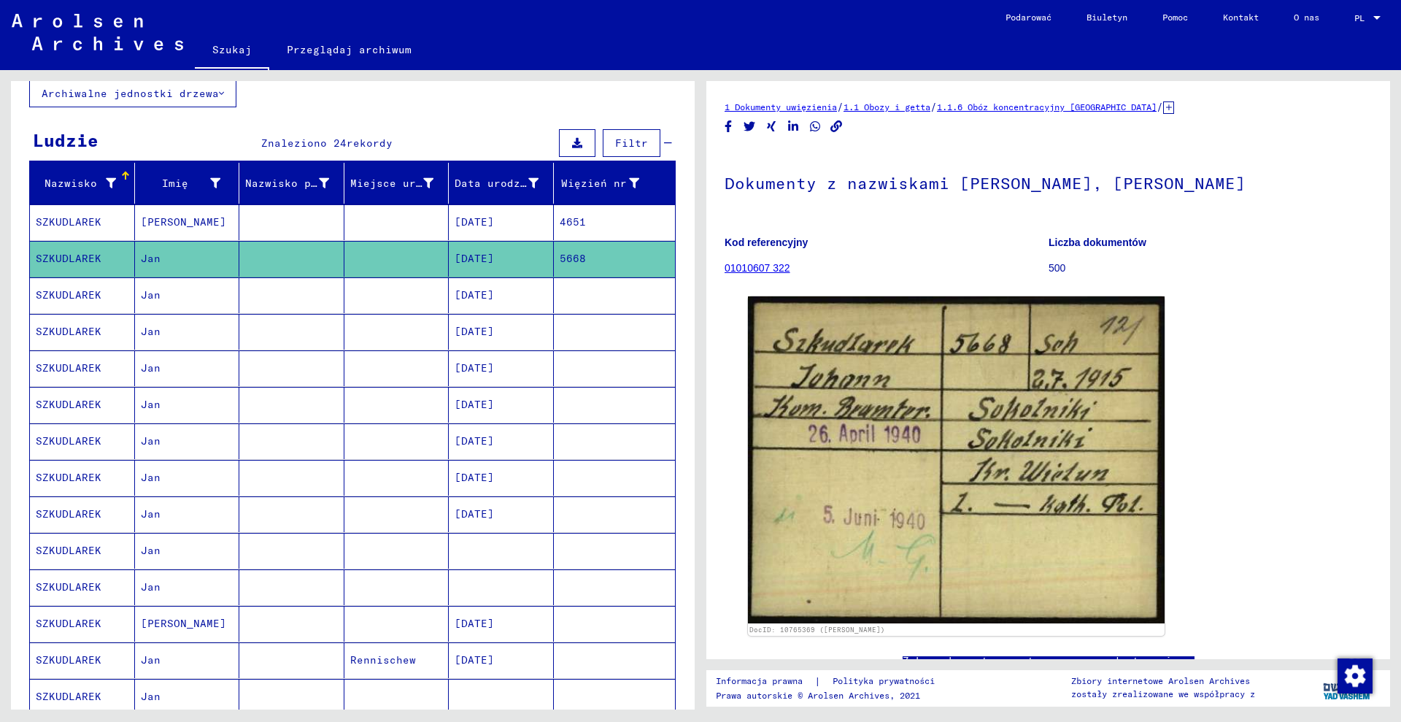
click at [492, 230] on mat-cell "[DATE]" at bounding box center [501, 222] width 105 height 36
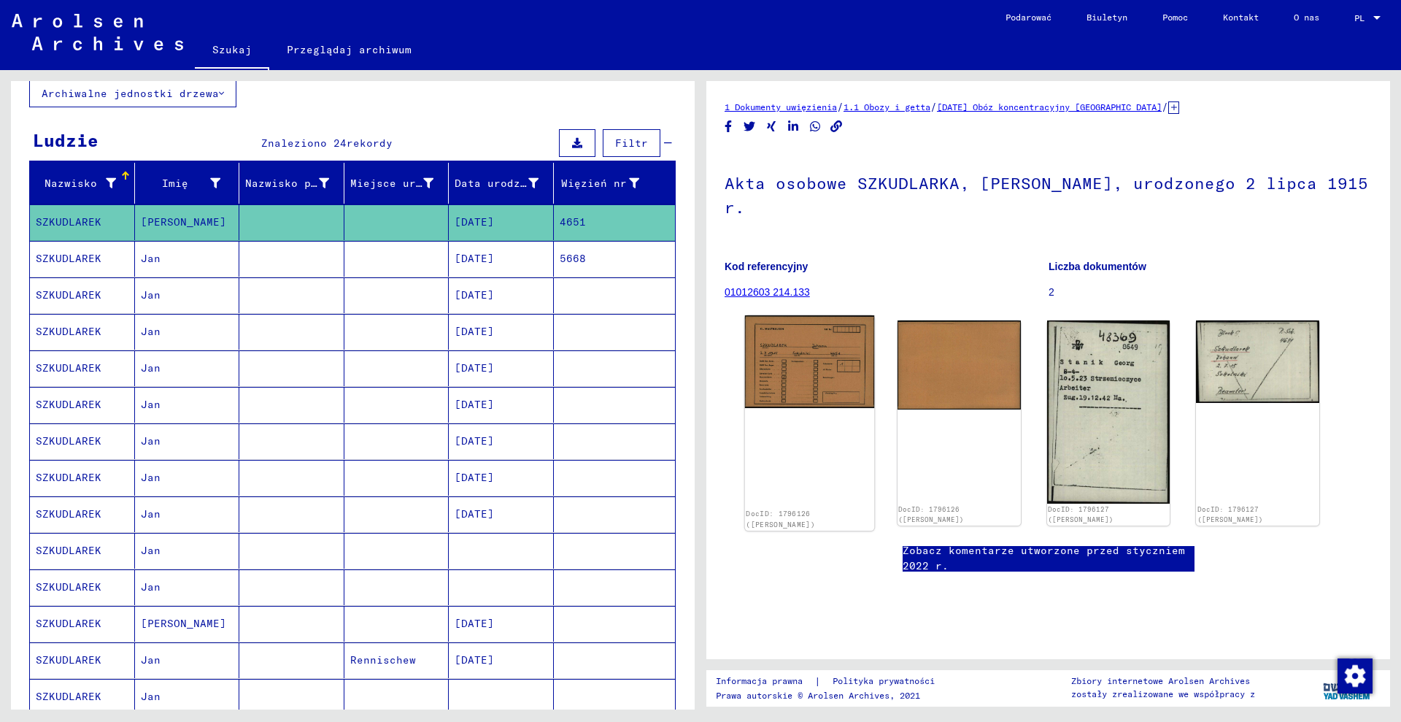
click at [817, 358] on img at bounding box center [809, 361] width 129 height 93
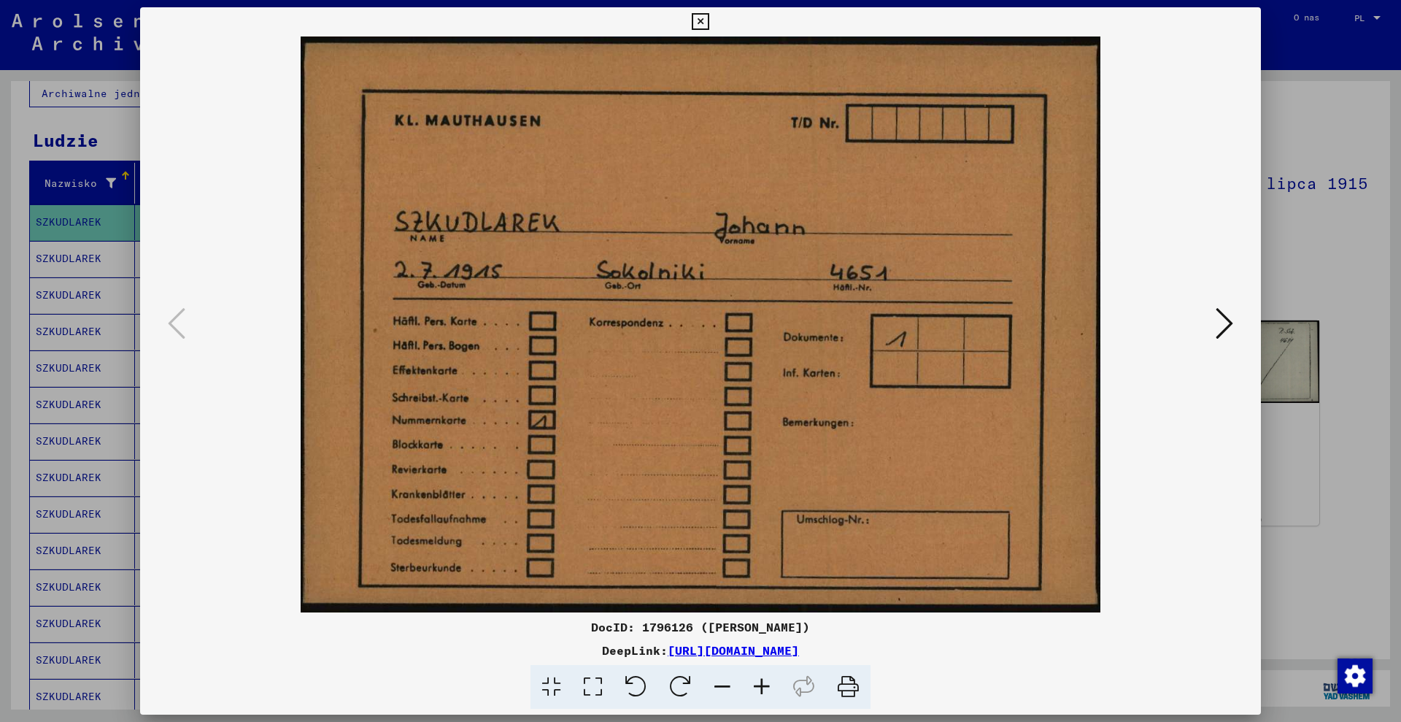
click at [1298, 151] on div at bounding box center [700, 361] width 1401 height 722
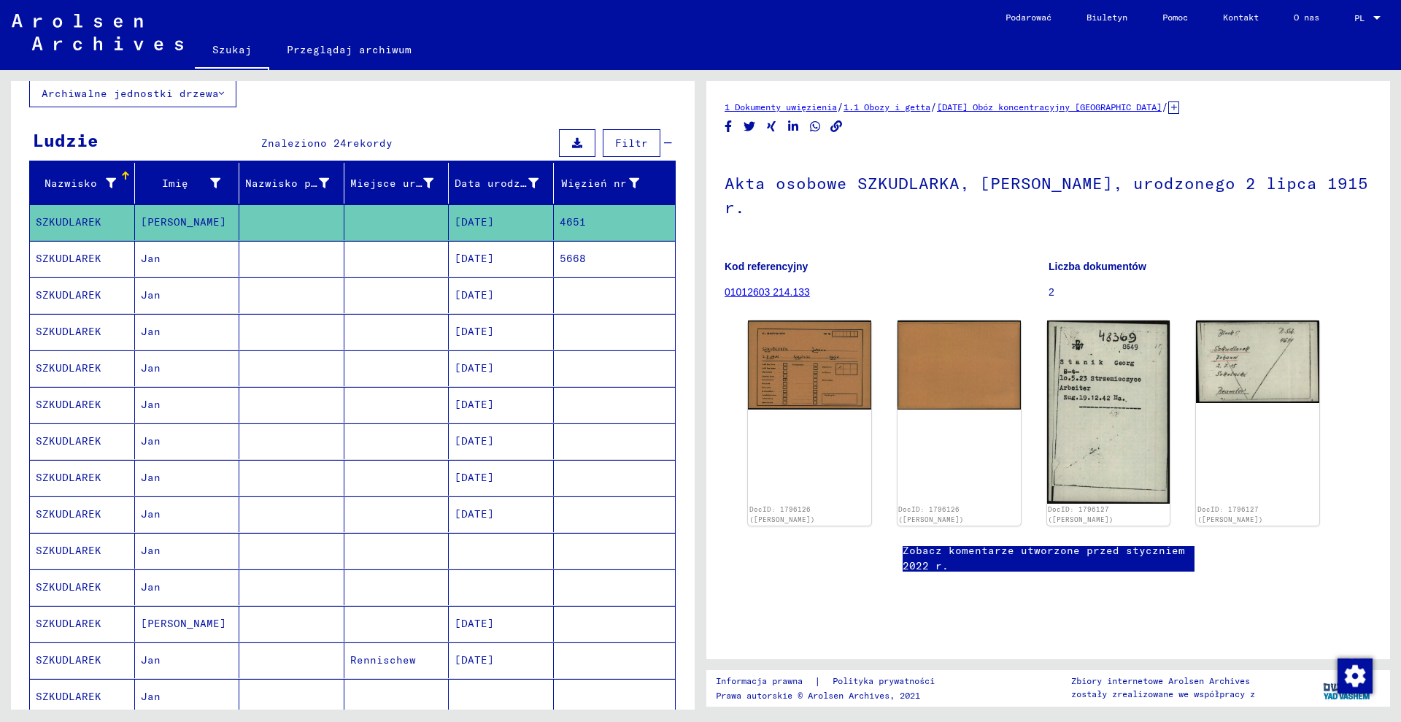
click at [1179, 109] on icon at bounding box center [1173, 107] width 11 height 12
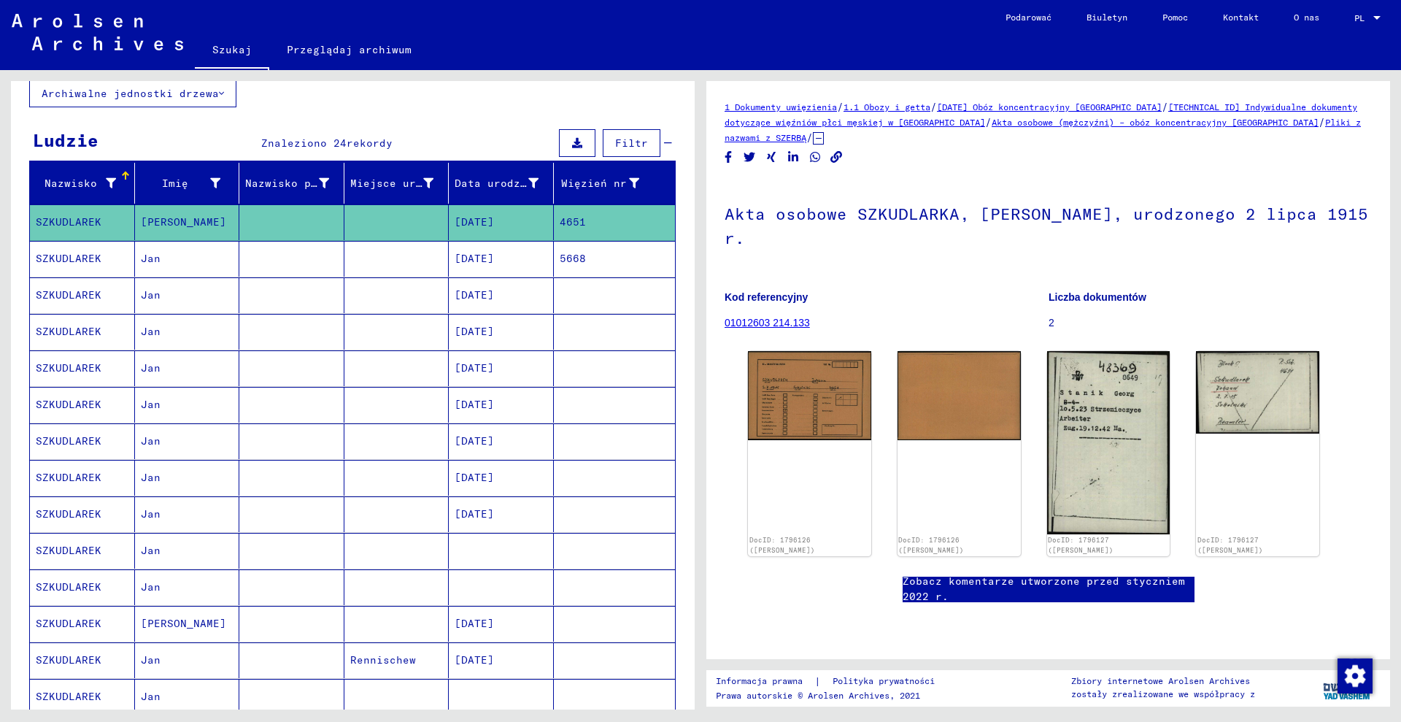
drag, startPoint x: 968, startPoint y: 126, endPoint x: 1279, endPoint y: 128, distance: 311.6
click at [1279, 128] on div "1 Dokumenty uwięzienia / 1.1 Obozy i getta / [DATE] Obóz koncentracyjny [GEOGRA…" at bounding box center [1048, 122] width 647 height 46
click at [843, 391] on img at bounding box center [809, 392] width 129 height 93
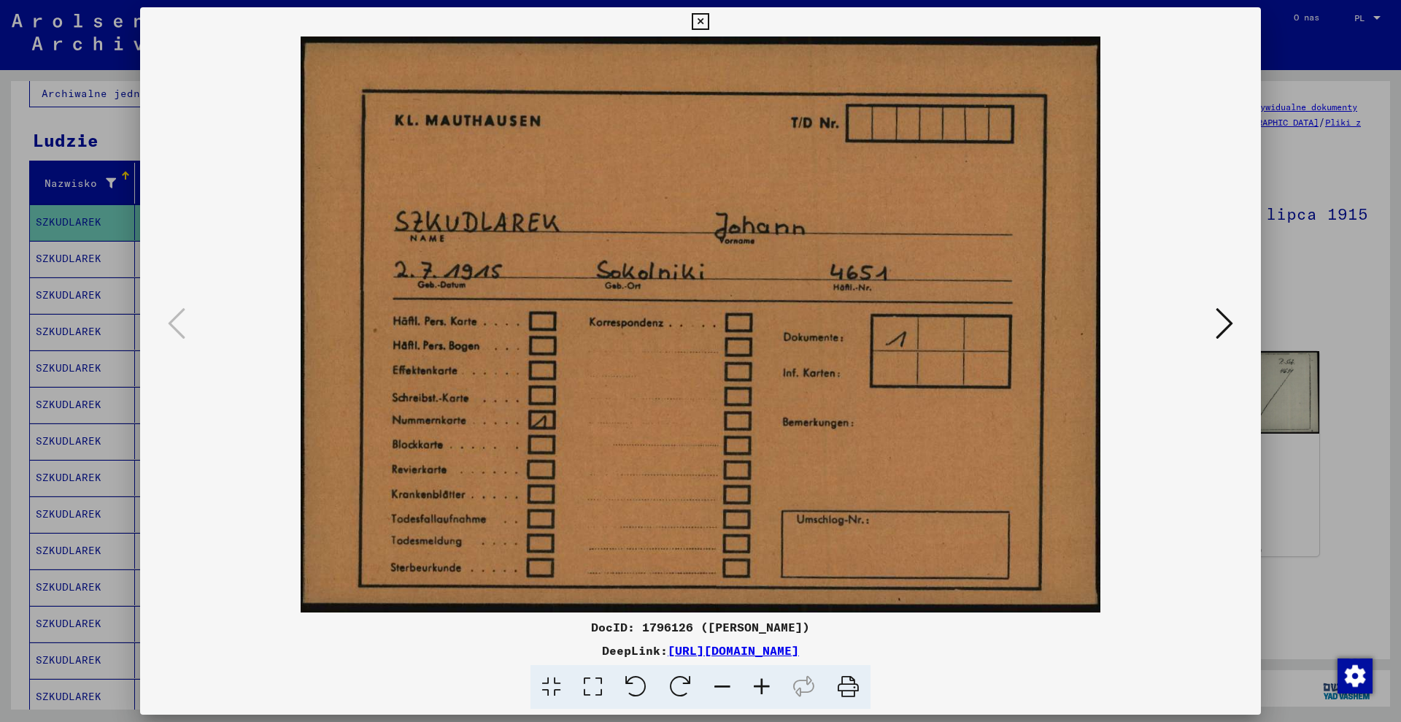
click at [1369, 244] on div at bounding box center [700, 361] width 1401 height 722
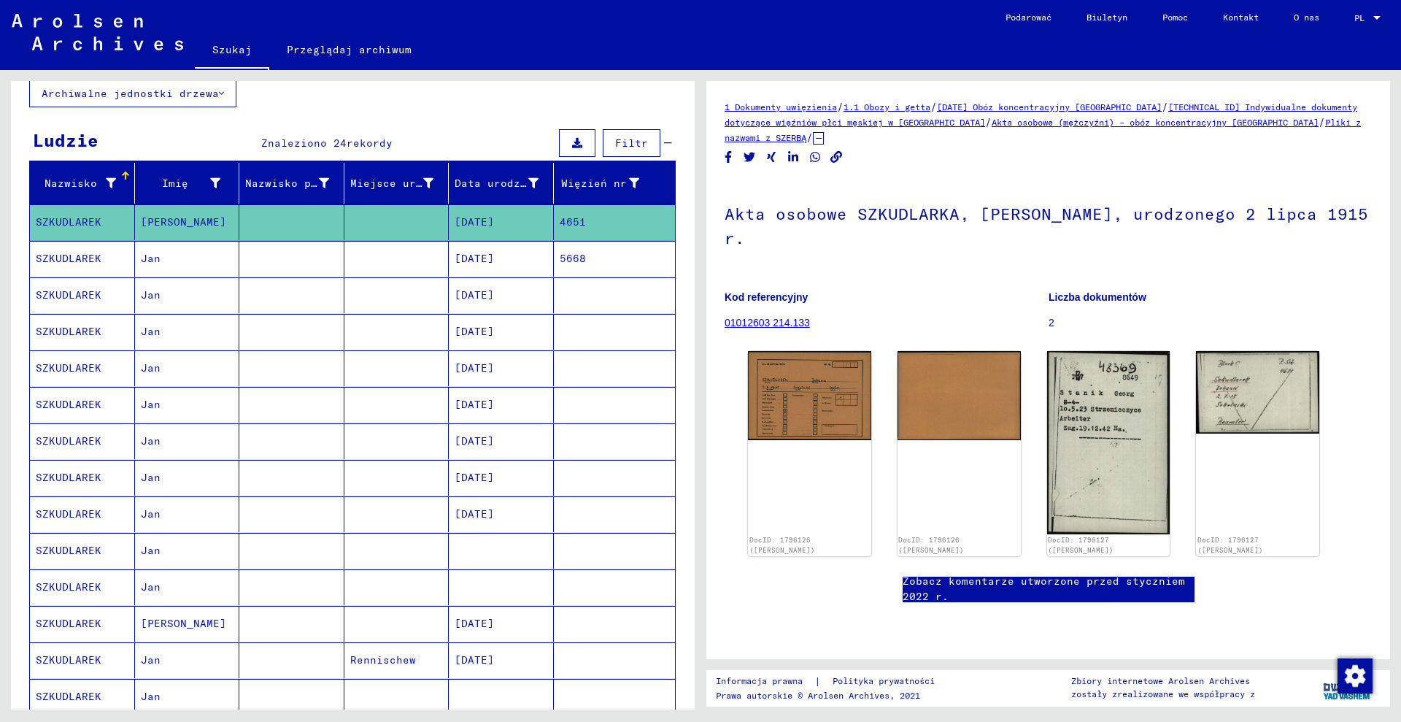
drag, startPoint x: 1188, startPoint y: 90, endPoint x: 1222, endPoint y: 103, distance: 36.7
click at [1222, 103] on div "1 Dokumenty uwięzienia / 1.1 Obozy i getta / [DATE] Obóz koncentracyjny [GEOGRA…" at bounding box center [1048, 370] width 684 height 578
click at [1232, 148] on div "1 Dokumenty uwięzienia / 1.1 Obozy i getta / [DATE] Obóz koncentracyjny [GEOGRA…" at bounding box center [1048, 457] width 647 height 717
drag, startPoint x: 1191, startPoint y: 93, endPoint x: 1231, endPoint y: 104, distance: 41.8
click at [1231, 104] on div "1 Dokumenty uwięzienia / 1.1 Obozy i getta / [DATE] Obóz koncentracyjny [GEOGRA…" at bounding box center [1048, 370] width 684 height 578
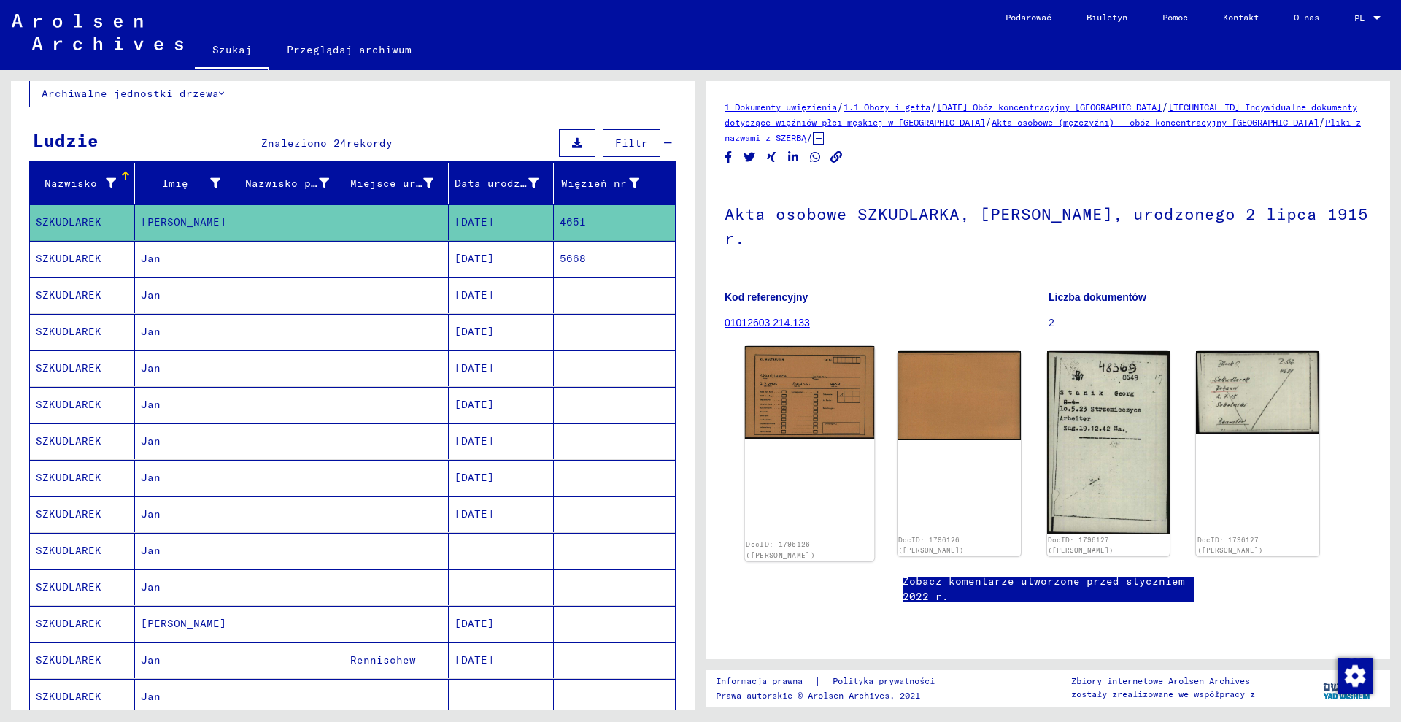
click at [819, 411] on img at bounding box center [809, 392] width 129 height 93
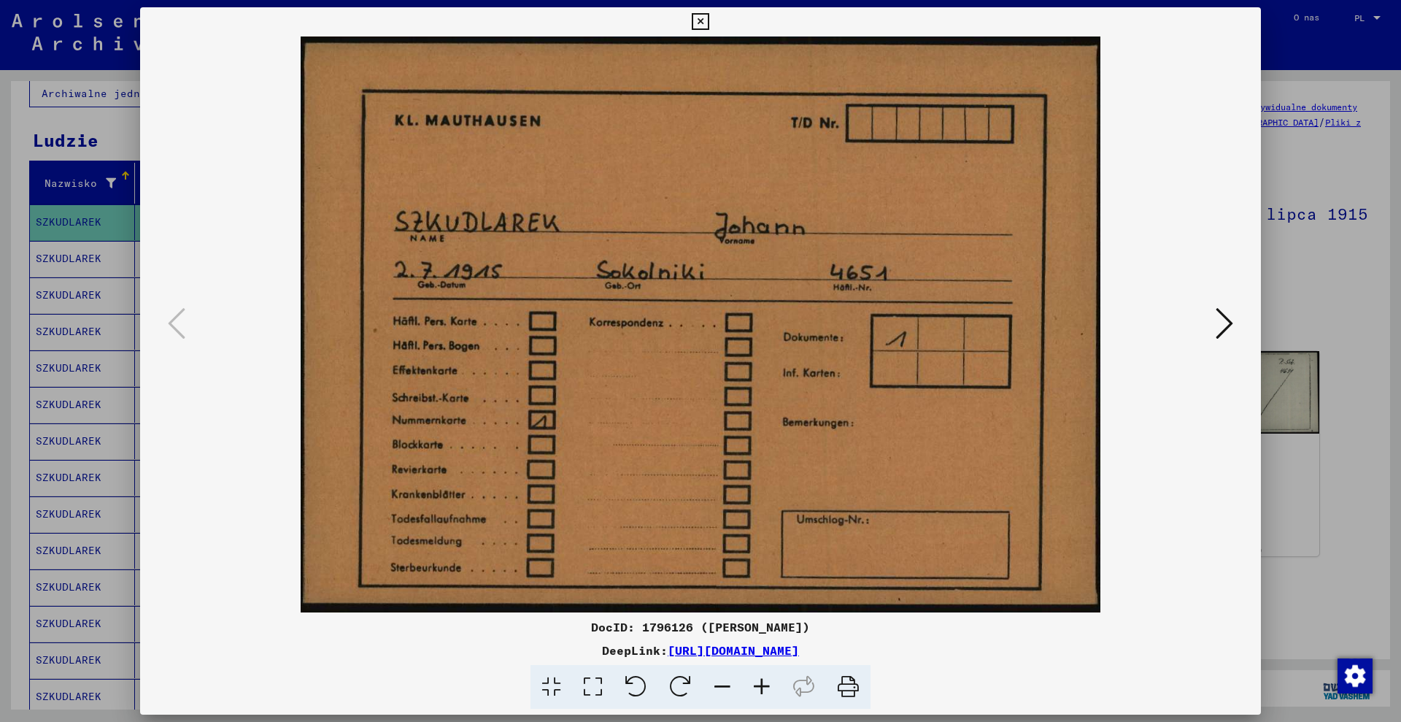
click at [652, 628] on font "DocID: 1796126 ([PERSON_NAME])" at bounding box center [700, 627] width 219 height 15
click at [56, 182] on div at bounding box center [700, 361] width 1401 height 722
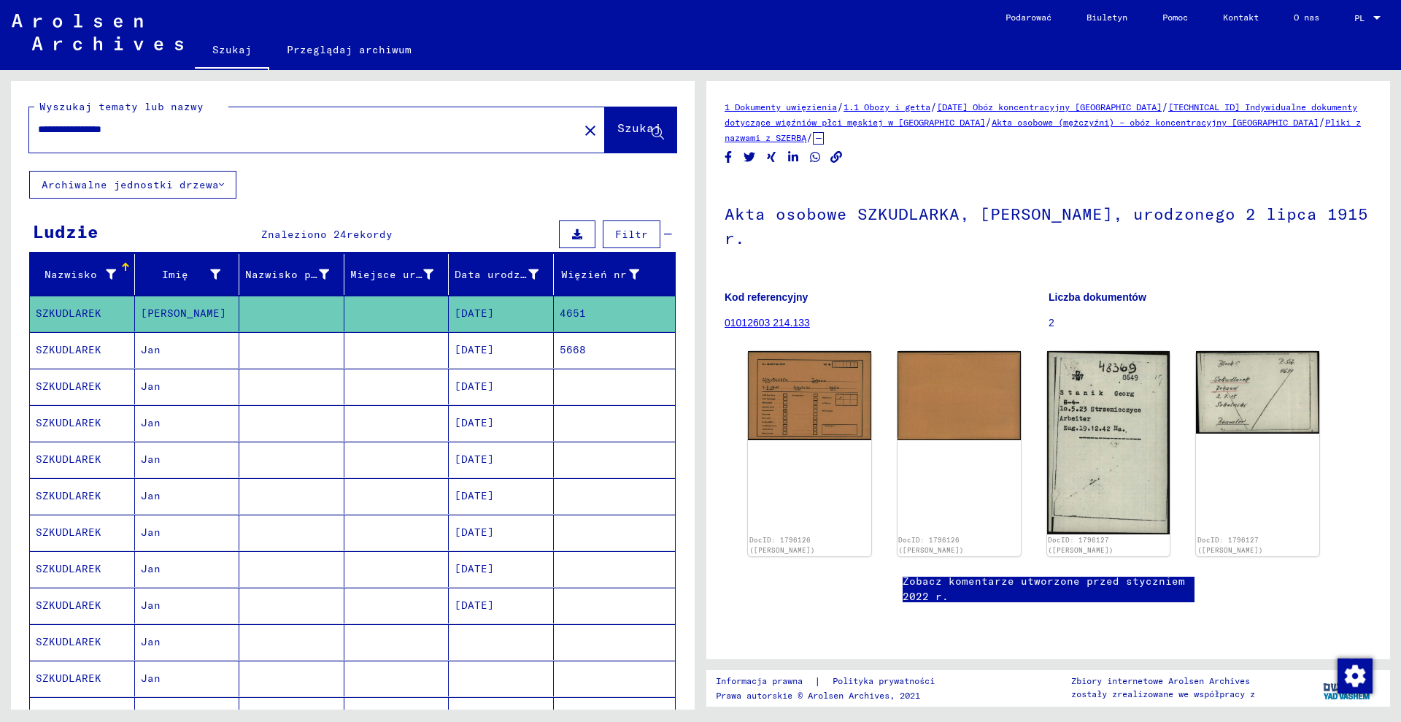
click at [213, 120] on div "**********" at bounding box center [299, 129] width 541 height 33
drag, startPoint x: 213, startPoint y: 120, endPoint x: 209, endPoint y: 128, distance: 9.1
click at [213, 121] on div "**********" at bounding box center [299, 129] width 541 height 33
click at [204, 127] on input "**********" at bounding box center [304, 129] width 532 height 15
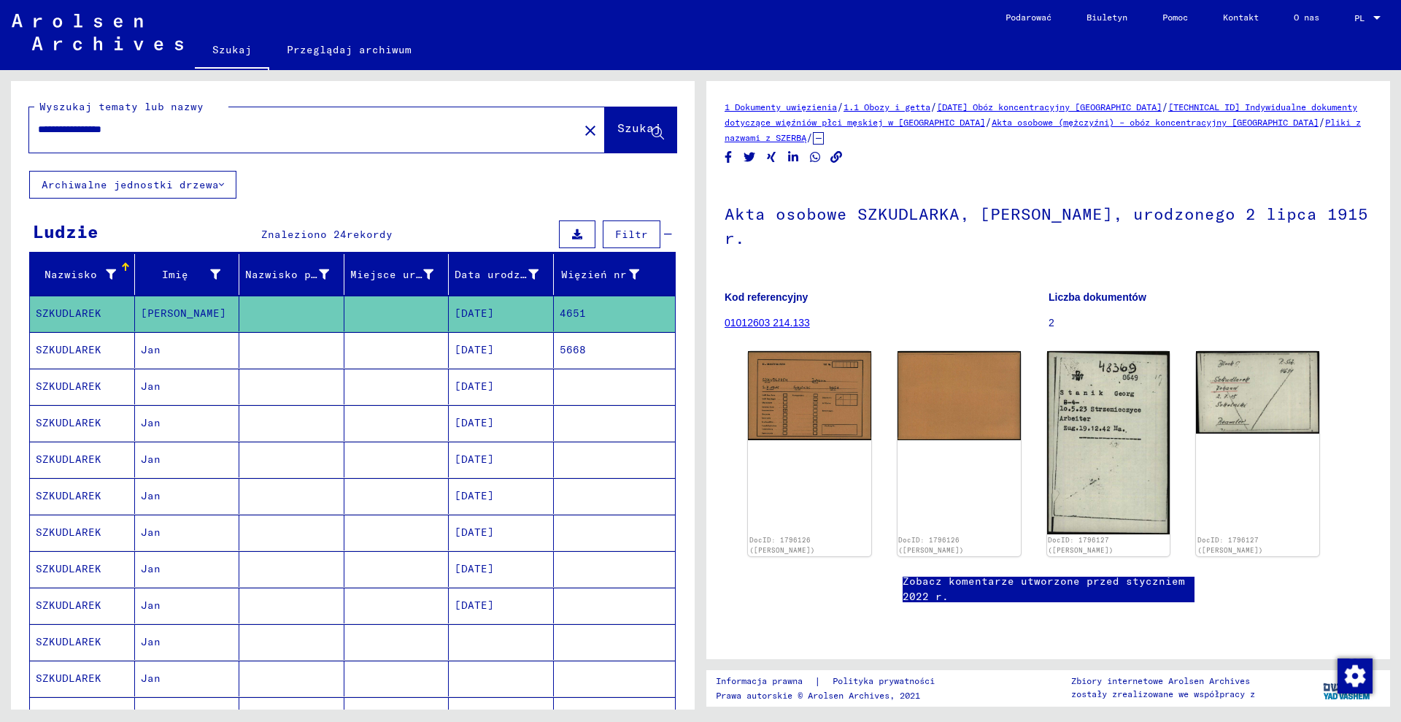
click at [204, 127] on input "**********" at bounding box center [304, 129] width 532 height 15
click at [207, 127] on input "**********" at bounding box center [304, 129] width 532 height 15
type input "**********"
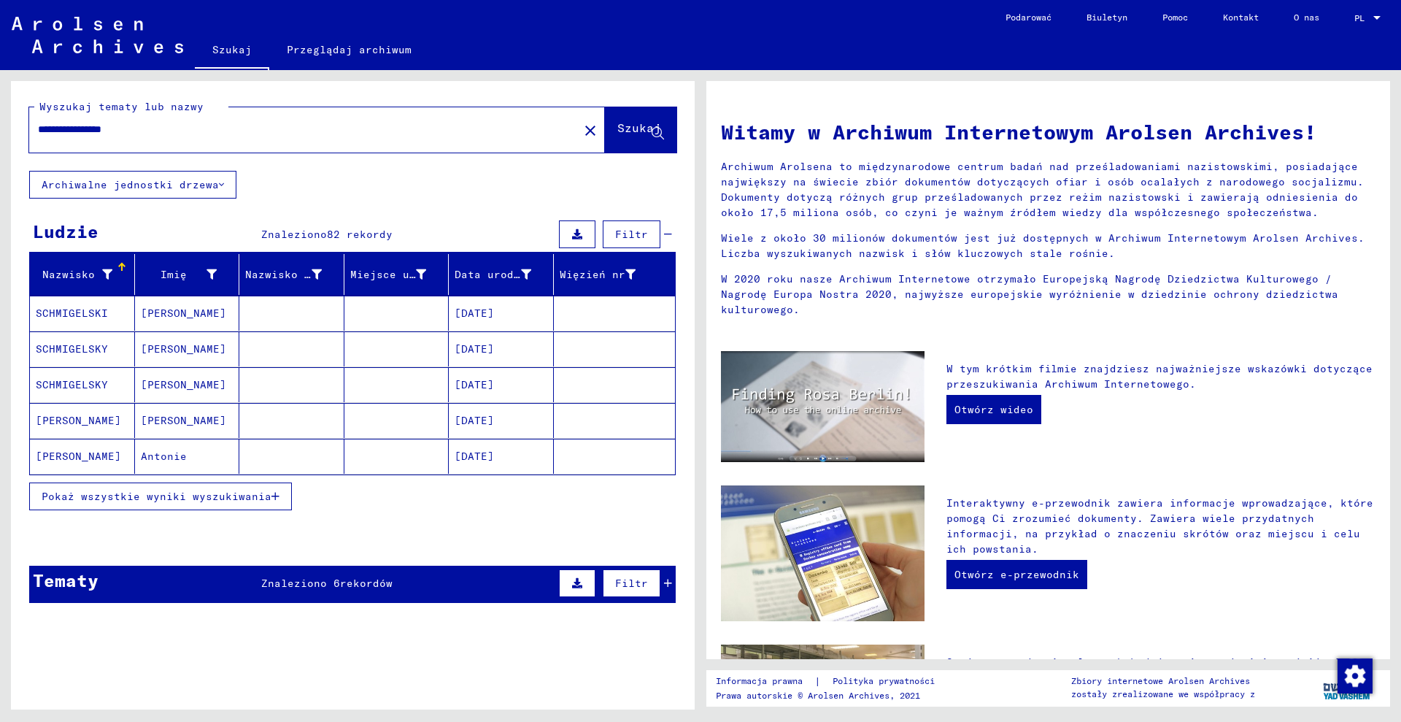
click at [253, 498] on font "Pokaż wszystkie wyniki wyszukiwania" at bounding box center [157, 496] width 230 height 13
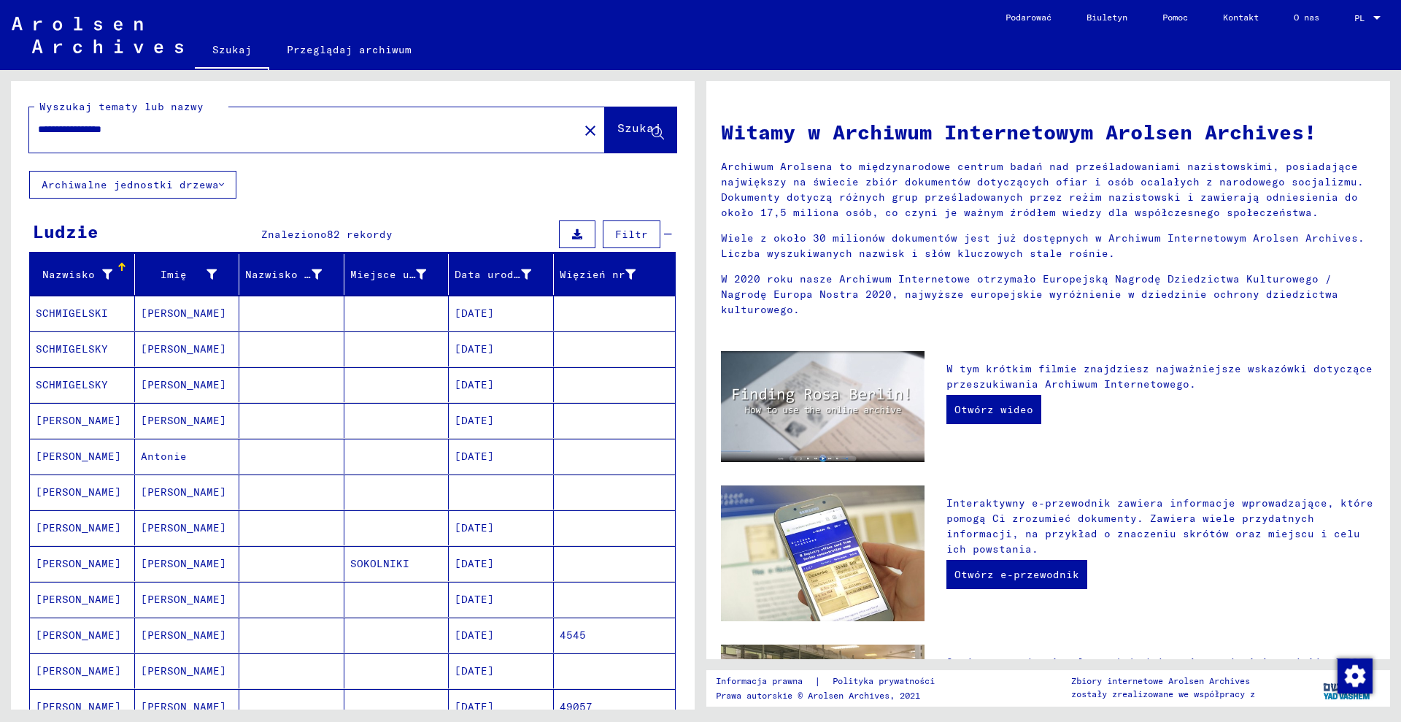
click at [540, 566] on mat-cell "[DATE]" at bounding box center [501, 563] width 105 height 35
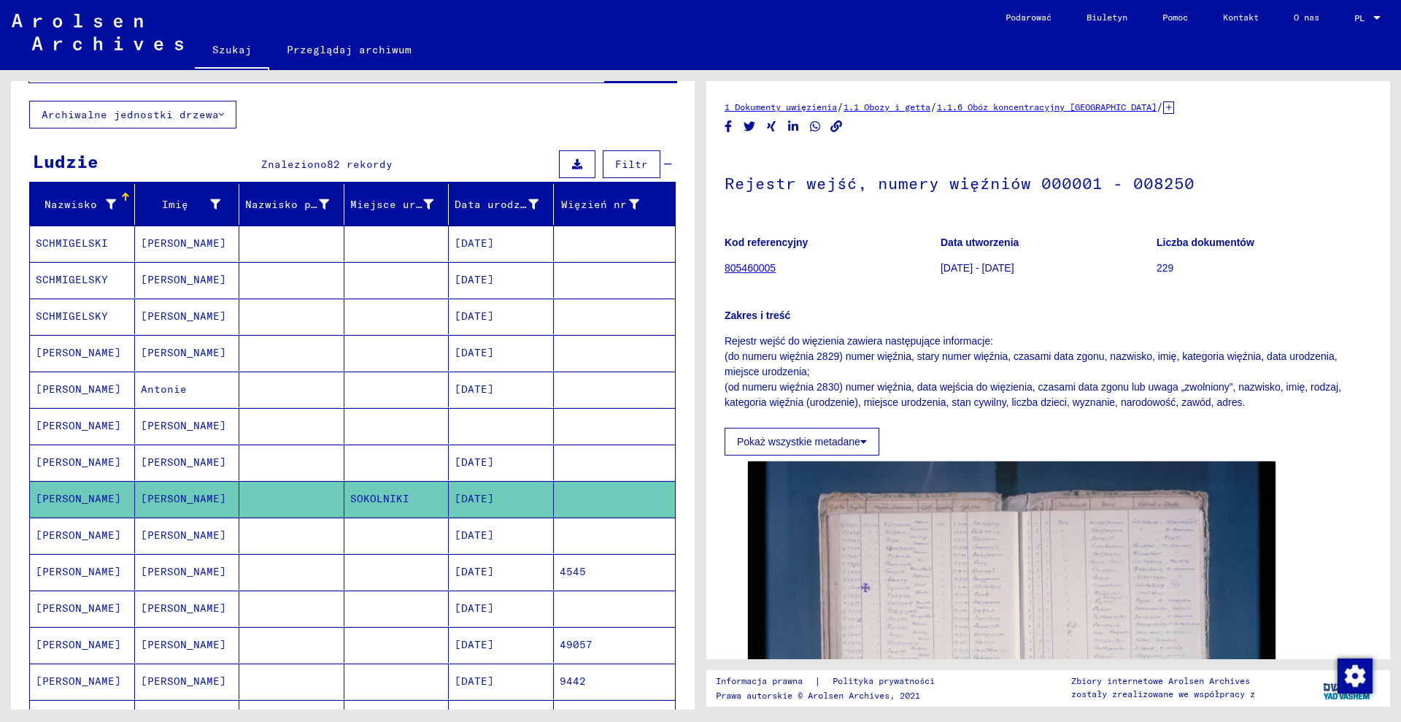
scroll to position [182, 0]
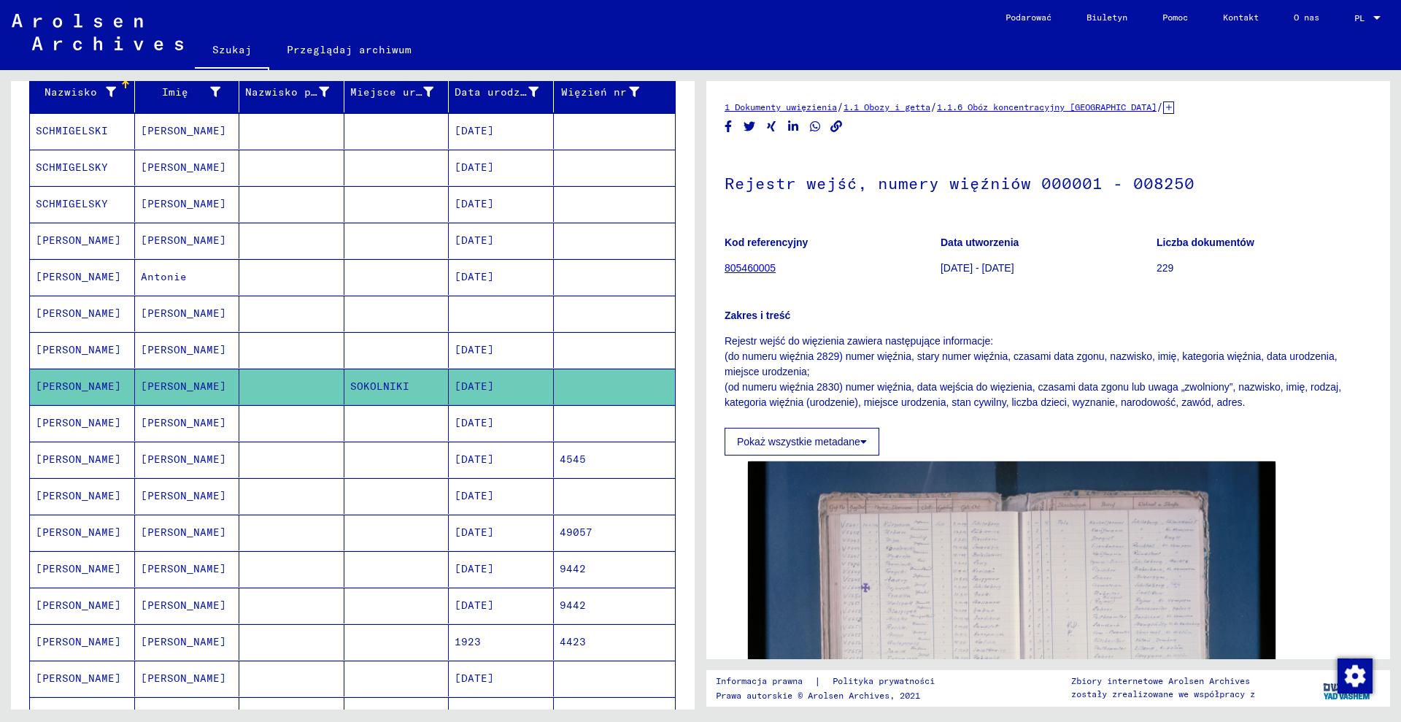
click at [590, 461] on mat-cell "4545" at bounding box center [615, 460] width 122 height 36
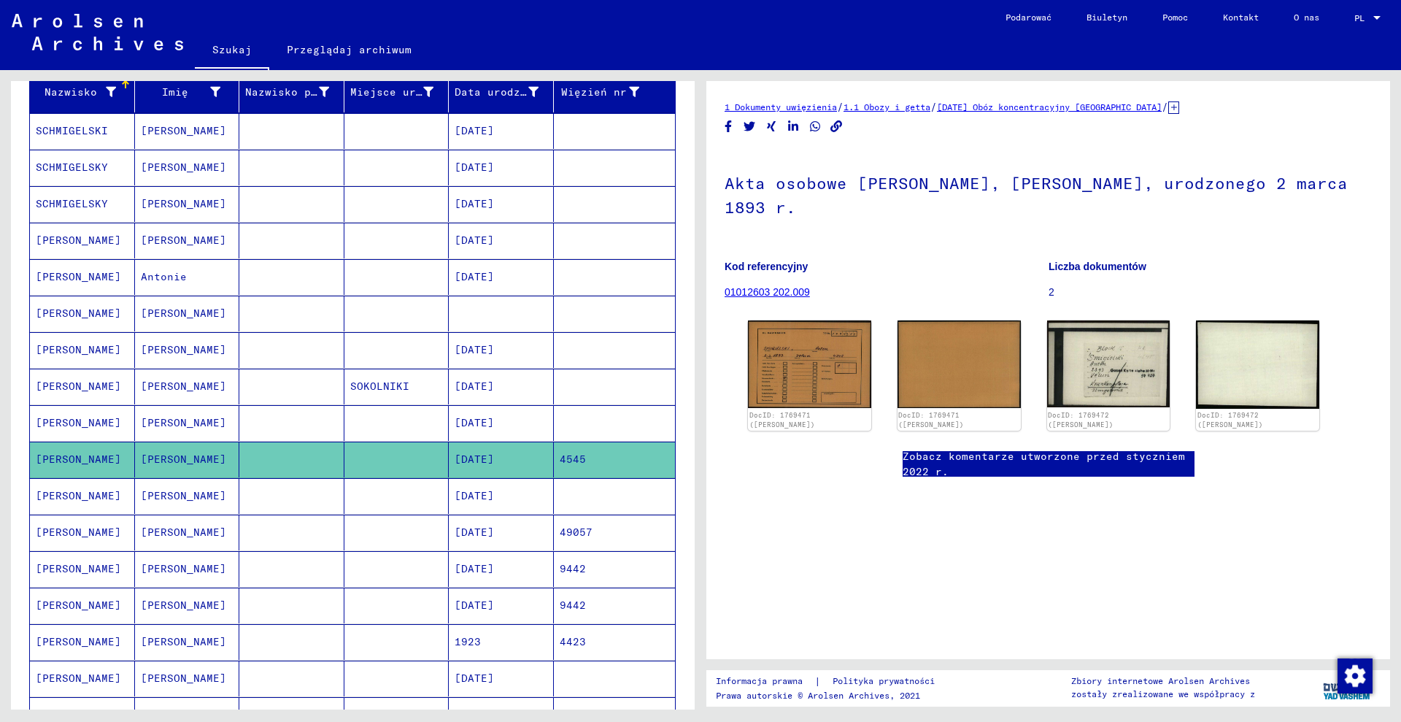
click at [1179, 109] on icon at bounding box center [1173, 107] width 11 height 12
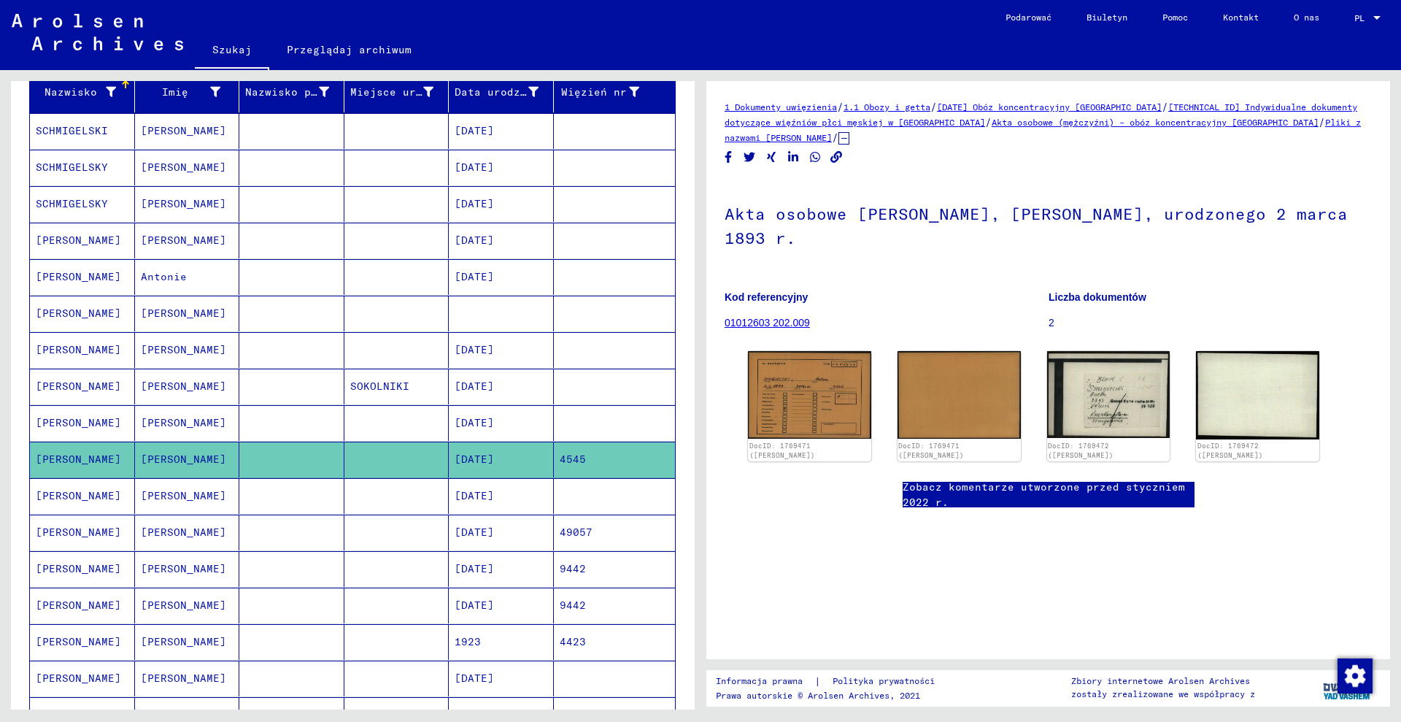
drag, startPoint x: 969, startPoint y: 128, endPoint x: 1279, endPoint y: 125, distance: 309.5
click at [1279, 125] on div "1 Dokumenty uwięzienia / 1.1 Obozy i getta / [DATE] Obóz koncentracyjny [GEOGRA…" at bounding box center [1048, 122] width 647 height 46
drag, startPoint x: 1191, startPoint y: 96, endPoint x: 1225, endPoint y: 109, distance: 36.3
click at [1229, 109] on div "1 Dokumenty uwięzienia / 1.1 Obozy i getta / [DATE] Obóz koncentracyjny [GEOGRA…" at bounding box center [1048, 370] width 684 height 578
click at [843, 369] on img at bounding box center [809, 394] width 129 height 92
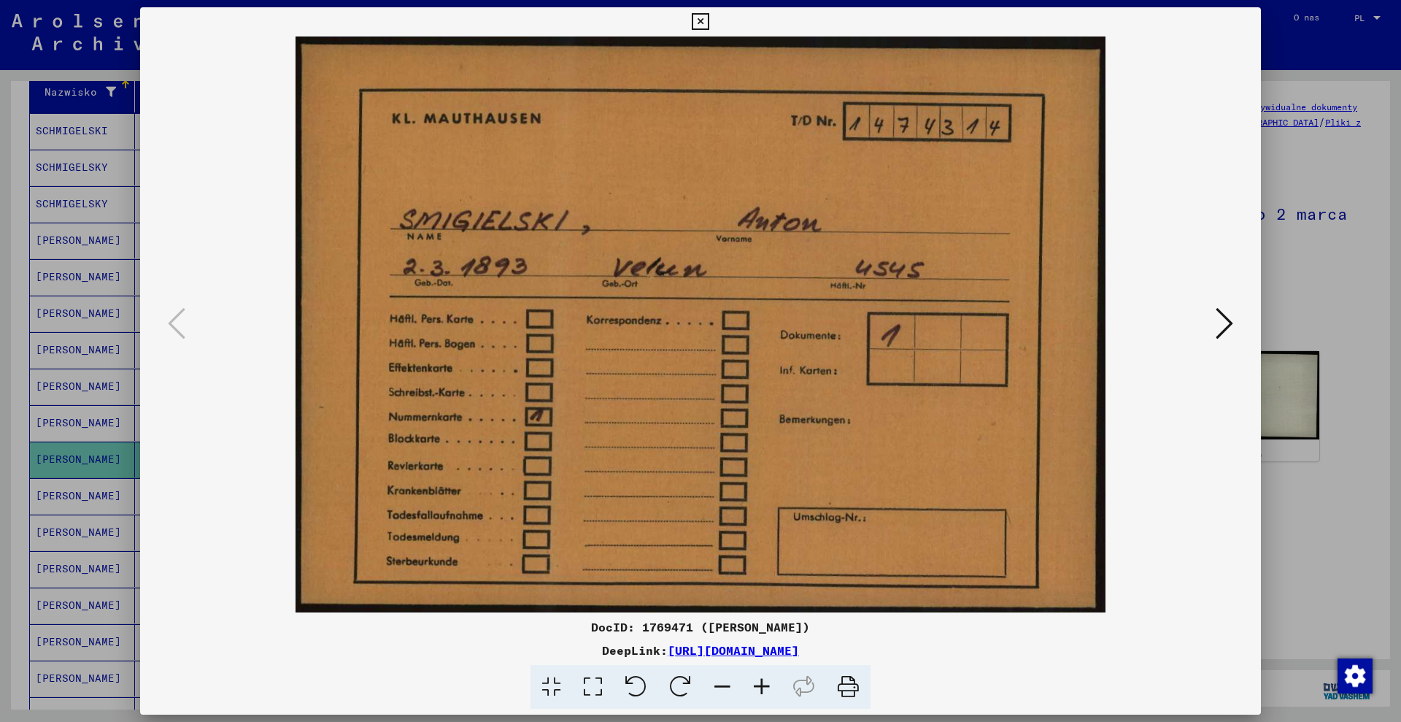
click at [682, 628] on font "DocID: 1769471 ([PERSON_NAME])" at bounding box center [700, 627] width 219 height 15
click at [679, 628] on font "DocID: 1769471 ([PERSON_NAME])" at bounding box center [700, 627] width 219 height 15
click at [678, 628] on font "DocID: 1769471 ([PERSON_NAME])" at bounding box center [700, 627] width 219 height 15
click at [669, 623] on font "DocID: 1769471 ([PERSON_NAME])" at bounding box center [700, 627] width 219 height 15
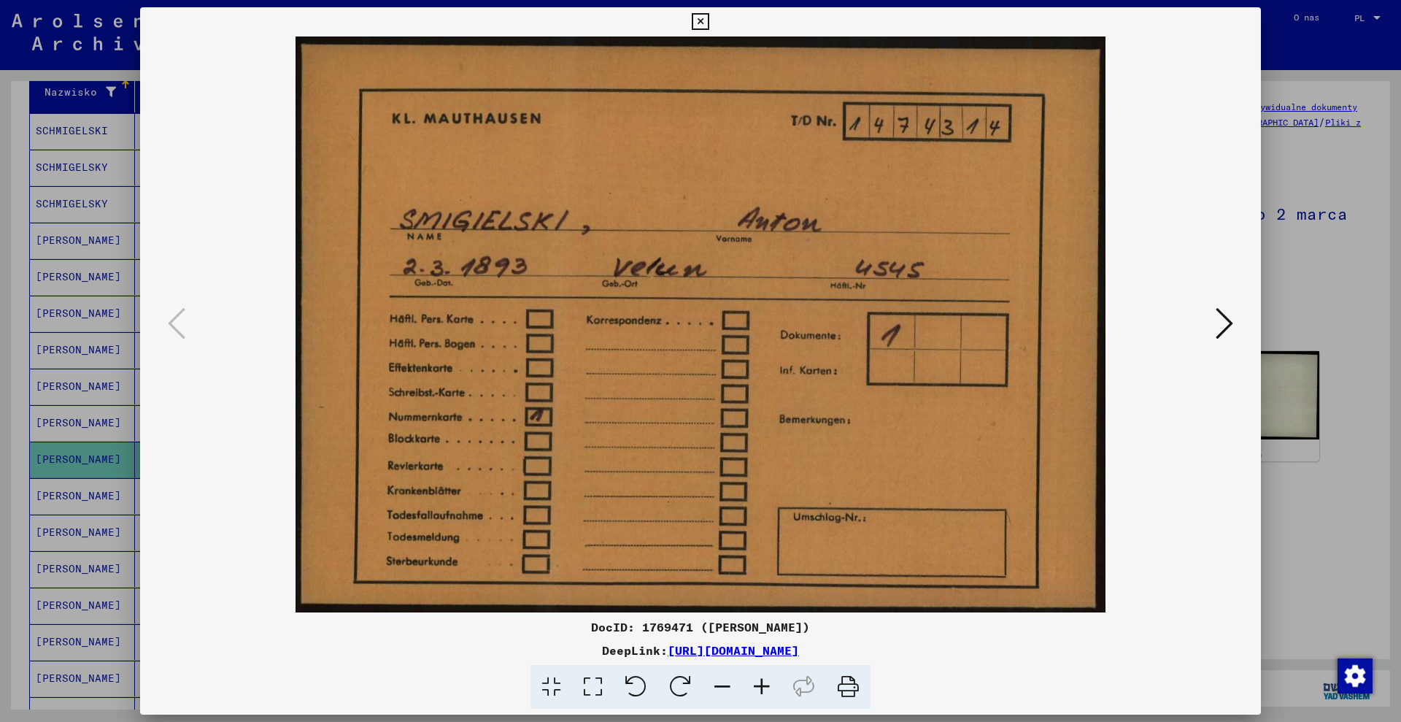
click at [669, 623] on font "DocID: 1769471 ([PERSON_NAME])" at bounding box center [700, 627] width 219 height 15
click at [670, 623] on font "DocID: 1769471 ([PERSON_NAME])" at bounding box center [700, 627] width 219 height 15
click at [666, 626] on font "DocID: 1769471 ([PERSON_NAME])" at bounding box center [700, 627] width 219 height 15
click at [1287, 324] on div at bounding box center [700, 361] width 1401 height 722
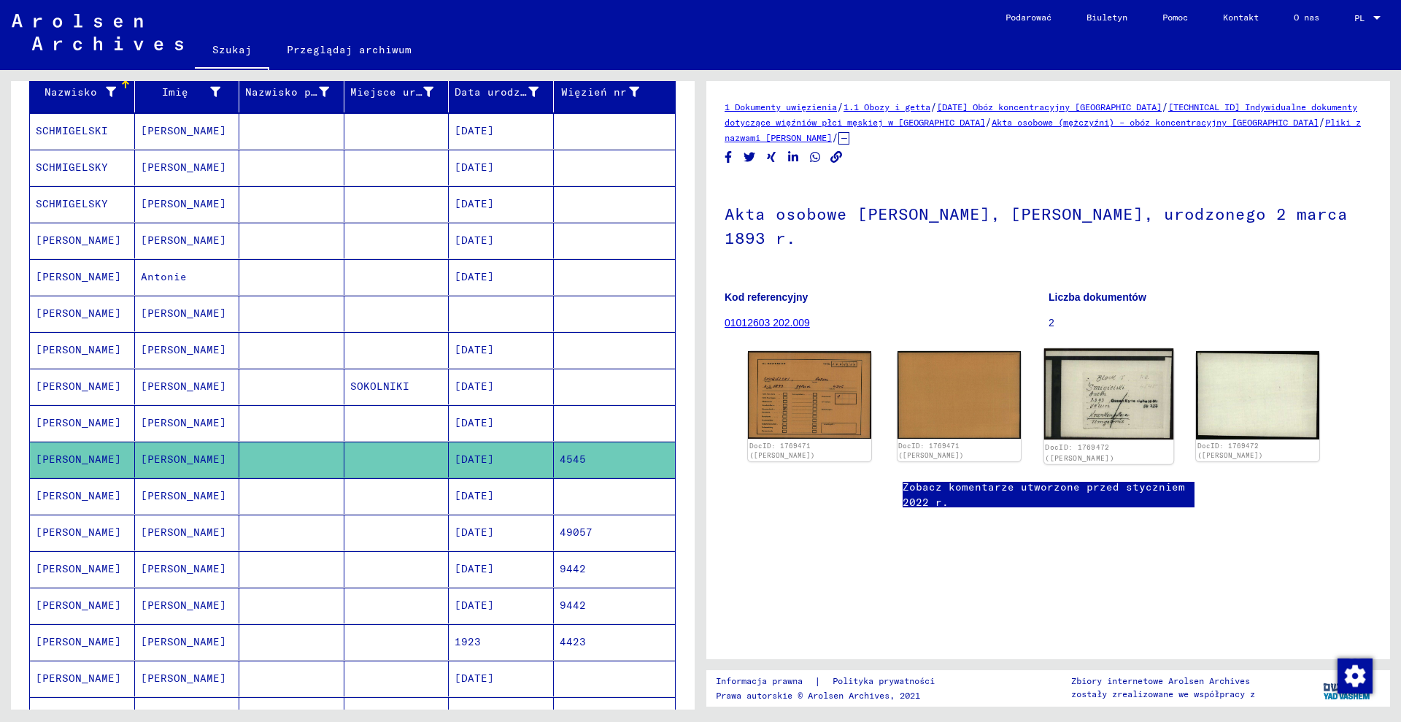
click at [1074, 407] on img at bounding box center [1108, 393] width 129 height 91
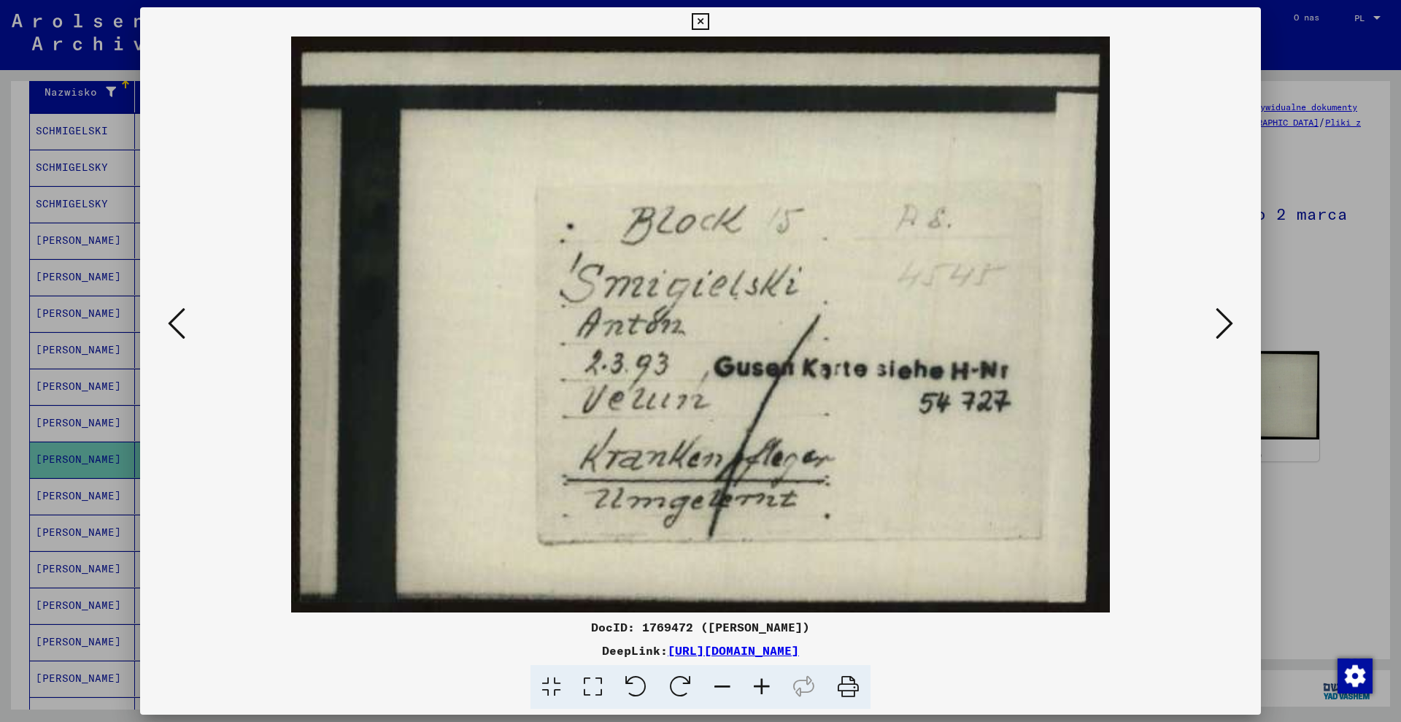
click at [661, 628] on font "DocID: 1769472 ([PERSON_NAME])" at bounding box center [700, 627] width 219 height 15
click at [1333, 183] on div at bounding box center [700, 361] width 1401 height 722
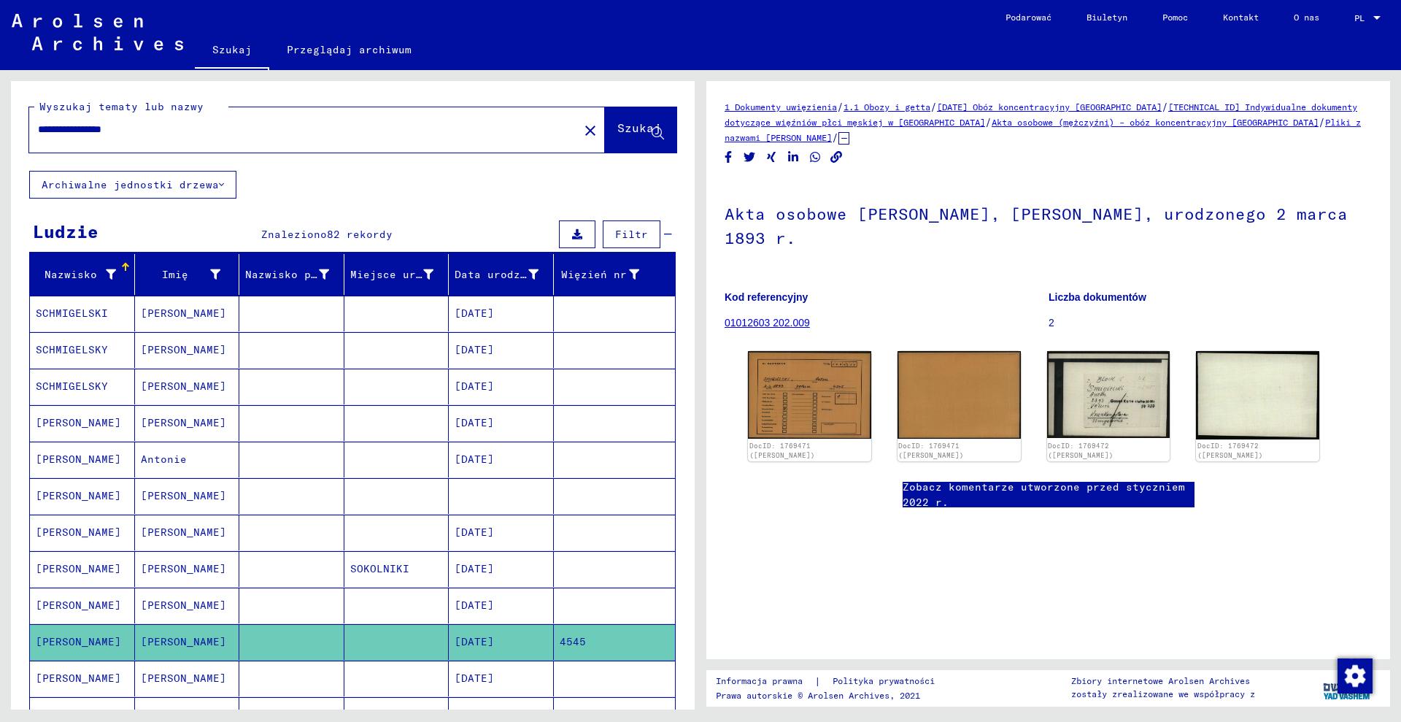
click at [266, 141] on div "**********" at bounding box center [299, 129] width 541 height 33
click at [582, 131] on mat-icon "close" at bounding box center [591, 131] width 18 height 18
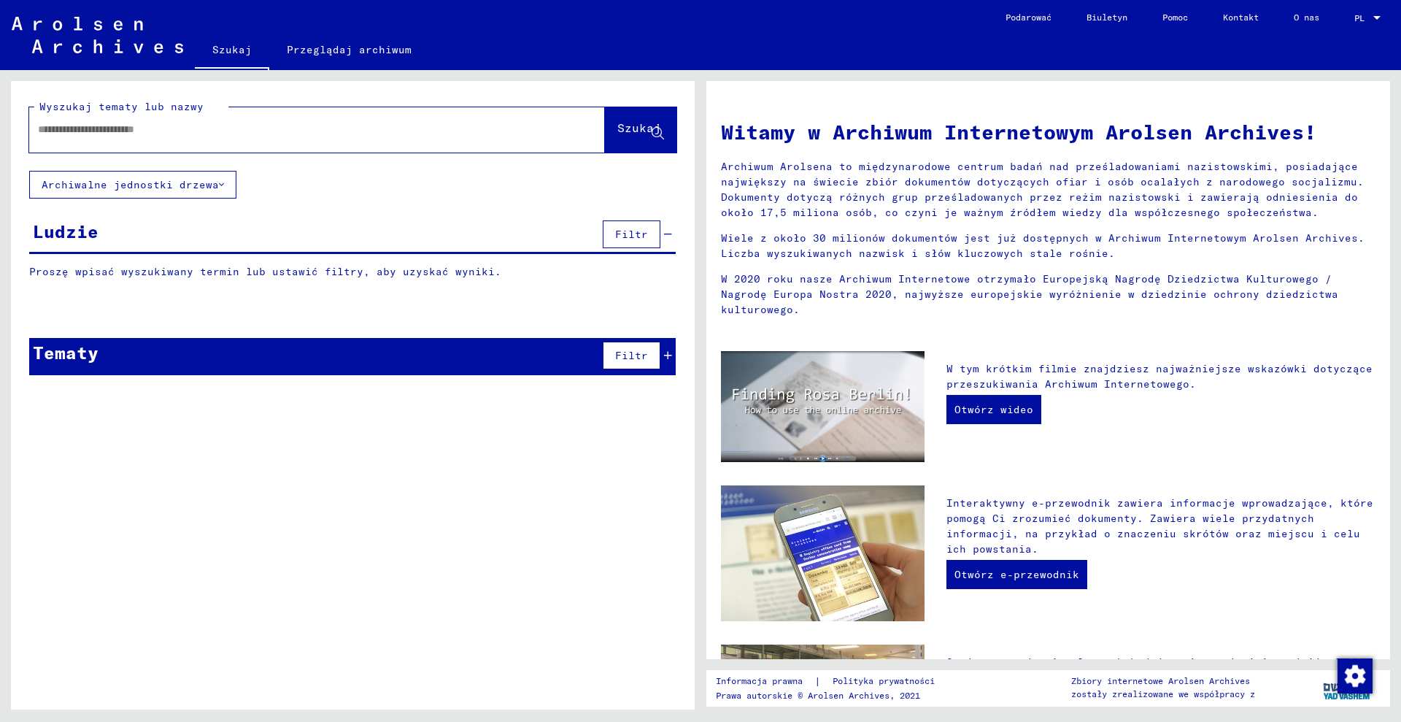
click at [348, 139] on div at bounding box center [295, 129] width 532 height 33
click at [344, 134] on input "text" at bounding box center [299, 129] width 523 height 15
type input "**********"
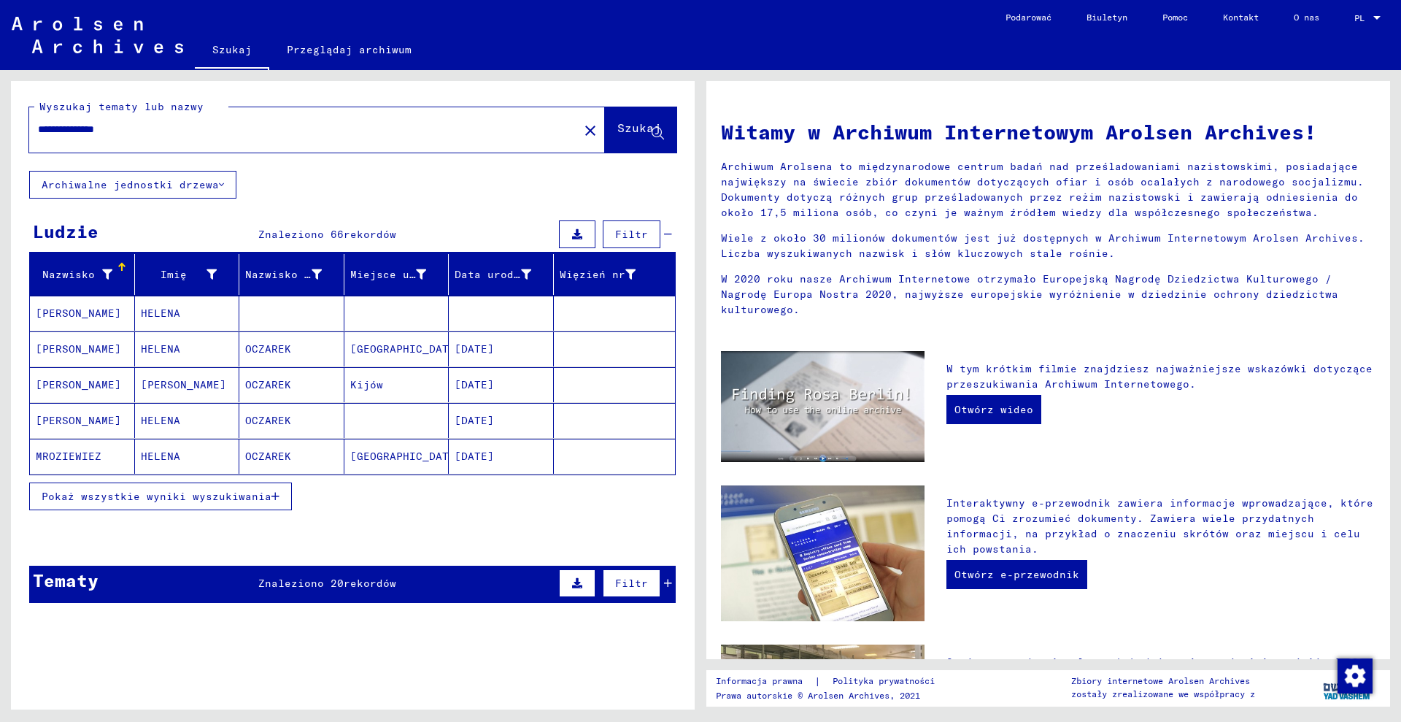
click at [173, 512] on div "Pokaż wszystkie wyniki wyszukiwania" at bounding box center [352, 496] width 647 height 42
click at [188, 503] on button "Pokaż wszystkie wyniki wyszukiwania" at bounding box center [160, 496] width 263 height 28
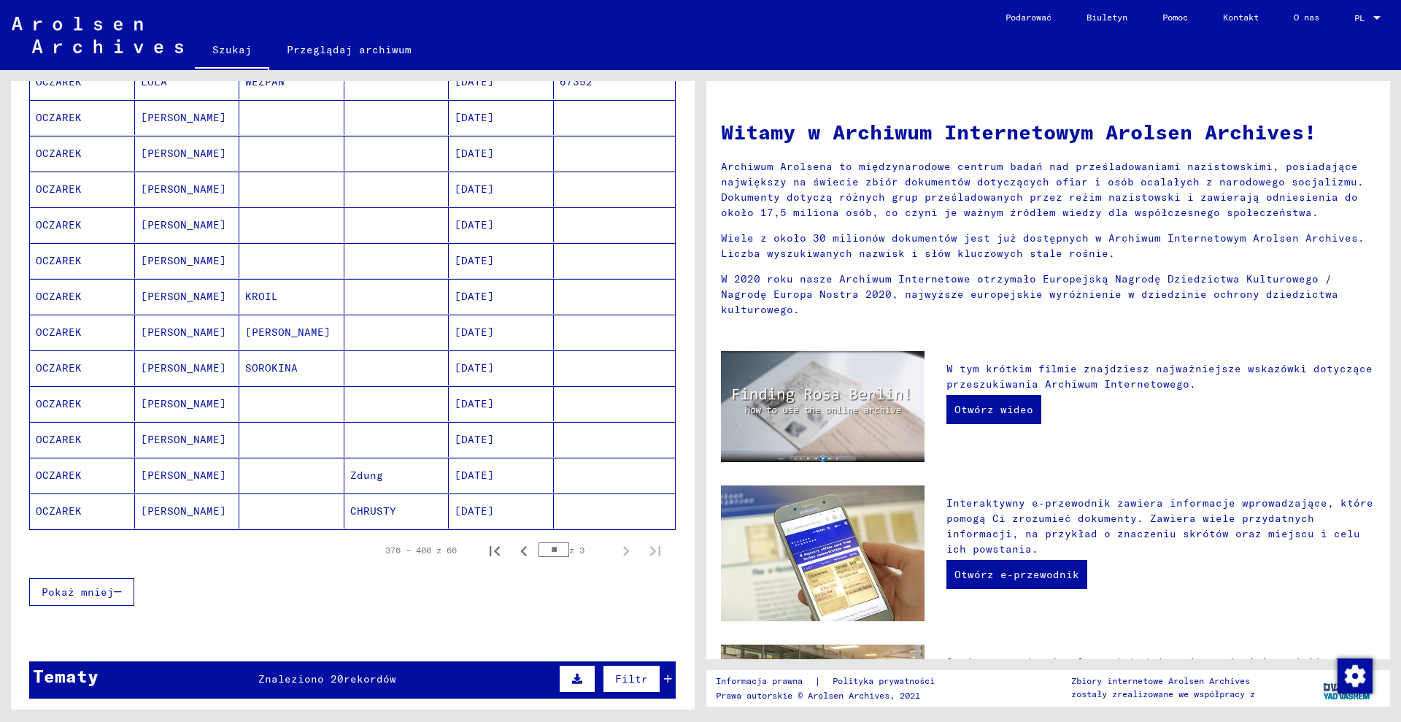
scroll to position [365, 0]
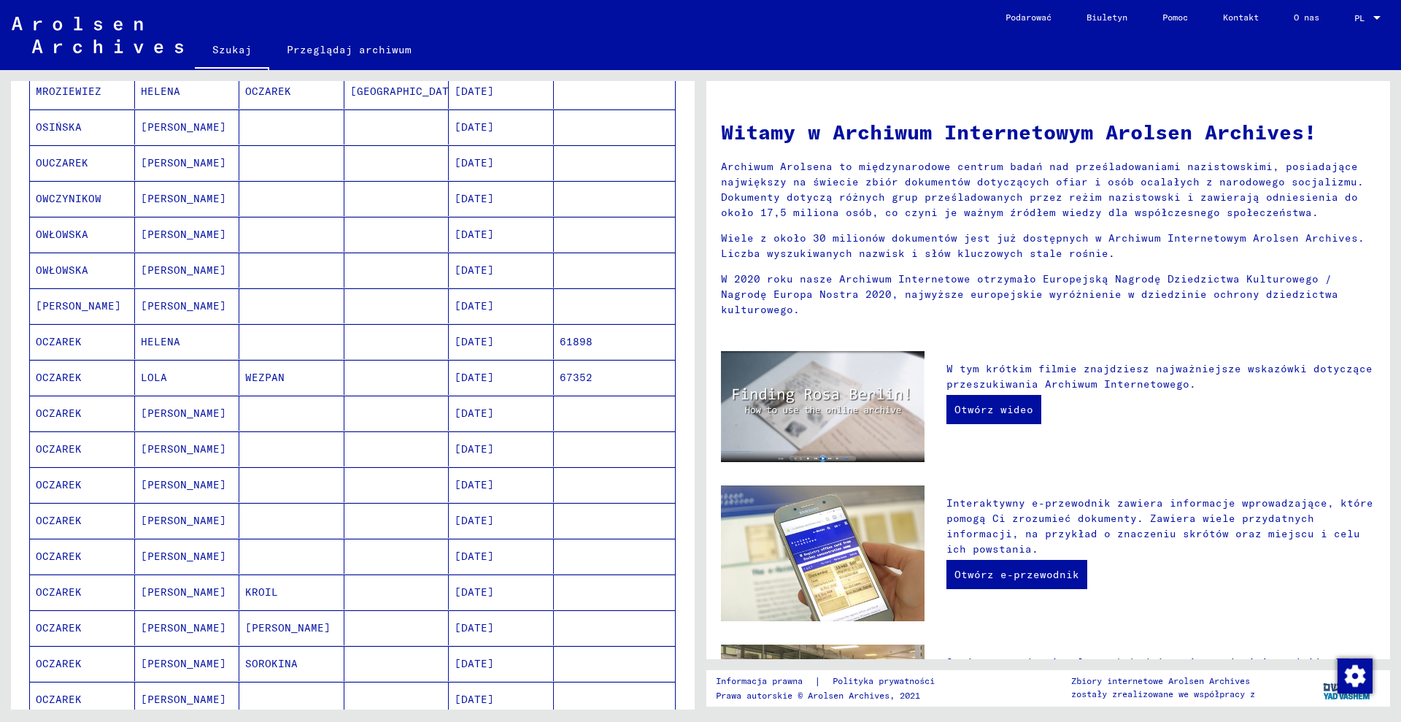
click at [592, 341] on mat-cell "61898" at bounding box center [615, 341] width 122 height 35
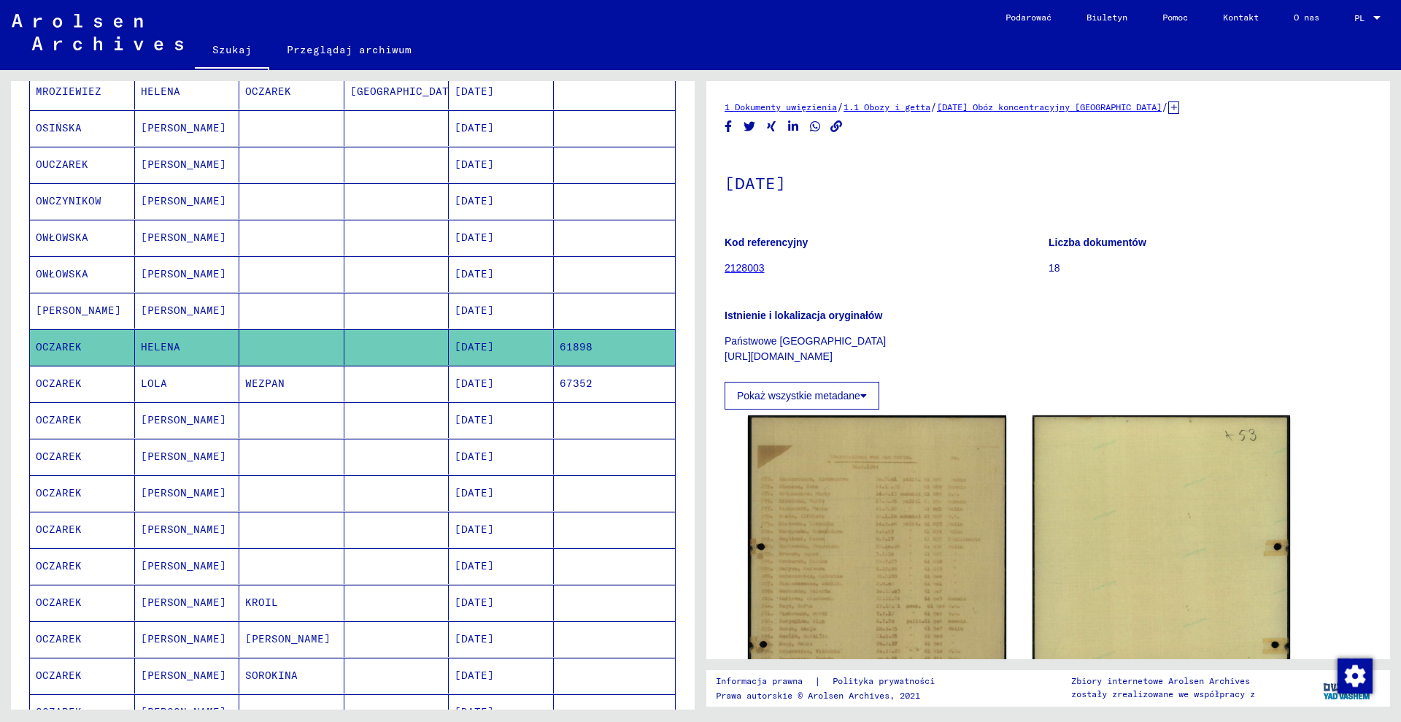
click at [1179, 108] on icon at bounding box center [1173, 107] width 11 height 12
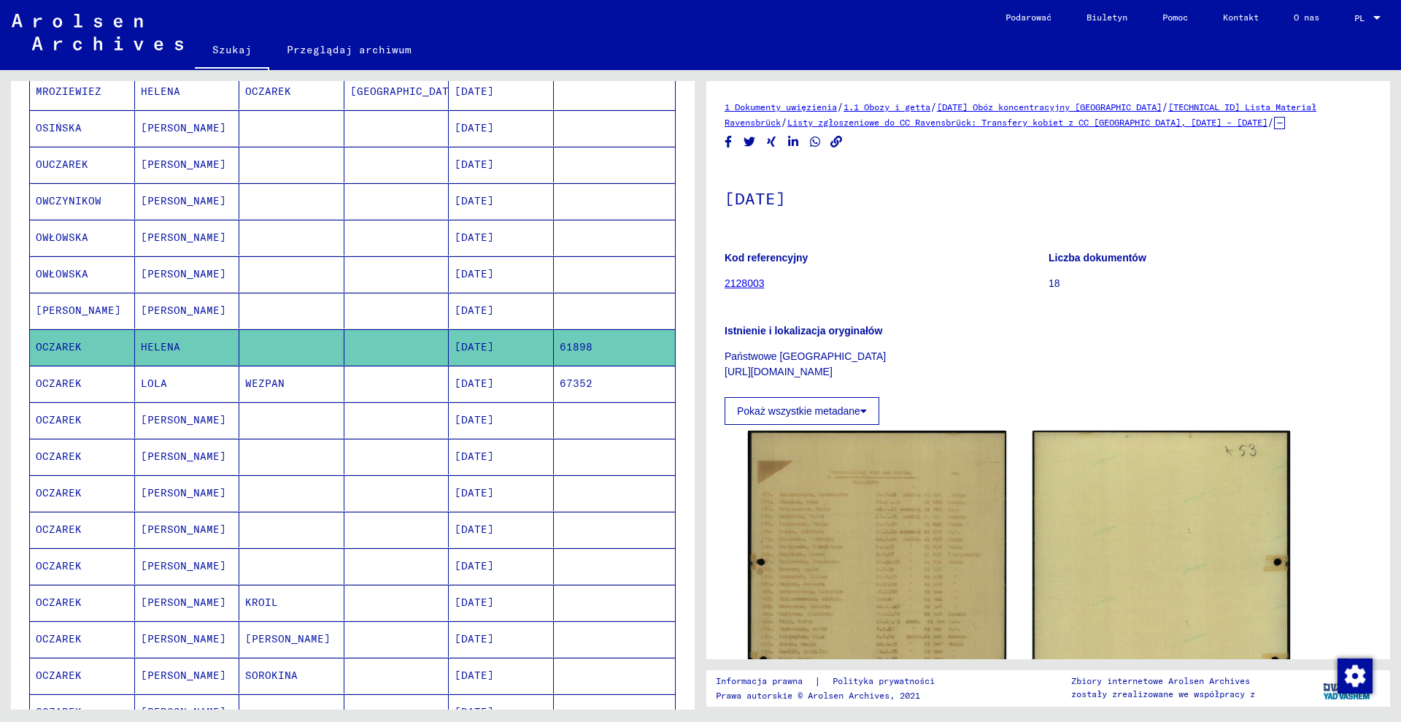
drag, startPoint x: 788, startPoint y: 127, endPoint x: 1300, endPoint y: 126, distance: 511.6
click at [1300, 126] on div "1 Dokumenty uwięzienia / 1.1 Obozy i getta / [DATE] Obóz koncentracyjny [GEOGRA…" at bounding box center [1048, 114] width 647 height 31
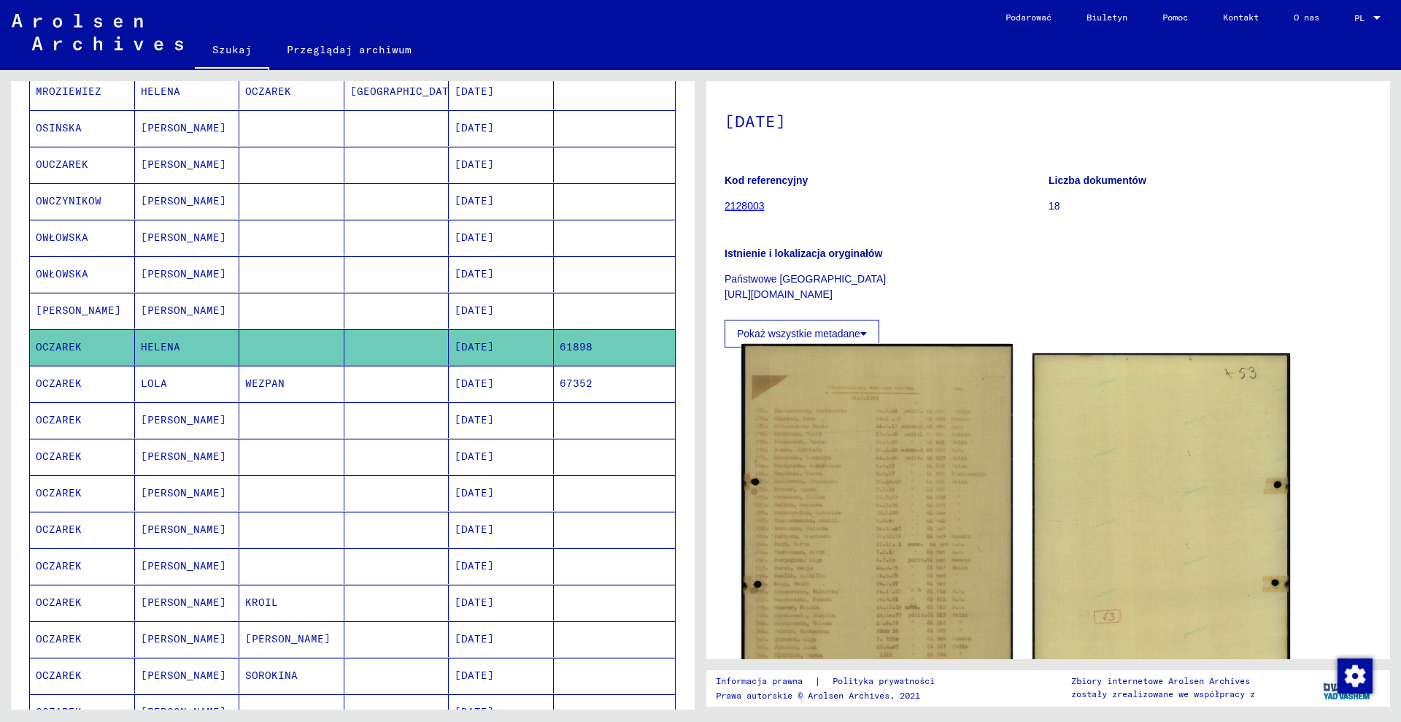
scroll to position [182, 0]
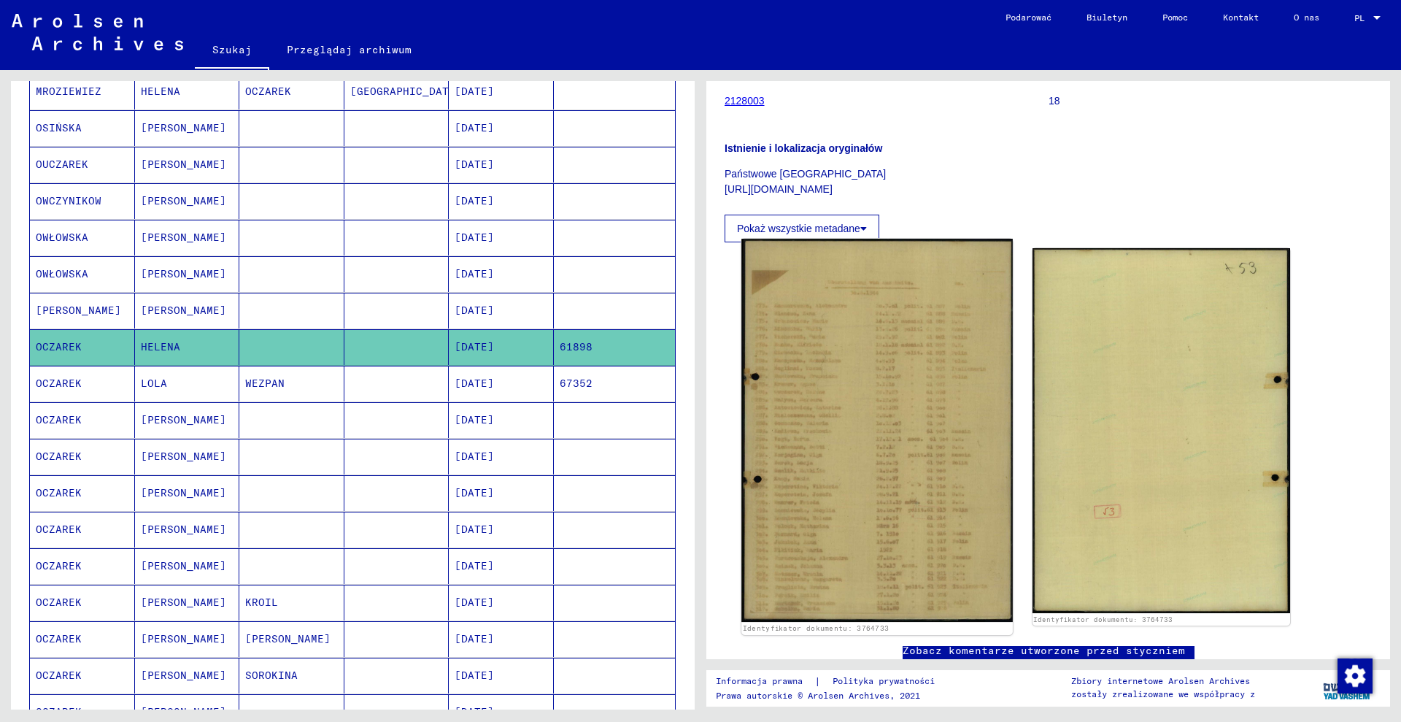
click at [888, 422] on img at bounding box center [876, 430] width 271 height 383
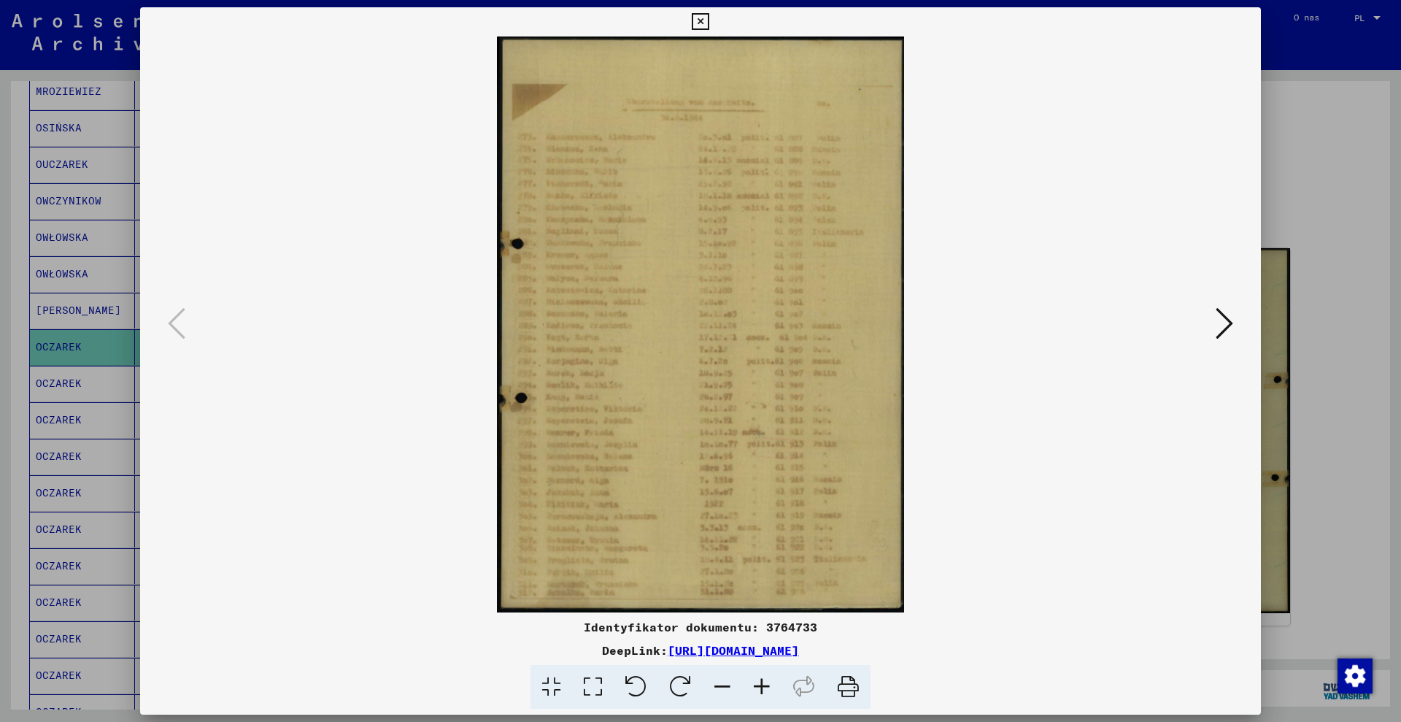
click at [798, 625] on font "Identyfikator dokumentu: 3764733" at bounding box center [701, 627] width 234 height 15
drag, startPoint x: 798, startPoint y: 627, endPoint x: 1374, endPoint y: 103, distance: 779.1
click at [1374, 103] on div at bounding box center [700, 361] width 1401 height 722
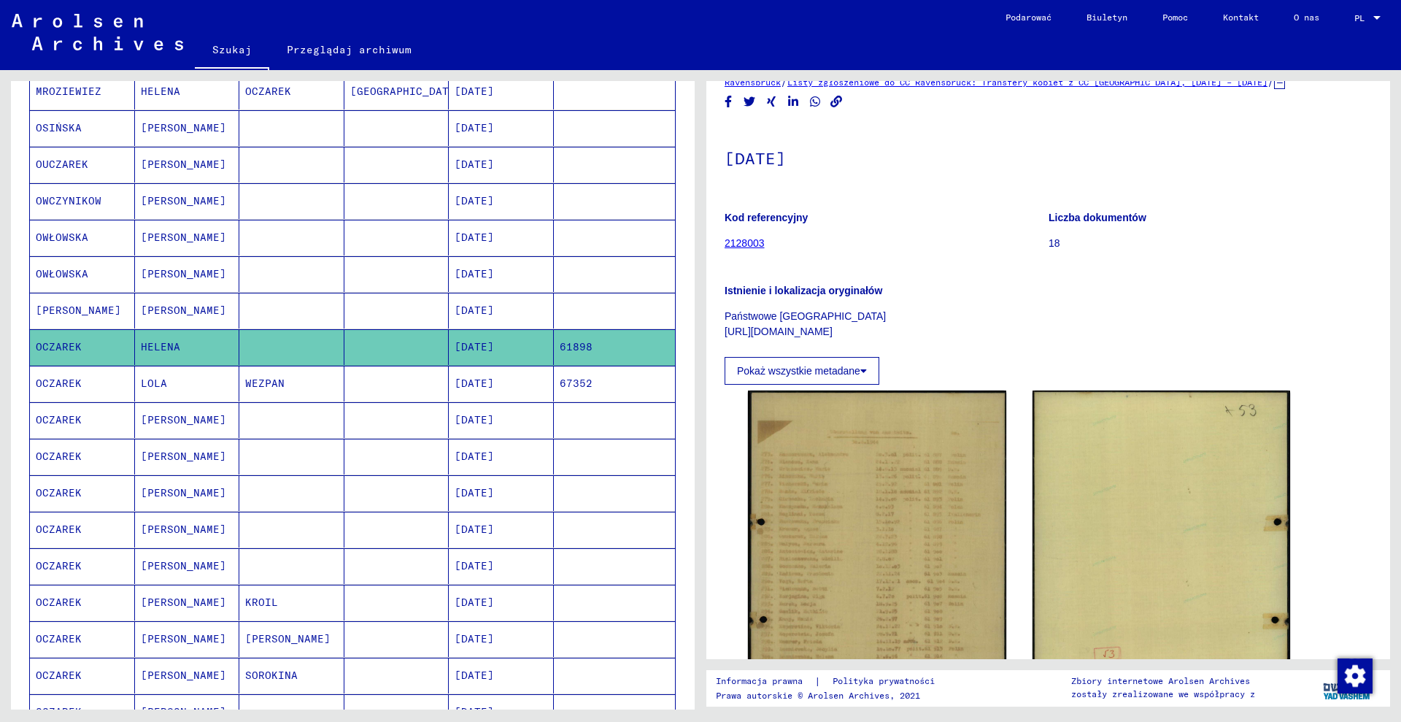
scroll to position [0, 0]
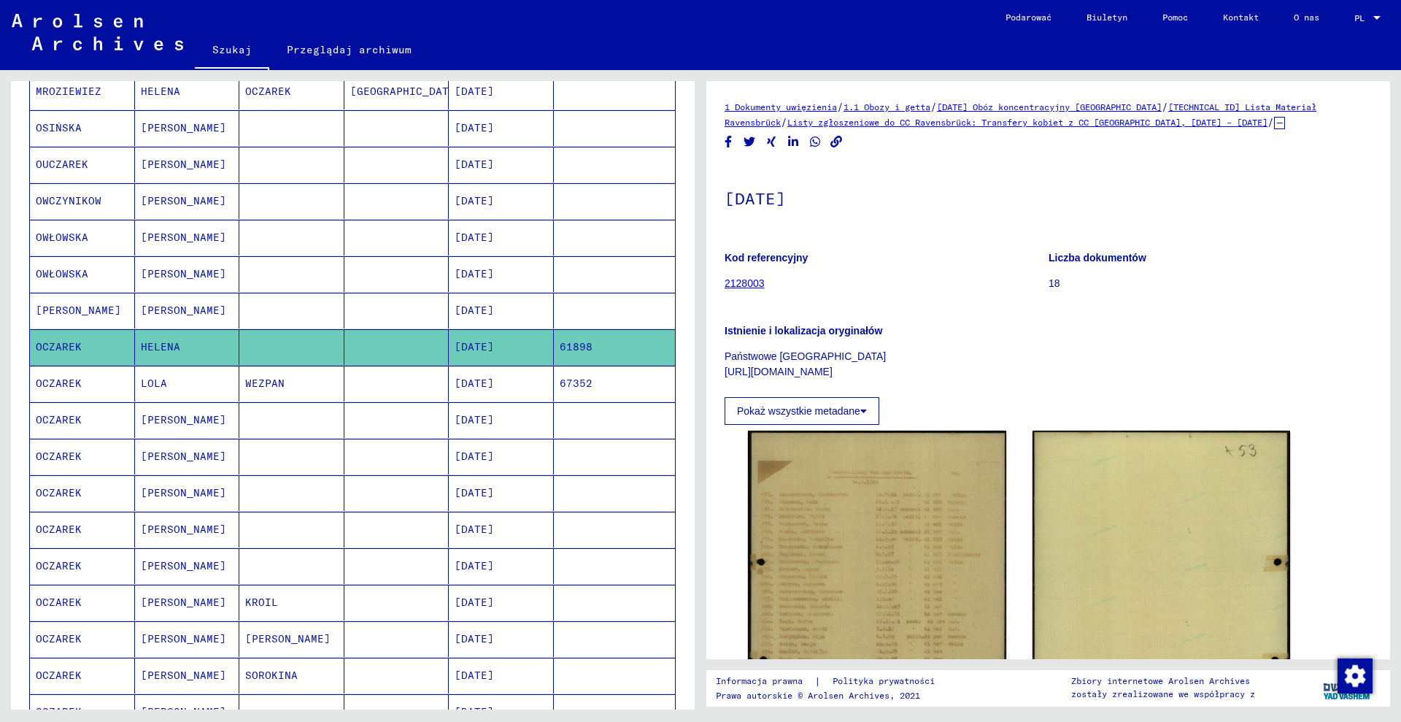
drag, startPoint x: 1194, startPoint y: 88, endPoint x: 1233, endPoint y: 90, distance: 38.8
click at [1233, 90] on div "1 Dokumenty uwięzienia / 1.1 Obozy i getta / [DATE] Obóz koncentracyjny [GEOGRA…" at bounding box center [1048, 370] width 684 height 578
click at [1214, 82] on div "1 Dokumenty uwięzienia / 1.1 Obozy i getta / [DATE] Obóz koncentracyjny [GEOGRA…" at bounding box center [1048, 370] width 684 height 578
drag, startPoint x: 1189, startPoint y: 88, endPoint x: 1234, endPoint y: 91, distance: 45.4
click at [1234, 91] on div "1 Dokumenty uwięzienia / 1.1 Obozy i getta / [DATE] Obóz koncentracyjny [GEOGRA…" at bounding box center [1048, 370] width 684 height 578
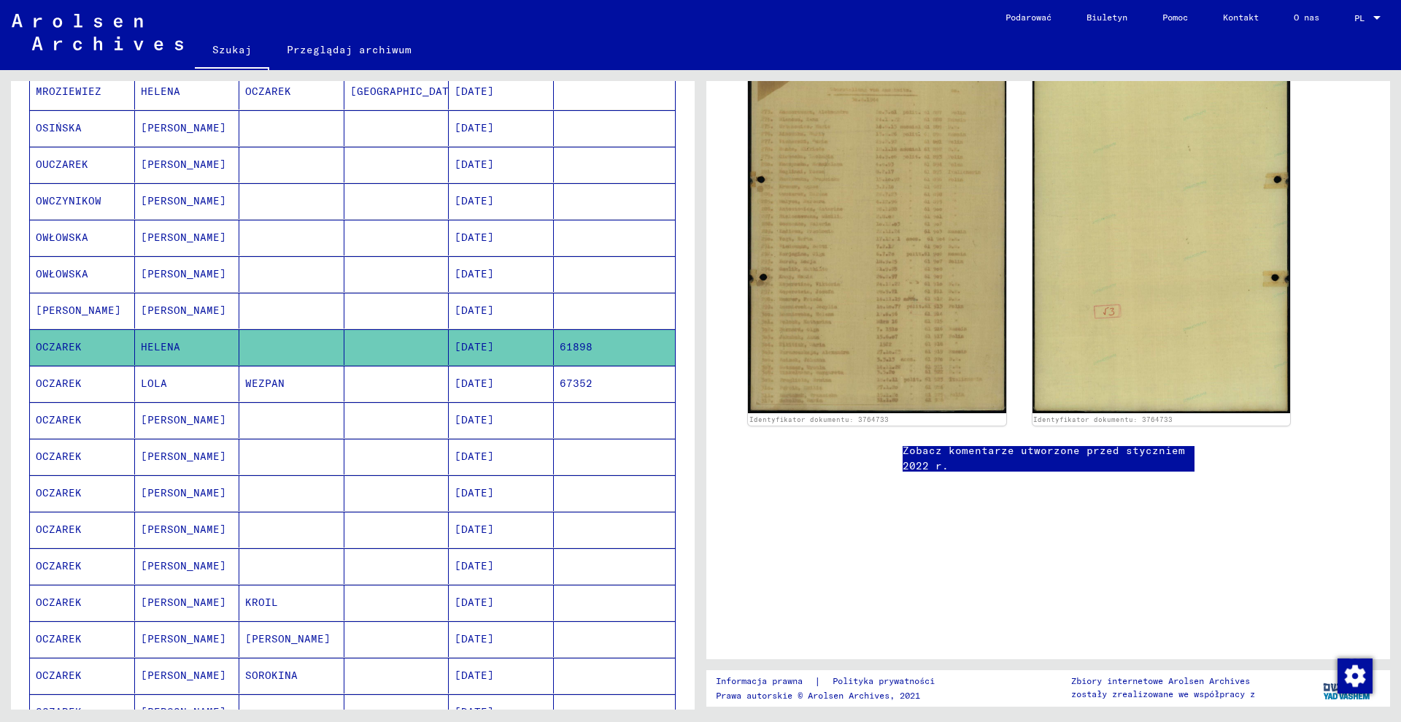
scroll to position [456, 0]
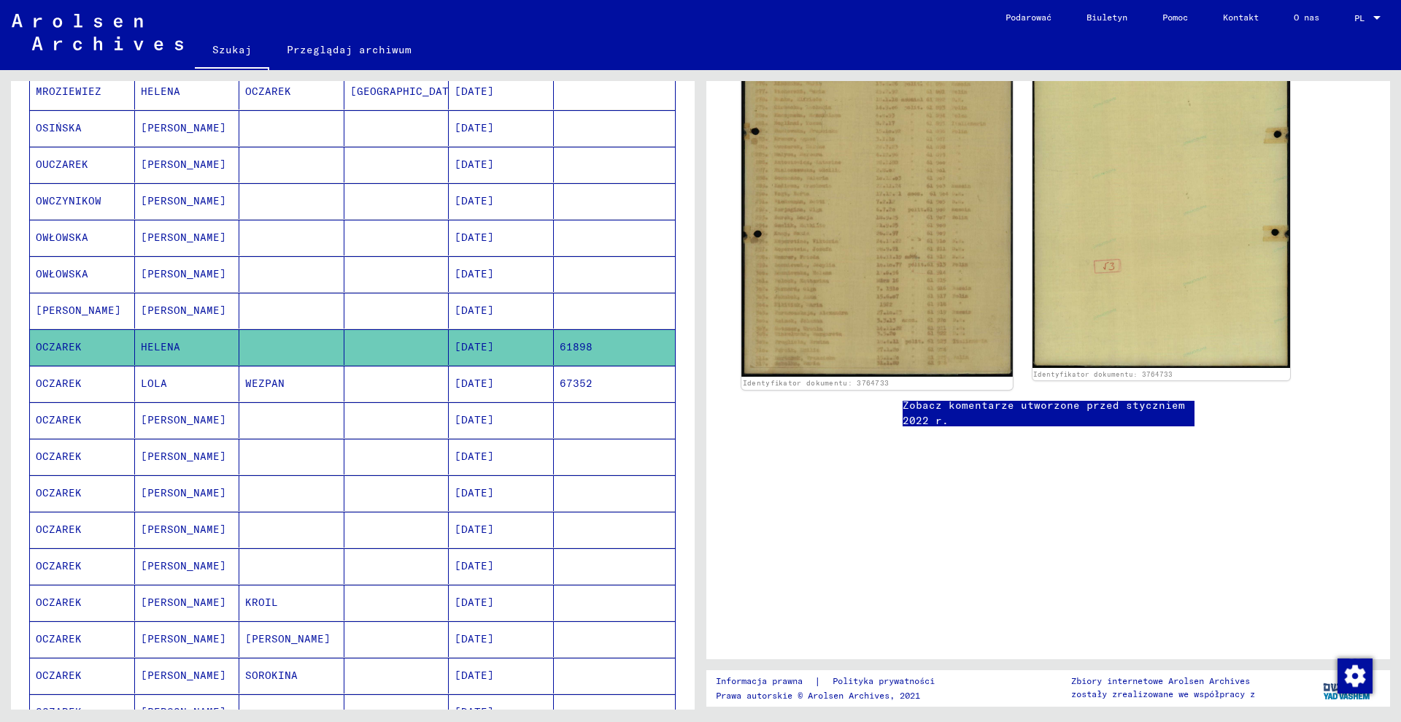
click at [877, 200] on img at bounding box center [876, 184] width 271 height 383
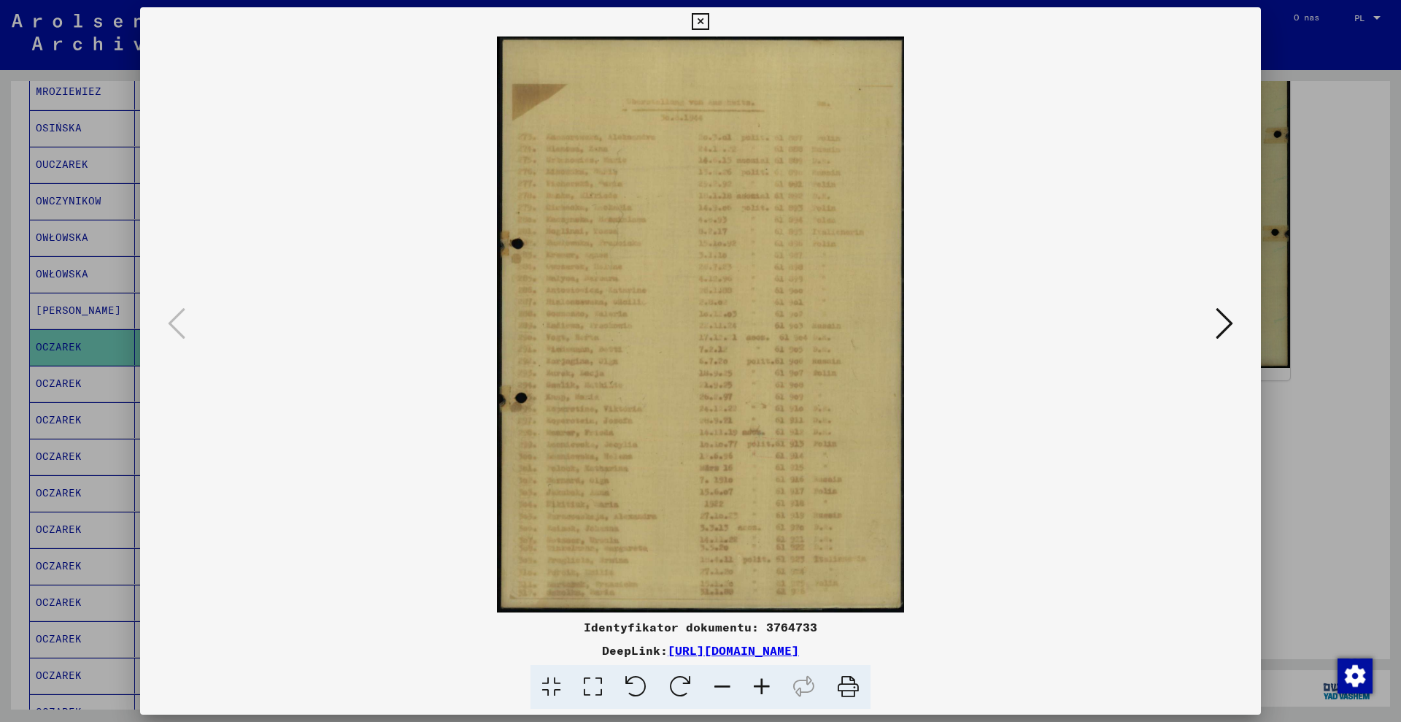
click at [776, 631] on font "Identyfikator dokumentu: 3764733" at bounding box center [701, 627] width 234 height 15
click at [777, 631] on font "Identyfikator dokumentu: 3764733" at bounding box center [701, 627] width 234 height 15
click at [1346, 104] on div at bounding box center [700, 361] width 1401 height 722
